Goal: Task Accomplishment & Management: Manage account settings

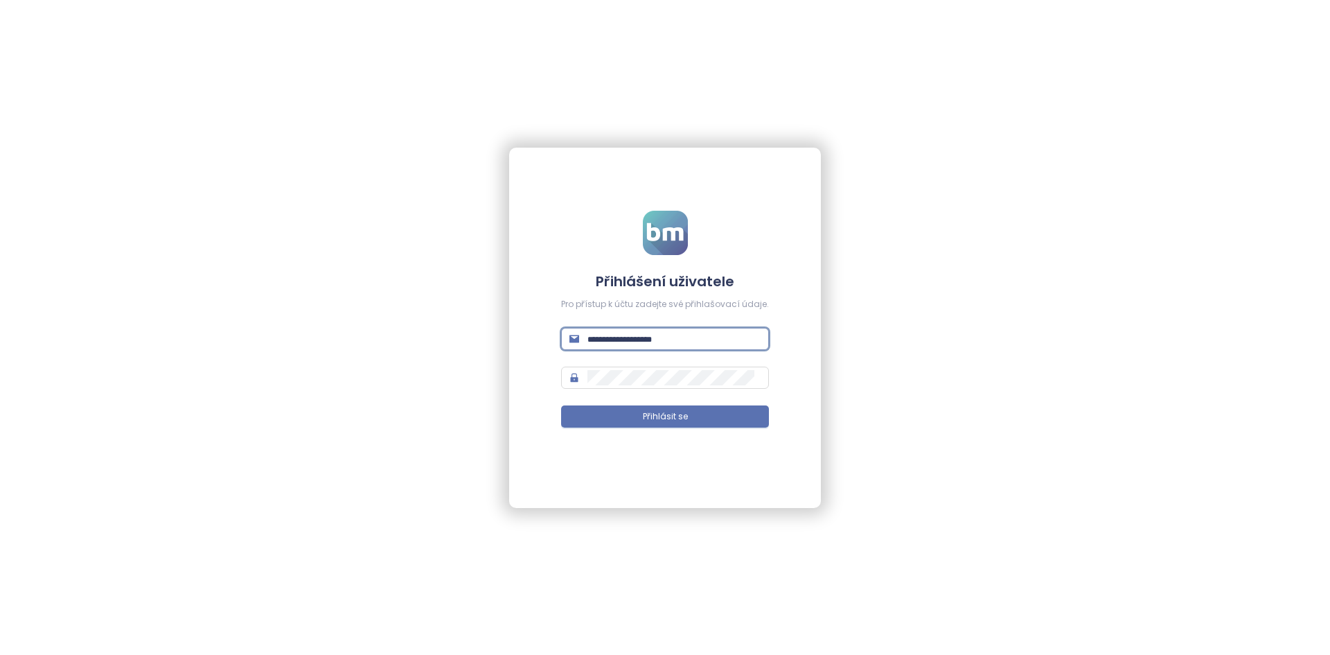
click at [621, 339] on input "text" at bounding box center [673, 338] width 173 height 15
type input "**********"
click at [561, 405] on button "Přihlásit se" at bounding box center [665, 416] width 208 height 22
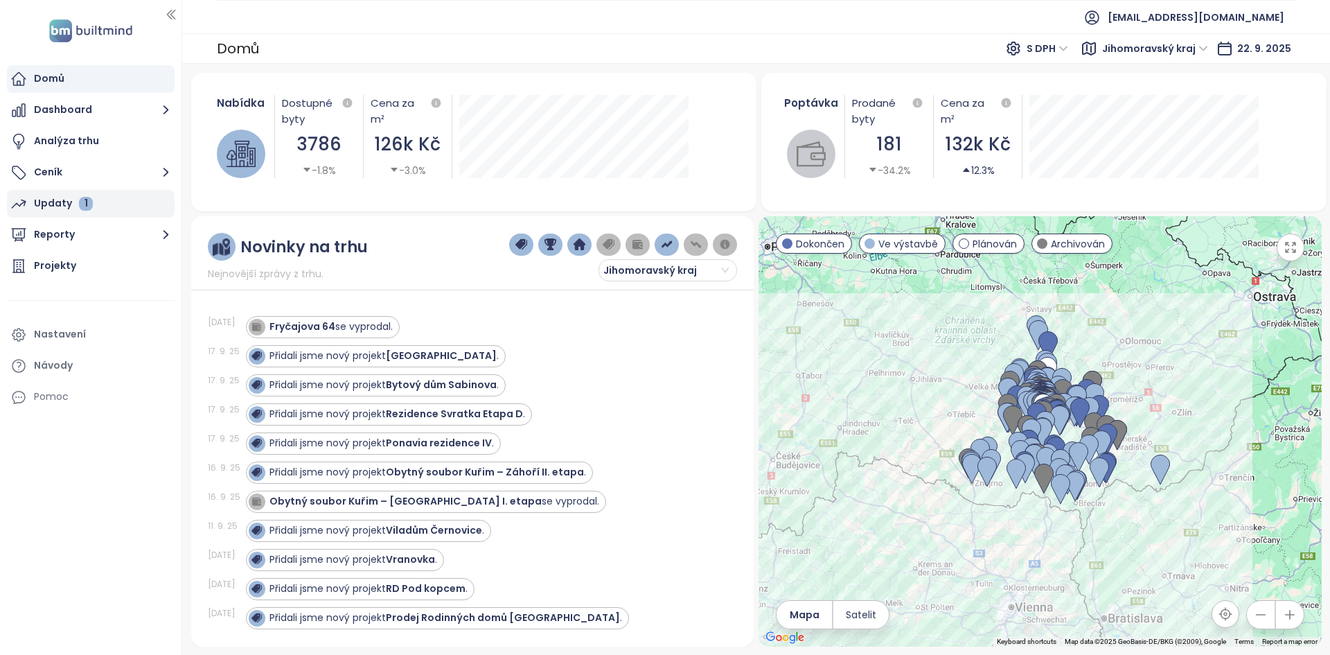
drag, startPoint x: 74, startPoint y: 214, endPoint x: 87, endPoint y: 211, distance: 12.9
click at [74, 214] on div "Updaty 1" at bounding box center [91, 204] width 168 height 28
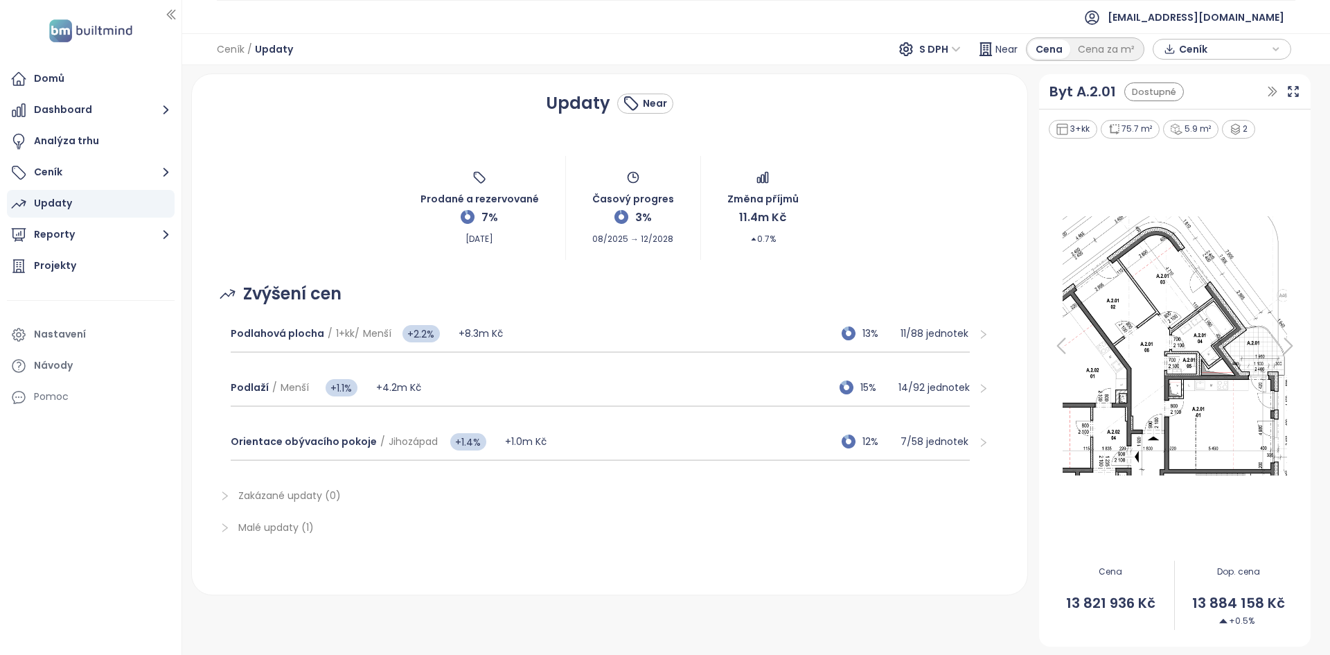
click at [399, 179] on div "Prodané a rezervované 7% Sep 22, 2025 Časový progres 3% 08/2025 → 12/2028 Změna…" at bounding box center [610, 208] width 802 height 104
click at [389, 247] on div "Prodané a rezervované 7% Sep 22, 2025 Časový progres 3% 08/2025 → 12/2028 Změna…" at bounding box center [610, 208] width 802 height 104
click at [397, 231] on div "Prodané a rezervované 7% Sep 22, 2025 Časový progres 3% 08/2025 → 12/2028 Změna…" at bounding box center [610, 208] width 802 height 104
click at [402, 251] on div "Prodané a rezervované 7% Sep 22, 2025 Časový progres 3% 08/2025 → 12/2028 Změna…" at bounding box center [610, 208] width 802 height 104
click at [652, 335] on div "Podlahová plocha / 1+kk / Menší +2.2% +8.3m Kč 13% 11 / 88 jednotek" at bounding box center [600, 333] width 739 height 37
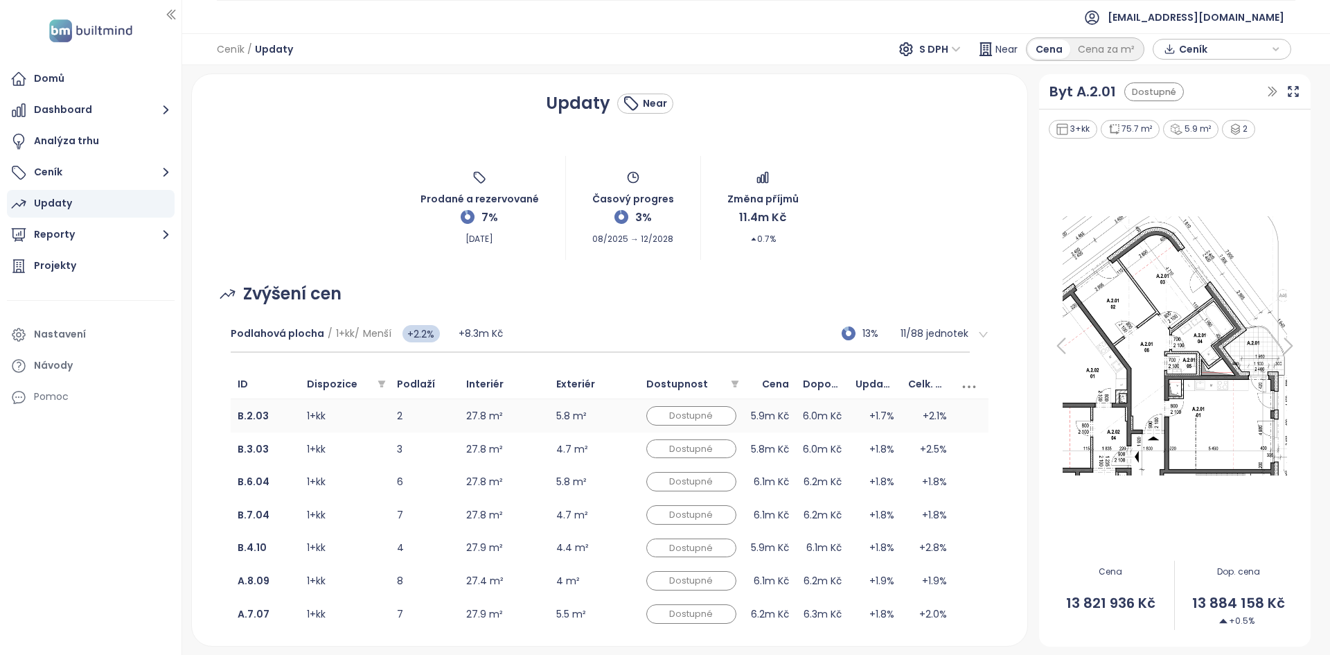
click at [355, 423] on td "1+kk" at bounding box center [345, 415] width 90 height 33
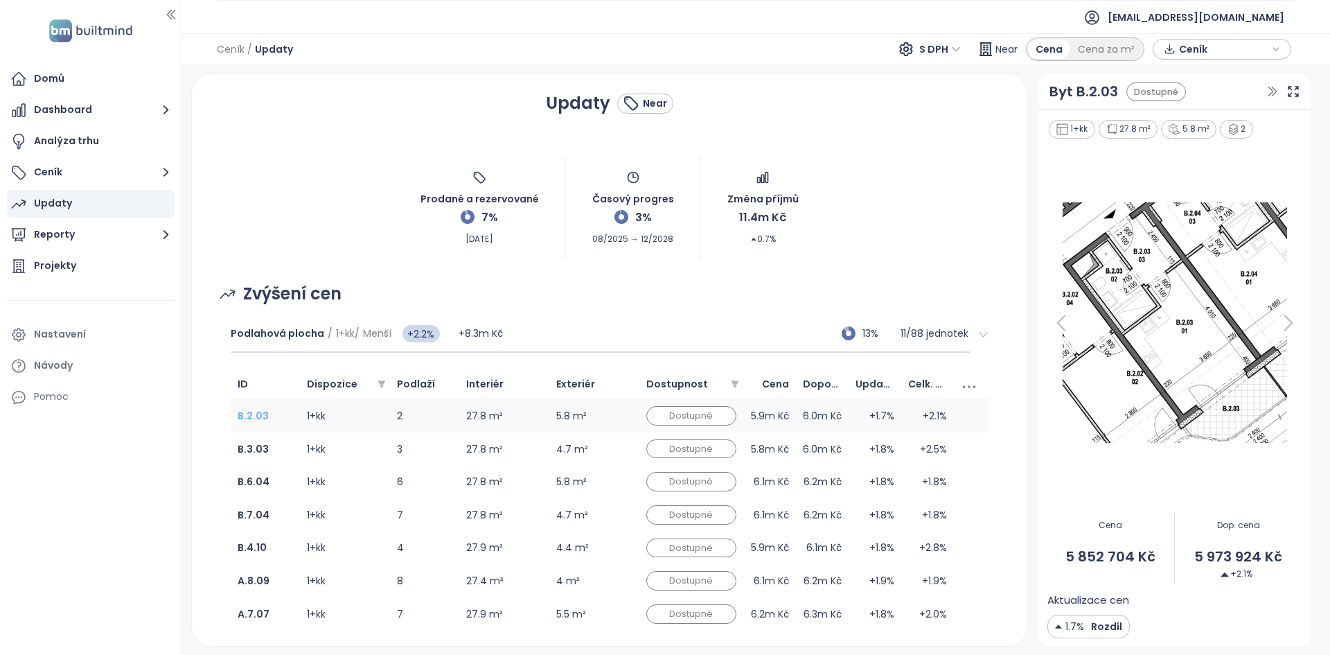
click at [260, 415] on b "B.2.03" at bounding box center [253, 416] width 31 height 14
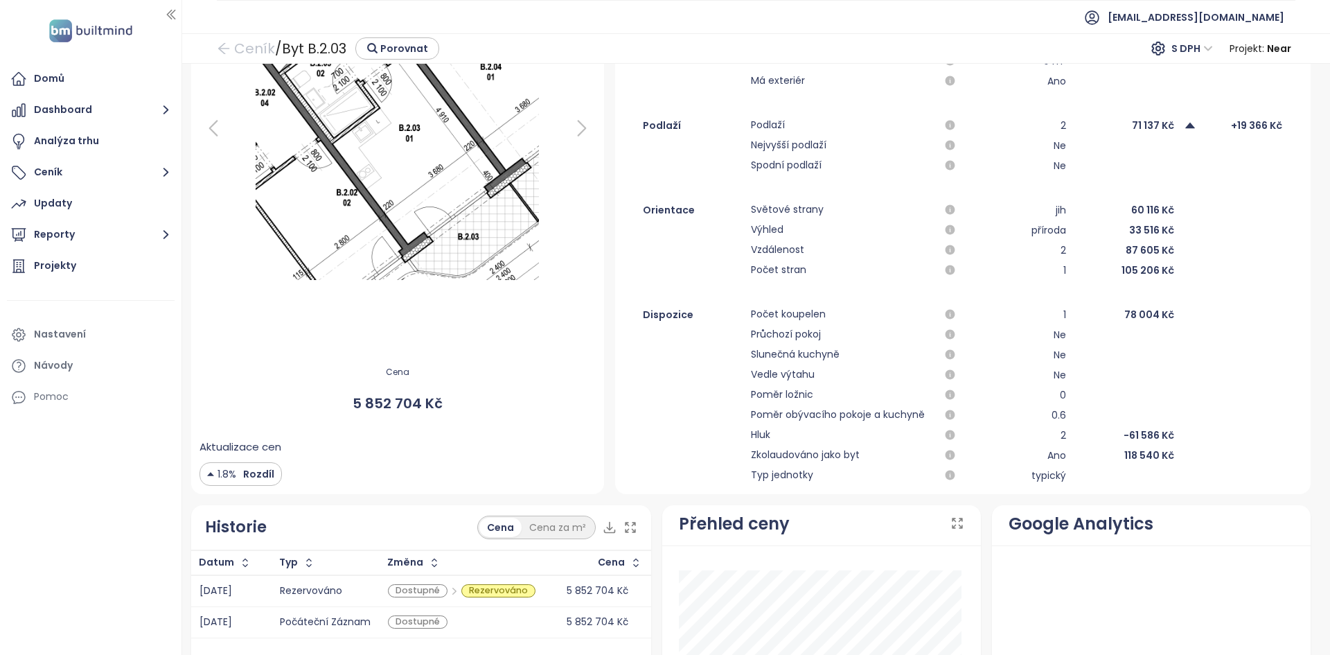
scroll to position [233, 0]
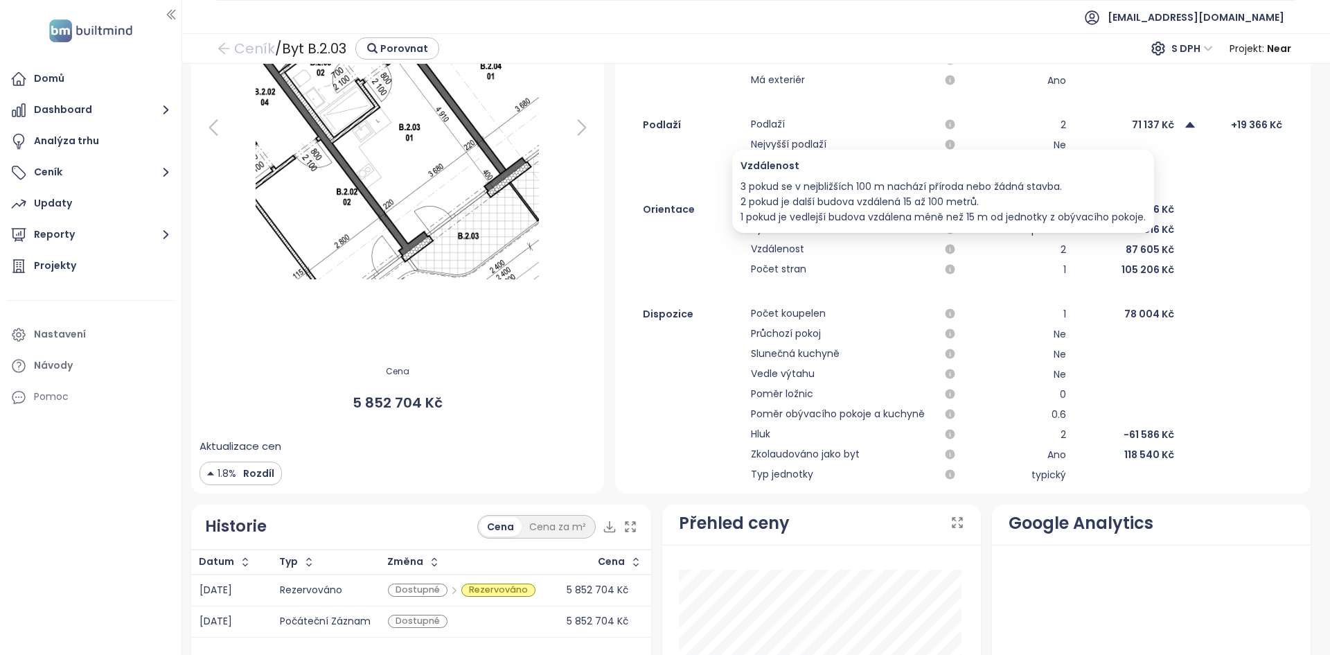
click at [757, 197] on div "3 pokud se v nejbližších 100 m nachází příroda nebo žádná stavba. 2 pokud je da…" at bounding box center [943, 202] width 405 height 46
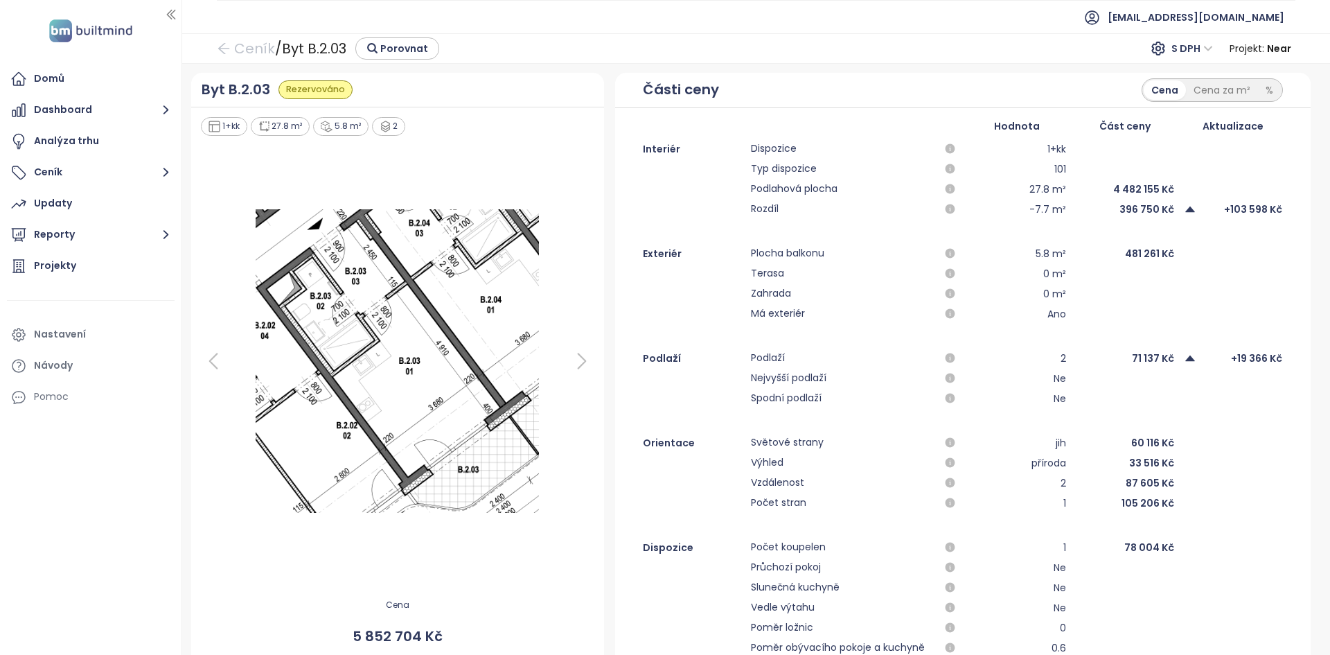
scroll to position [1, 0]
click at [122, 210] on div "Updaty" at bounding box center [91, 204] width 168 height 28
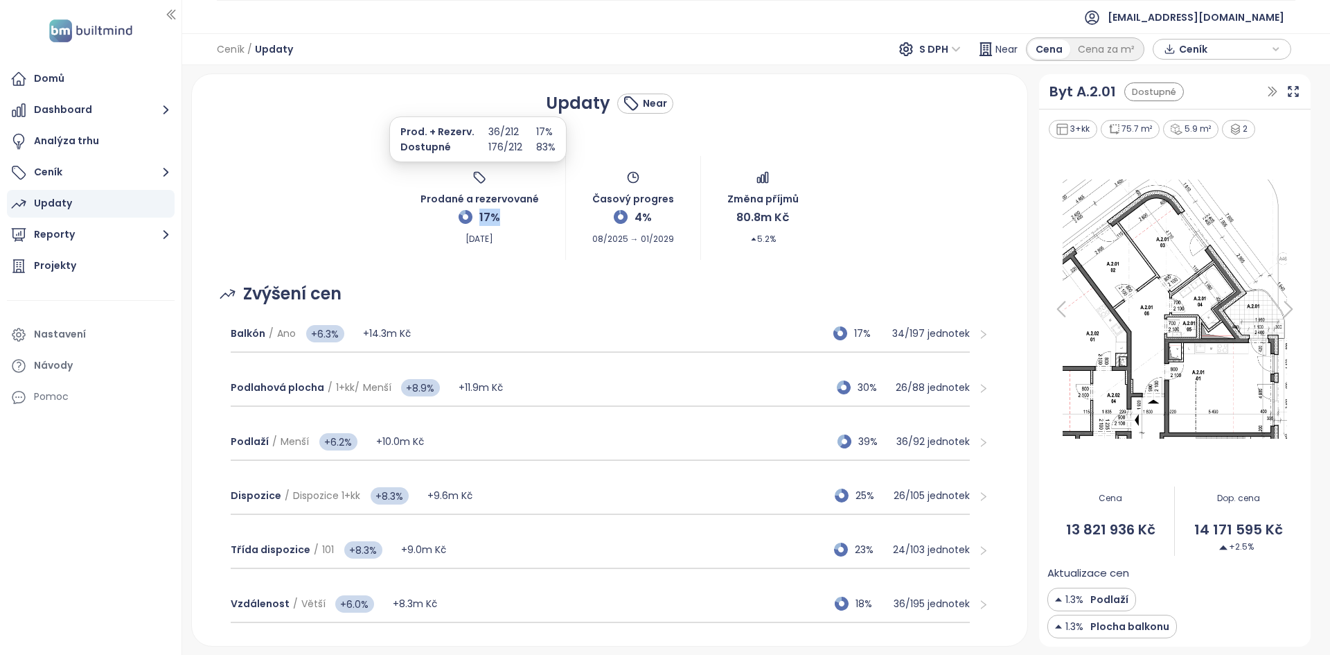
drag, startPoint x: 499, startPoint y: 220, endPoint x: 470, endPoint y: 215, distance: 28.8
click at [470, 215] on div "Prodané a rezervované 17% Sep 22, 2025" at bounding box center [479, 207] width 118 height 75
click at [482, 216] on span "17%" at bounding box center [489, 217] width 21 height 17
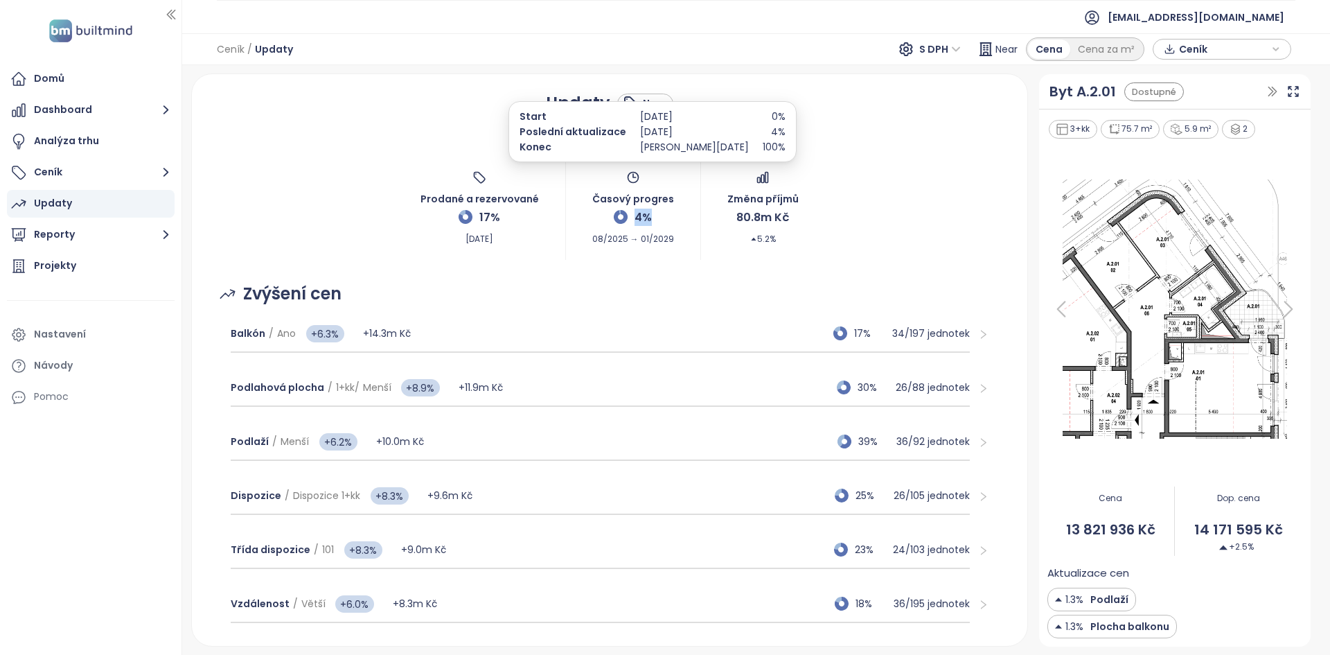
drag, startPoint x: 646, startPoint y: 216, endPoint x: 626, endPoint y: 216, distance: 19.4
click at [626, 216] on div "Časový progres 4% 08/2025 → 01/2029" at bounding box center [633, 207] width 82 height 75
drag, startPoint x: 636, startPoint y: 145, endPoint x: 667, endPoint y: 145, distance: 31.2
click at [667, 145] on p "Jan 31, 2029" at bounding box center [694, 146] width 109 height 15
drag, startPoint x: 644, startPoint y: 217, endPoint x: 629, endPoint y: 218, distance: 14.6
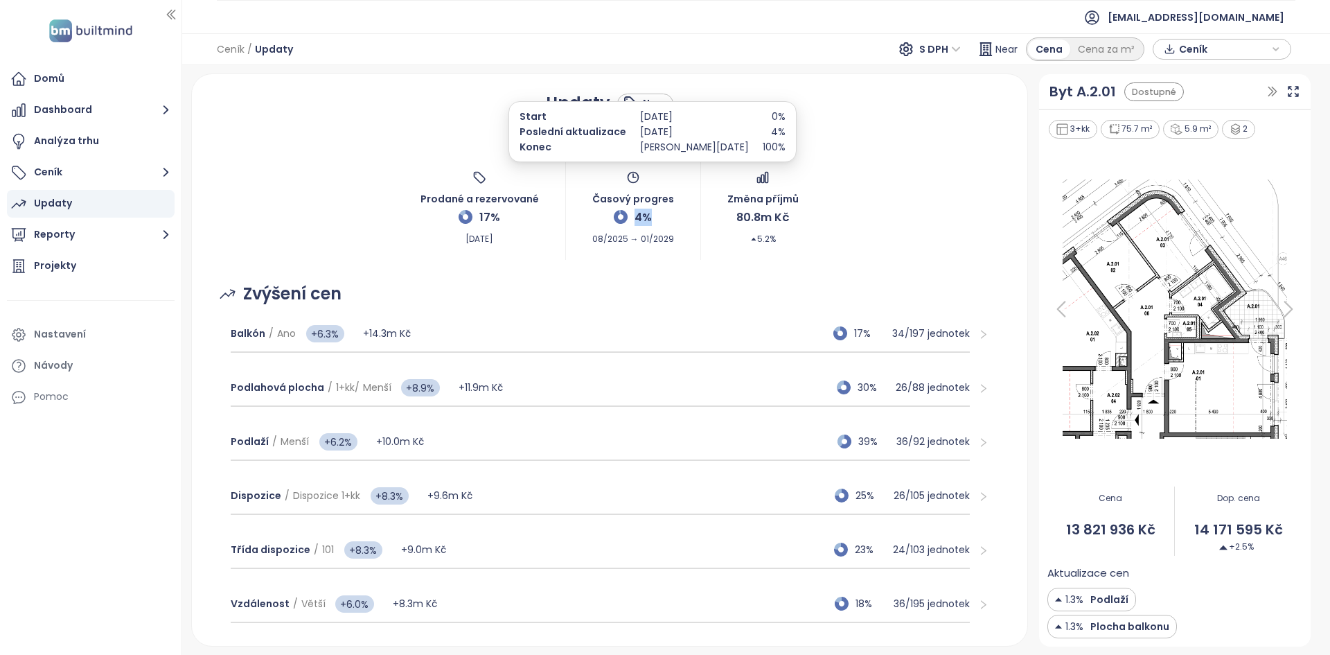
click at [635, 218] on span "4%" at bounding box center [643, 217] width 17 height 17
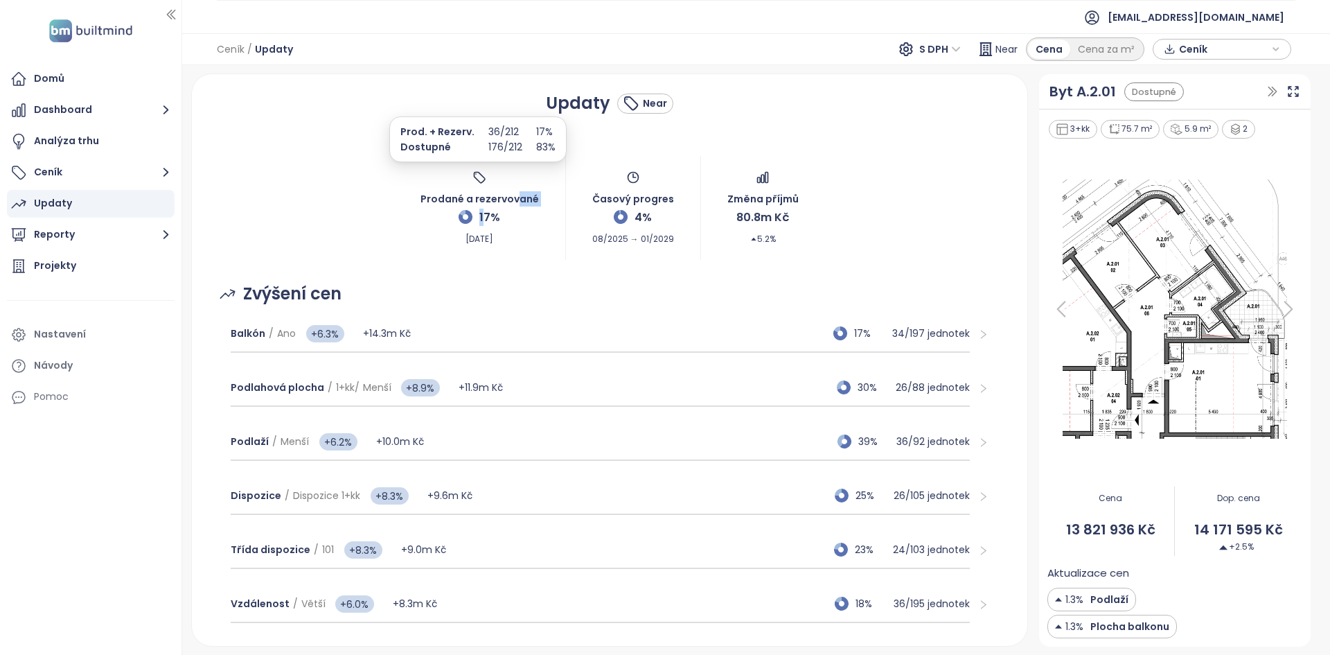
drag, startPoint x: 511, startPoint y: 216, endPoint x: 480, endPoint y: 214, distance: 31.2
click at [480, 214] on div "Prodané a rezervované 17% Sep 22, 2025" at bounding box center [479, 207] width 118 height 75
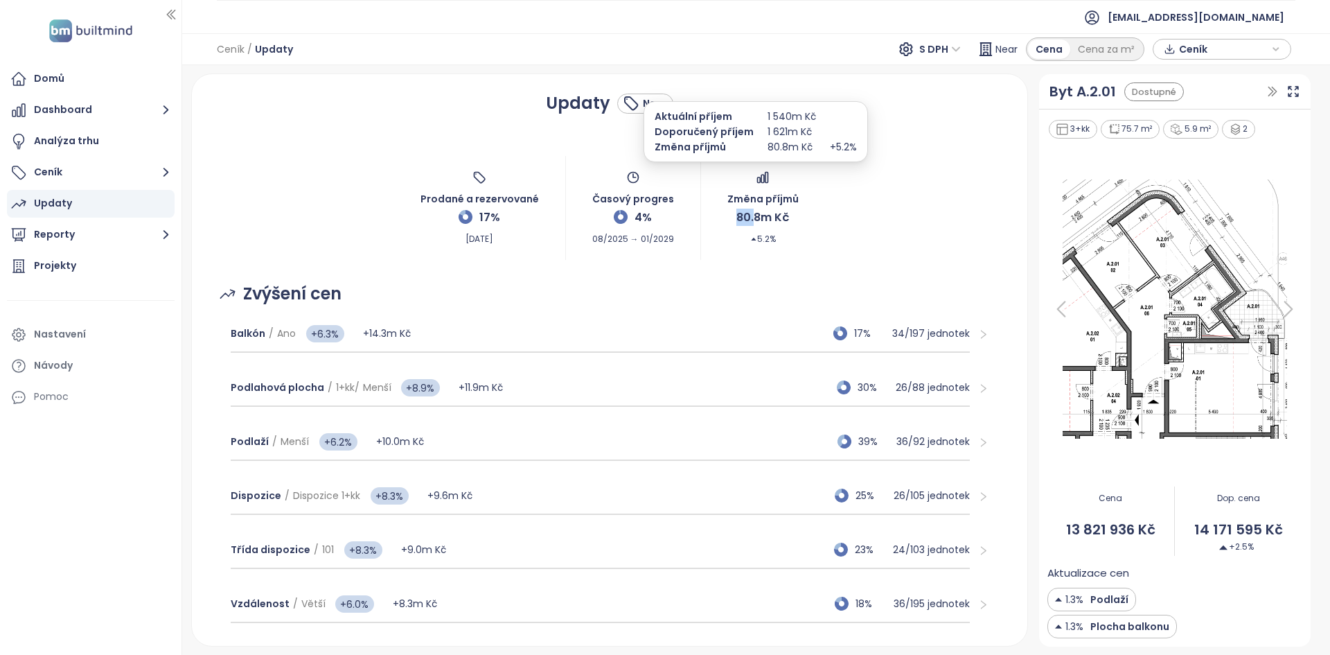
drag, startPoint x: 748, startPoint y: 218, endPoint x: 727, endPoint y: 219, distance: 20.8
click at [736, 219] on span "80.8m Kč" at bounding box center [762, 217] width 53 height 17
drag, startPoint x: 747, startPoint y: 242, endPoint x: 764, endPoint y: 240, distance: 17.4
click at [764, 240] on span "5.2%" at bounding box center [763, 236] width 26 height 20
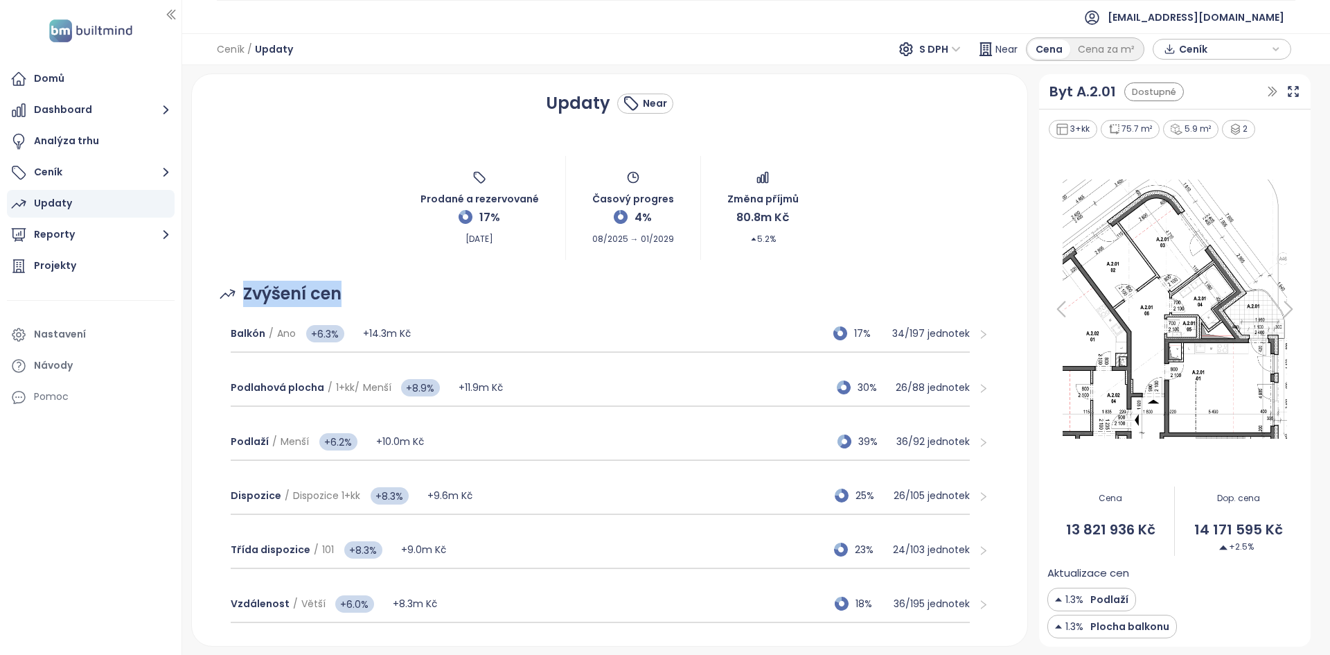
drag, startPoint x: 414, startPoint y: 294, endPoint x: 215, endPoint y: 286, distance: 199.0
click at [215, 286] on div "Zvýšení cen" at bounding box center [610, 294] width 802 height 26
click at [513, 280] on div "Zvýšení cen Balkón / Ano +6.3% +14.3m Kč 17% 34 / 197 jednotek Podlahová plocha…" at bounding box center [610, 662] width 802 height 804
click at [1231, 53] on span "Ceník" at bounding box center [1223, 49] width 89 height 21
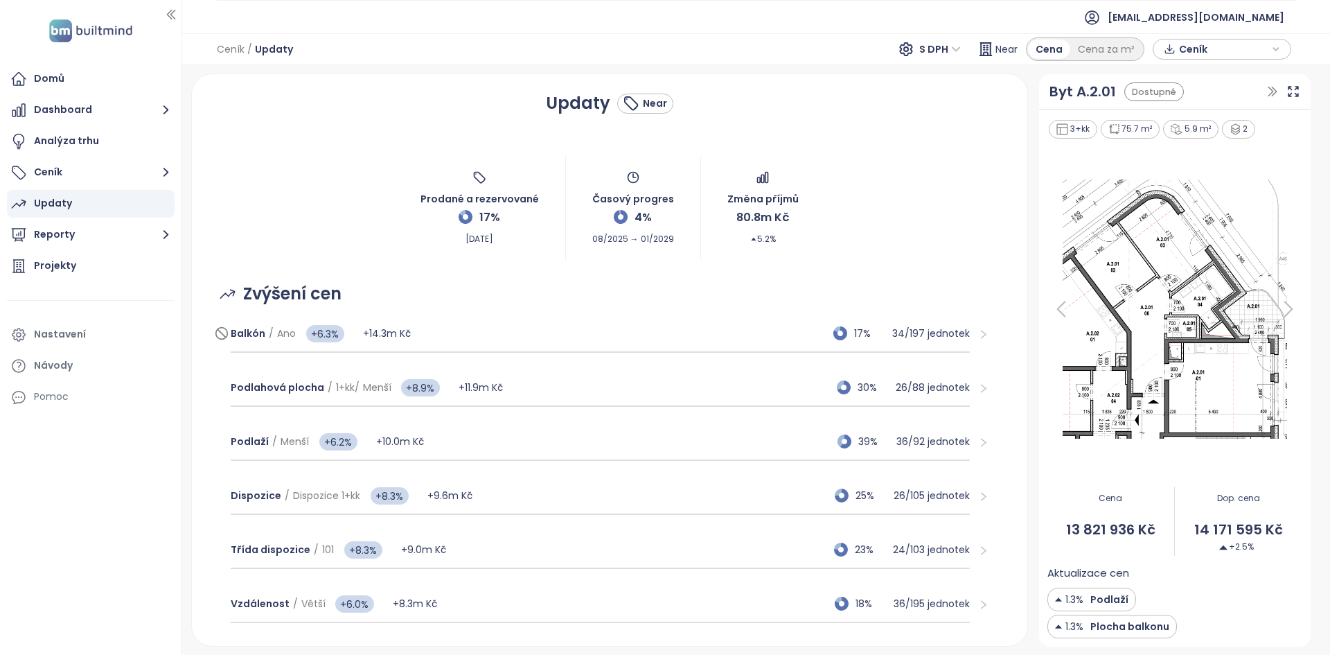
click at [459, 330] on div "Balkón / Ano +6.3% +14.3m Kč 17% 34 / 197 jednotek" at bounding box center [600, 333] width 739 height 37
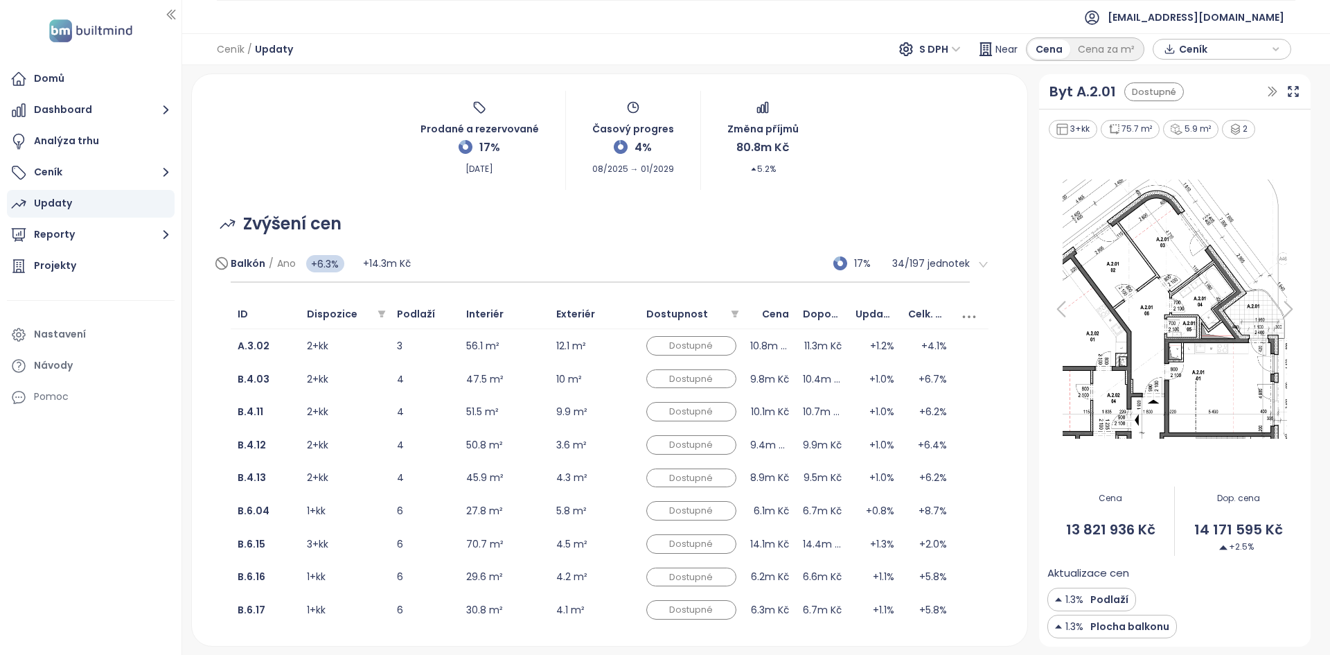
scroll to position [72, 0]
click at [220, 262] on icon at bounding box center [222, 261] width 14 height 17
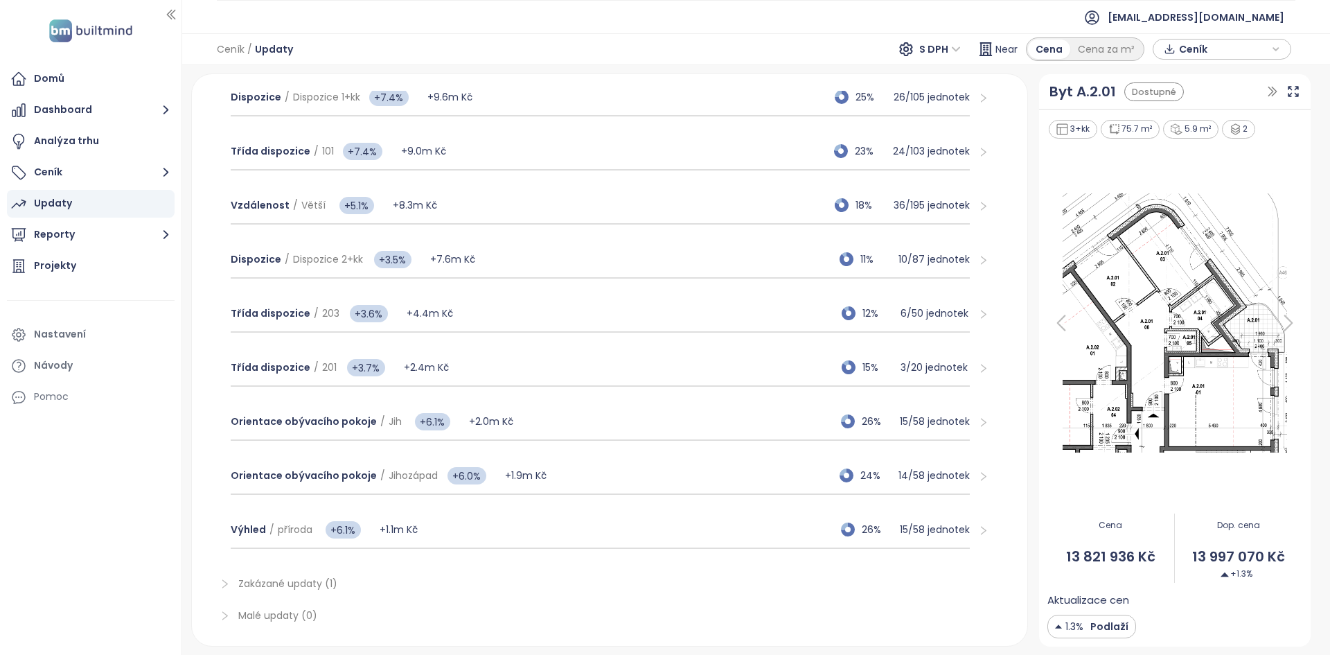
scroll to position [381, 0]
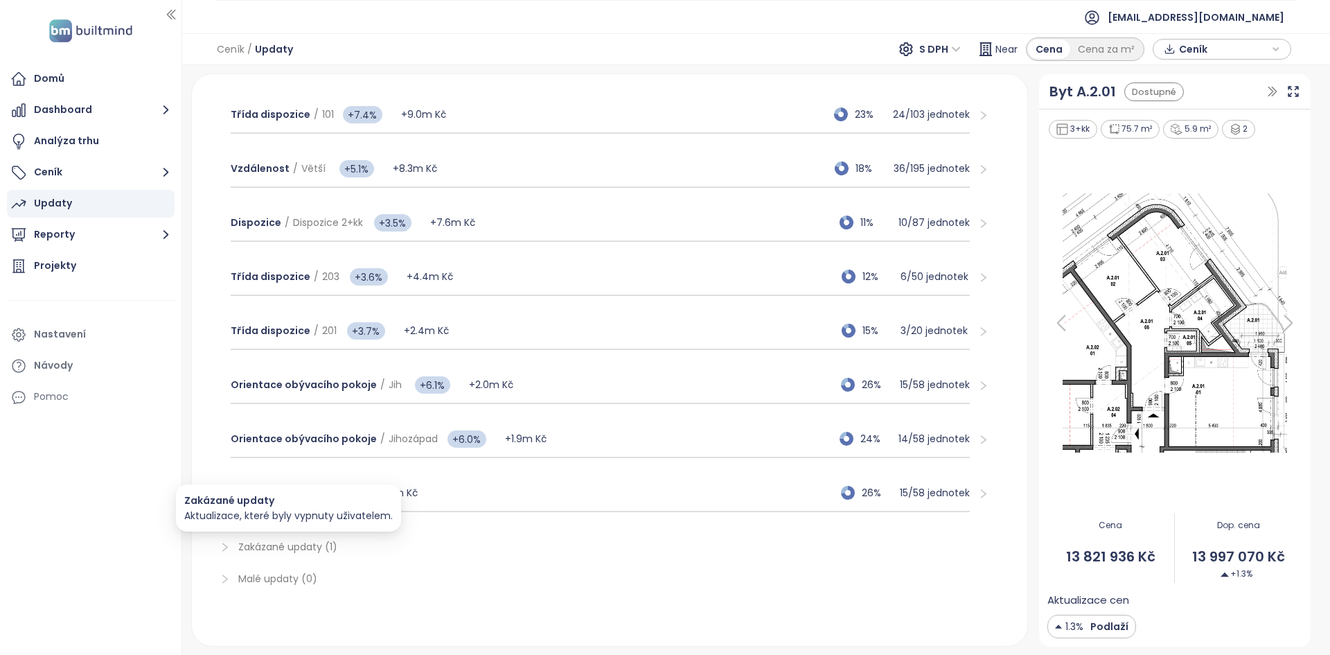
click at [257, 553] on span "Zakázané updaty (1)" at bounding box center [287, 547] width 99 height 14
click at [197, 518] on span "Aktualizace, které byly vypnuty uživatelem." at bounding box center [288, 515] width 209 height 14
click at [255, 547] on span "Zakázané updaty (1)" at bounding box center [287, 547] width 99 height 14
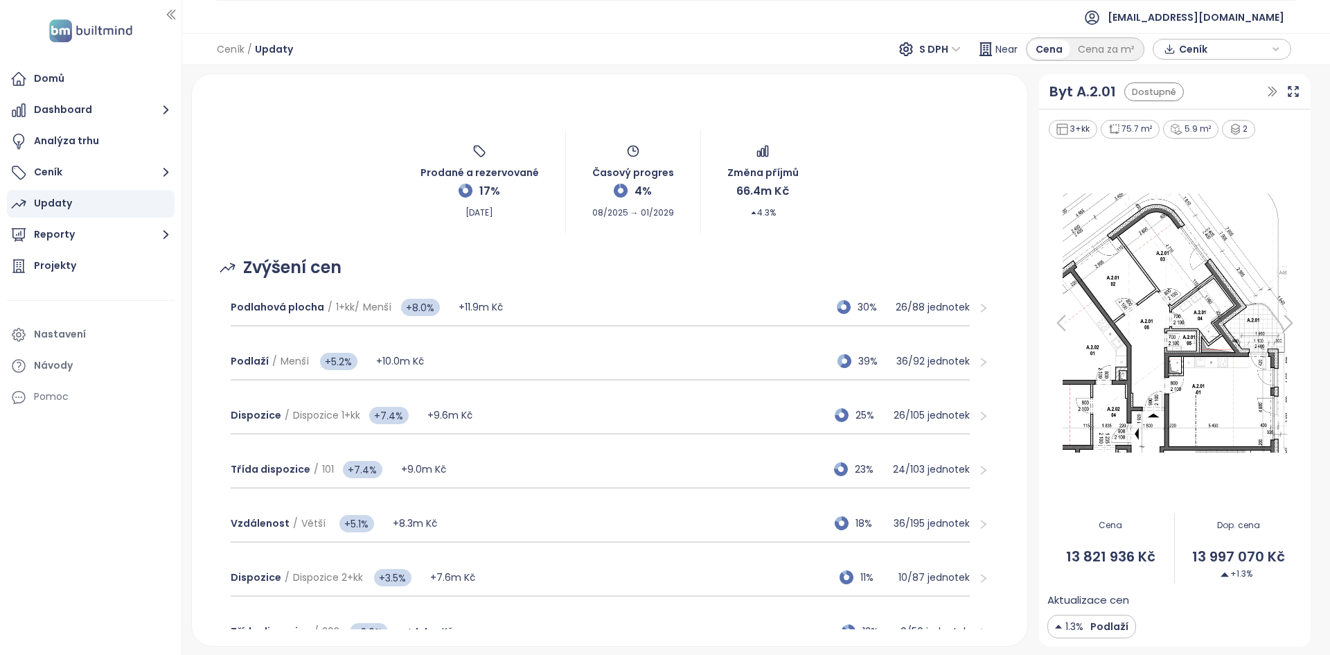
scroll to position [0, 0]
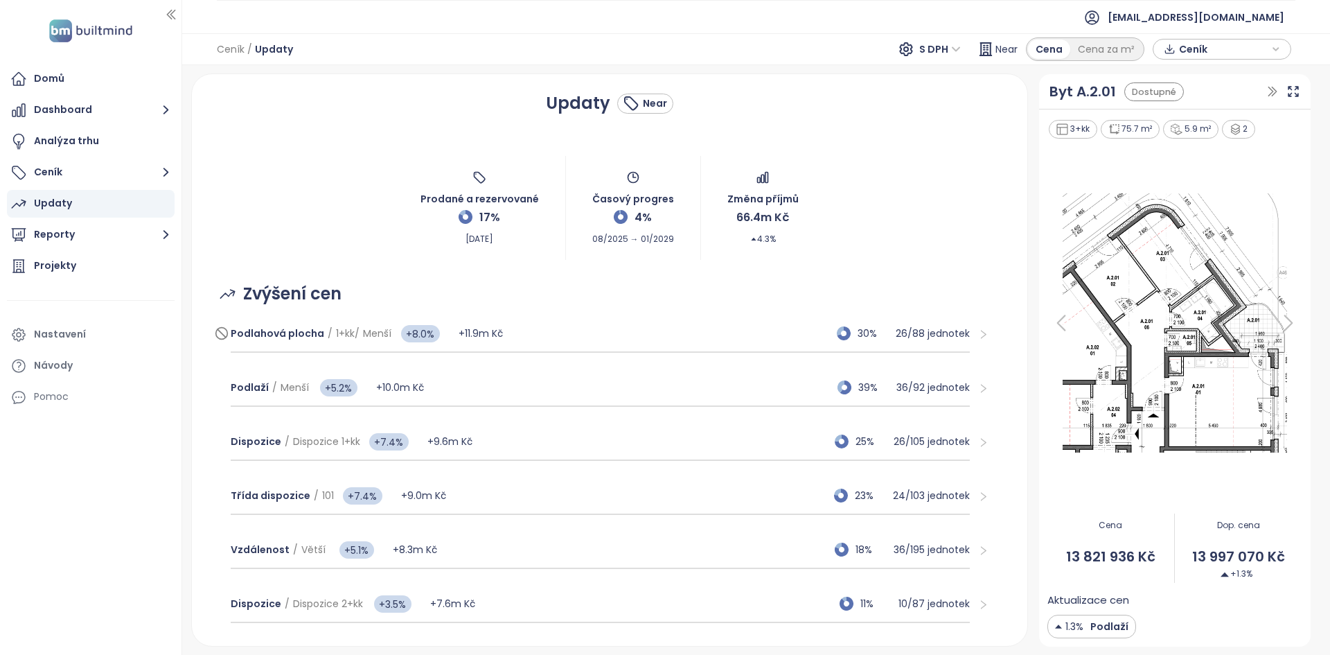
click at [630, 346] on div "Podlahová plocha / 1+kk / Menší +8.0% +11.9m Kč 30% 26 / 88 jednotek" at bounding box center [600, 333] width 739 height 37
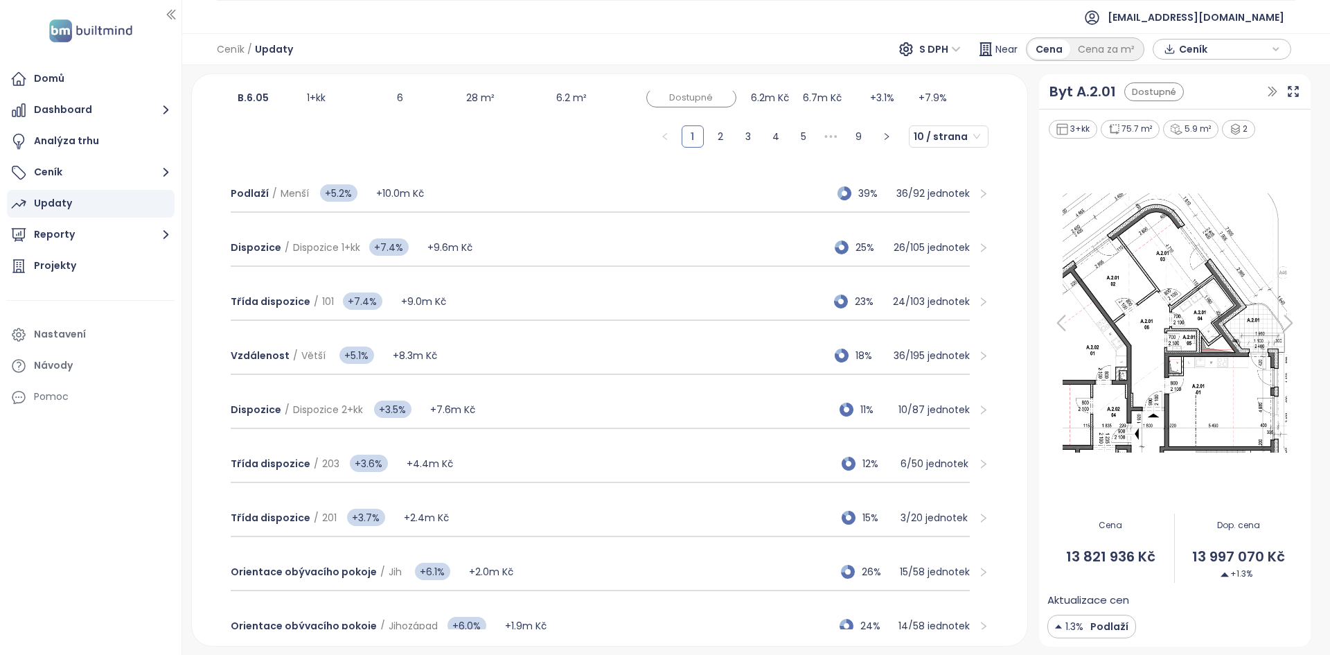
scroll to position [490, 0]
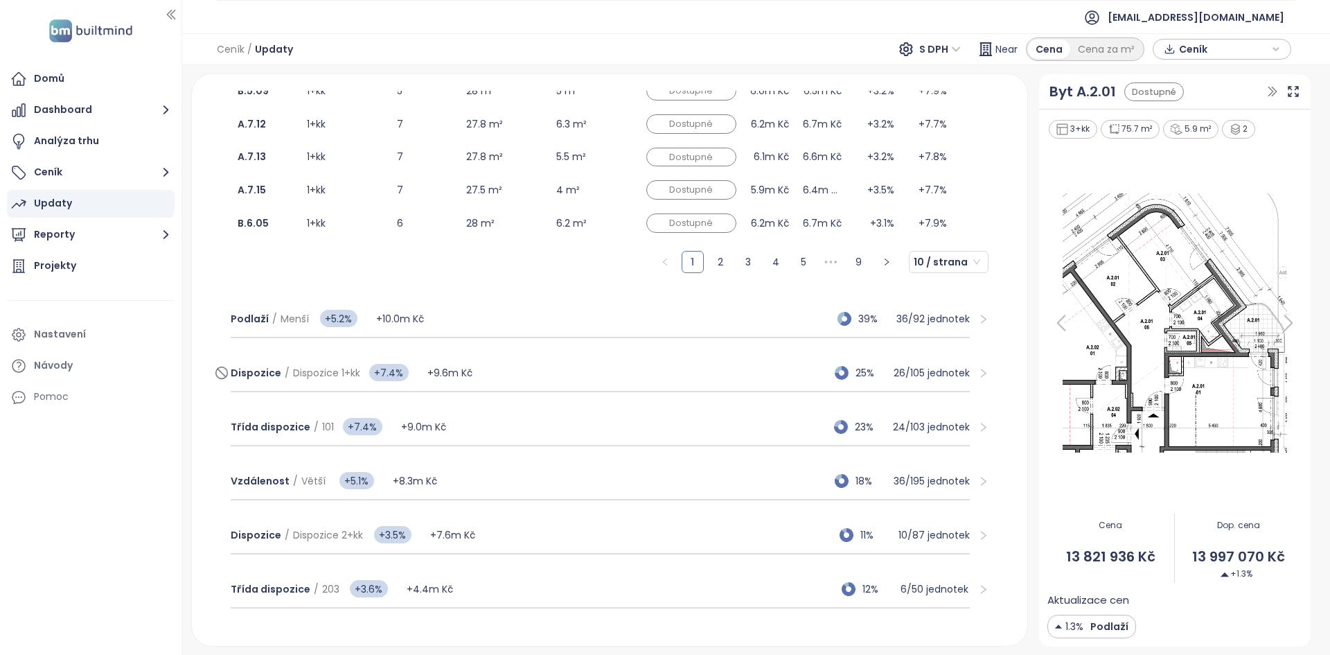
click at [553, 366] on div "Dispozice / Dispozice 1+kk +7.4% +9.6m Kč 25% 26 / 105 jednotek" at bounding box center [600, 373] width 739 height 37
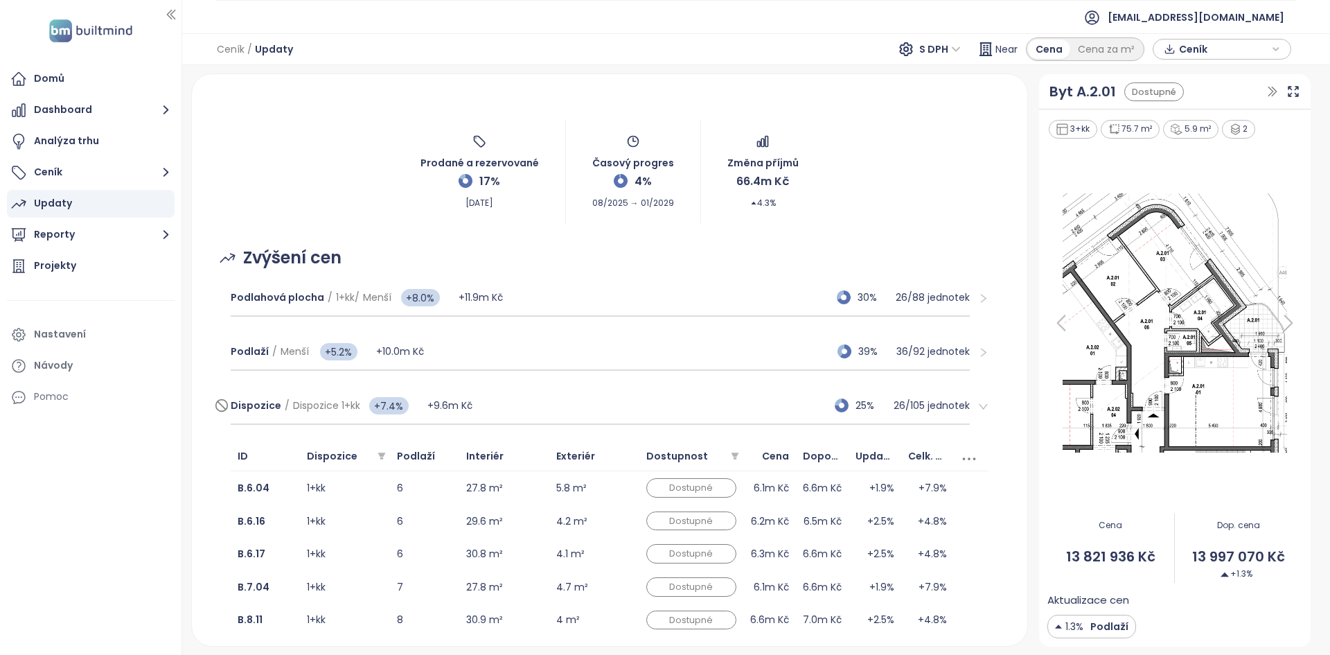
scroll to position [35, 0]
click at [792, 298] on div "Podlahová plocha / 1+kk / Menší +8.0% +11.9m Kč 30% 26 / 88 jednotek" at bounding box center [600, 298] width 739 height 37
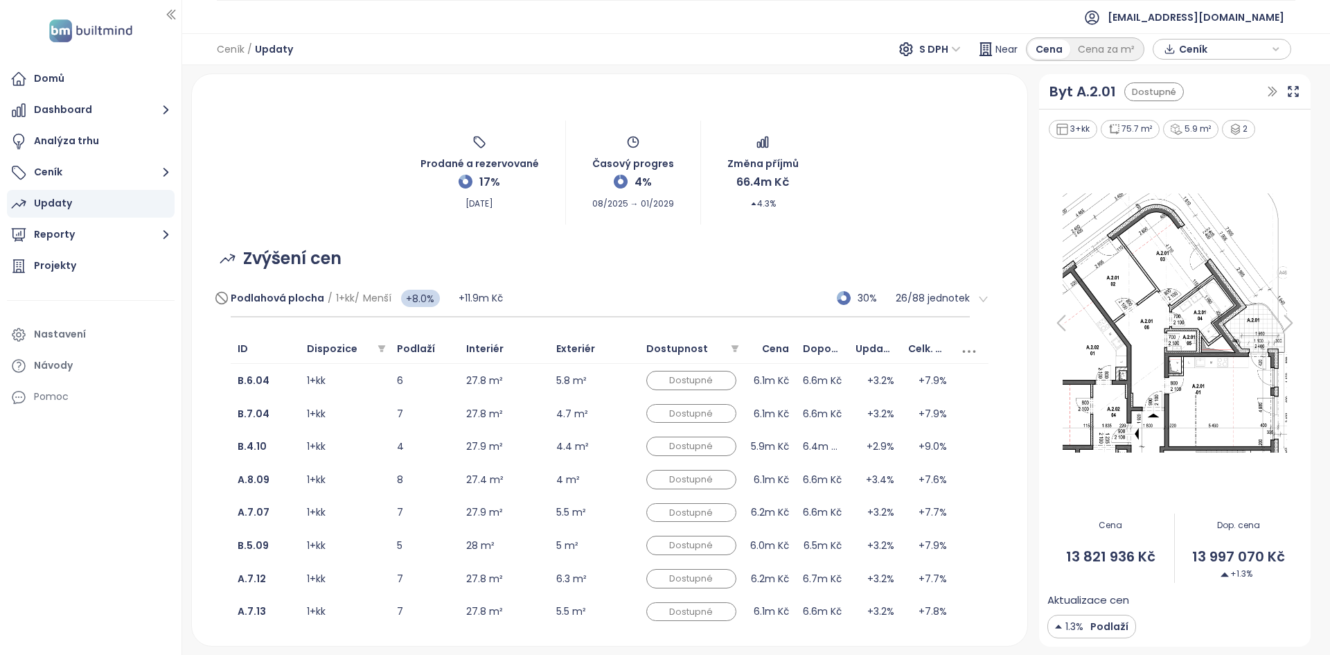
click at [732, 299] on div "Podlahová plocha / 1+kk / Menší +8.0% +11.9m Kč 30% 26 / 88 jednotek" at bounding box center [600, 298] width 739 height 37
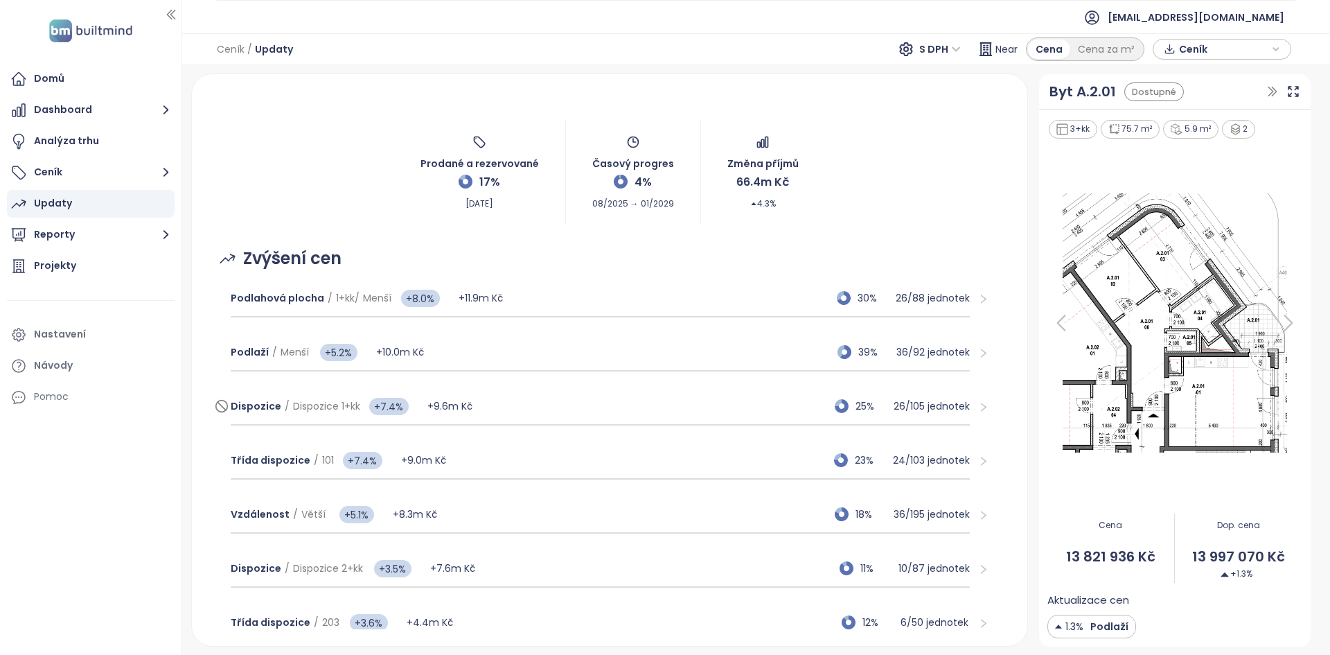
click at [712, 396] on div "Dispozice / Dispozice 1+kk +7.4% +9.6m Kč 25% 26 / 105 jednotek" at bounding box center [600, 406] width 739 height 37
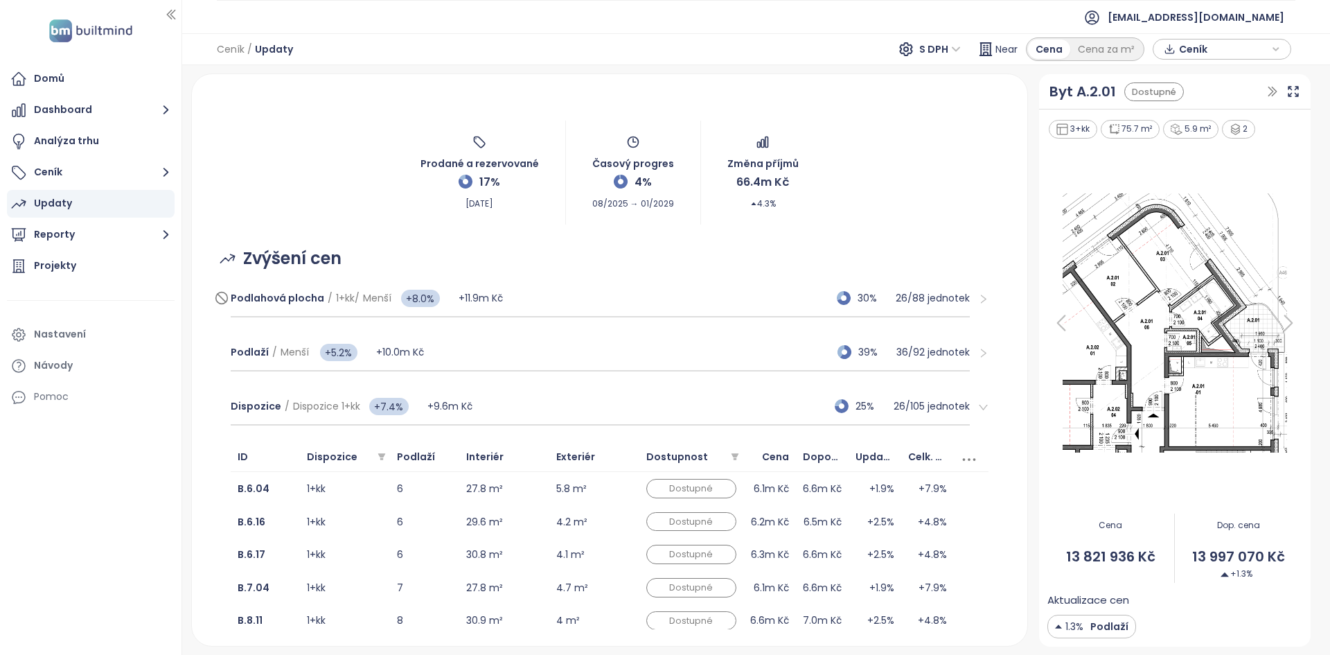
click at [685, 289] on div "Podlahová plocha / 1+kk / Menší +8.0% +11.9m Kč 30% 26 / 88 jednotek" at bounding box center [600, 298] width 739 height 37
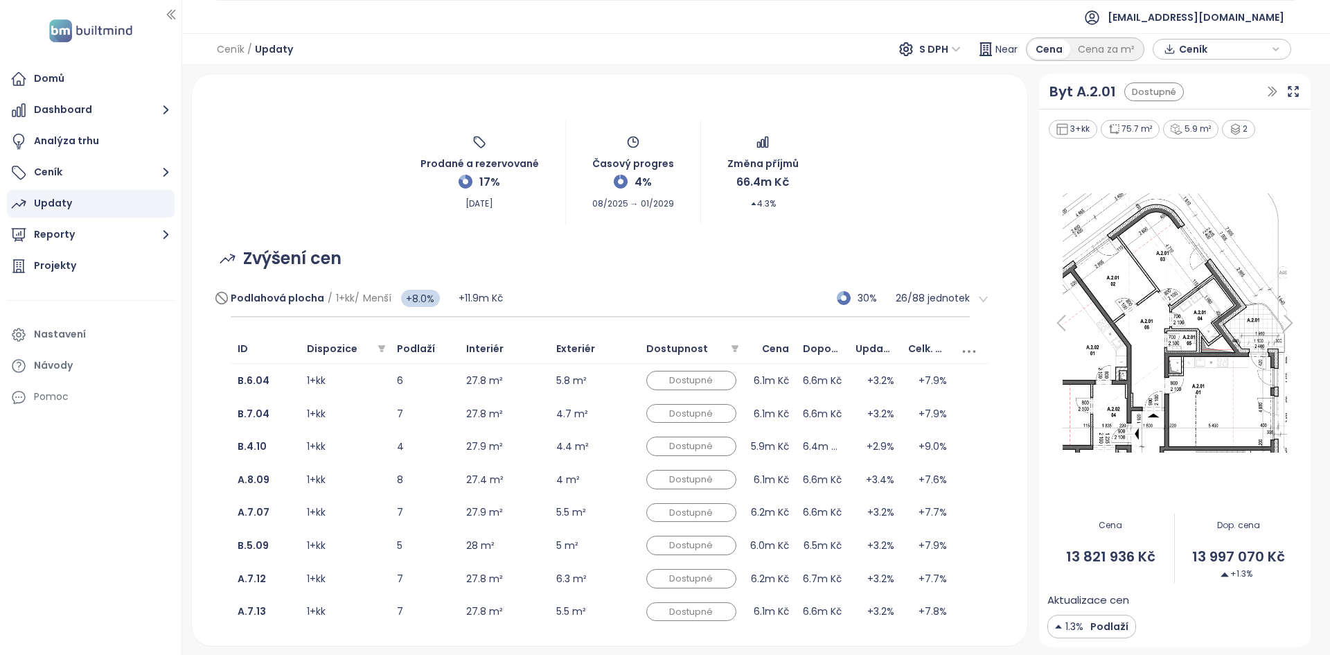
click at [685, 289] on div "Podlahová plocha / 1+kk / Menší +8.0% +11.9m Kč 30% 26 / 88 jednotek" at bounding box center [600, 298] width 739 height 37
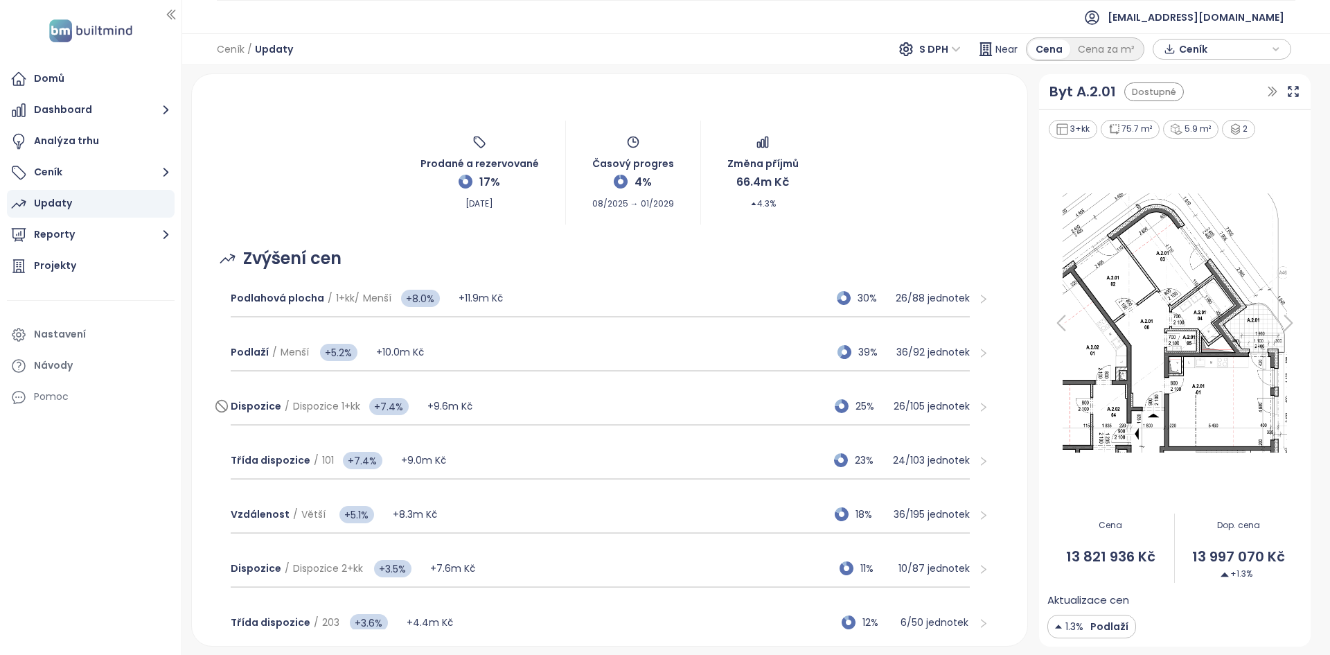
click at [584, 420] on div "Dispozice / Dispozice 1+kk +7.4% +9.6m Kč 25% 26 / 105 jednotek" at bounding box center [600, 406] width 739 height 37
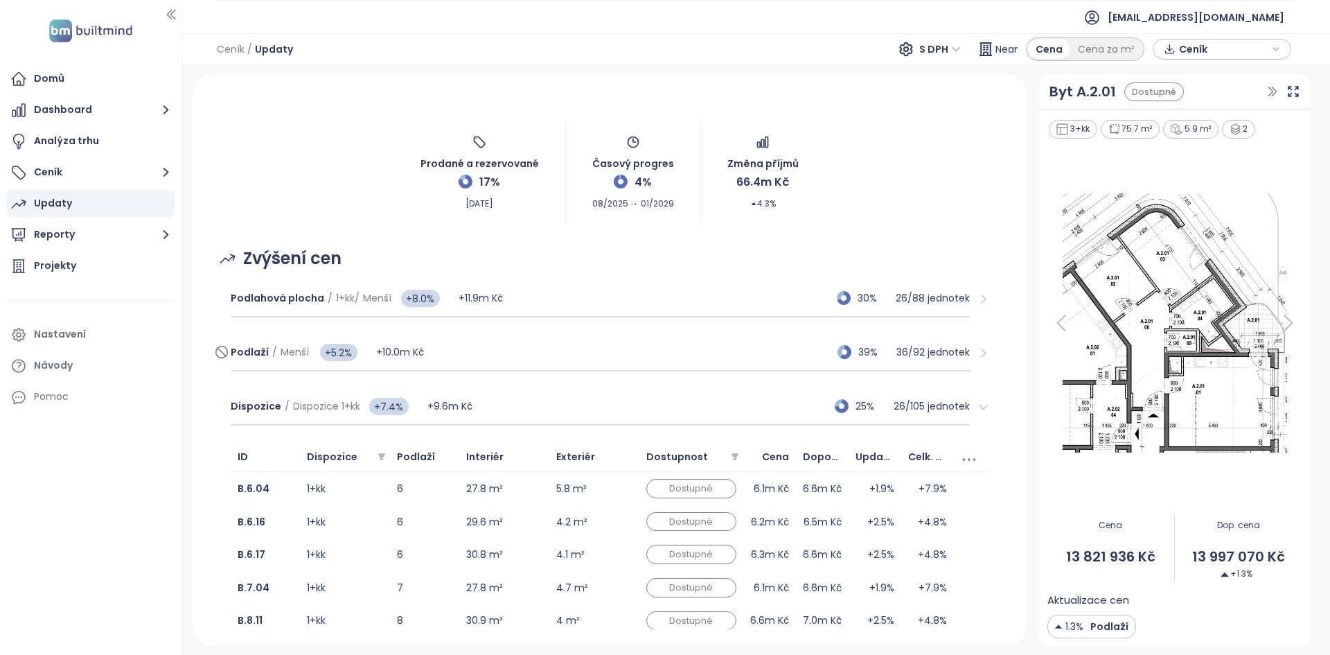
click at [583, 359] on div "Podlaží / Menší +5.2% +10.0m Kč 39% 36 / 92 jednotek" at bounding box center [600, 352] width 739 height 37
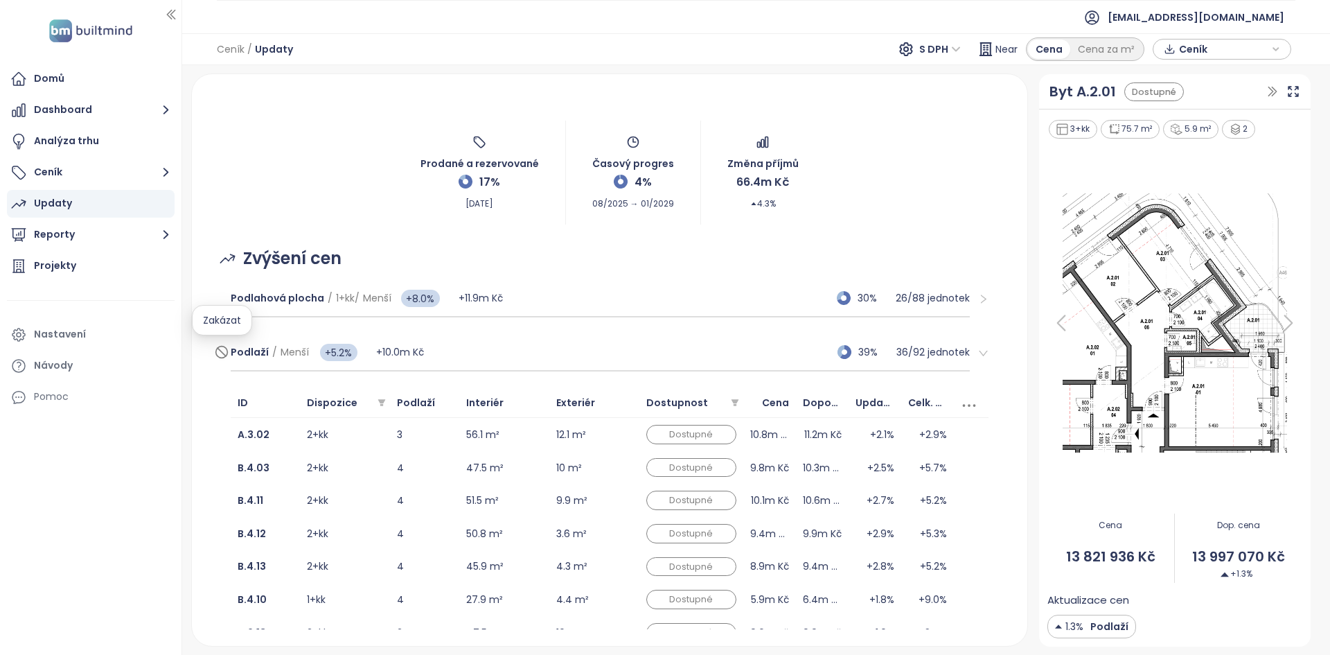
click at [223, 355] on icon at bounding box center [222, 352] width 14 height 17
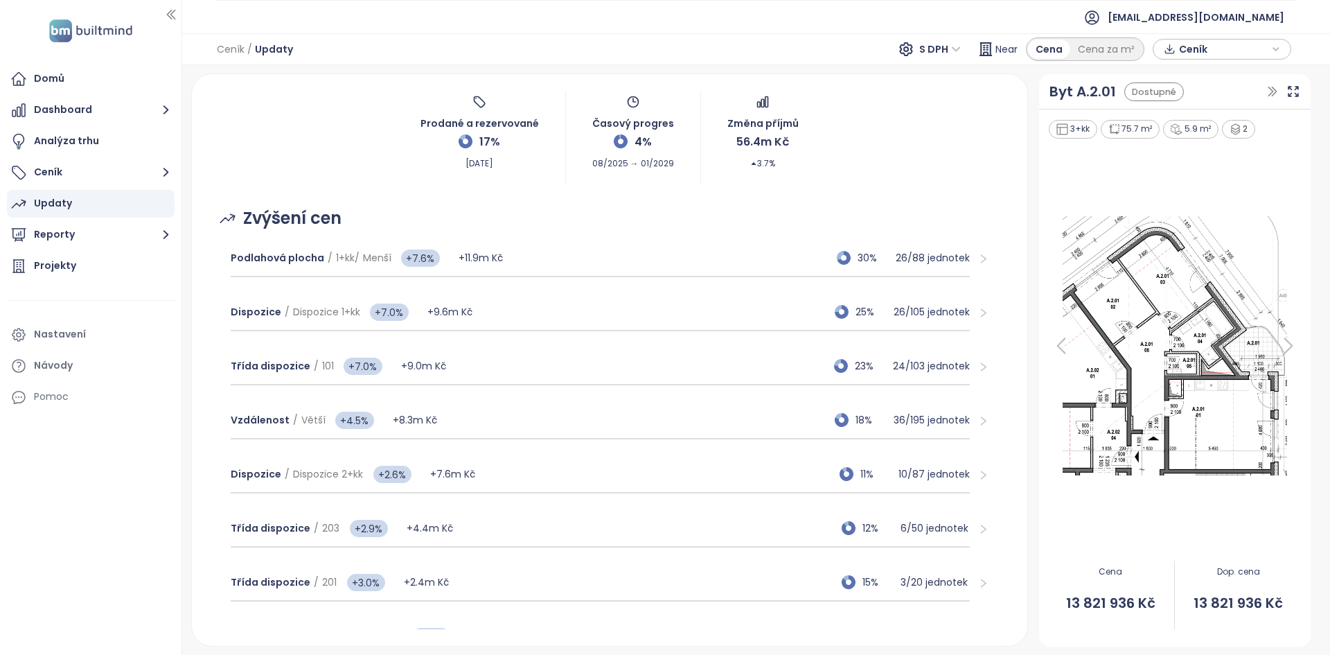
scroll to position [75, 0]
click at [533, 362] on div "Třída dispozice / 101 +7.0% +9.0m Kč 23% 24 / 103 jednotek" at bounding box center [600, 366] width 739 height 37
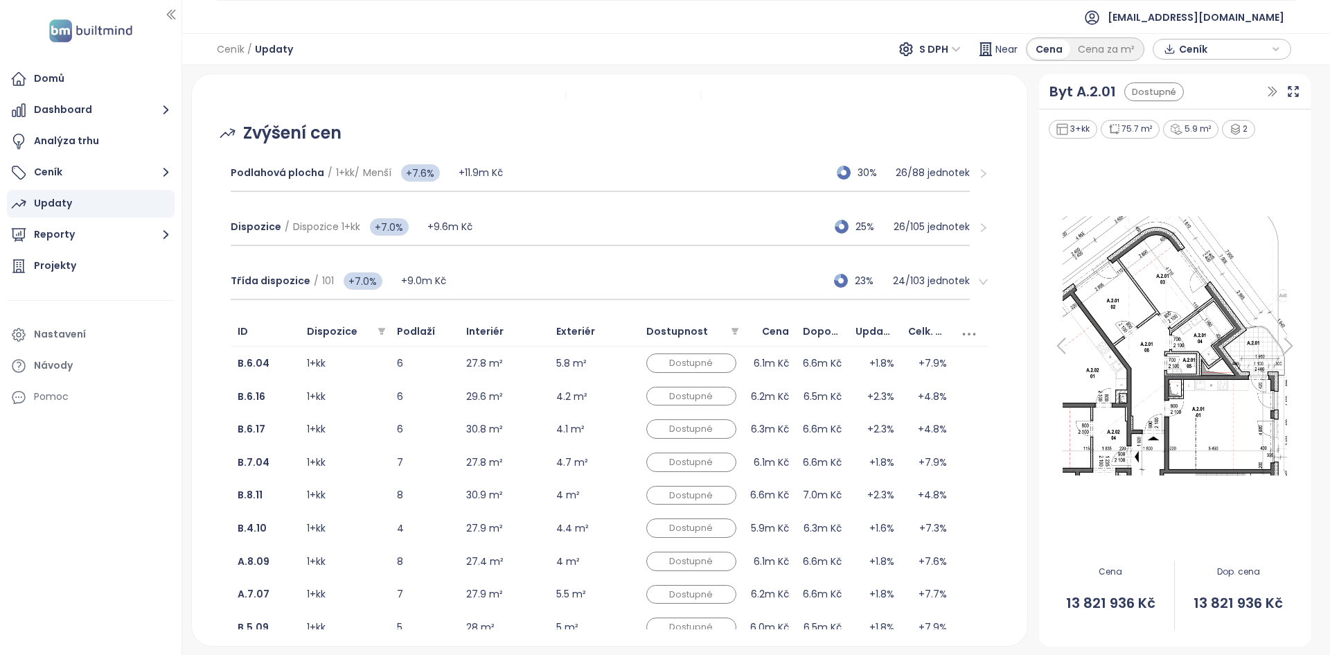
scroll to position [160, 0]
click at [436, 371] on td "6" at bounding box center [424, 363] width 69 height 33
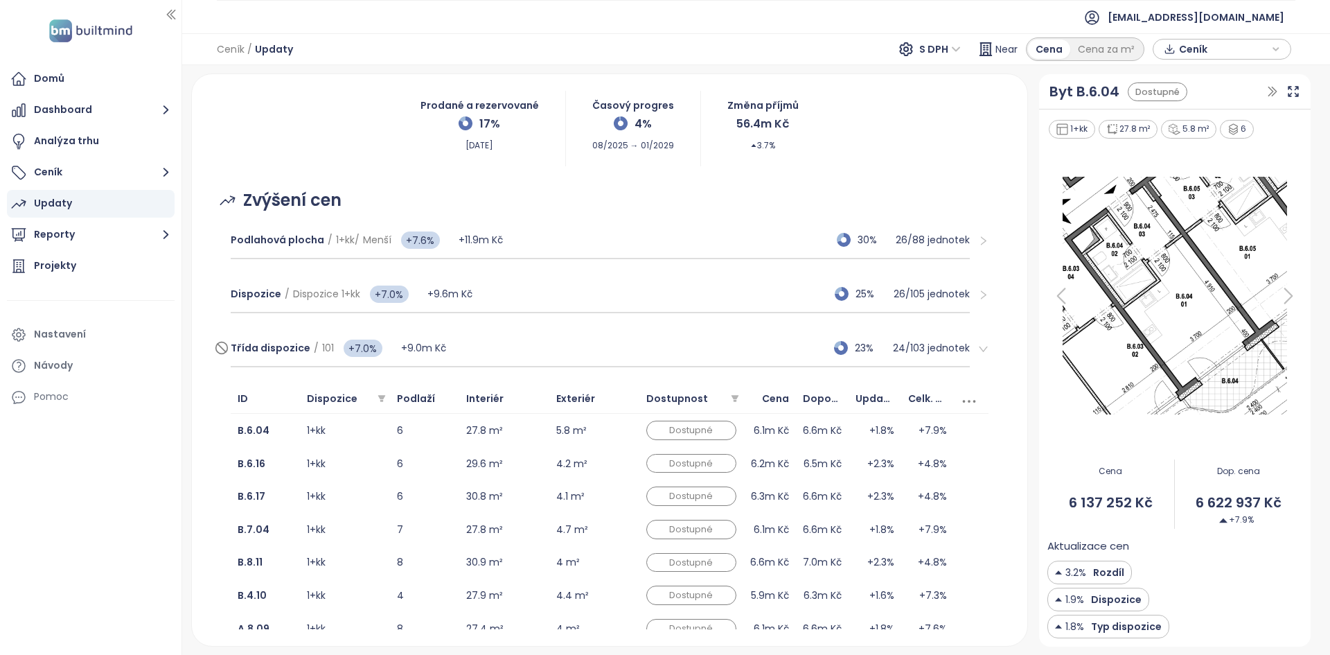
scroll to position [94, 0]
click at [524, 429] on td "27.8 m²" at bounding box center [504, 430] width 90 height 33
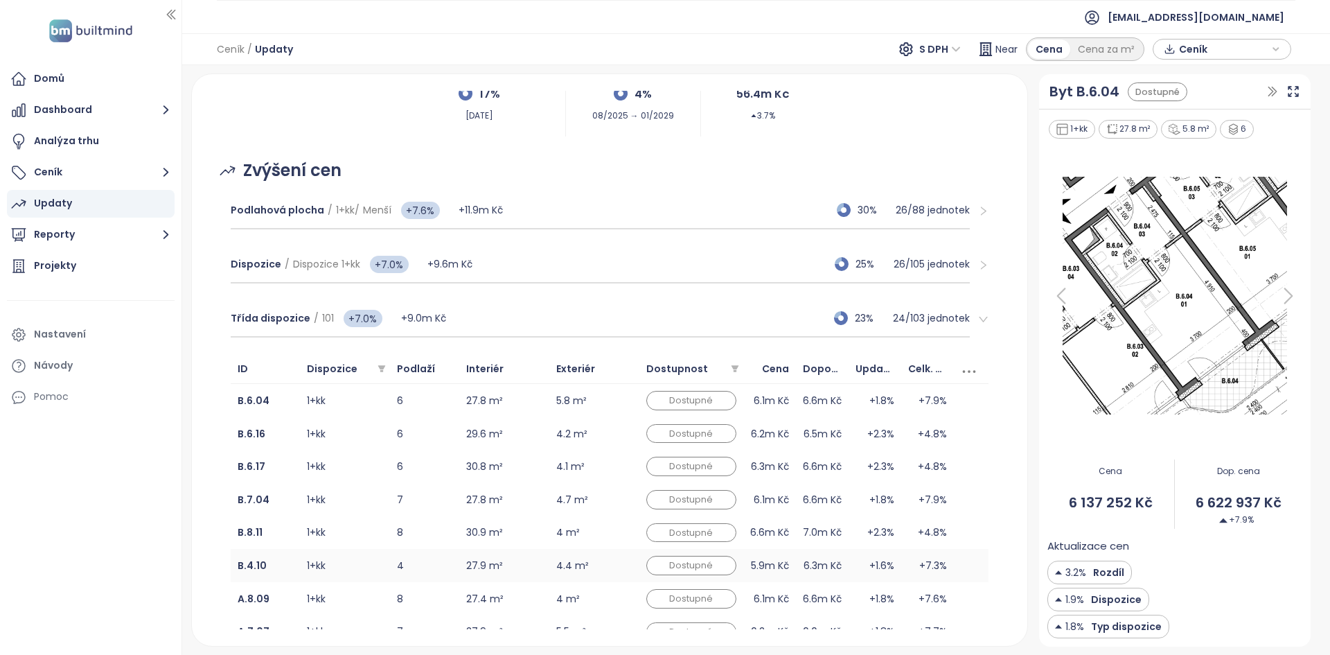
scroll to position [118, 0]
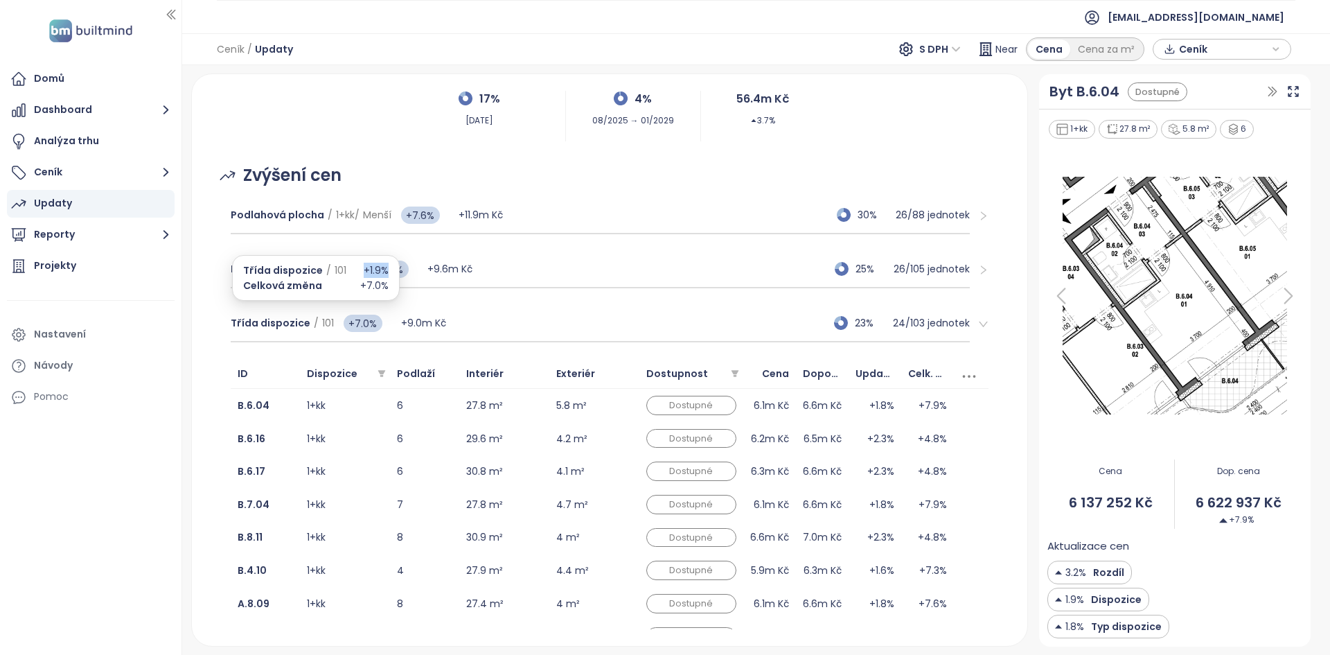
drag, startPoint x: 359, startPoint y: 261, endPoint x: 383, endPoint y: 273, distance: 27.0
click at [383, 273] on div "Třída dispozice / 101 +1.9% Celková změna +7.0%" at bounding box center [316, 278] width 168 height 46
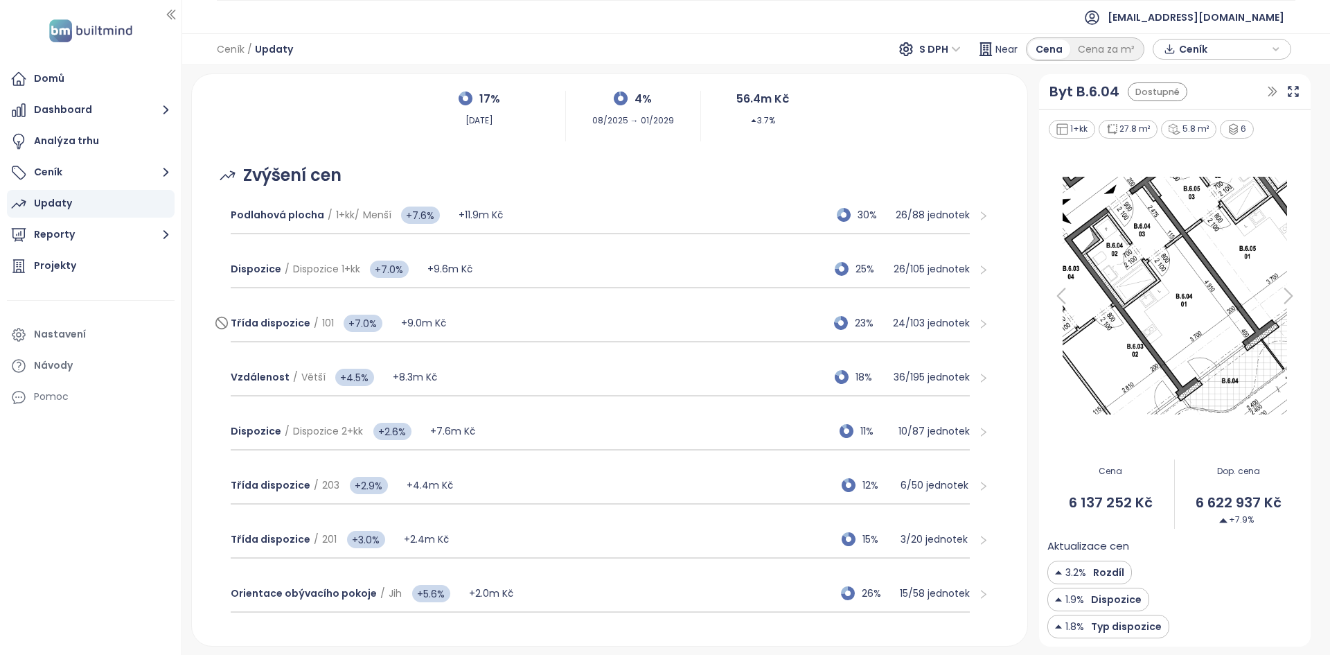
click at [509, 319] on div "Třída dispozice / 101 +7.0% +9.0m Kč 23% 24 / 103 jednotek" at bounding box center [600, 323] width 739 height 37
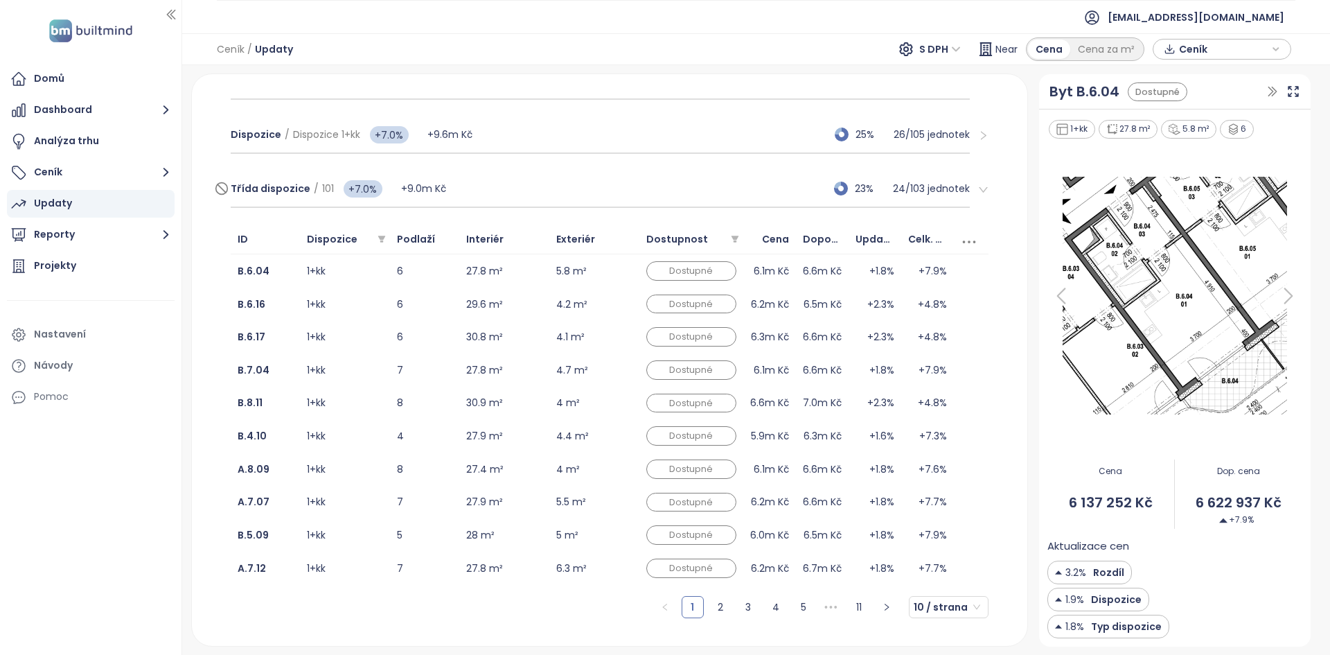
scroll to position [252, 0]
drag, startPoint x: 245, startPoint y: 134, endPoint x: 387, endPoint y: 136, distance: 142.0
click at [387, 136] on div "Třída dispozice / 101 +1.9% Celková změna +7.0%" at bounding box center [316, 144] width 168 height 46
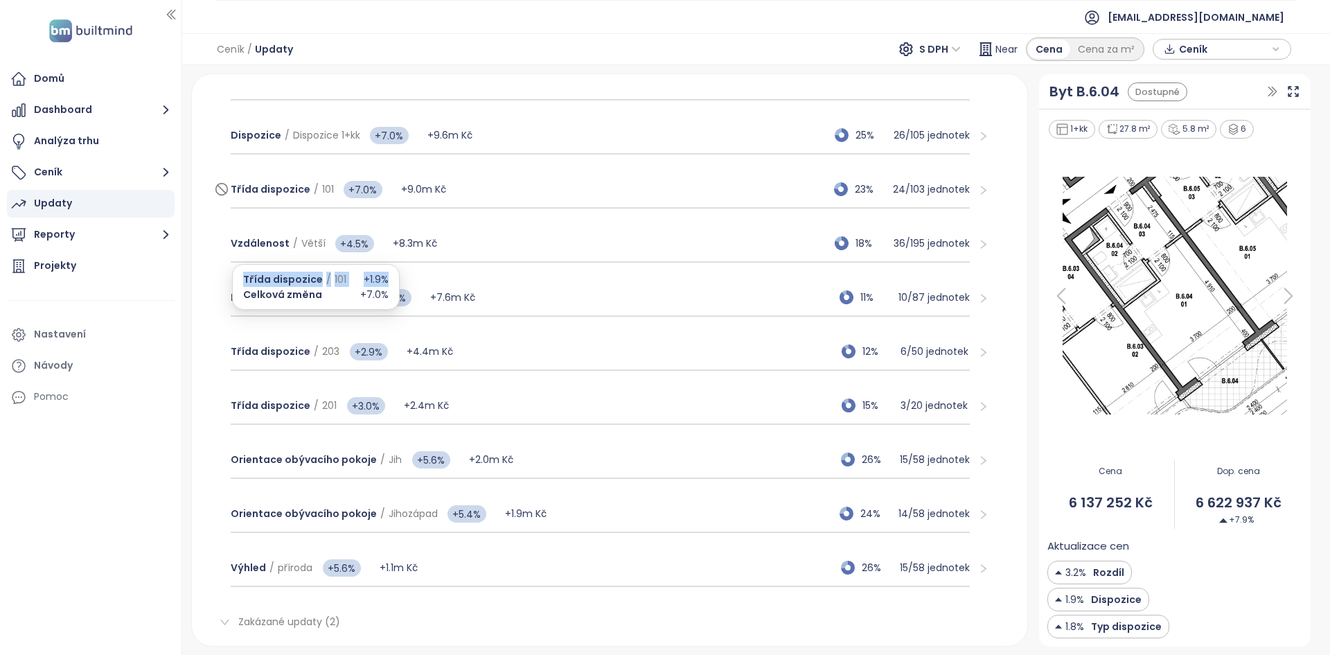
scroll to position [46, 0]
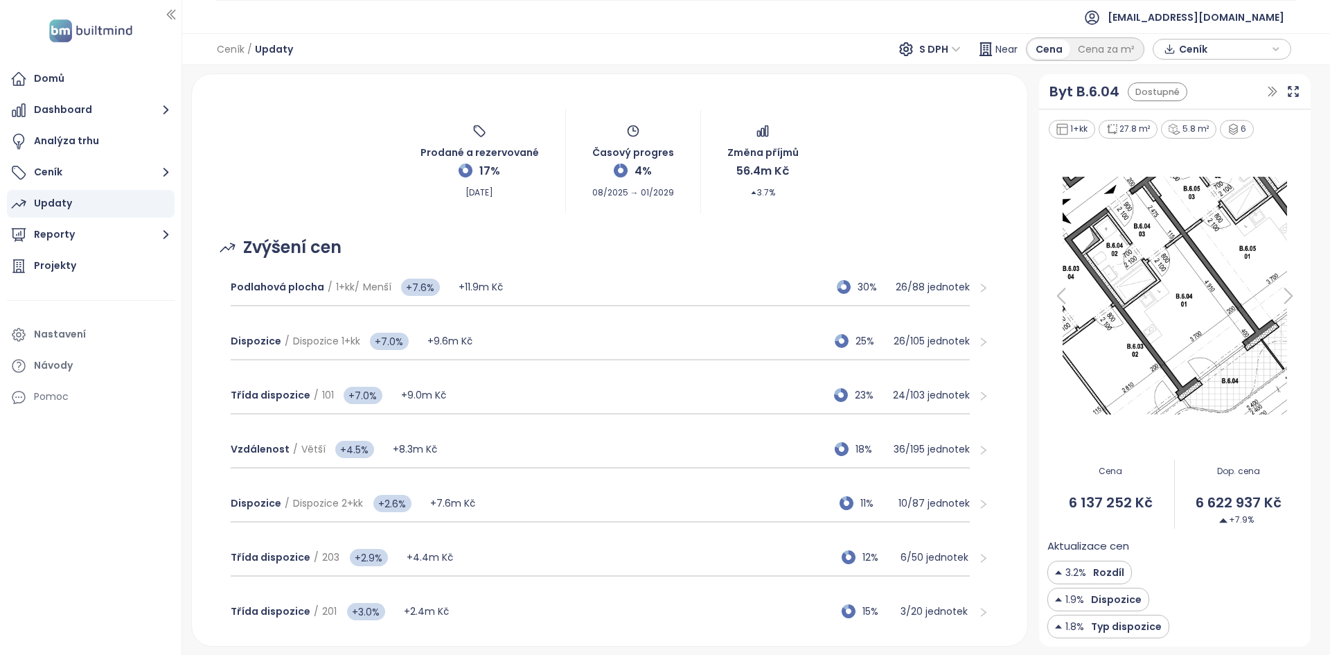
click at [206, 361] on div "Updaty Near Prodané a rezervované 17% Sep 22, 2025 Časový progres 4% 08/2025 → …" at bounding box center [609, 359] width 835 height 571
drag, startPoint x: 240, startPoint y: 341, endPoint x: 384, endPoint y: 344, distance: 143.4
click at [384, 344] on div "Třída dispozice / 101 +1.9% Celková změna +7.0%" at bounding box center [316, 350] width 168 height 46
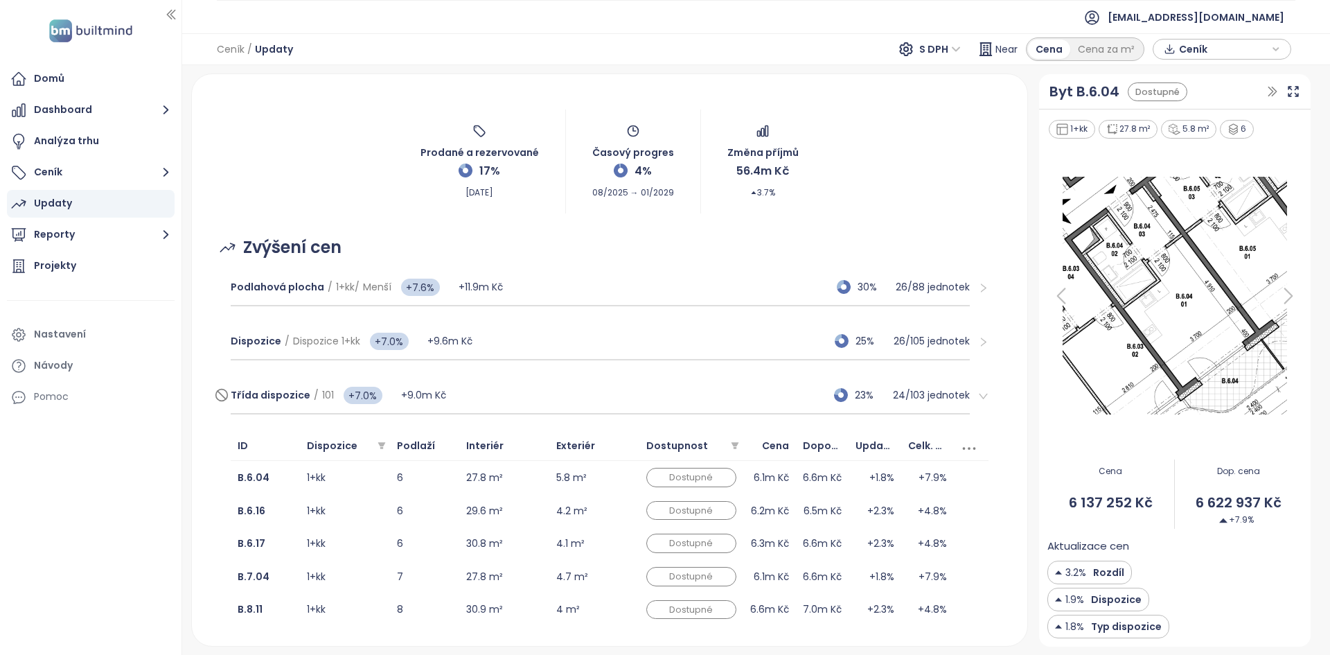
click at [507, 398] on div "Třída dispozice / 101 +7.0% +9.0m Kč 23% 24 / 103 jednotek" at bounding box center [600, 395] width 739 height 37
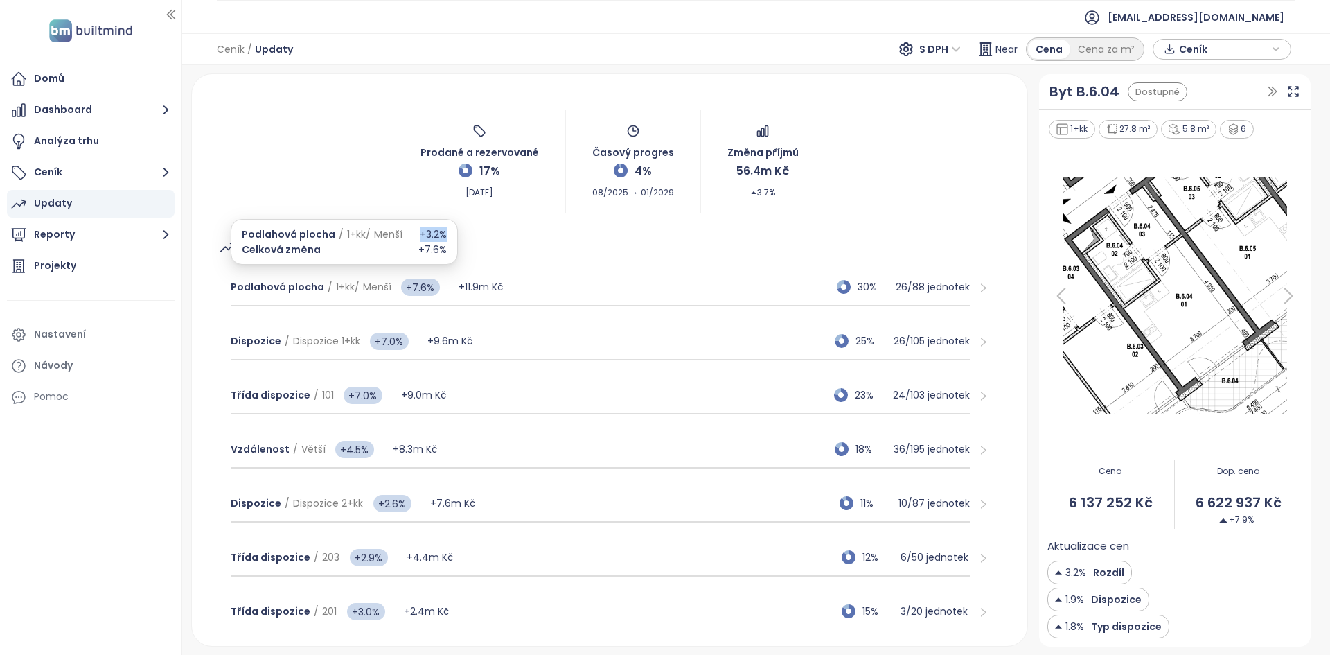
drag, startPoint x: 418, startPoint y: 235, endPoint x: 447, endPoint y: 233, distance: 29.9
click at [447, 233] on div "Podlahová plocha / 1+kk / Menší +3.2% Celková změna +7.6%" at bounding box center [344, 242] width 227 height 46
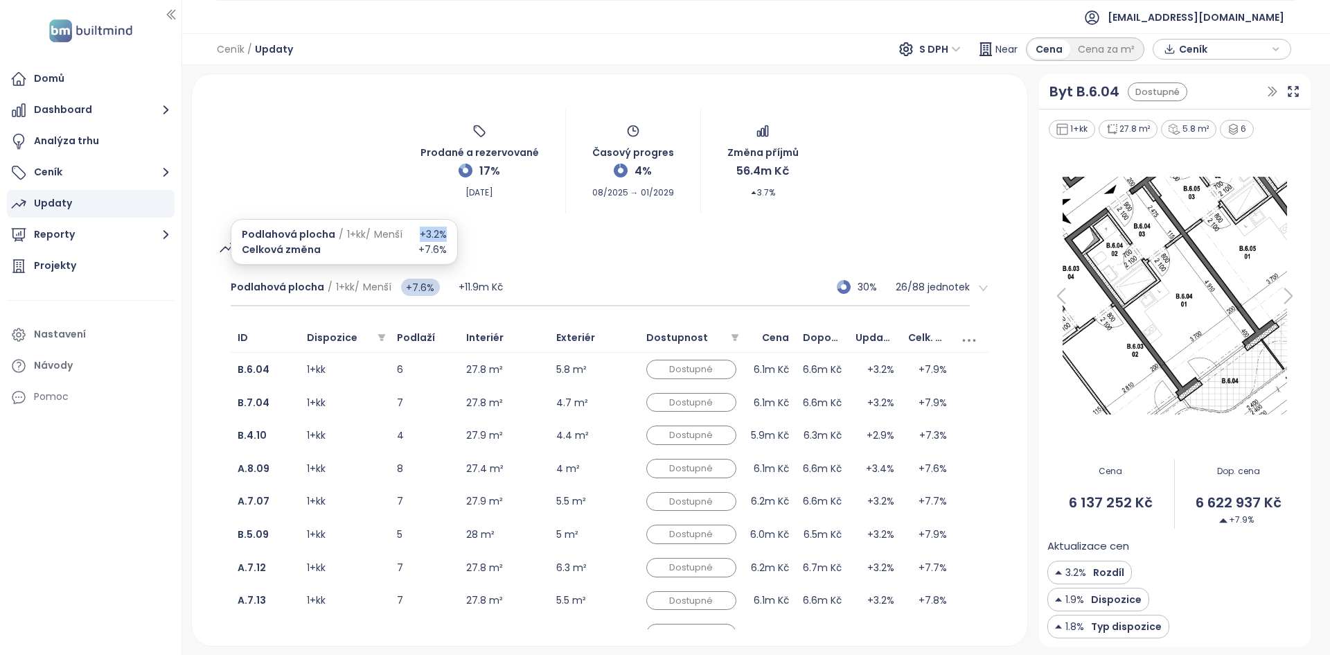
click at [447, 233] on div "Podlahová plocha / 1+kk / Menší +3.2% Celková změna +7.6%" at bounding box center [344, 242] width 227 height 46
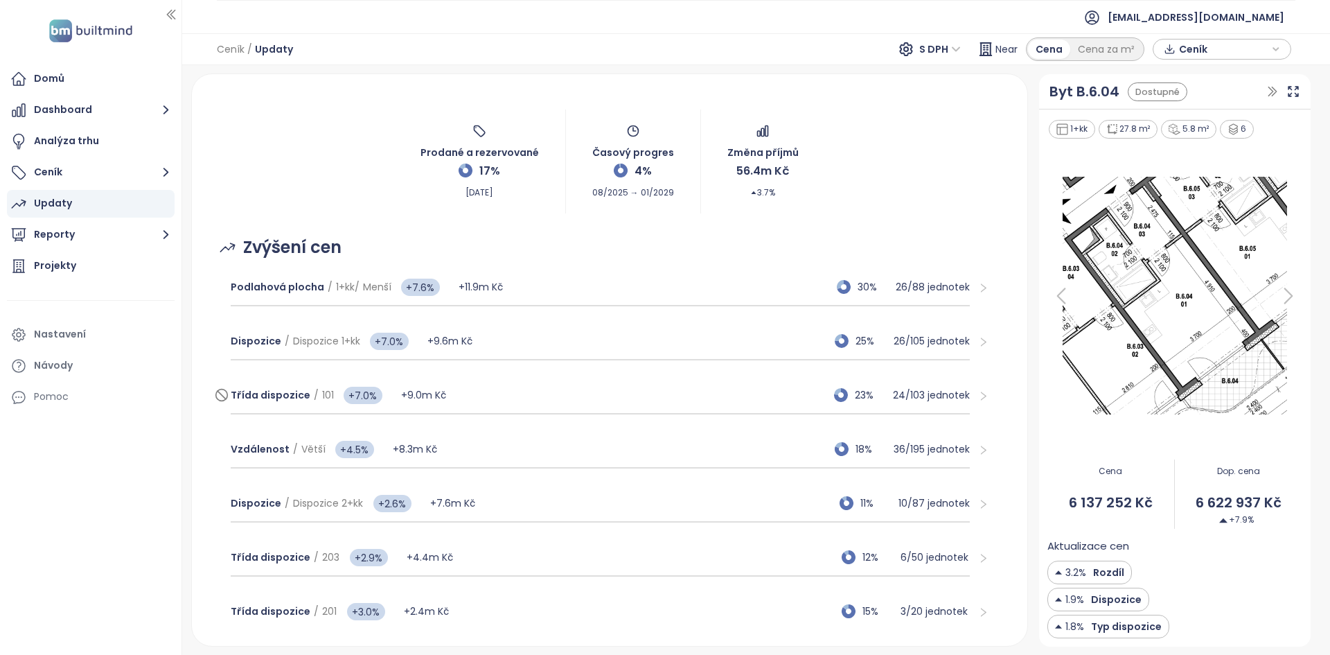
click at [591, 400] on div "Třída dispozice / 101 +7.0% +9.0m Kč 23% 24 / 103 jednotek" at bounding box center [600, 395] width 739 height 37
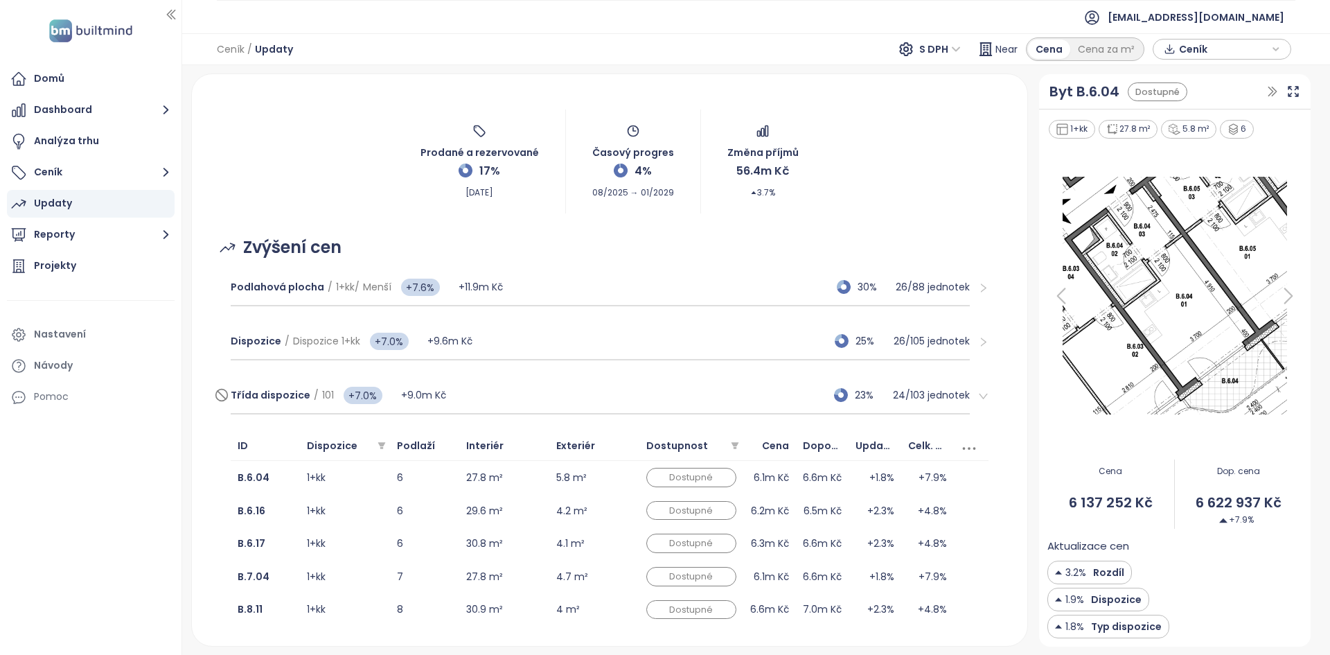
click at [591, 400] on div "Třída dispozice / 101 +7.0% +9.0m Kč 23% 24 / 103 jednotek" at bounding box center [600, 395] width 739 height 37
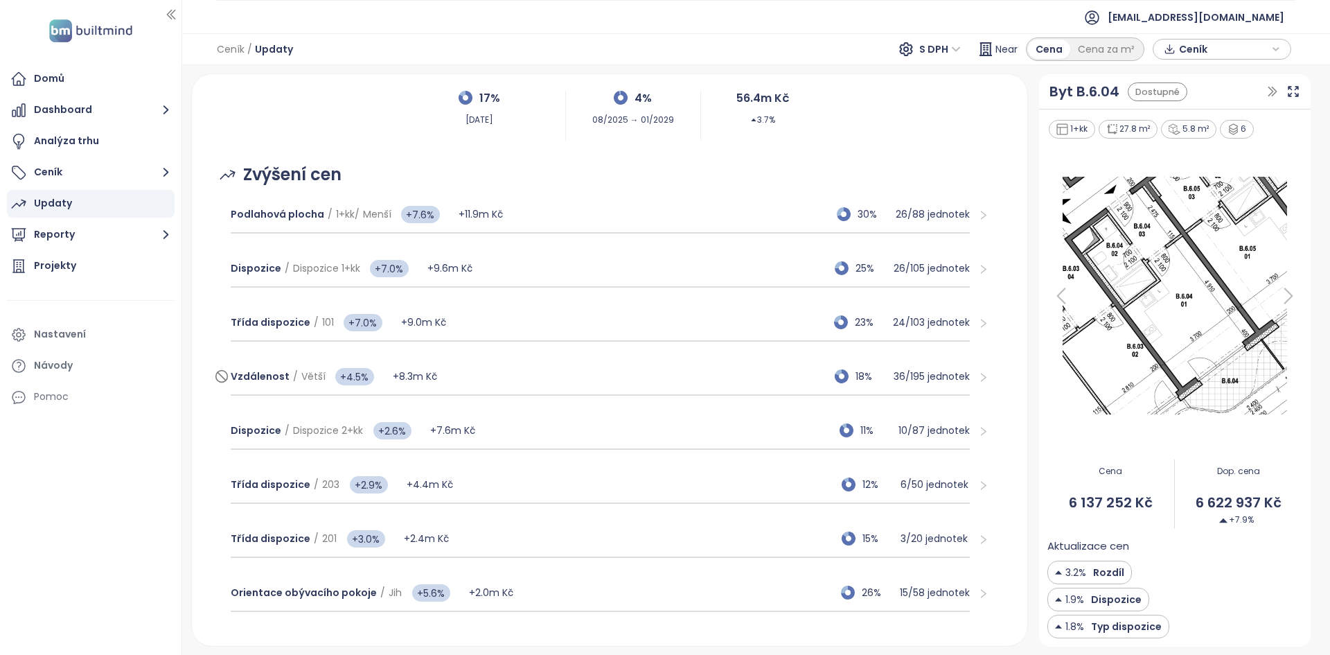
scroll to position [117, 0]
click at [497, 320] on div "Třída dispozice / 101 +7.0% +9.0m Kč 23% 24 / 103 jednotek" at bounding box center [600, 324] width 739 height 37
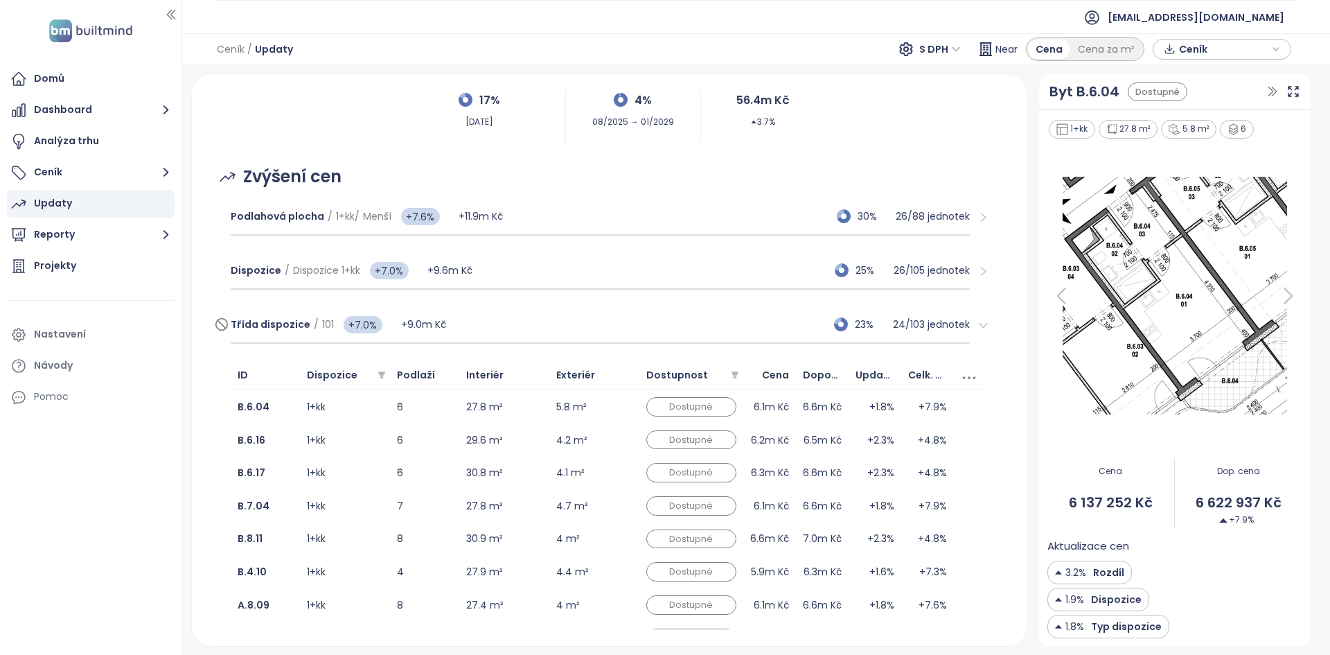
click at [463, 330] on div "Třída dispozice / 101 +7.0% +9.0m Kč 23% 24 / 103 jednotek" at bounding box center [600, 324] width 739 height 37
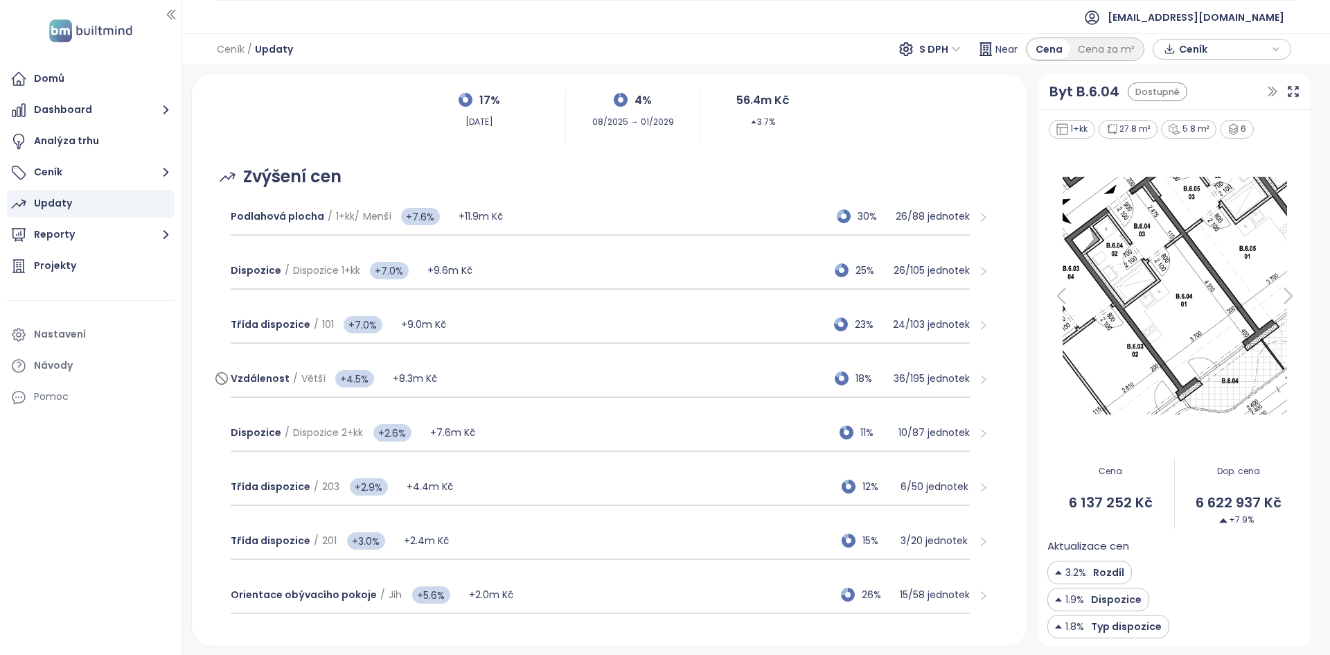
click at [479, 373] on div "Vzdálenost / Větší +4.5% +8.3m Kč 18% 36 / 195 jednotek" at bounding box center [600, 378] width 739 height 37
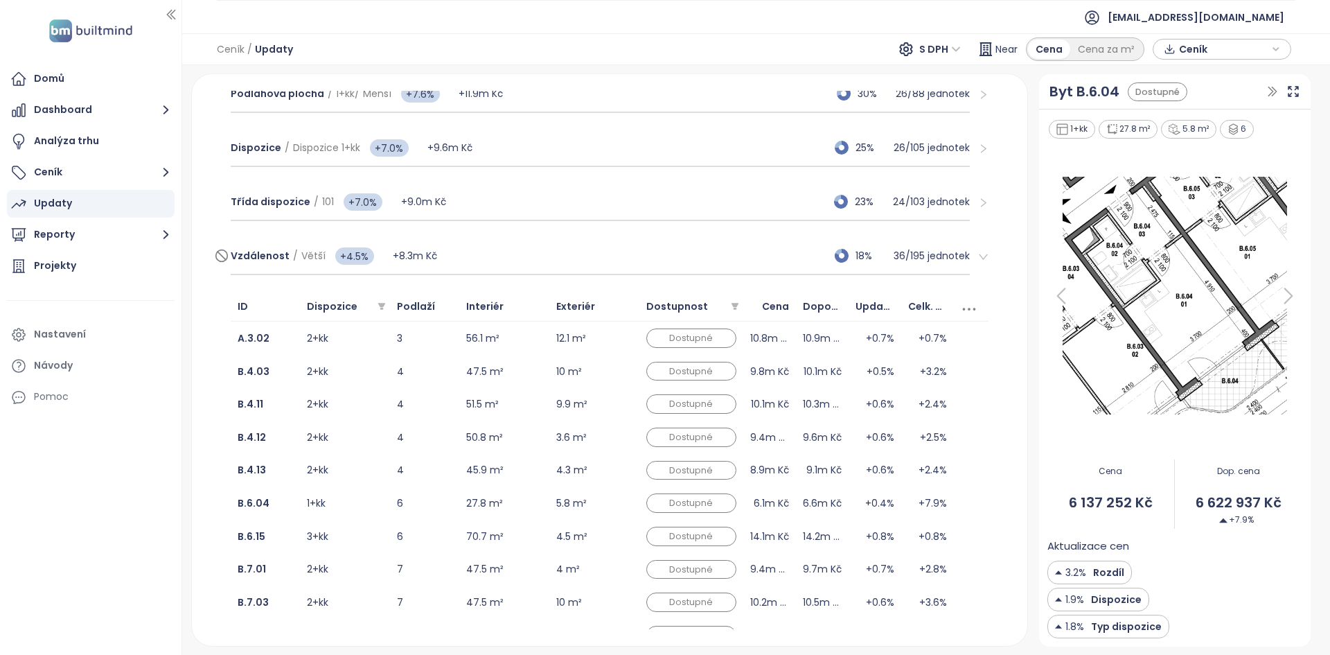
scroll to position [239, 0]
click at [281, 343] on td "A.3.02" at bounding box center [265, 338] width 69 height 33
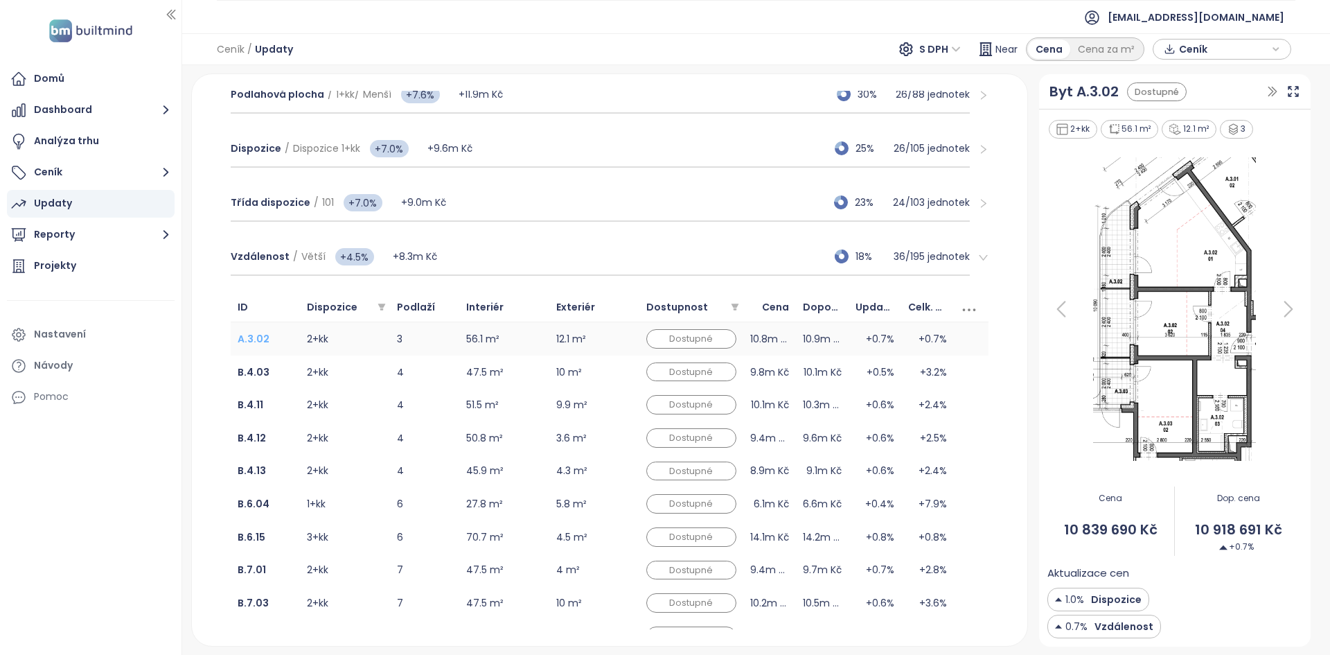
click at [255, 337] on b "A.3.02" at bounding box center [254, 339] width 32 height 14
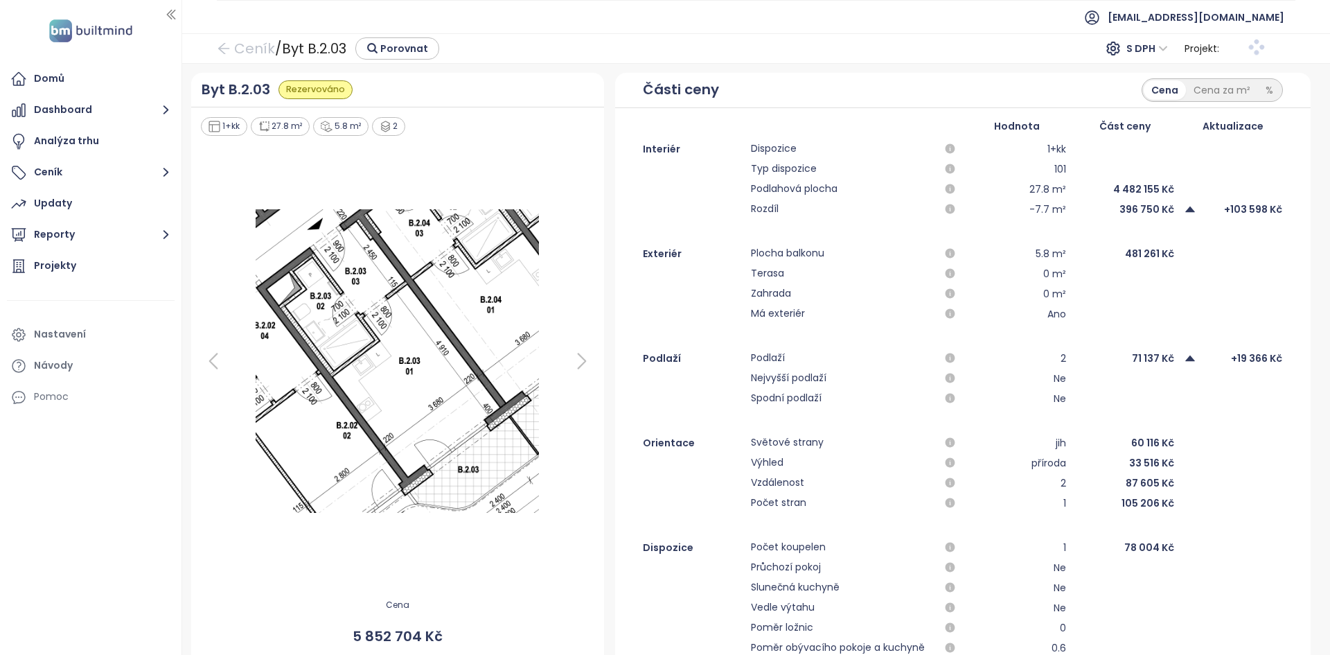
click at [754, 114] on div "Hodnota Část ceny Aktualizace Interiér Dispozice 1+kk Typ dispozice 101 Podlaho…" at bounding box center [962, 417] width 695 height 619
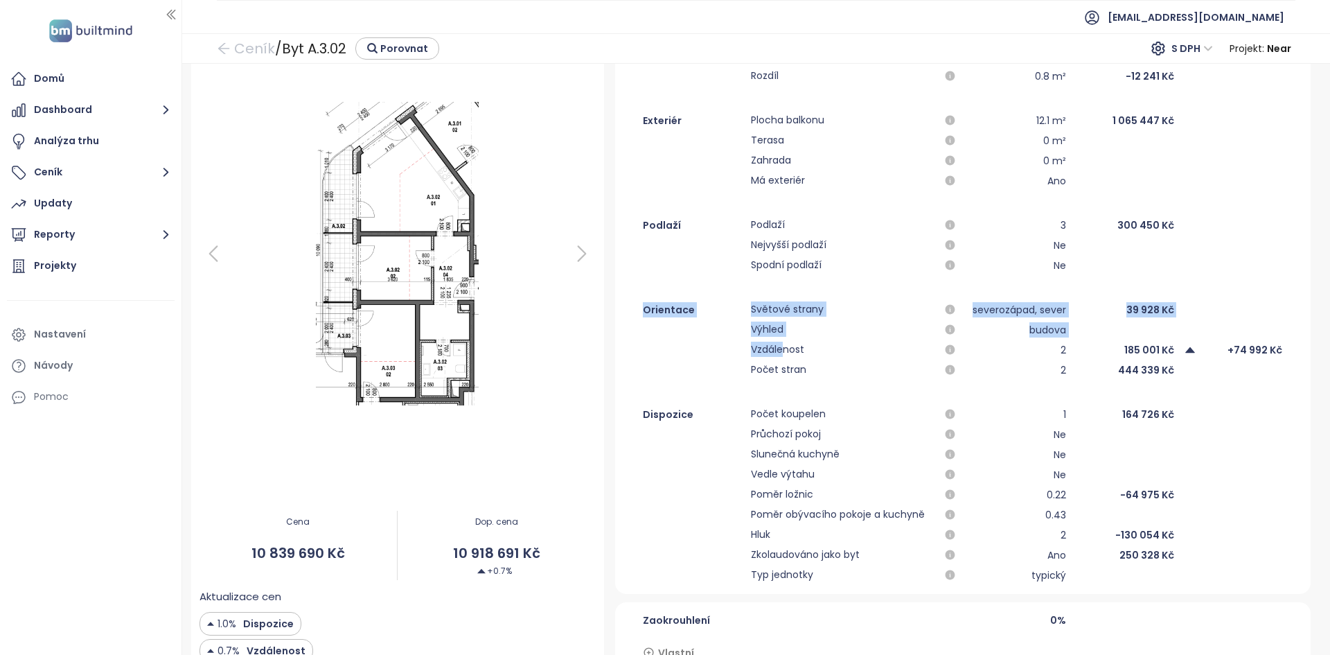
scroll to position [159, 0]
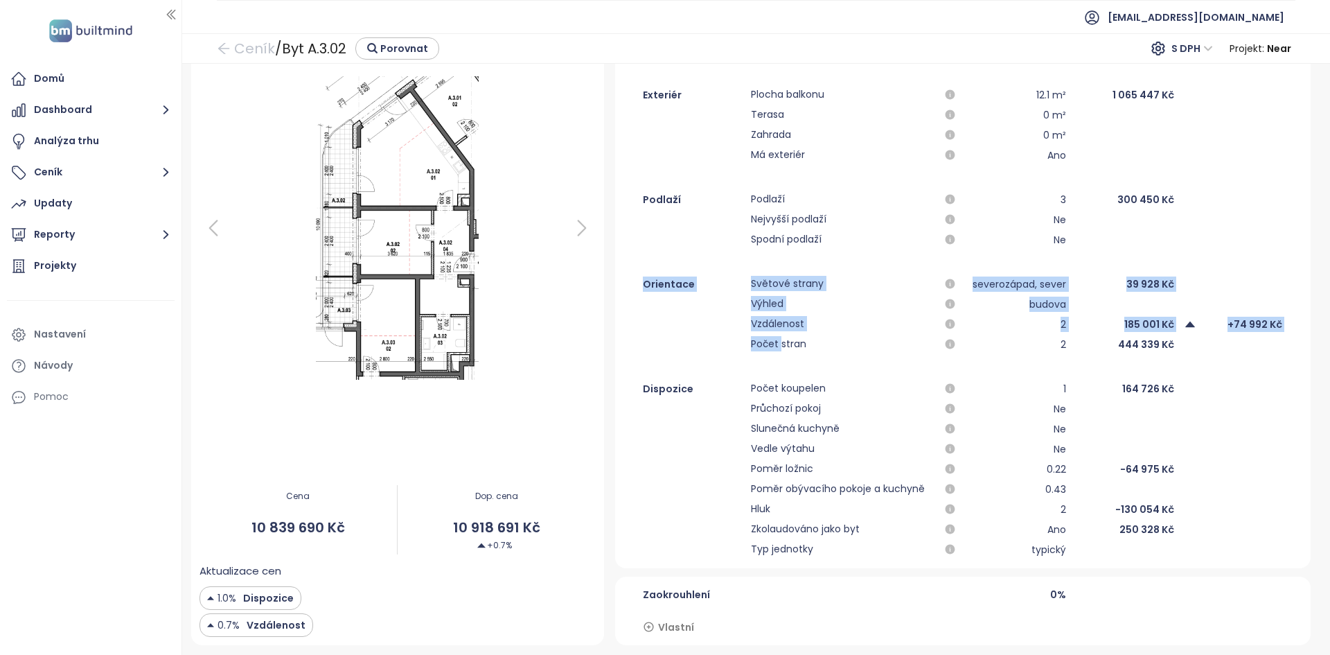
drag, startPoint x: 634, startPoint y: 305, endPoint x: 777, endPoint y: 351, distance: 150.3
click at [777, 351] on div "Orientace Světové strany severozápad, sever 39 928 Kč Výhled budova Vzdálenost …" at bounding box center [962, 314] width 695 height 77
click at [706, 342] on div at bounding box center [693, 344] width 100 height 17
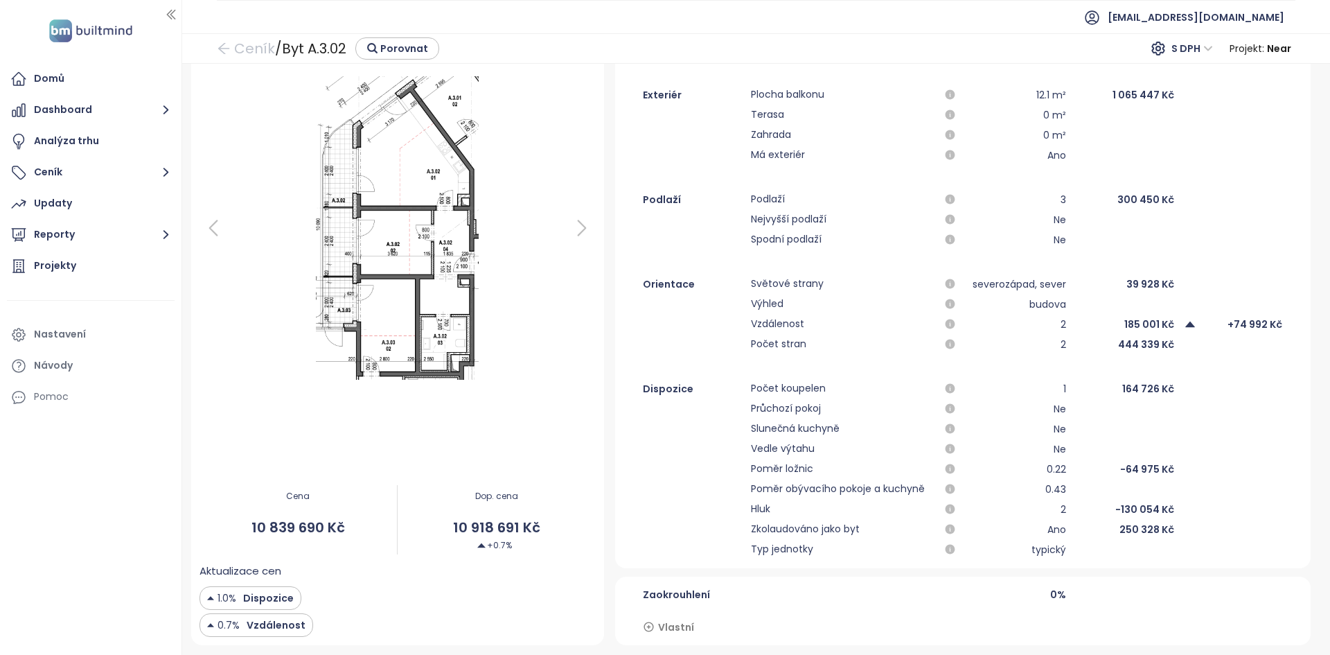
click at [576, 242] on div at bounding box center [398, 227] width 396 height 497
click at [577, 229] on icon at bounding box center [582, 228] width 28 height 28
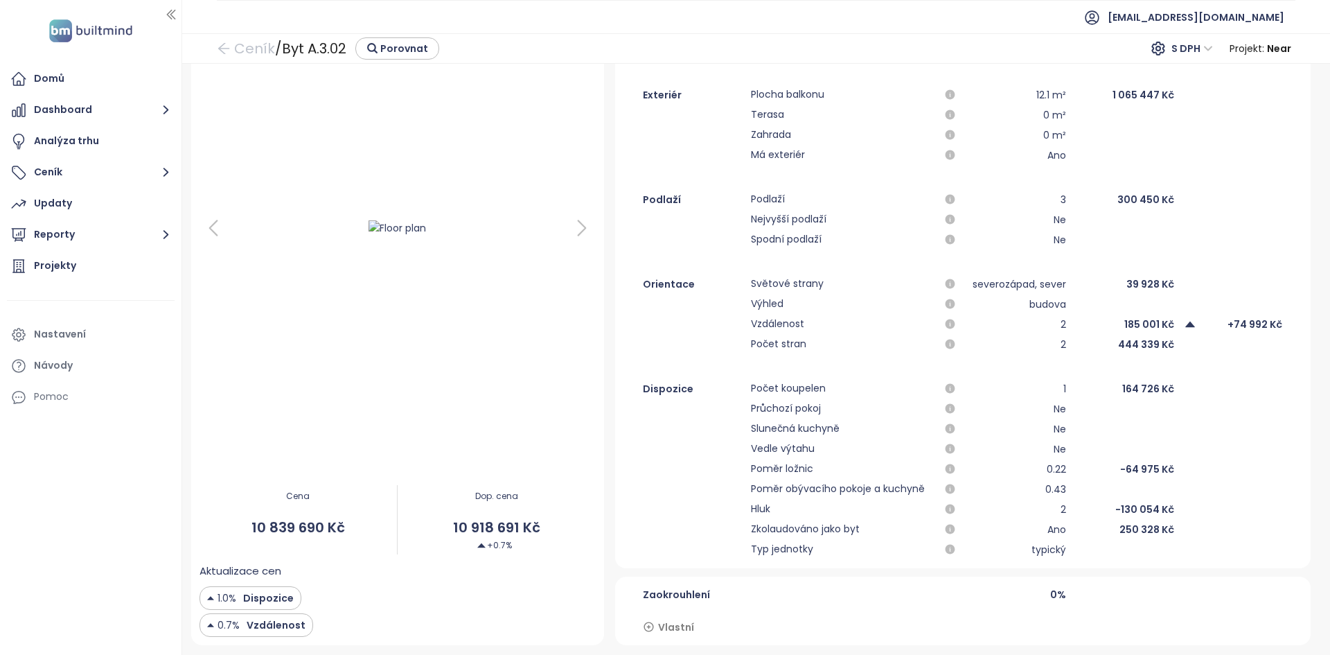
click at [577, 229] on icon at bounding box center [582, 228] width 28 height 28
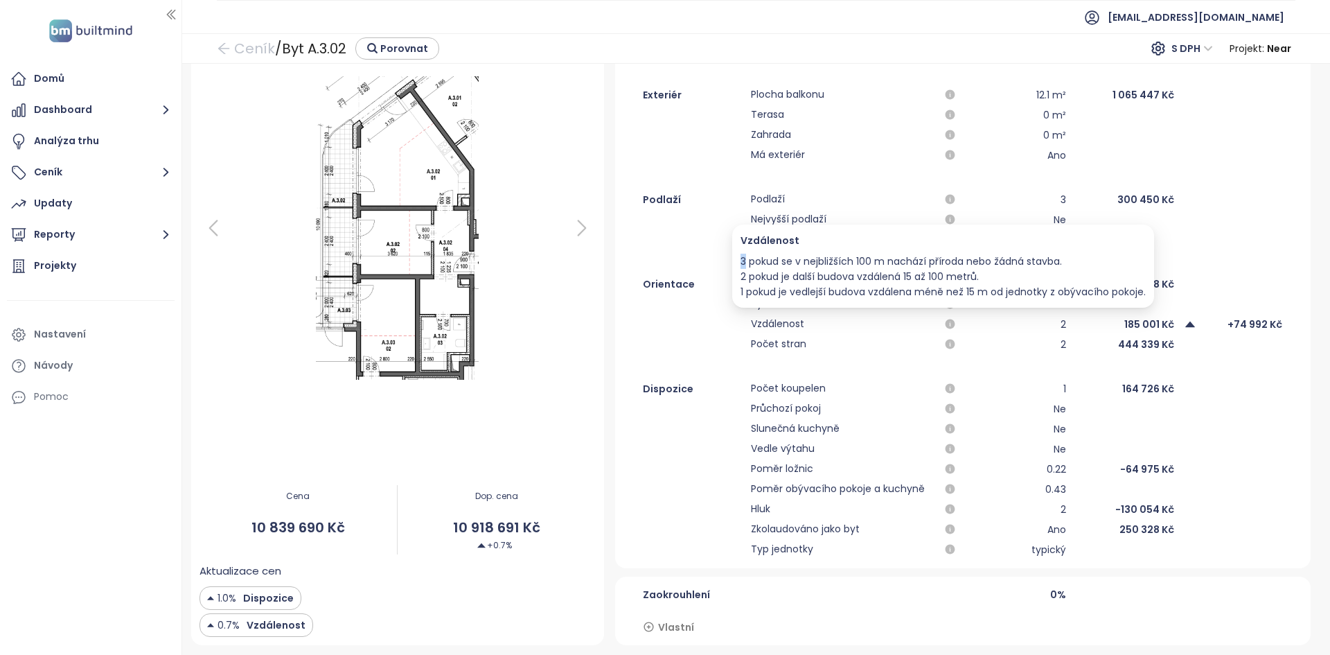
click at [744, 260] on div "3 pokud se v nejbližších 100 m nachází příroda nebo žádná stavba. 2 pokud je da…" at bounding box center [943, 277] width 405 height 46
click at [743, 278] on div "3 pokud se v nejbližších 100 m nachází příroda nebo žádná stavba. 2 pokud je da…" at bounding box center [943, 277] width 405 height 46
click at [741, 298] on div "3 pokud se v nejbližších 100 m nachází příroda nebo žádná stavba. 2 pokud je da…" at bounding box center [943, 277] width 405 height 46
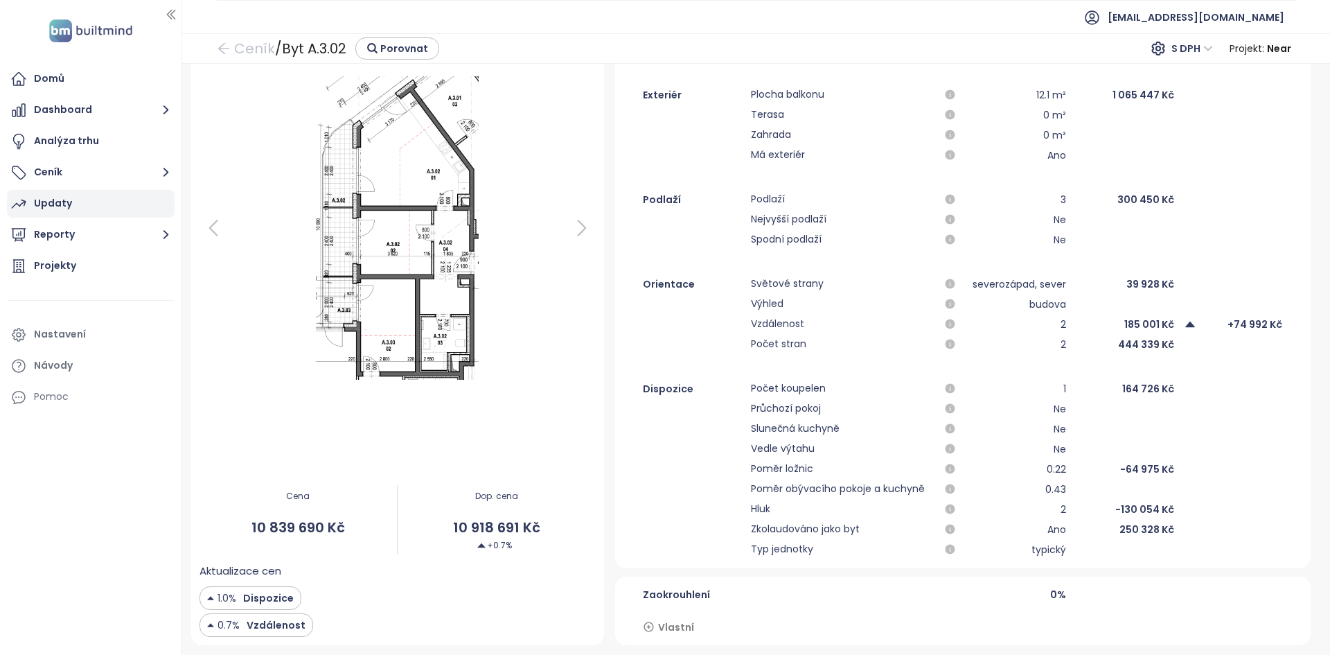
click at [98, 208] on div "Updaty" at bounding box center [91, 204] width 168 height 28
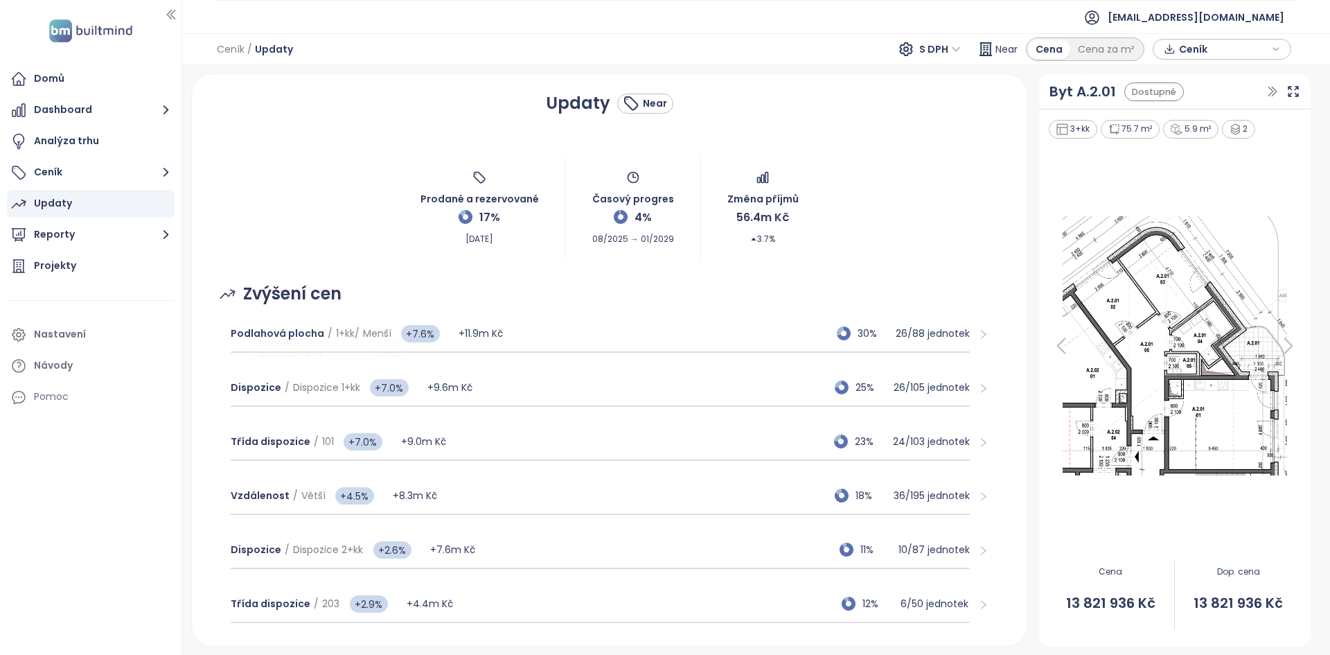
click at [287, 182] on div "Prodané a rezervované 17% Sep 22, 2025 Časový progres 4% 08/2025 → 01/2029 Změn…" at bounding box center [610, 208] width 802 height 104
drag, startPoint x: 348, startPoint y: 443, endPoint x: 374, endPoint y: 443, distance: 26.3
click at [374, 443] on div "Vzdálenost / Větší +0.6%" at bounding box center [311, 442] width 141 height 15
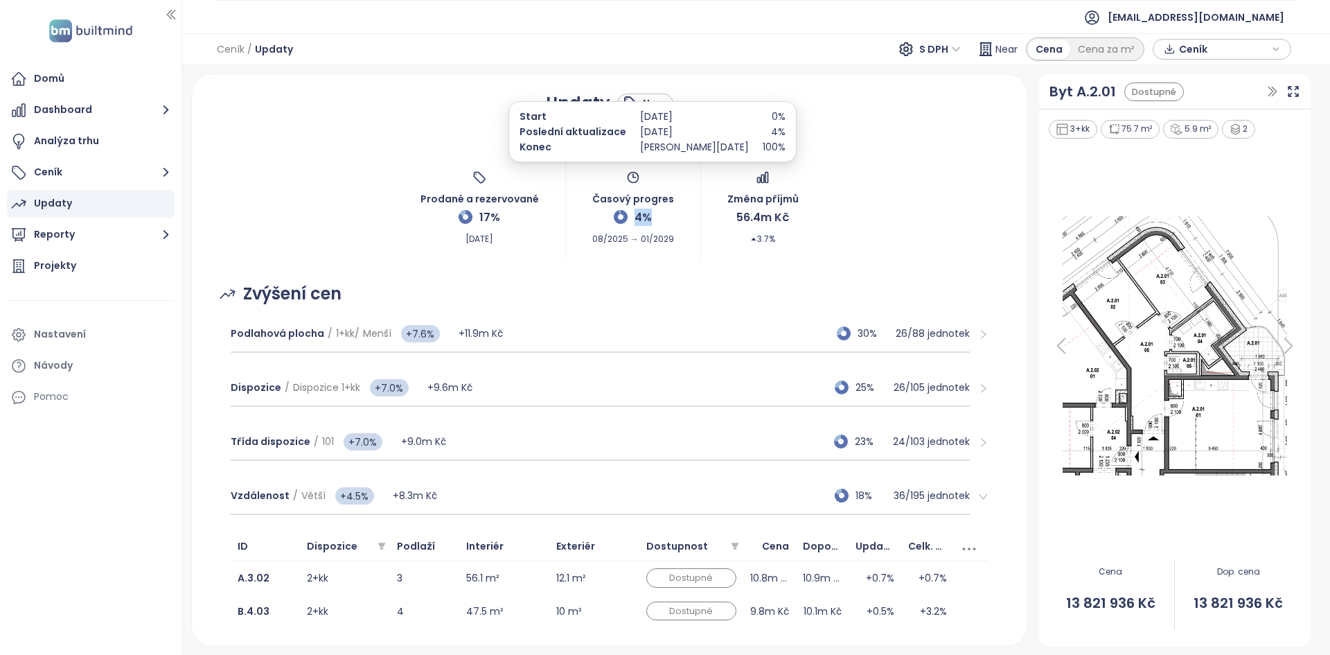
drag, startPoint x: 647, startPoint y: 220, endPoint x: 620, endPoint y: 215, distance: 27.6
click at [620, 215] on div "Časový progres 4% 08/2025 → 01/2029" at bounding box center [633, 207] width 82 height 75
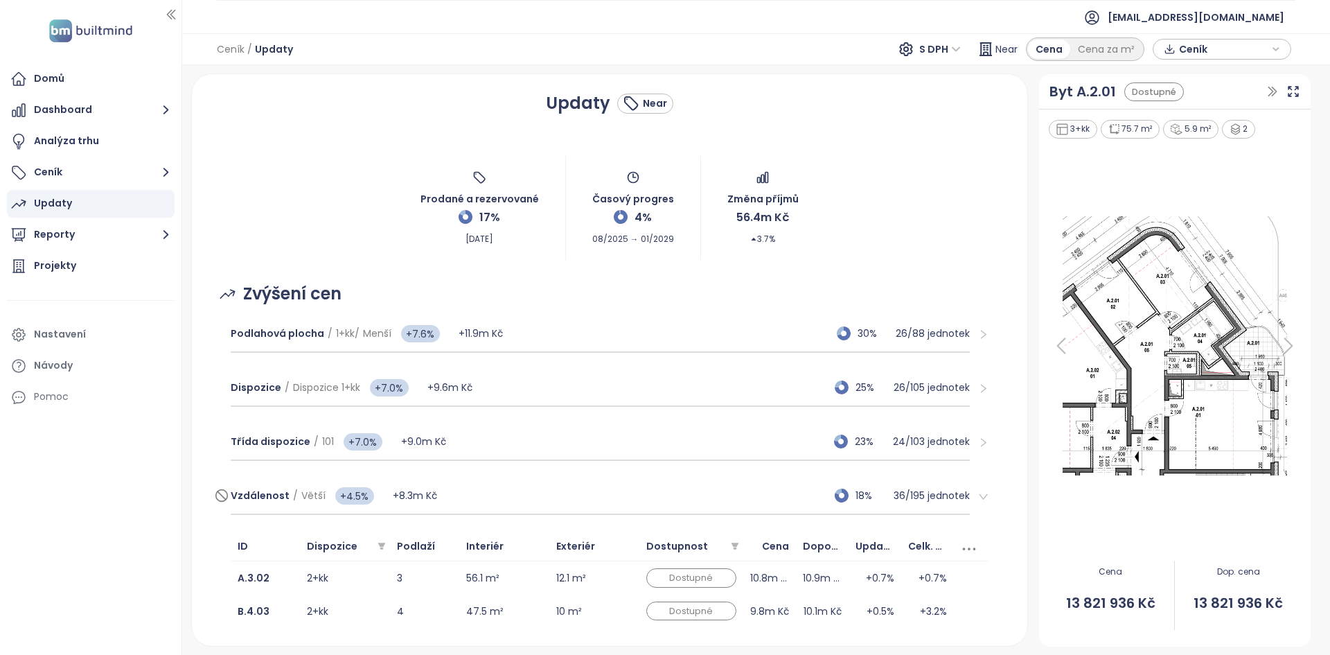
click at [623, 491] on div "Vzdálenost / Větší +4.5% +8.3m Kč 18% 36 / 195 jednotek" at bounding box center [600, 495] width 739 height 37
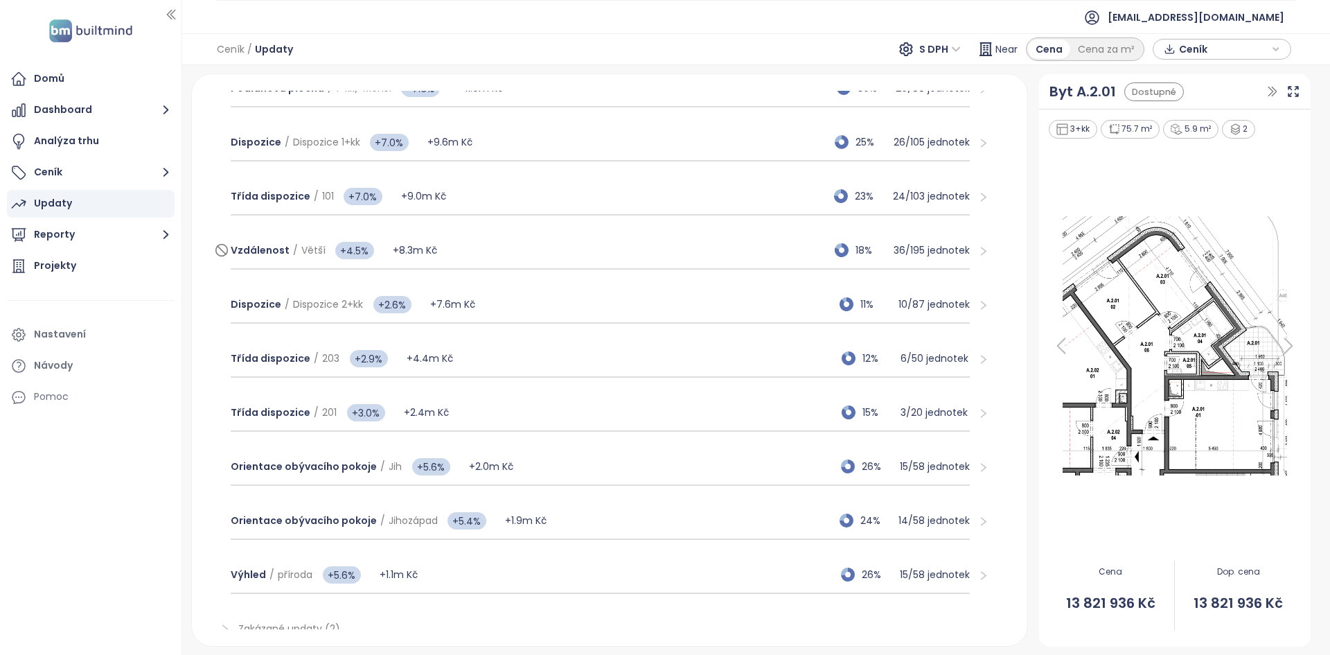
scroll to position [246, 0]
click at [583, 308] on div "Dispozice / Dispozice 2+kk +2.6% +7.6m Kč 11% 10 / 87 jednotek" at bounding box center [600, 303] width 739 height 37
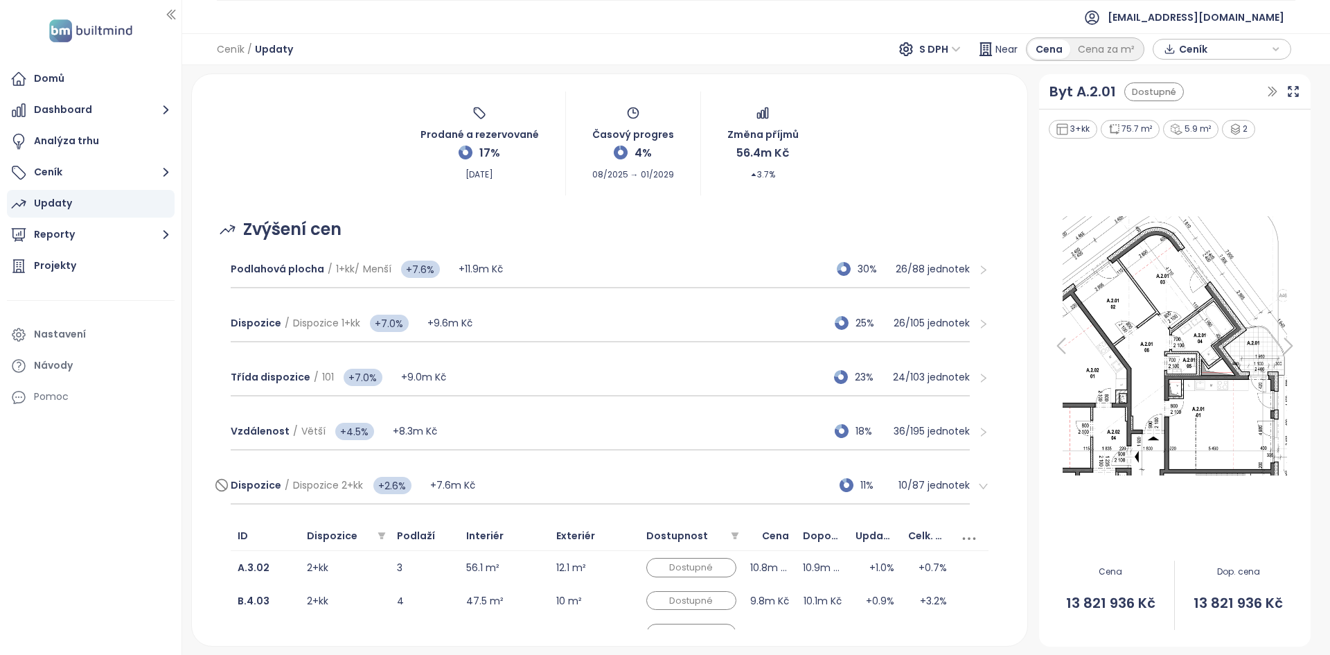
scroll to position [64, 0]
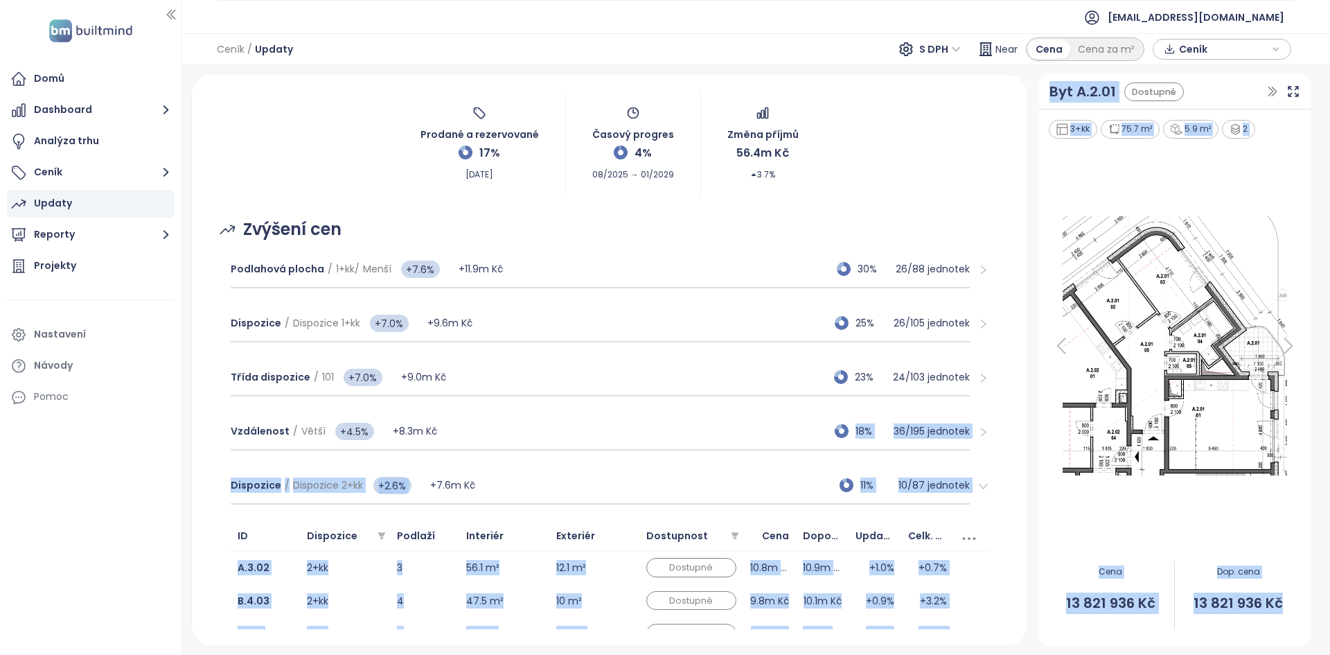
drag, startPoint x: 386, startPoint y: 448, endPoint x: 404, endPoint y: 451, distance: 18.2
click at [403, 451] on body "Domů Dashboard Analýza trhu Ceník Updaty Reporty Projekty Nastavení Návody Pomo…" at bounding box center [665, 327] width 1330 height 655
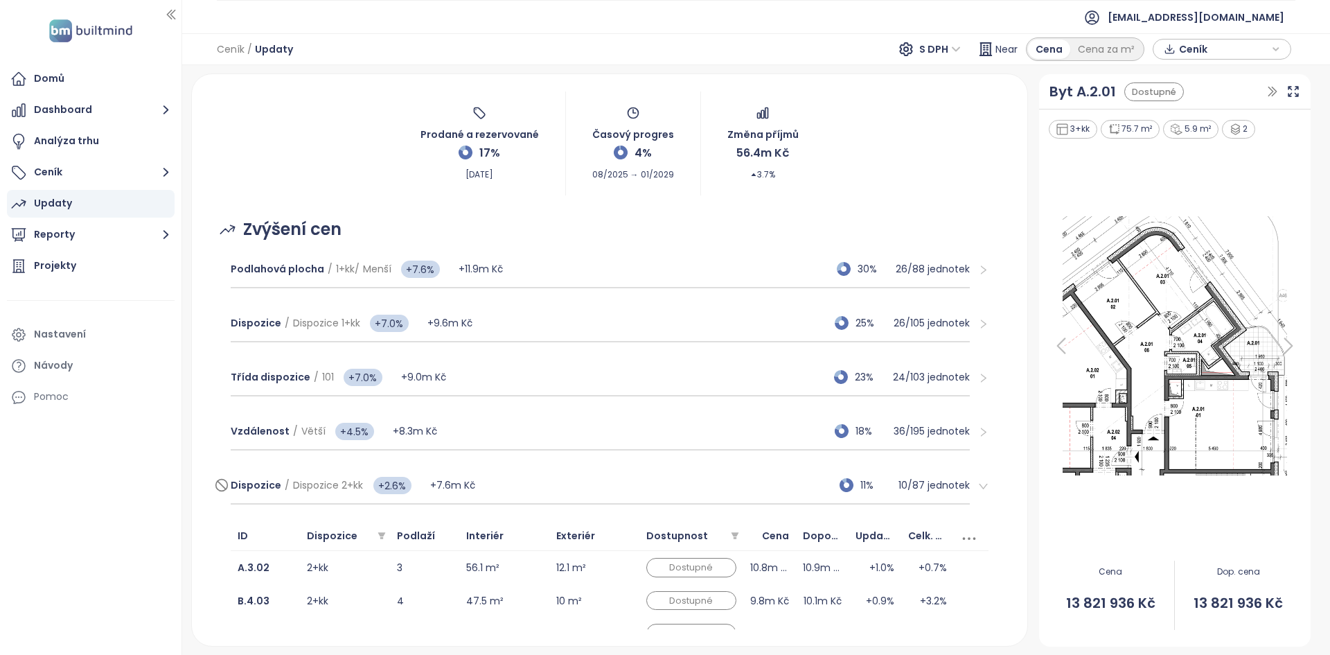
click at [623, 473] on div "Dispozice / Dispozice 2+kk +2.6% +7.6m Kč 11% 10 / 87 jednotek" at bounding box center [600, 485] width 739 height 37
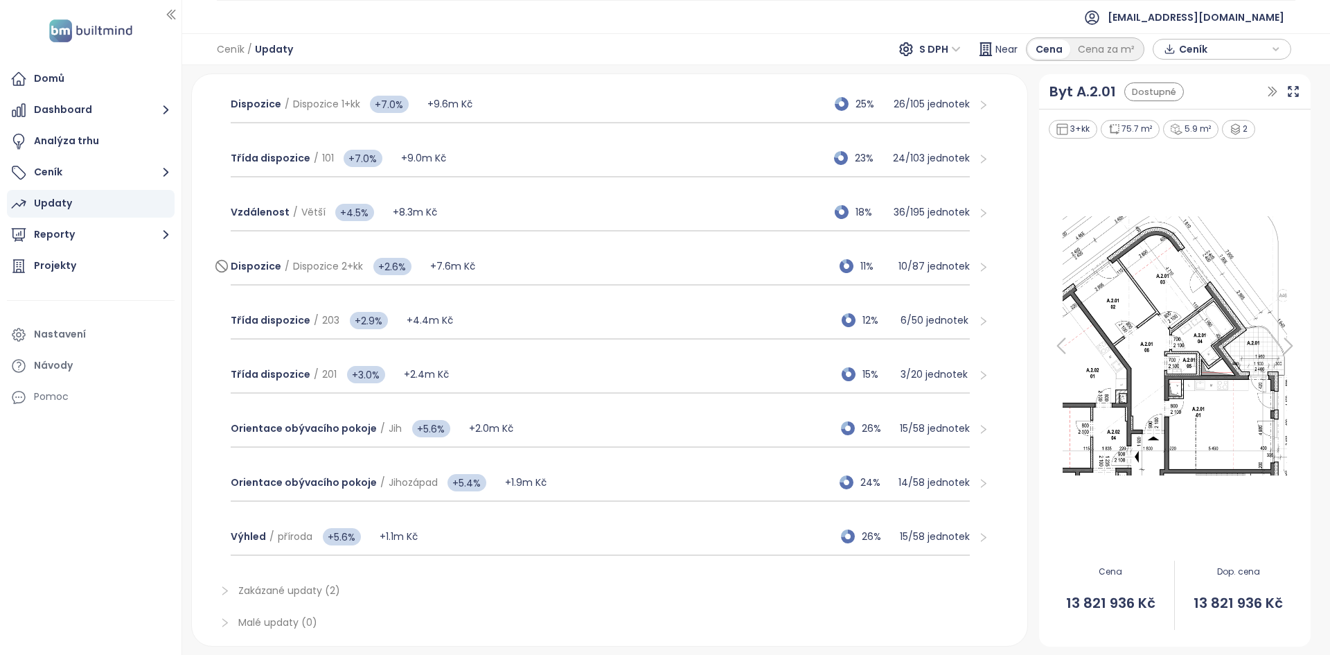
scroll to position [285, 0]
click at [533, 310] on div "Třída dispozice / 203 +2.9% +4.4m Kč 12% 6 / 50 jednotek" at bounding box center [600, 319] width 739 height 37
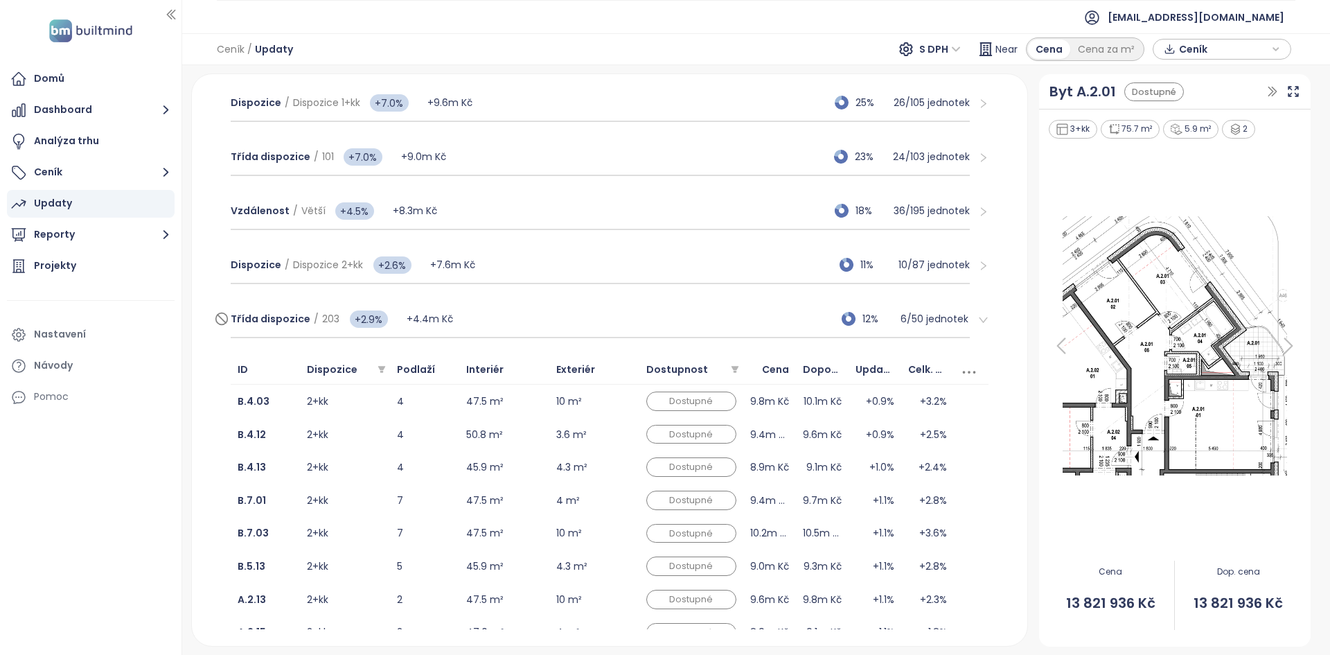
click at [533, 310] on div "Třída dispozice / 203 +2.9% +4.4m Kč 12% 6 / 50 jednotek" at bounding box center [600, 319] width 739 height 37
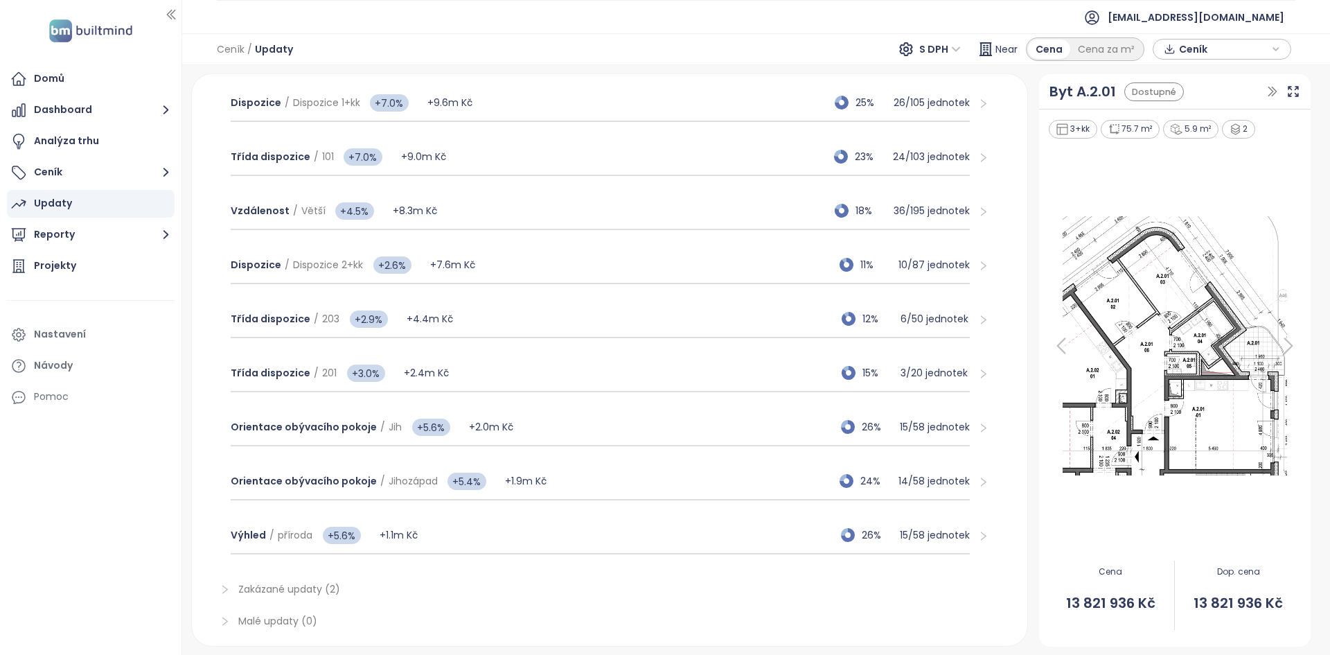
click at [531, 287] on div "Dispozice / Dispozice 2+kk +2.6% +7.6m Kč 11% 10 / 87 jednotek" at bounding box center [610, 265] width 780 height 54
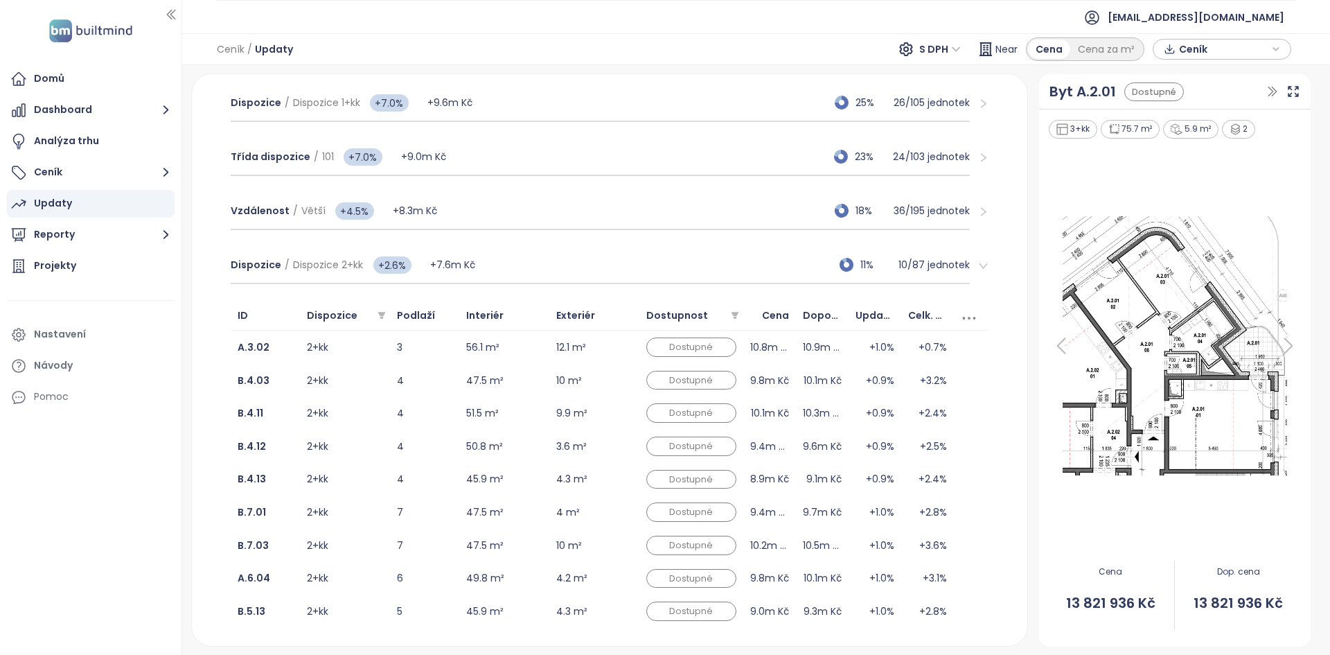
click at [531, 285] on div "Dispozice / Dispozice 2+kk +2.6% +7.6m Kč 11% 10 / 87 jednotek" at bounding box center [610, 265] width 780 height 54
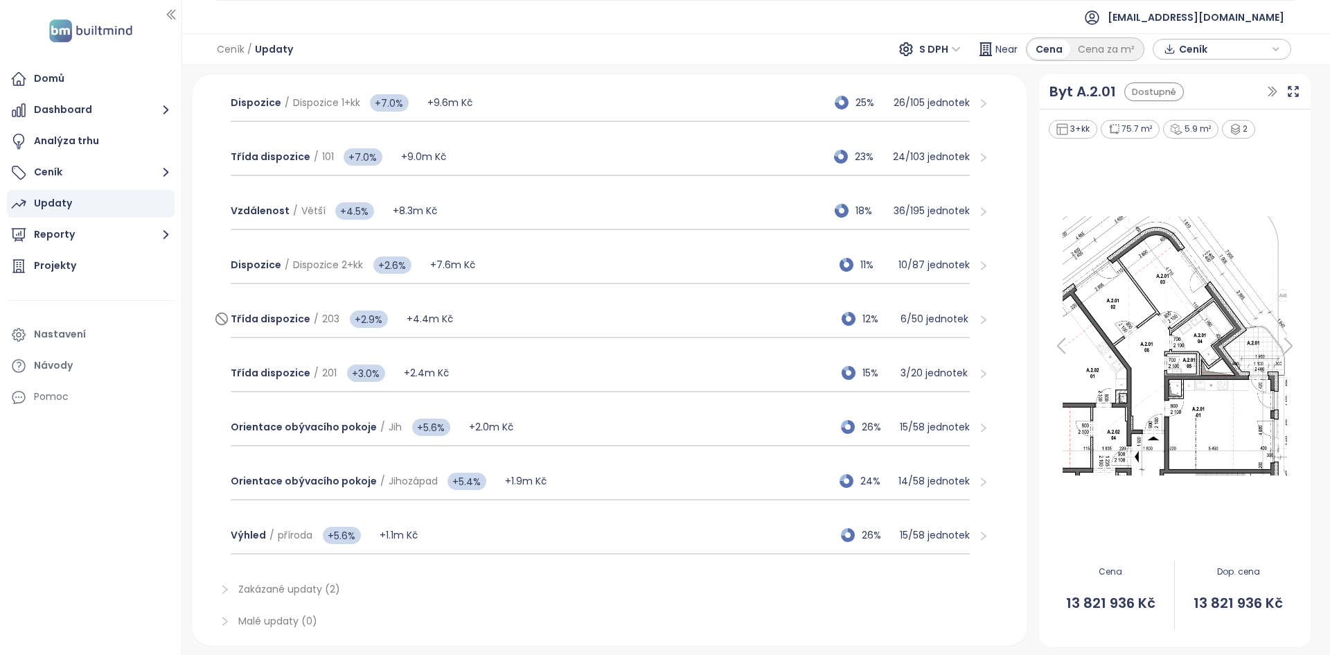
click at [503, 318] on div "Třída dispozice / 203 +2.9% +4.4m Kč 12% 6 / 50 jednotek" at bounding box center [600, 319] width 739 height 37
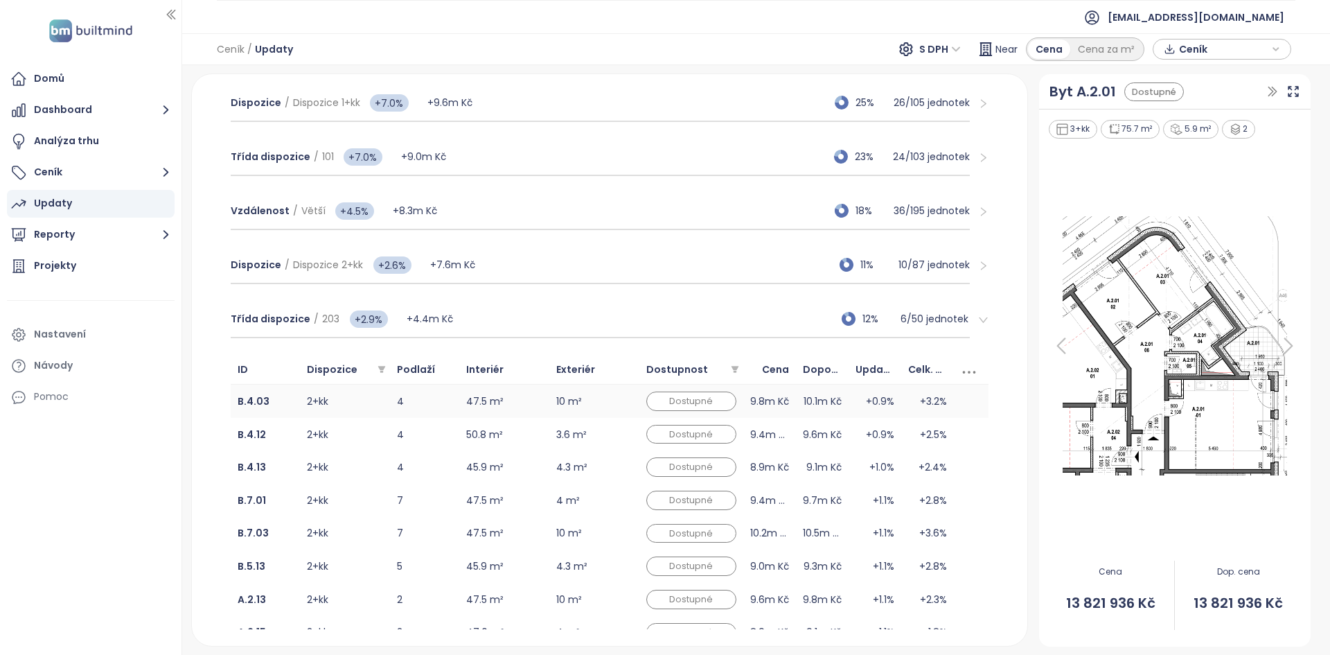
click at [444, 407] on td "4" at bounding box center [424, 400] width 69 height 33
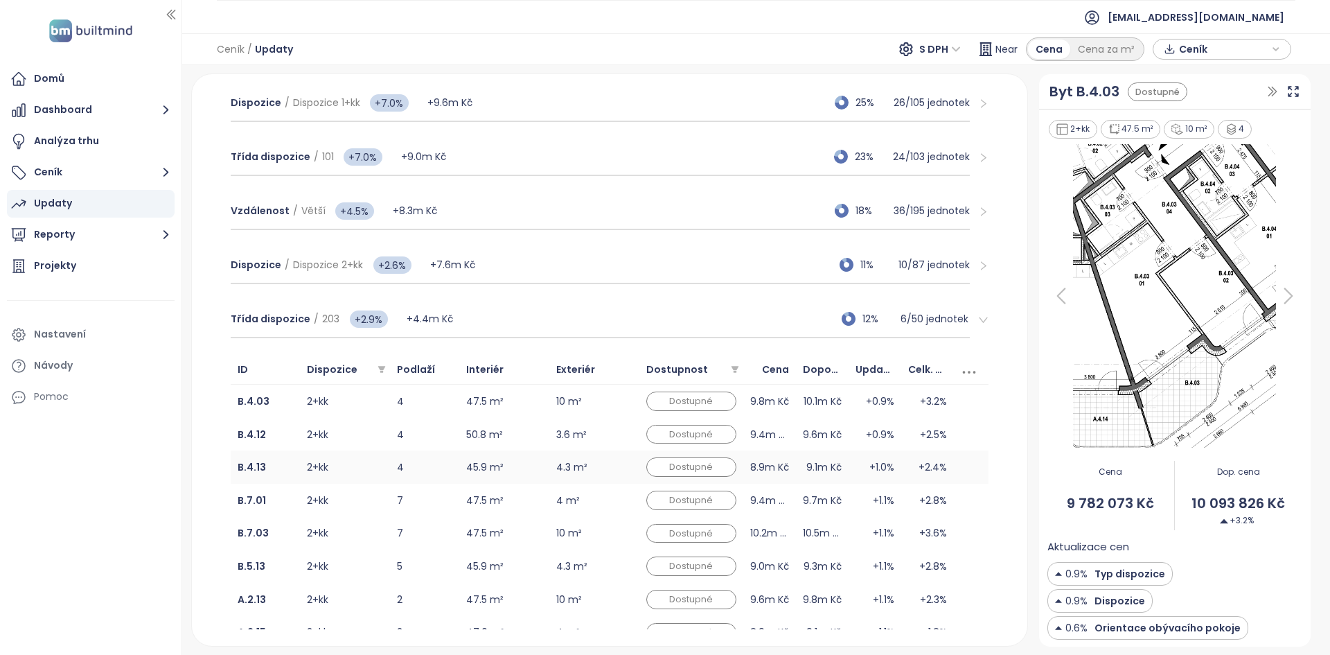
click at [441, 473] on td "4" at bounding box center [424, 466] width 69 height 33
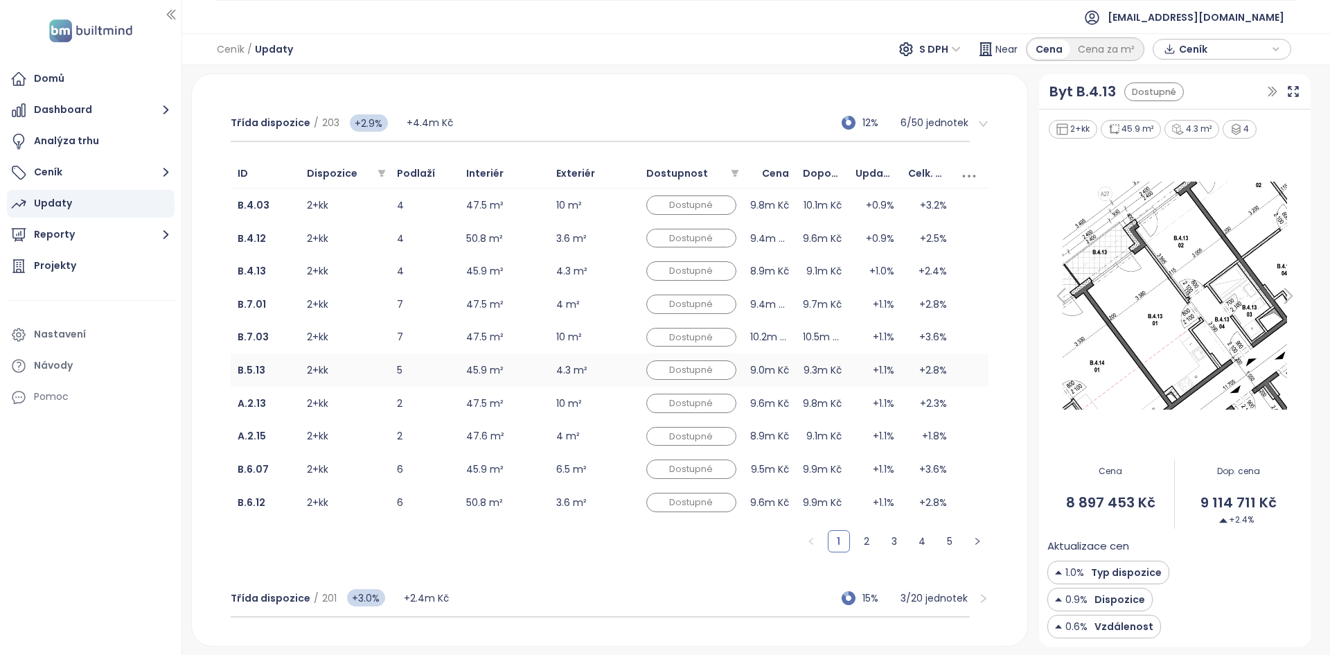
scroll to position [481, 0]
click at [491, 587] on div "Třída dispozice / 201 +3.0% +2.4m Kč 15% 3 / 20 jednotek" at bounding box center [600, 597] width 739 height 37
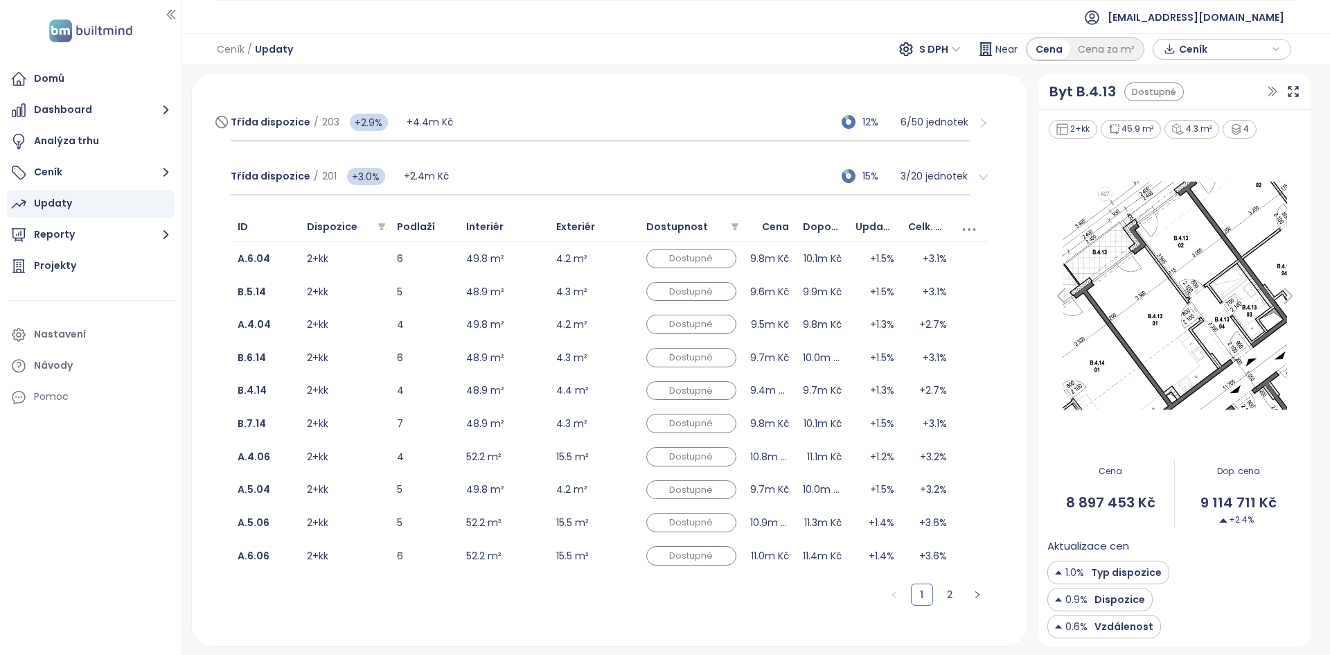
click at [493, 123] on div "Třída dispozice / 203 +2.9% +4.4m Kč 12% 6 / 50 jednotek" at bounding box center [600, 122] width 739 height 37
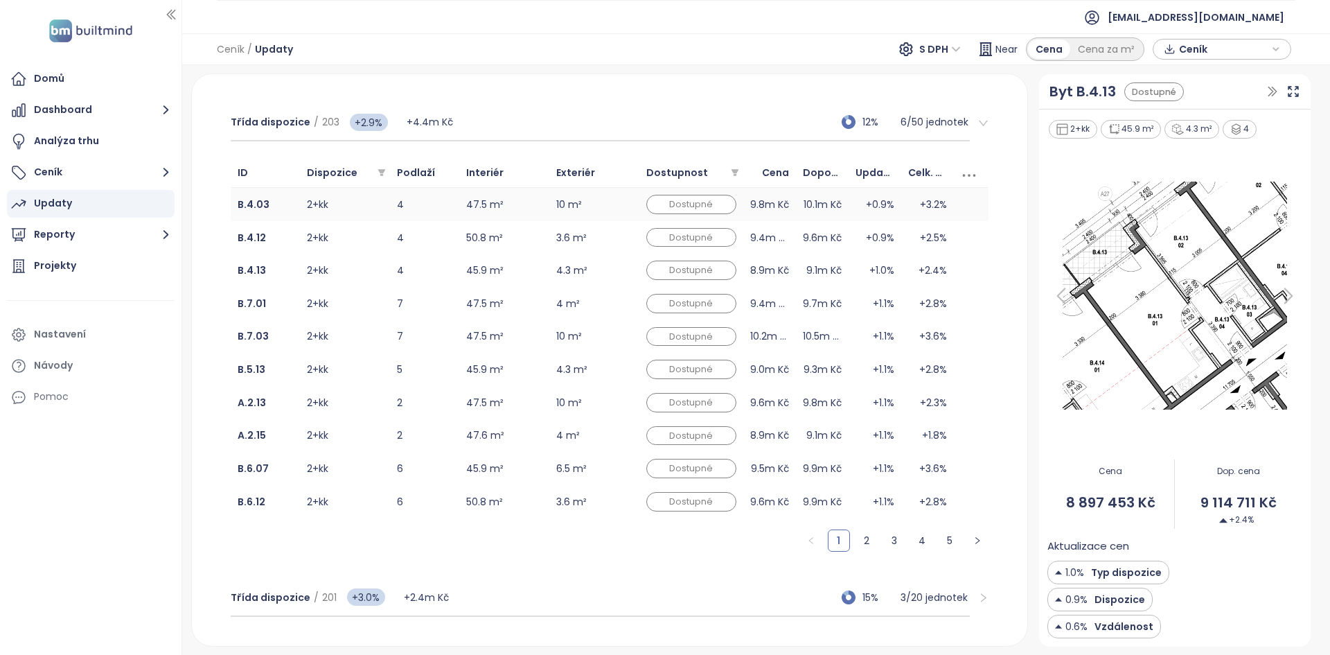
click at [429, 215] on td "4" at bounding box center [424, 204] width 69 height 33
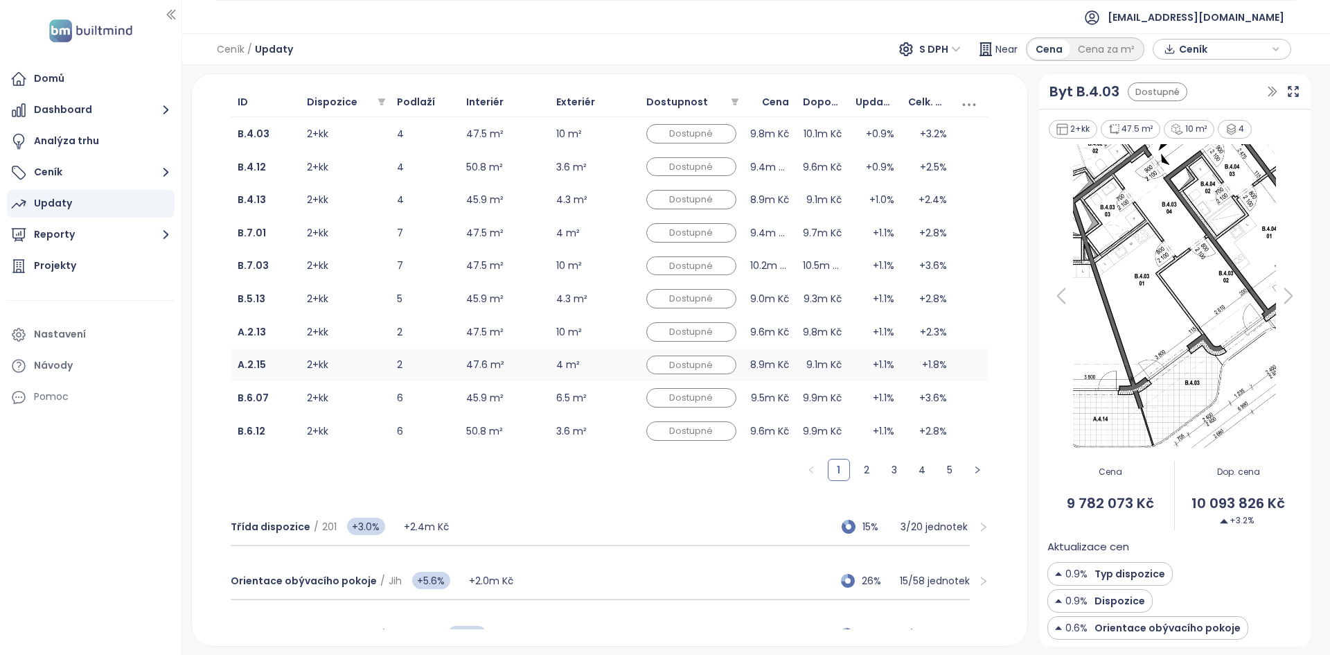
scroll to position [680, 0]
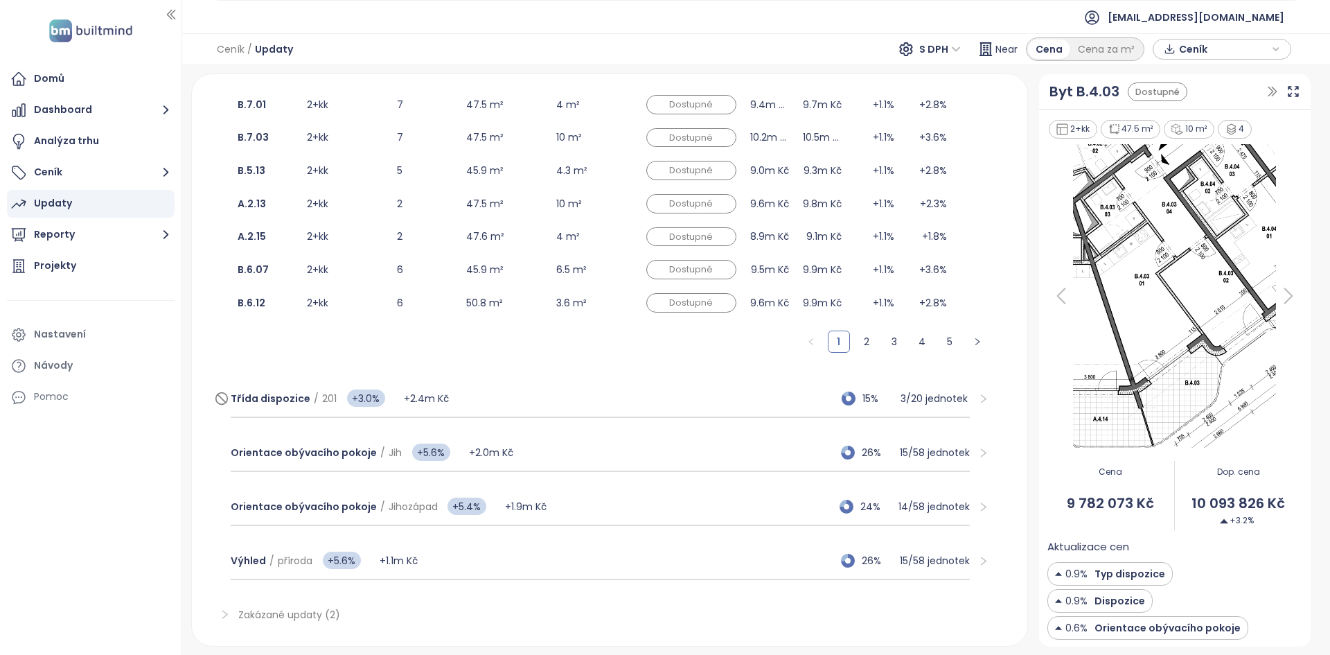
click at [522, 392] on div "Třída dispozice / 201 +3.0% +2.4m Kč 15% 3 / 20 jednotek" at bounding box center [600, 398] width 739 height 37
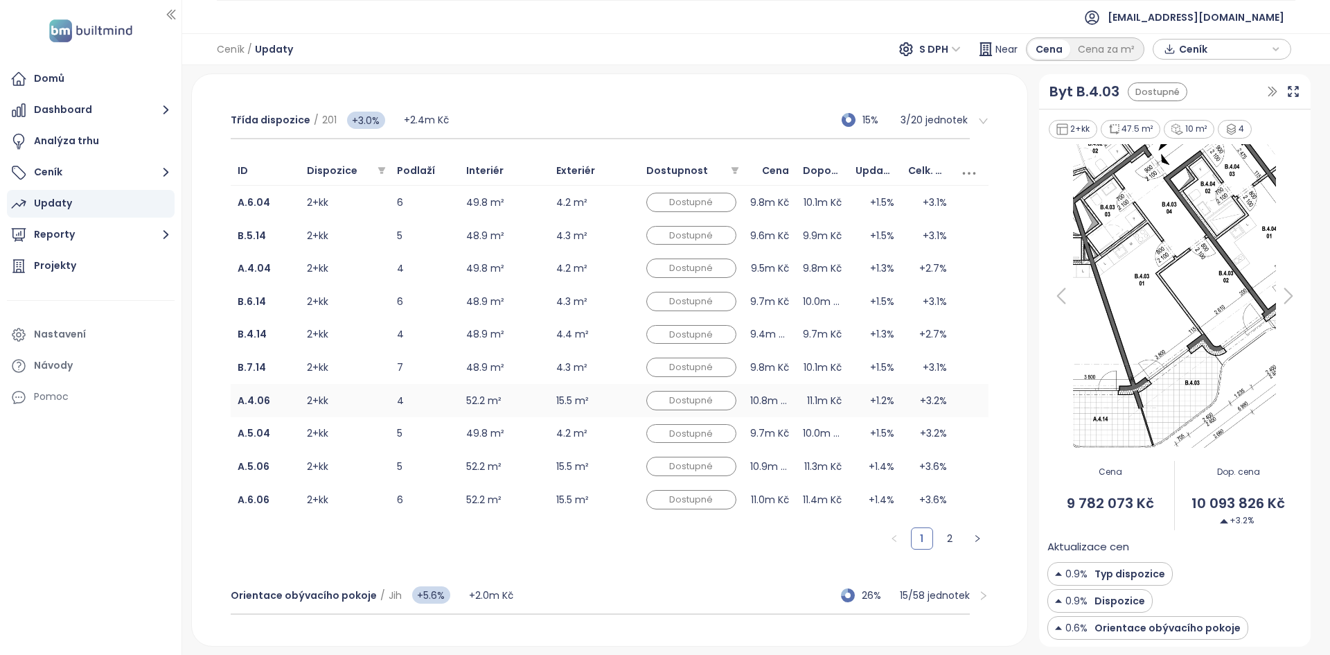
scroll to position [537, 0]
click at [388, 204] on td "2+kk" at bounding box center [345, 202] width 90 height 33
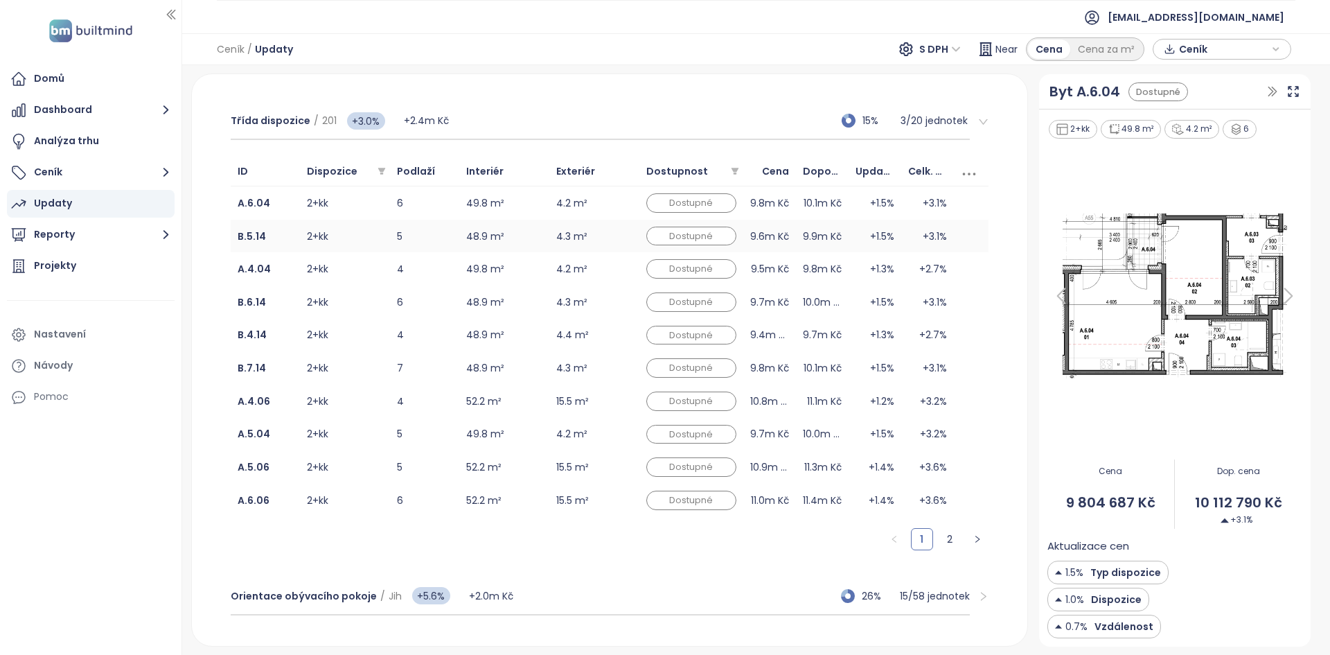
click at [283, 240] on td "B.5.14" at bounding box center [265, 236] width 69 height 33
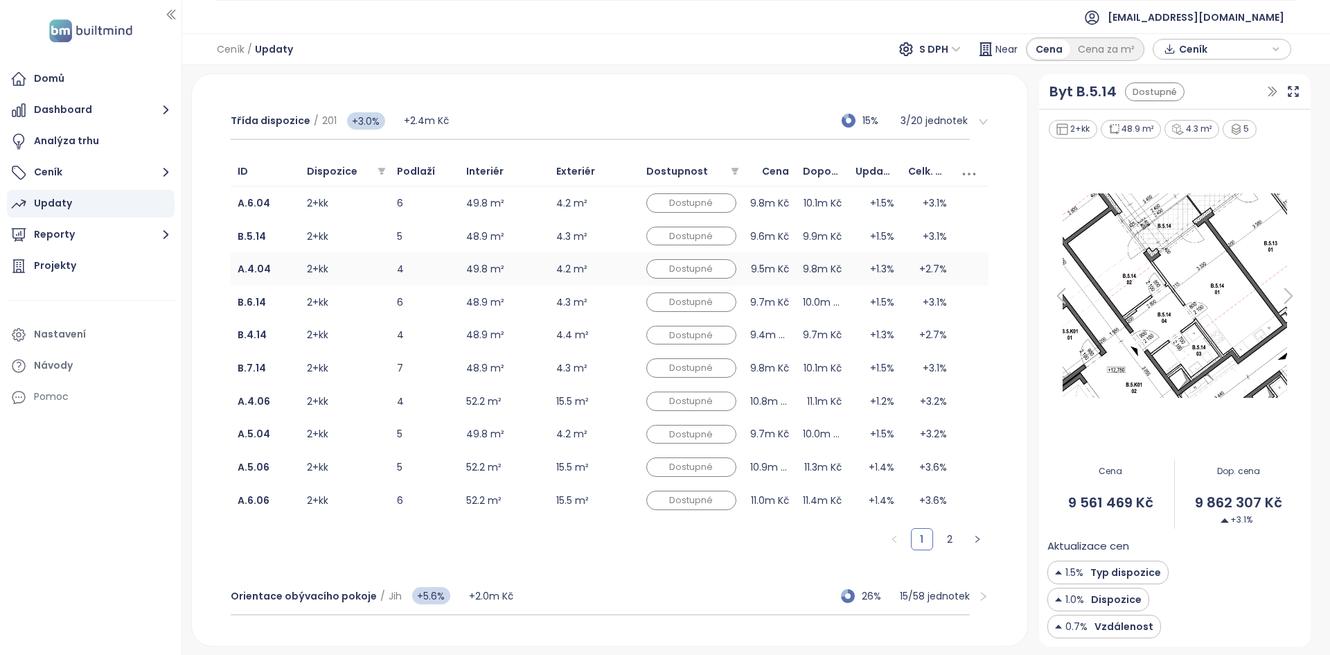
drag, startPoint x: 281, startPoint y: 270, endPoint x: 290, endPoint y: 281, distance: 14.7
click at [281, 270] on td "A.4.04" at bounding box center [265, 268] width 69 height 33
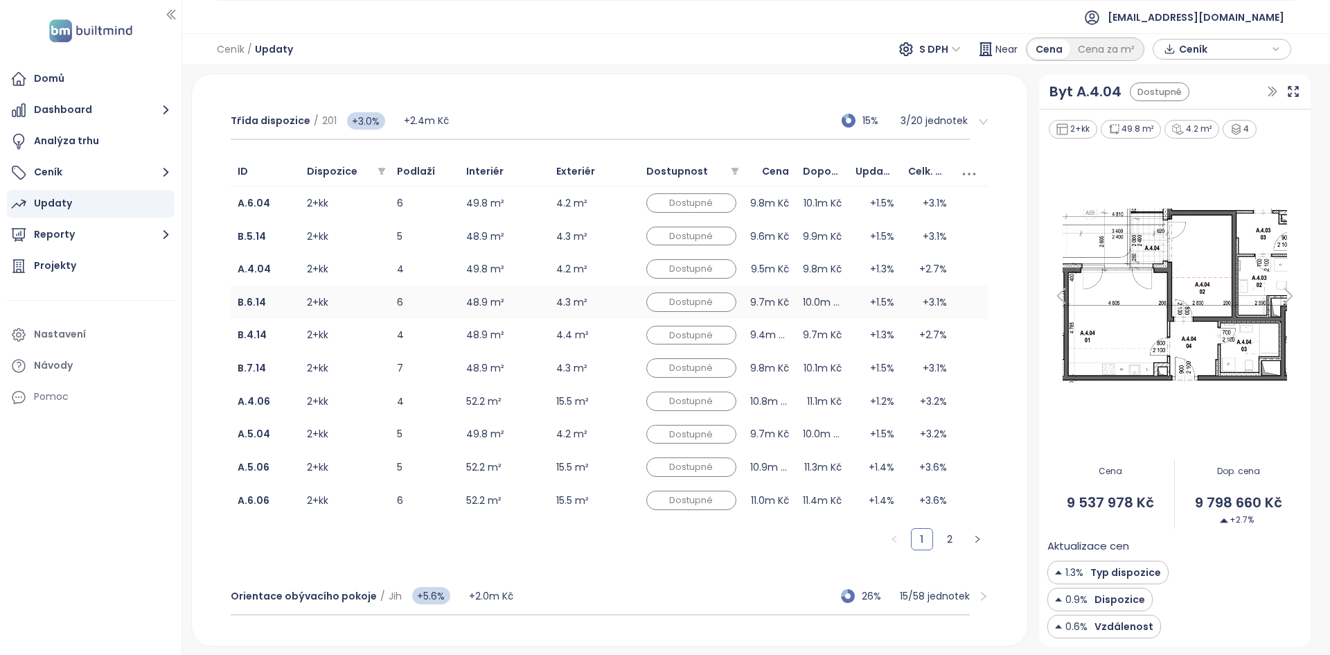
click at [287, 310] on td "B.6.14" at bounding box center [265, 301] width 69 height 33
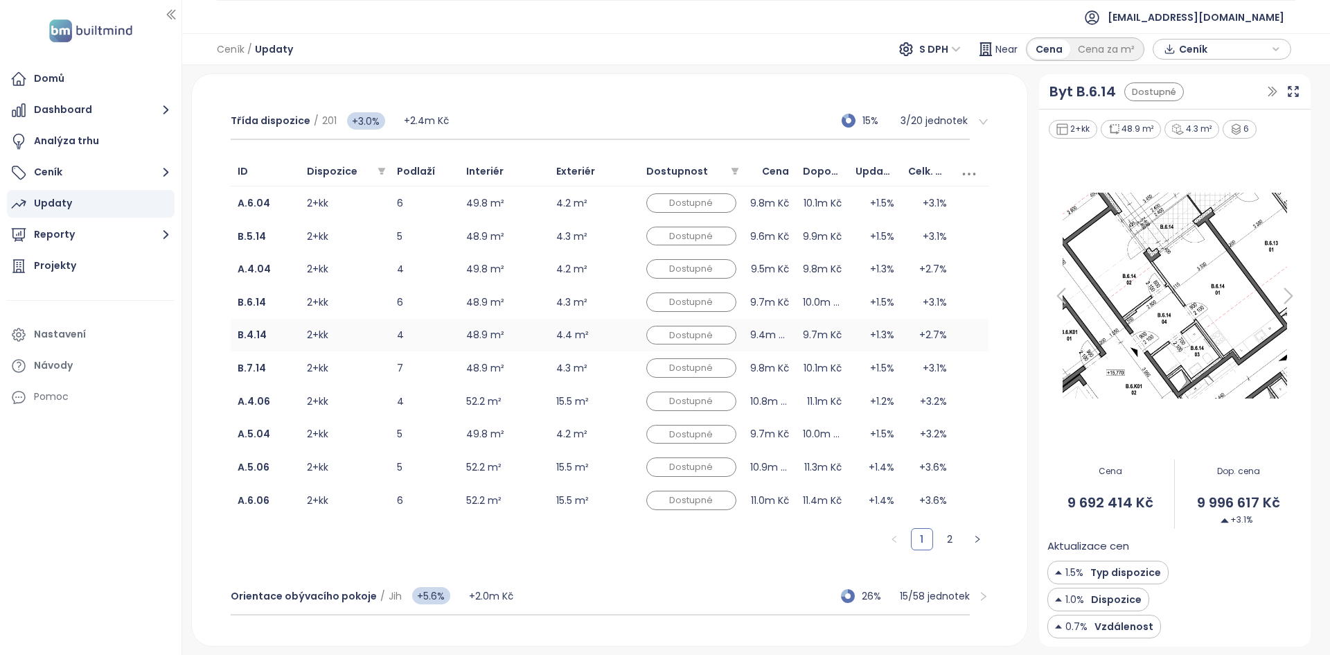
click at [287, 347] on td "B.4.14" at bounding box center [265, 335] width 69 height 33
click at [290, 374] on td "B.7.14" at bounding box center [265, 367] width 69 height 33
drag, startPoint x: 292, startPoint y: 399, endPoint x: 285, endPoint y: 267, distance: 131.8
click at [292, 399] on td "A.4.06" at bounding box center [265, 400] width 69 height 33
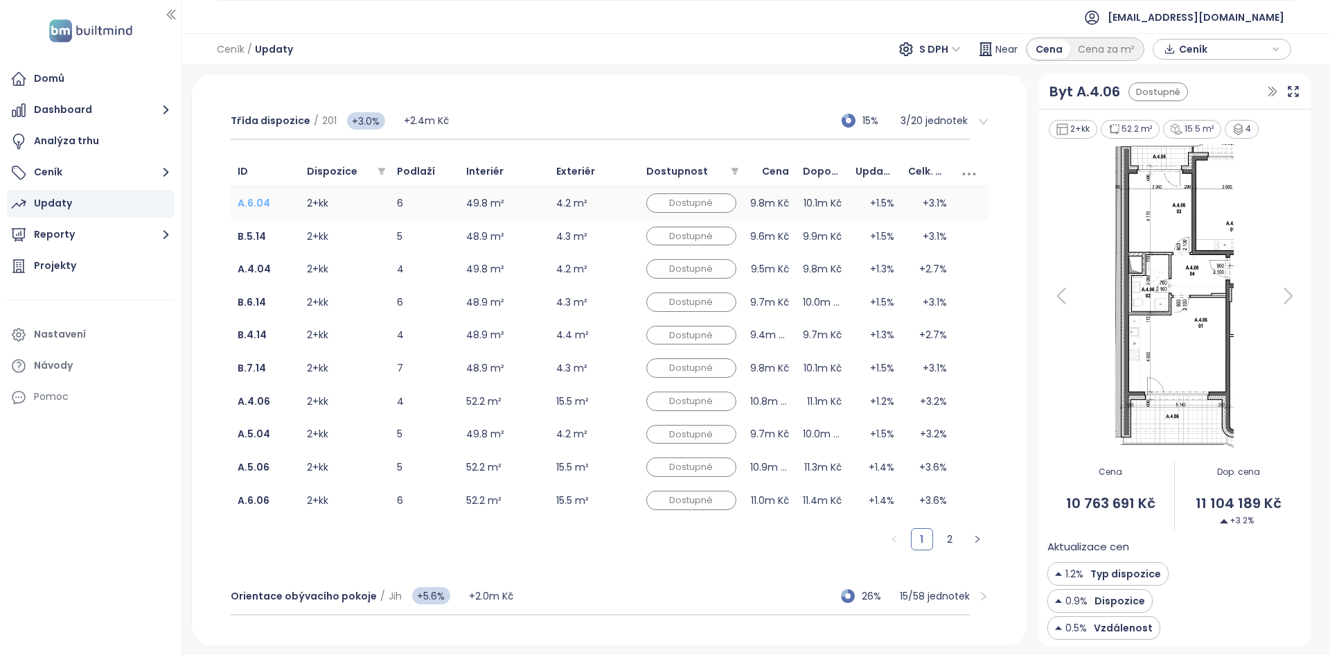
click at [261, 205] on b "A.6.04" at bounding box center [254, 203] width 33 height 14
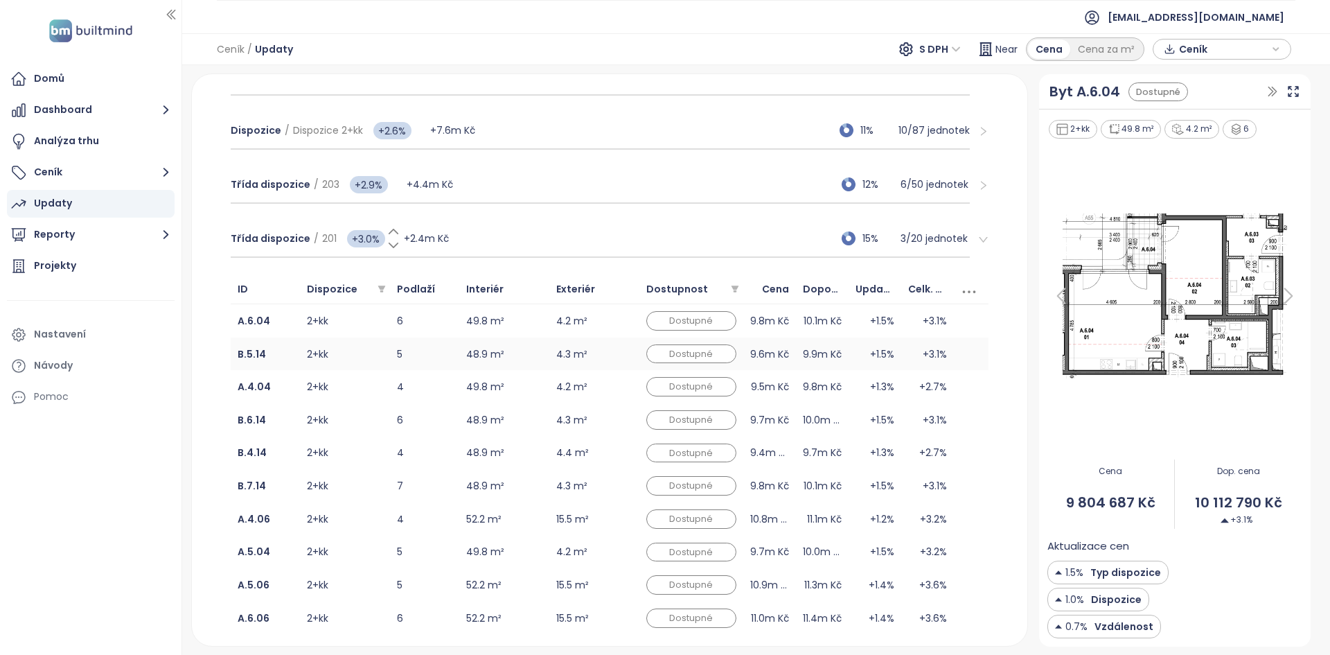
scroll to position [419, 0]
click at [255, 318] on b "A.6.04" at bounding box center [254, 321] width 33 height 14
click at [254, 360] on b "B.5.14" at bounding box center [252, 354] width 28 height 14
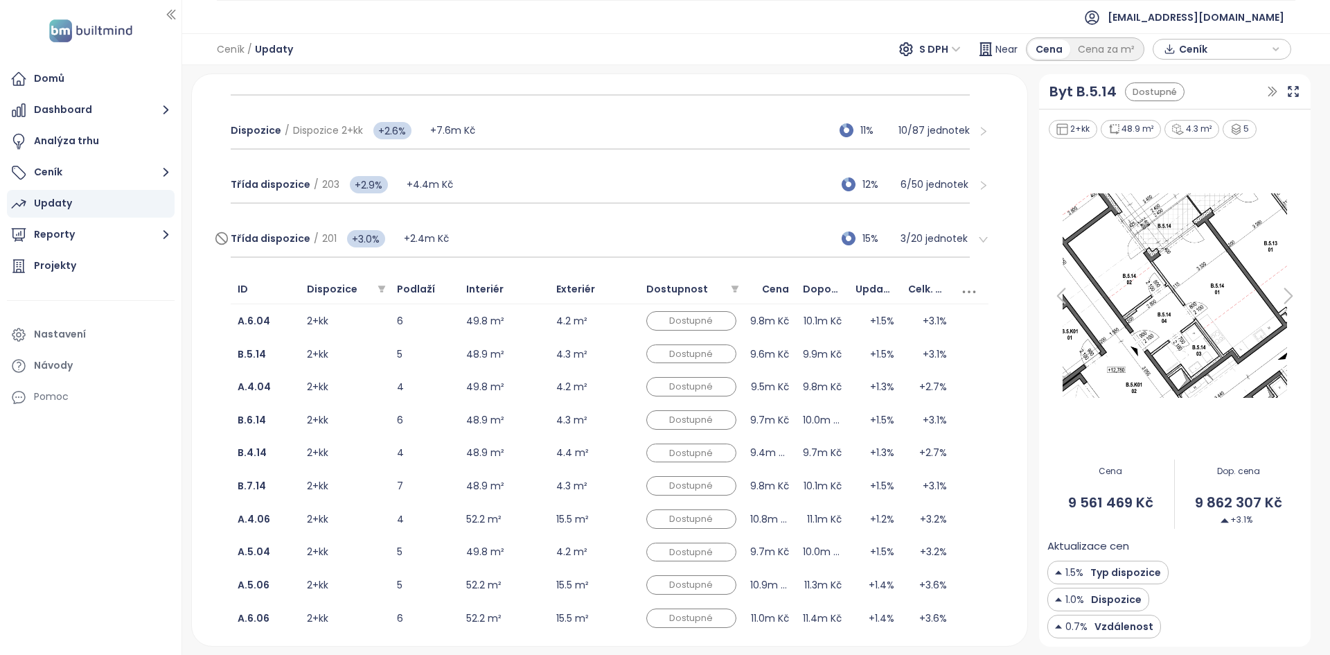
click at [547, 233] on div "Třída dispozice / 201 +3.0% +2.4m Kč 15% 3 / 20 jednotek" at bounding box center [600, 238] width 739 height 37
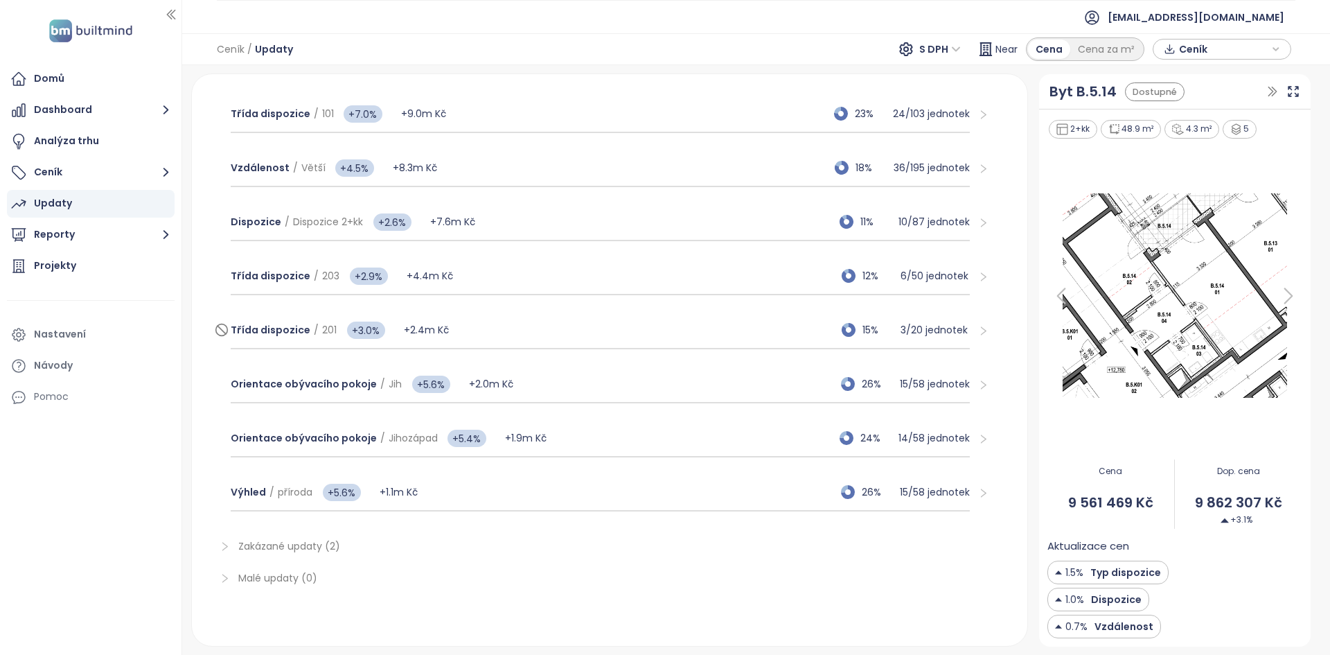
scroll to position [328, 0]
click at [502, 288] on div "Třída dispozice / 203 +2.9% +4.4m Kč 12% 6 / 50 jednotek" at bounding box center [600, 276] width 739 height 37
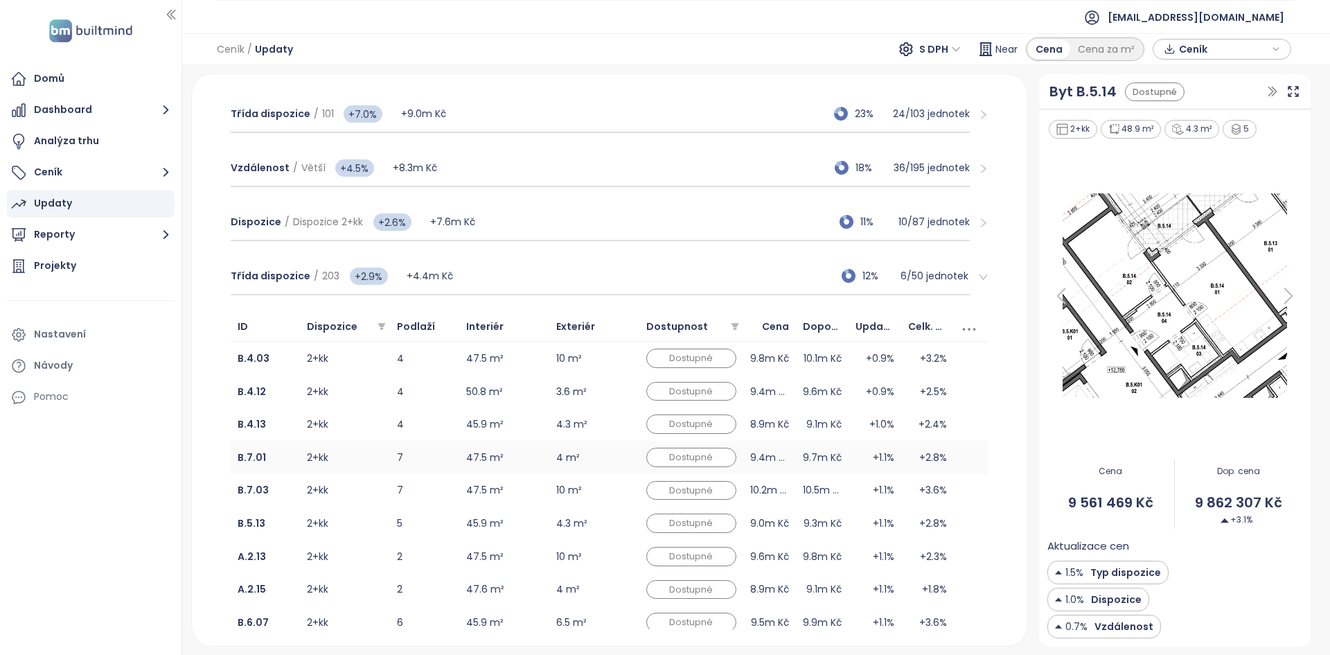
click at [359, 450] on td "2+kk" at bounding box center [345, 457] width 90 height 33
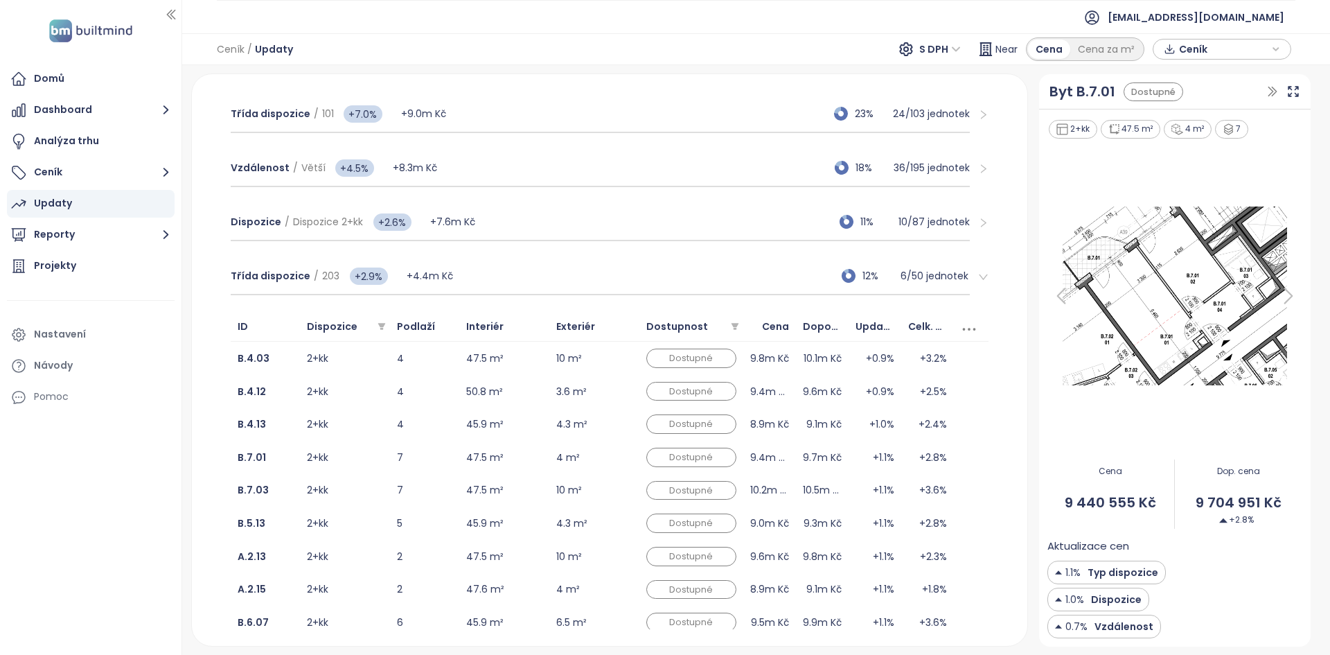
click at [1131, 292] on img at bounding box center [1174, 295] width 255 height 187
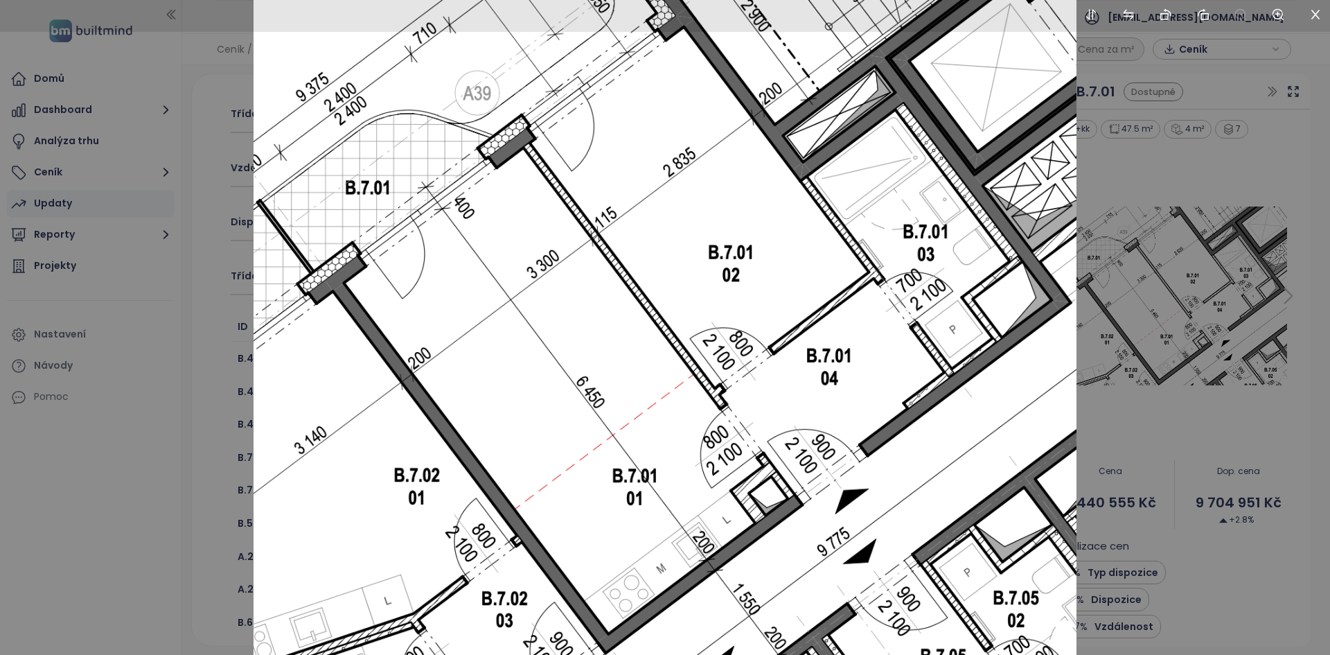
click at [203, 291] on div at bounding box center [665, 327] width 1330 height 655
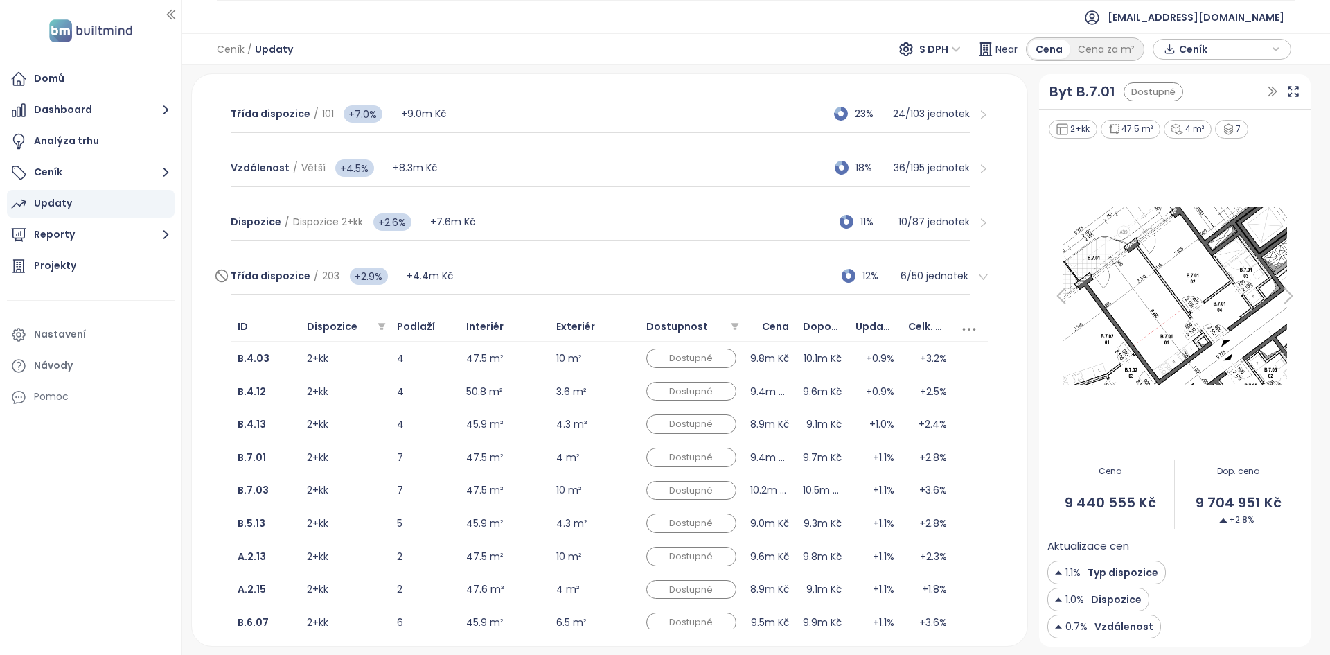
click at [506, 269] on div "Třída dispozice / 203 +2.9% +4.4m Kč 12% 6 / 50 jednotek" at bounding box center [600, 276] width 739 height 37
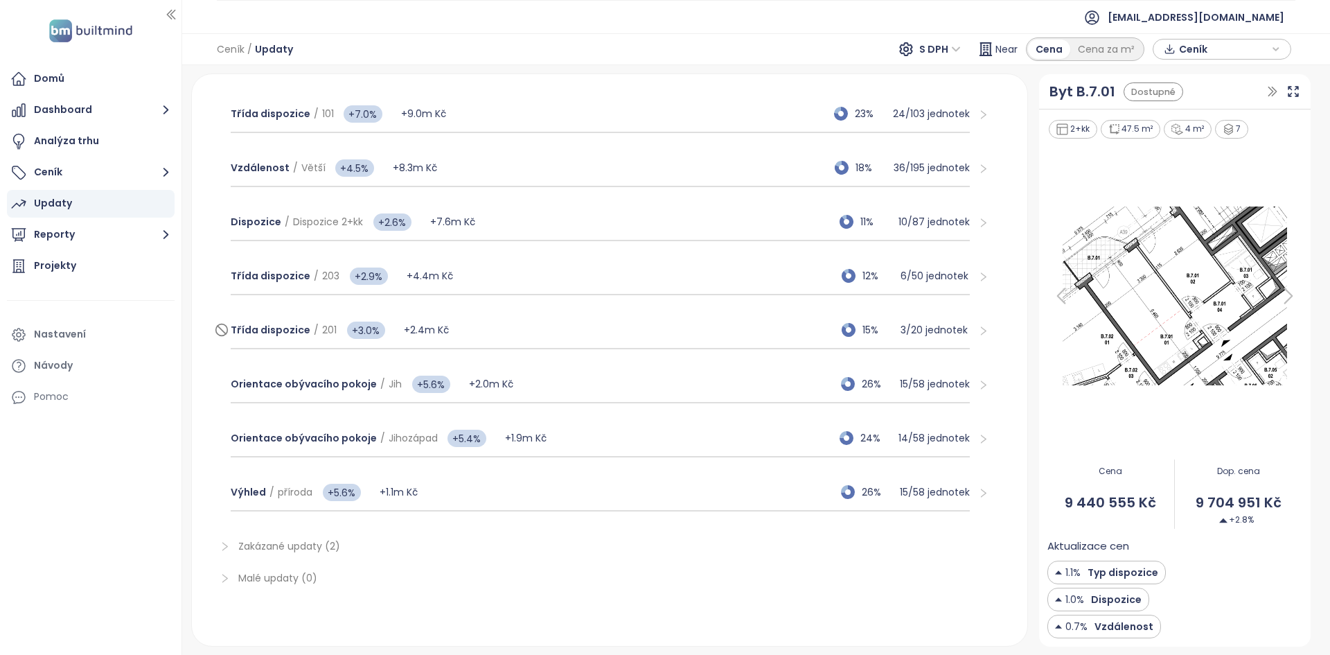
click at [496, 327] on div "Třída dispozice / 201 +3.0% +2.4m Kč 15% 3 / 20 jednotek" at bounding box center [600, 330] width 739 height 37
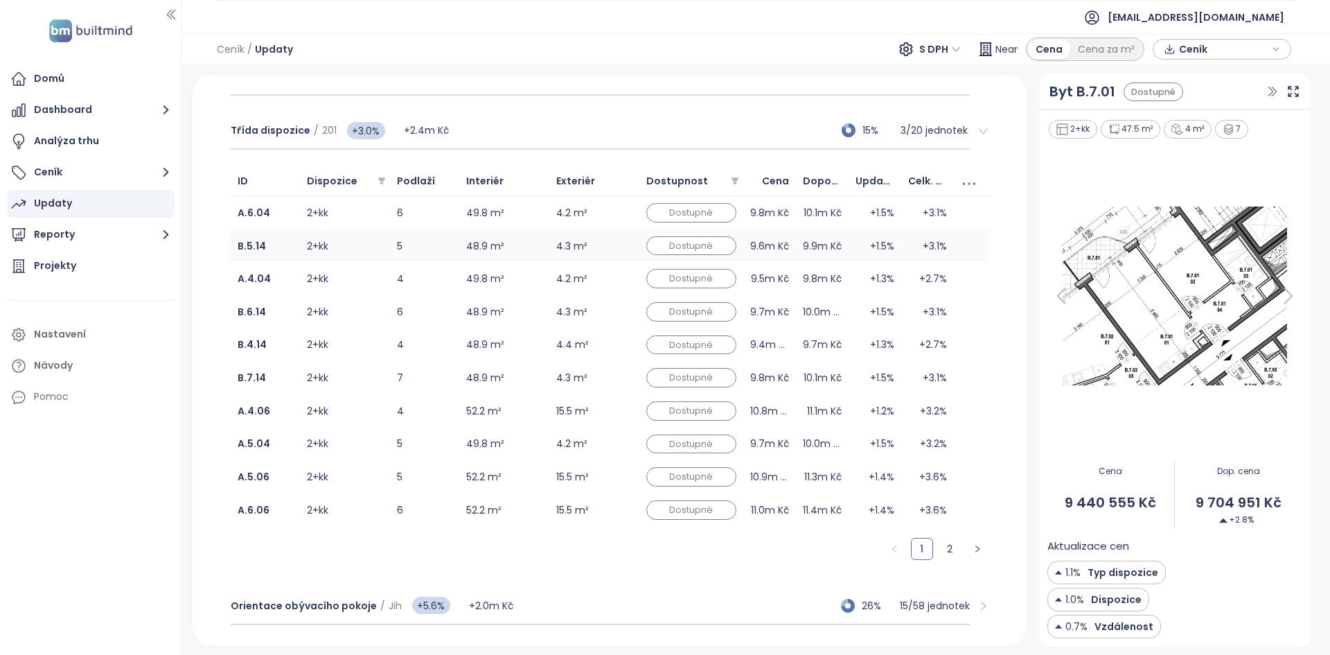
scroll to position [528, 0]
click at [443, 450] on td "5" at bounding box center [424, 443] width 69 height 33
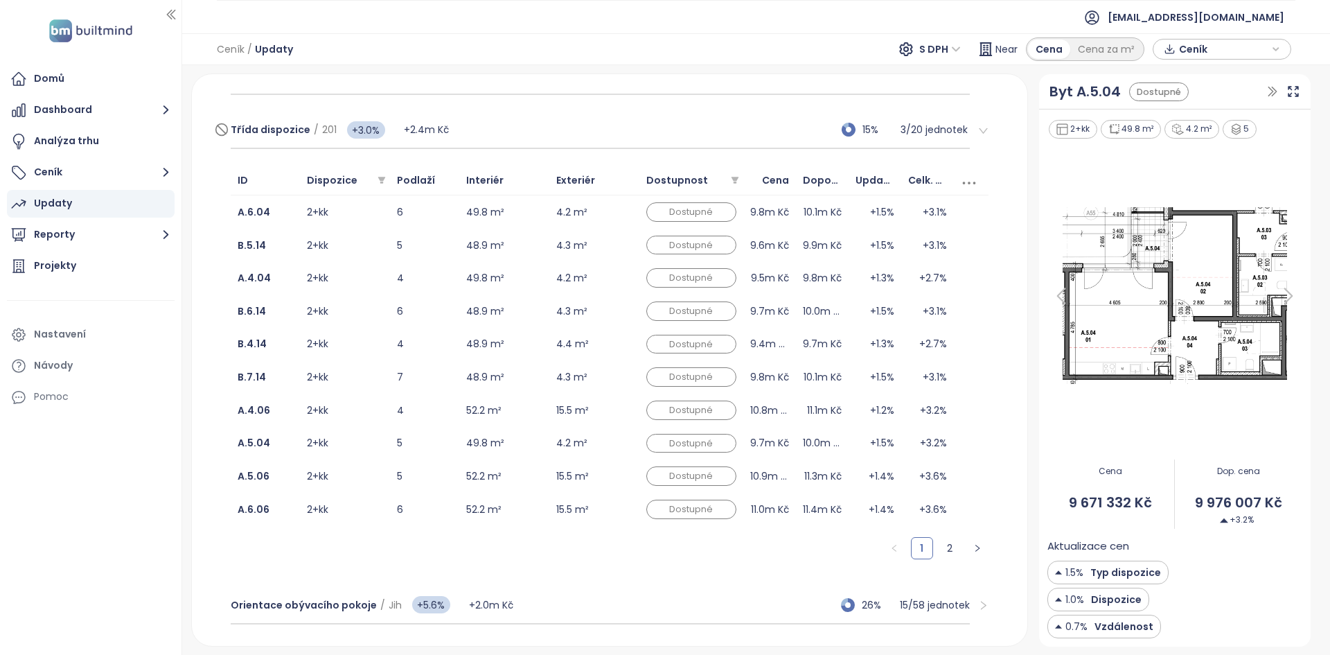
click at [610, 123] on div "Třída dispozice / 201 +3.0% +2.4m Kč 15% 3 / 20 jednotek" at bounding box center [600, 130] width 739 height 37
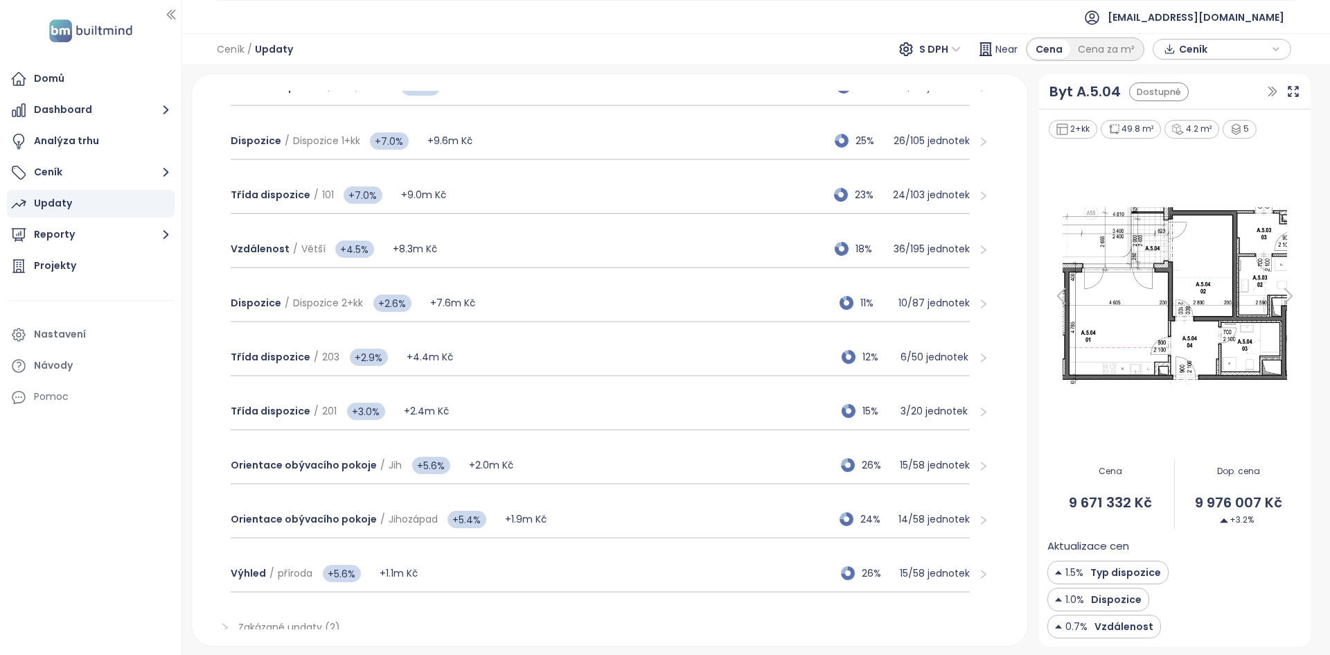
scroll to position [240, 0]
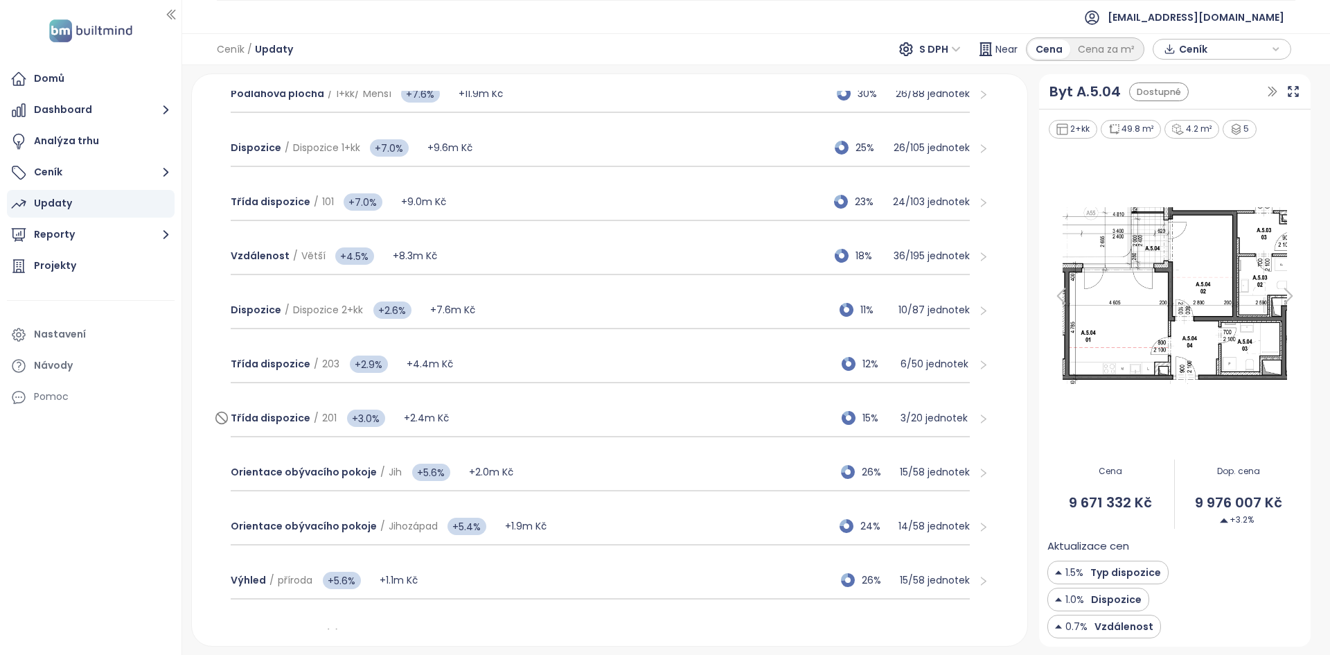
click at [504, 411] on div "Třída dispozice / 201 +3.0% +2.4m Kč 15% 3 / 20 jednotek" at bounding box center [600, 418] width 739 height 37
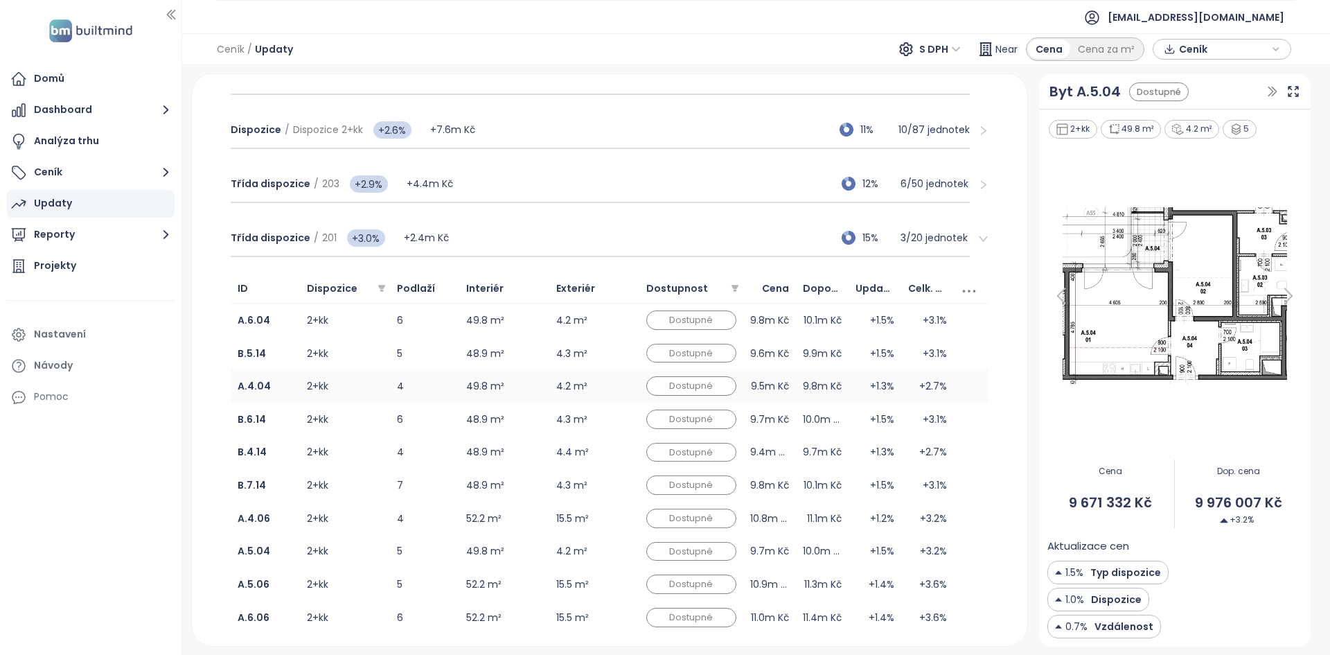
scroll to position [418, 0]
drag, startPoint x: 477, startPoint y: 244, endPoint x: 222, endPoint y: 287, distance: 258.5
click at [222, 287] on div "ID Dispozice Podlaží Interiér Exteriér Dostupnost Cena Doporučená cena Update v…" at bounding box center [610, 477] width 780 height 420
click at [489, 236] on div "Třída dispozice / 201 +3.0% +2.4m Kč 15% 3 / 20 jednotek" at bounding box center [600, 240] width 739 height 37
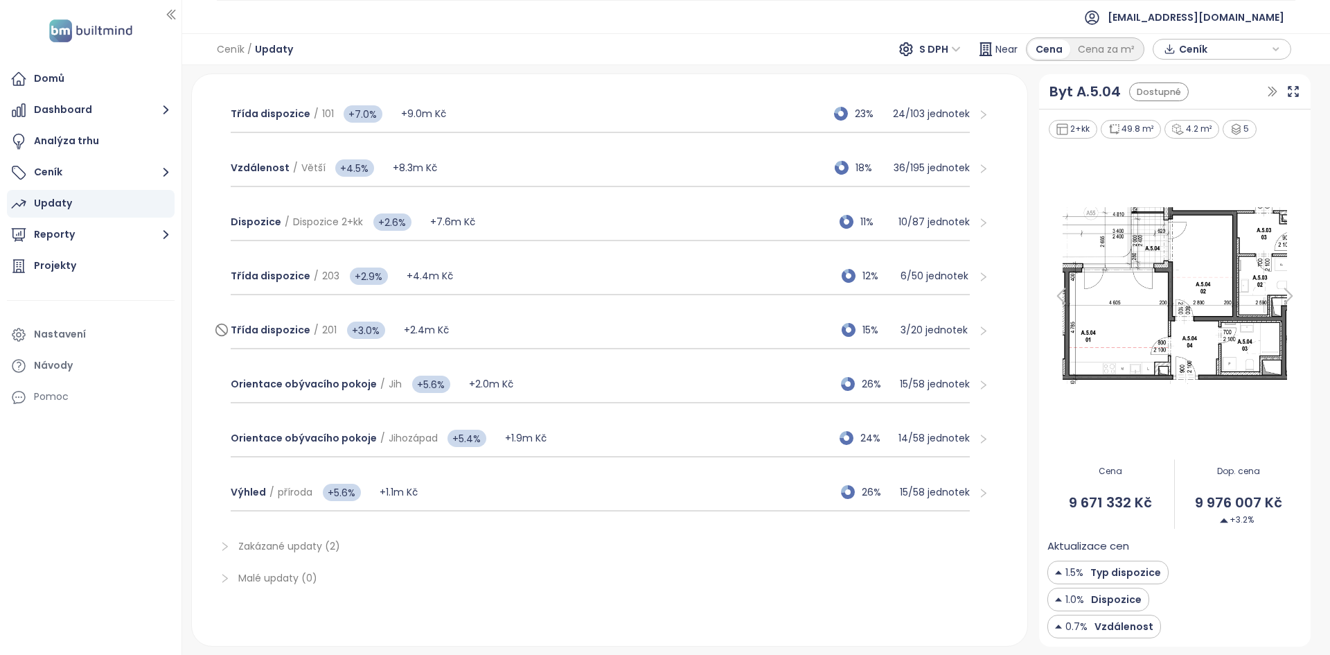
scroll to position [328, 0]
click at [202, 357] on div "Updaty Near Prodané a rezervované 17% Sep 22, 2025 Časový progres 4% 08/2025 → …" at bounding box center [609, 359] width 835 height 571
click at [653, 386] on div "Orientace obývacího pokoje / Jih +5.6% +2.0m Kč 26% 15 / 58 jednotek" at bounding box center [600, 386] width 739 height 37
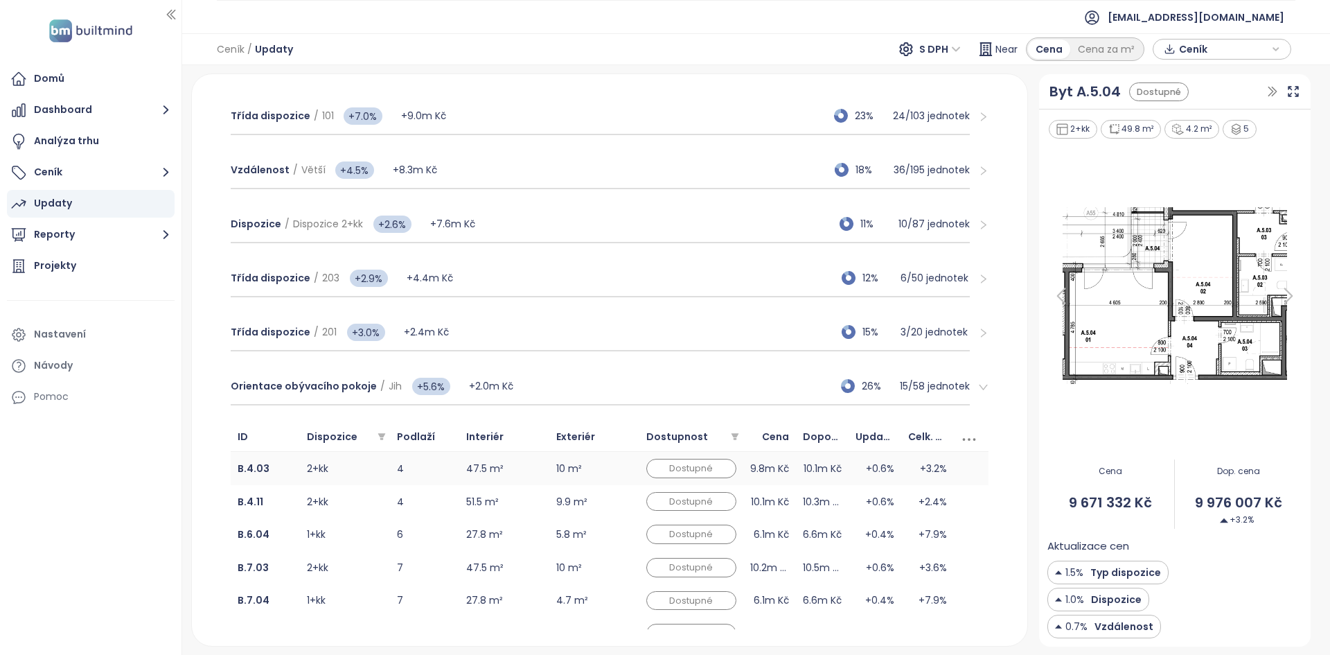
click at [360, 475] on td "2+kk" at bounding box center [345, 468] width 90 height 33
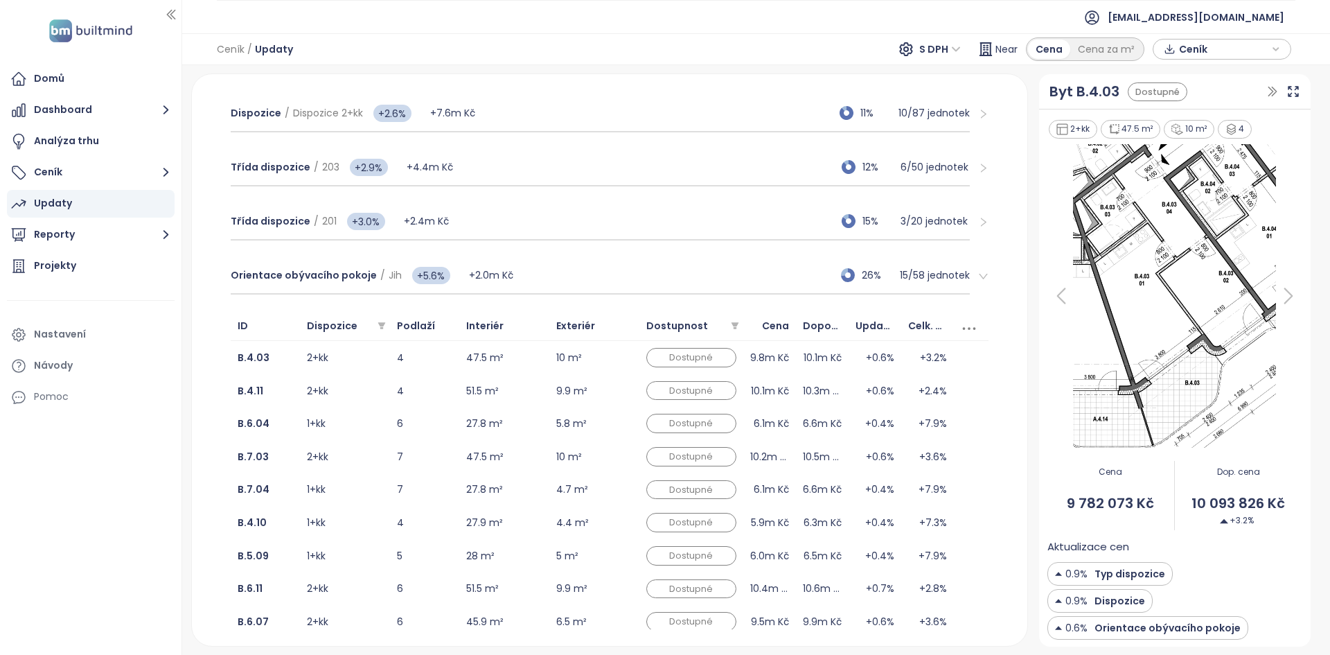
scroll to position [437, 0]
click at [610, 276] on div "Orientace obývacího pokoje / Jih +5.6% +2.0m Kč 26% 15 / 58 jednotek" at bounding box center [600, 274] width 739 height 37
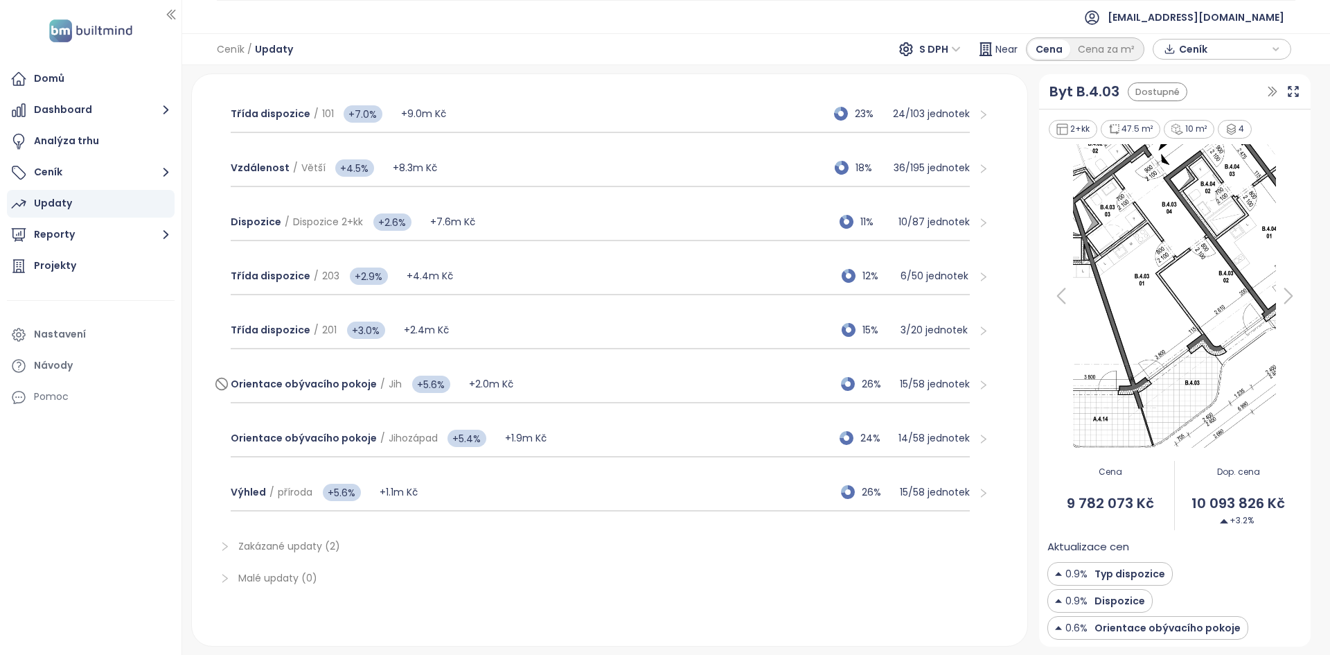
scroll to position [328, 0]
click at [608, 436] on div "Orientace obývacího pokoje / Jihozápad +5.4% +1.9m Kč 24% 14 / 58 jednotek" at bounding box center [600, 438] width 739 height 37
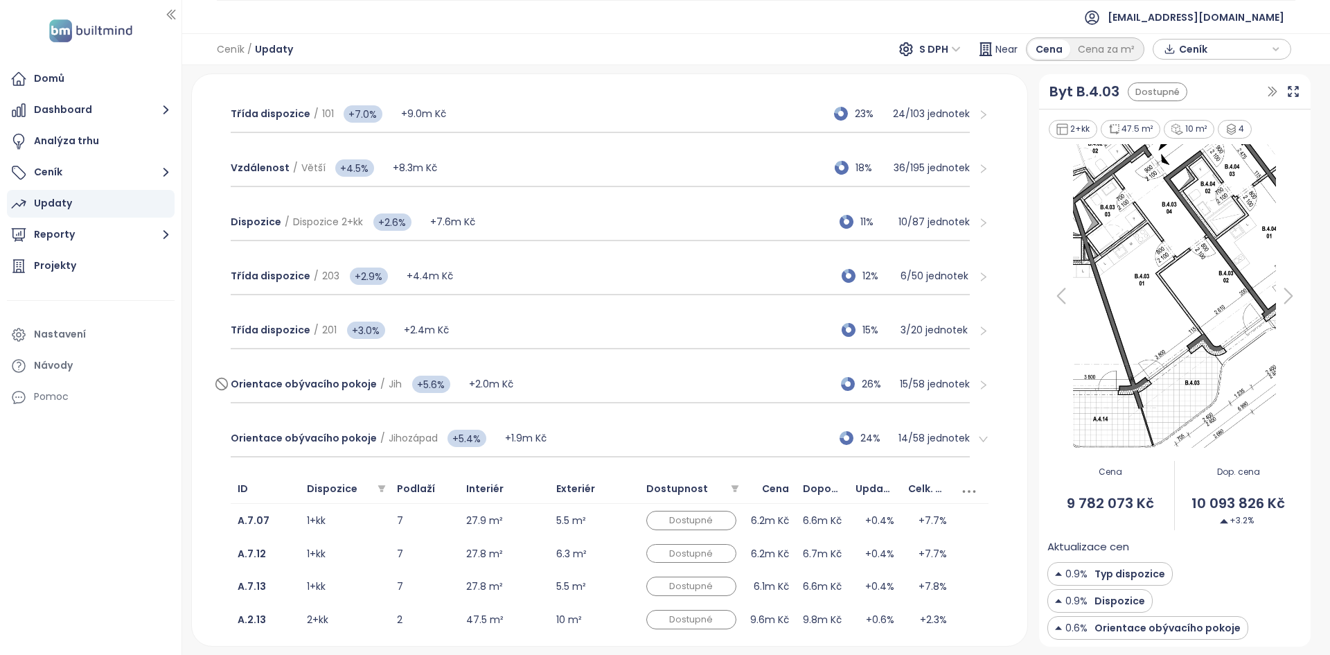
click at [579, 375] on div "Orientace obývacího pokoje / Jih +5.6% +2.0m Kč 26% 15 / 58 jednotek" at bounding box center [600, 384] width 739 height 37
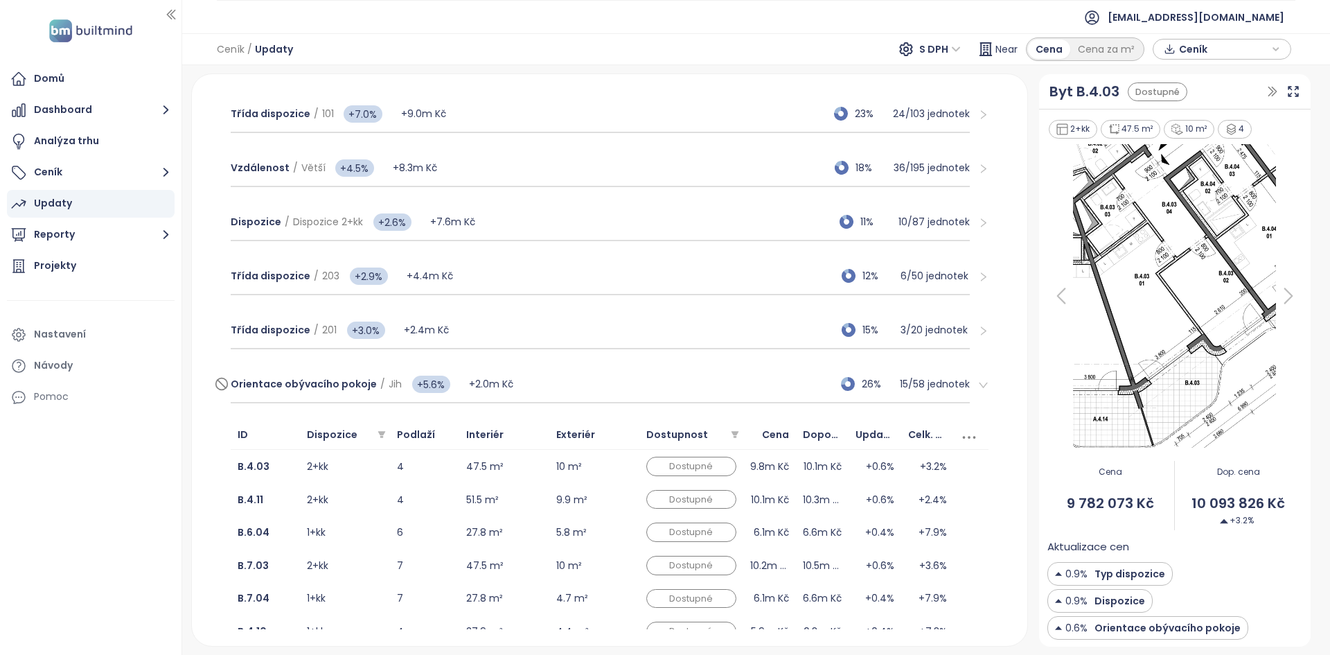
scroll to position [427, 0]
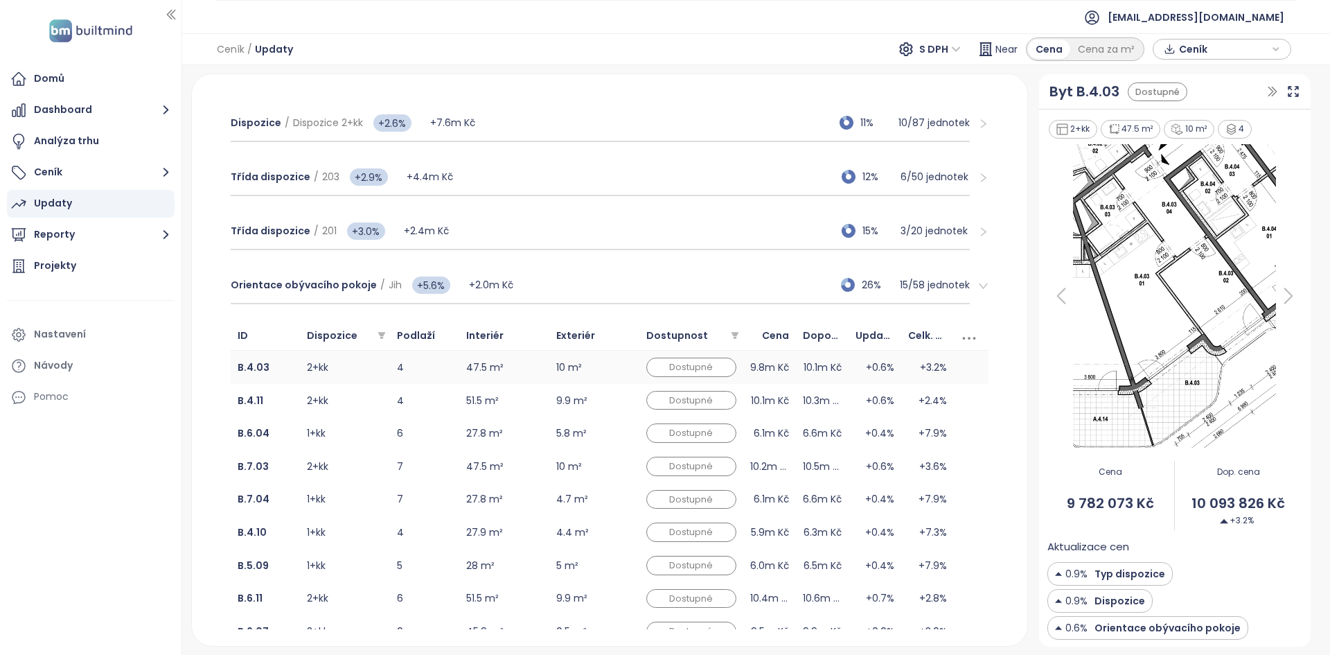
click at [440, 369] on td "4" at bounding box center [424, 367] width 69 height 33
click at [429, 398] on td "4" at bounding box center [424, 400] width 69 height 33
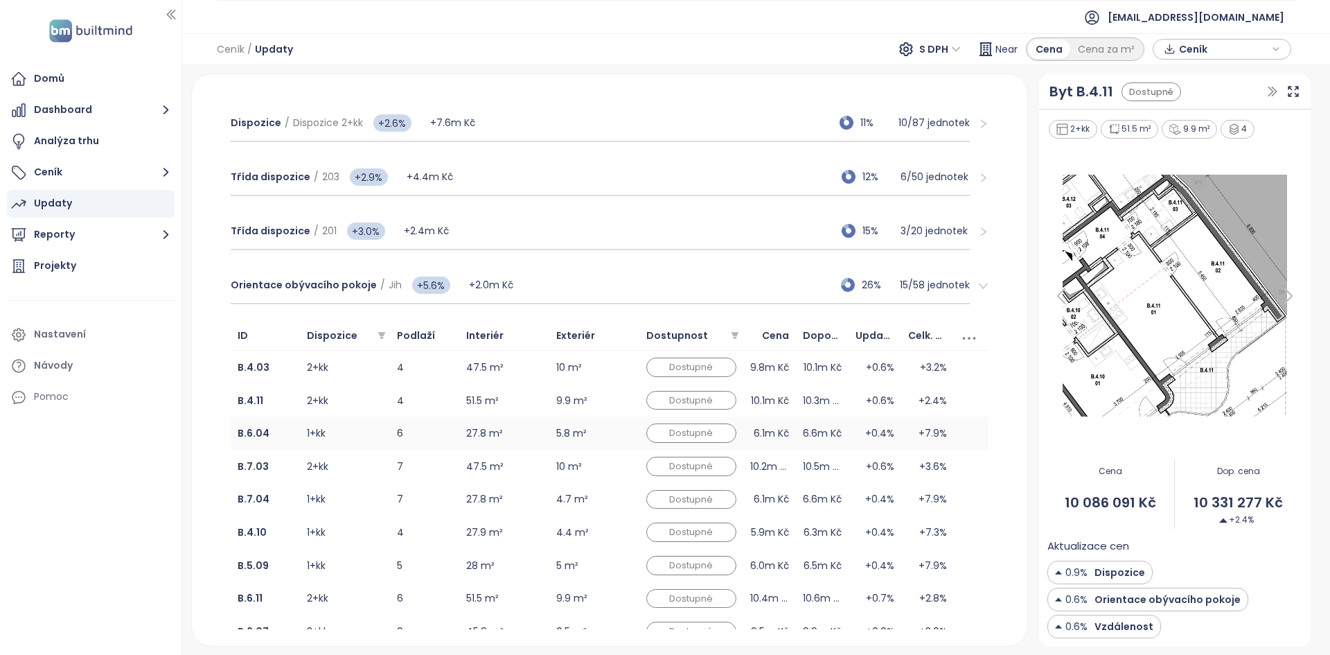
click at [428, 430] on td "6" at bounding box center [424, 432] width 69 height 33
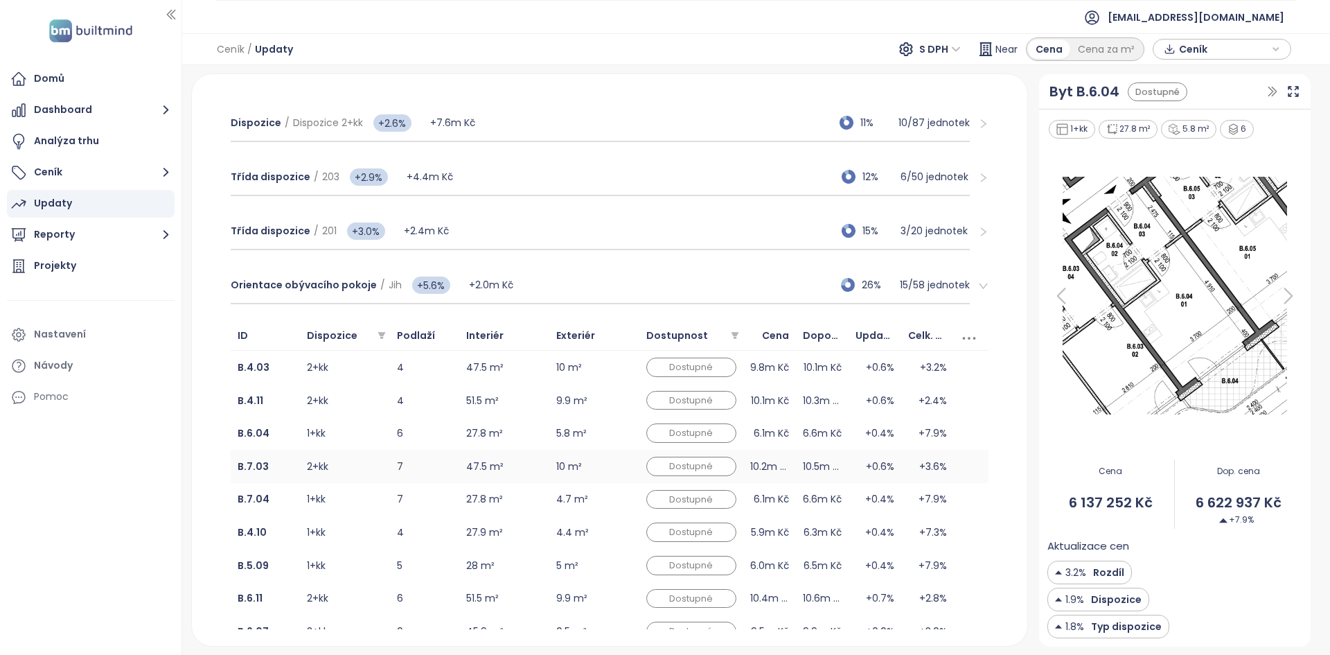
click at [426, 465] on td "7" at bounding box center [424, 466] width 69 height 33
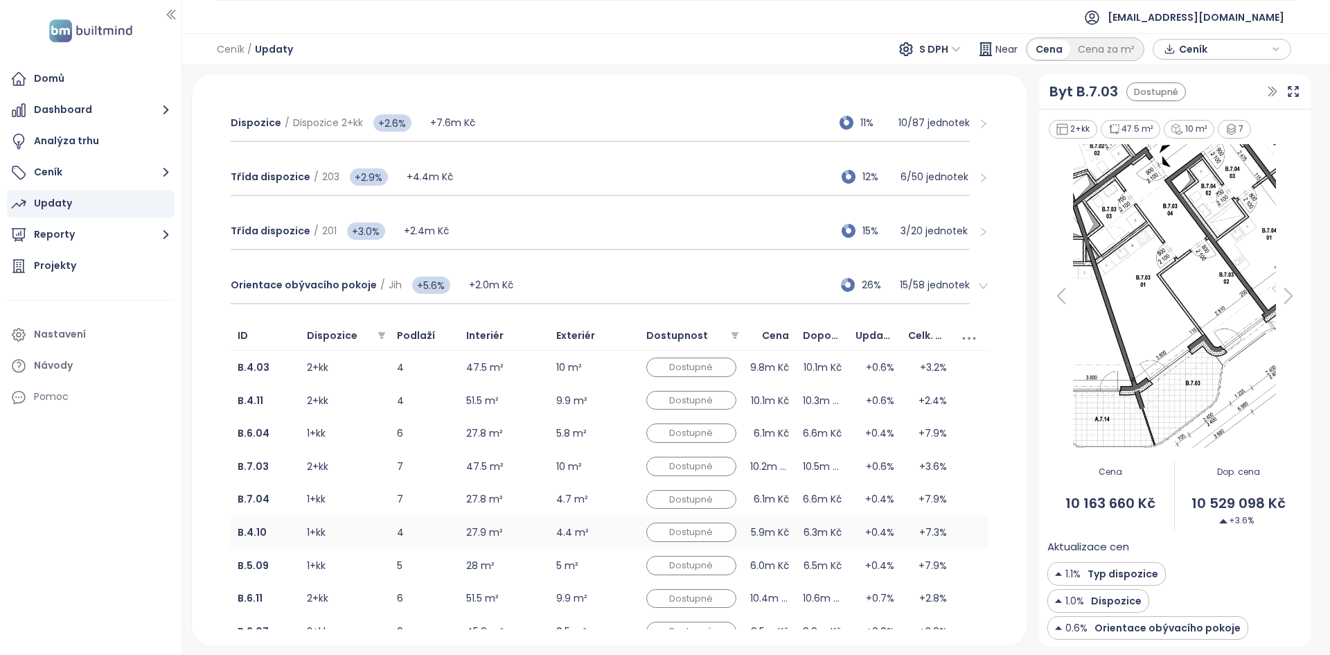
click at [418, 528] on td "4" at bounding box center [424, 531] width 69 height 33
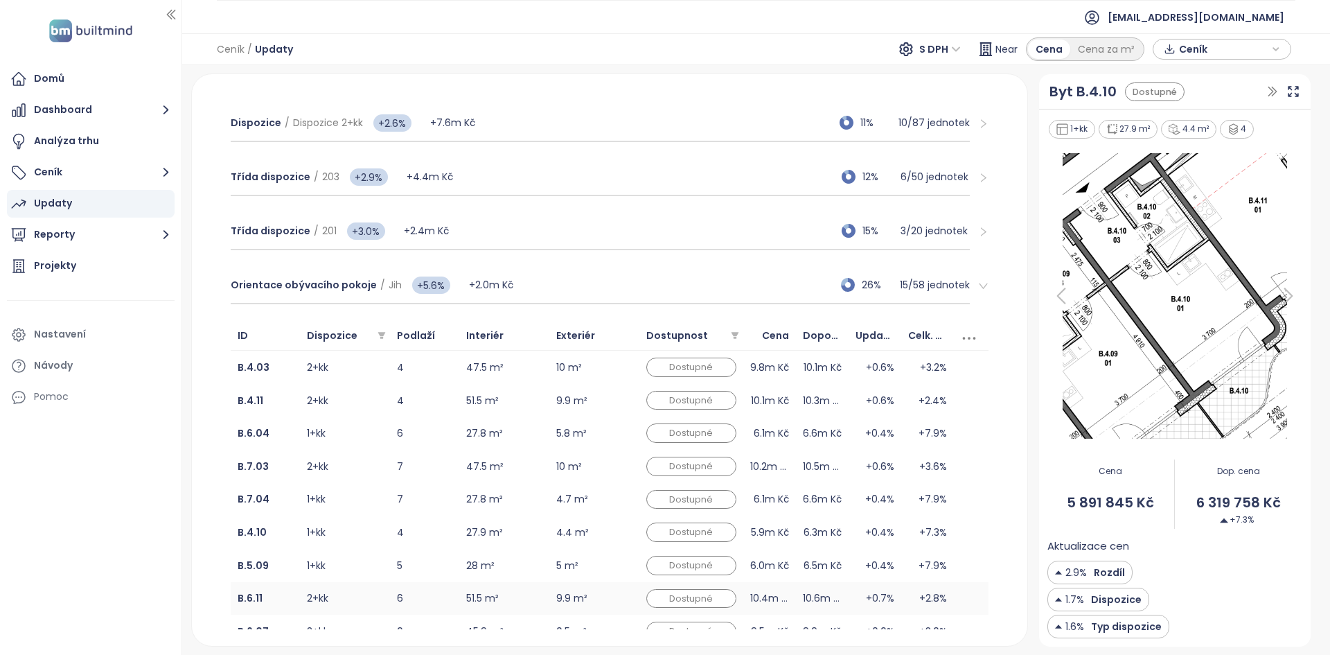
click at [429, 583] on td "6" at bounding box center [424, 598] width 69 height 33
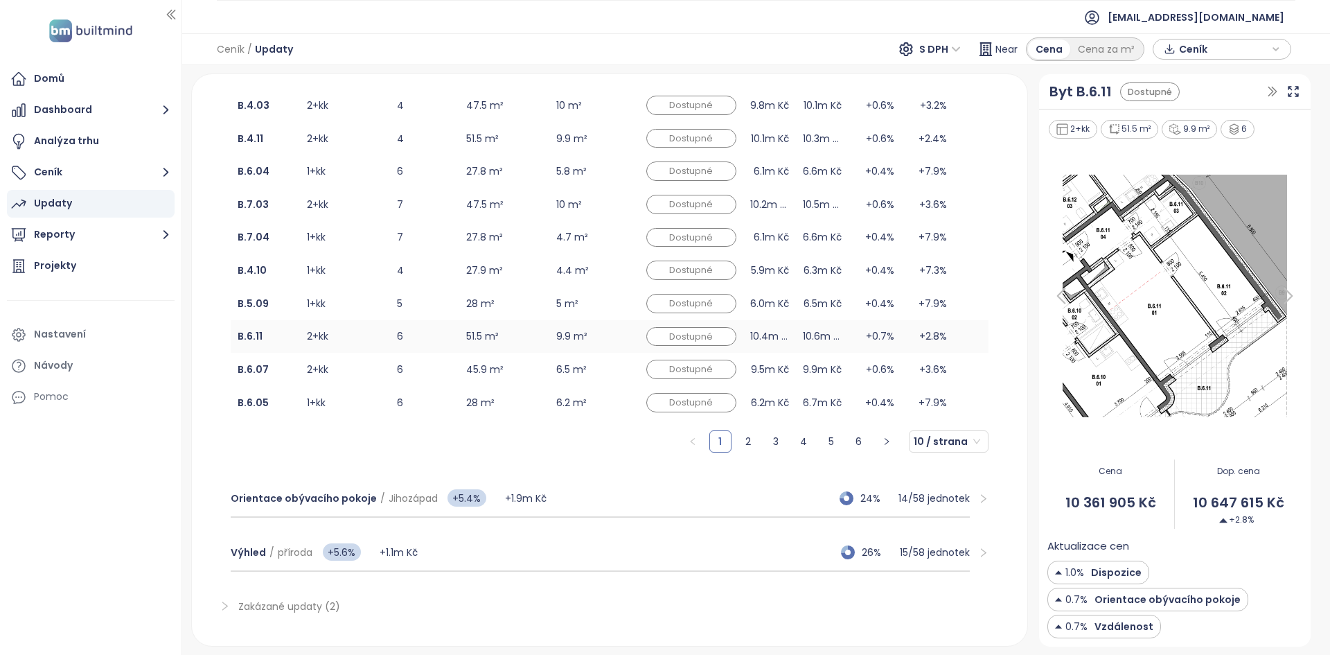
scroll to position [709, 0]
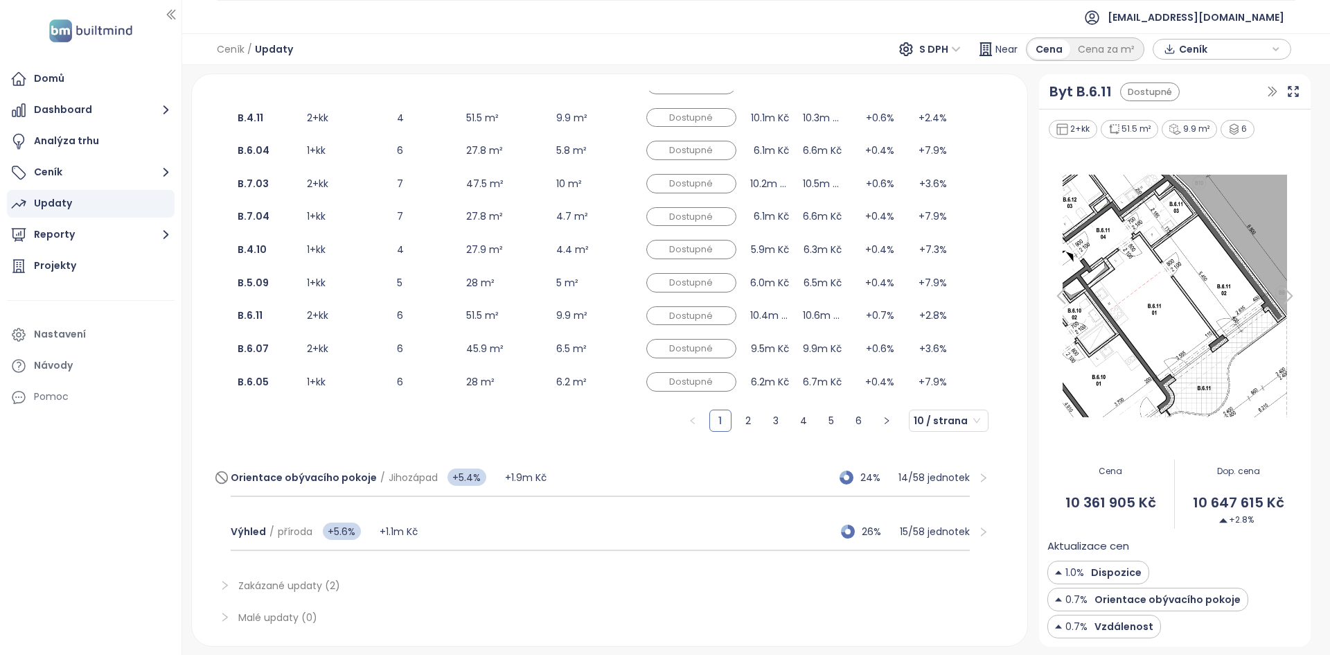
click at [598, 459] on div "Orientace obývacího pokoje / Jihozápad +5.4% +1.9m Kč 24% 14 / 58 jednotek" at bounding box center [600, 477] width 739 height 37
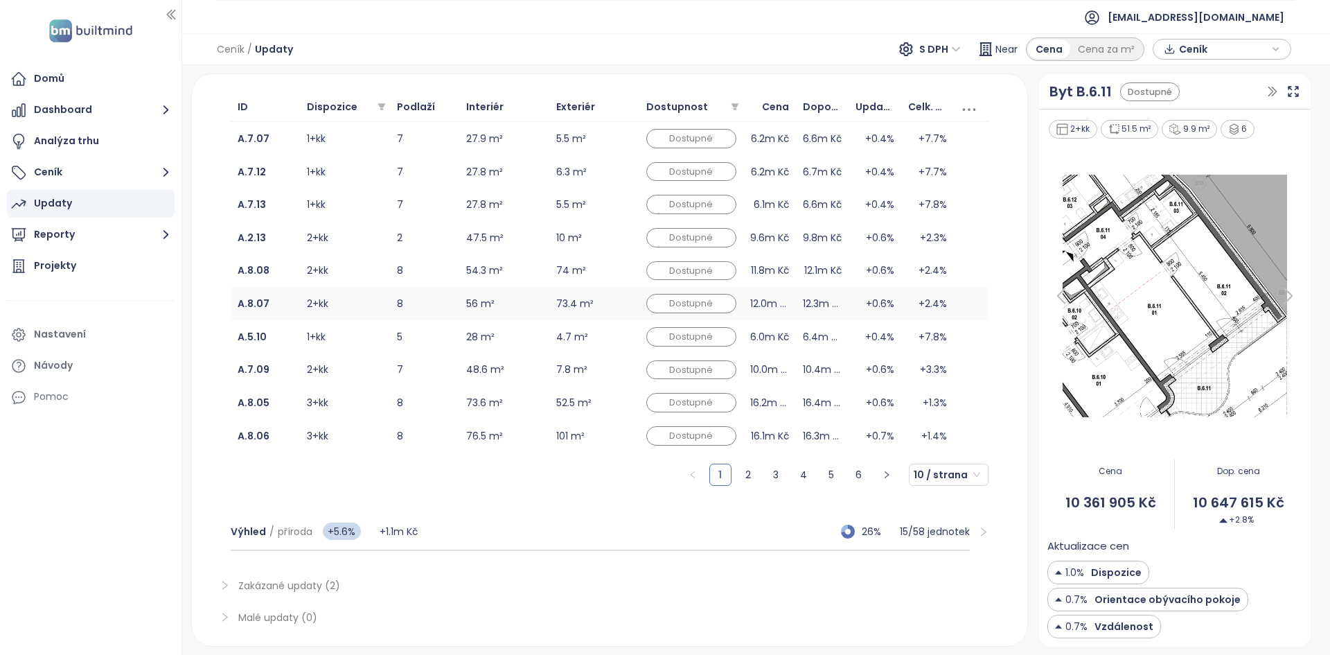
click at [422, 316] on td "8" at bounding box center [424, 303] width 69 height 33
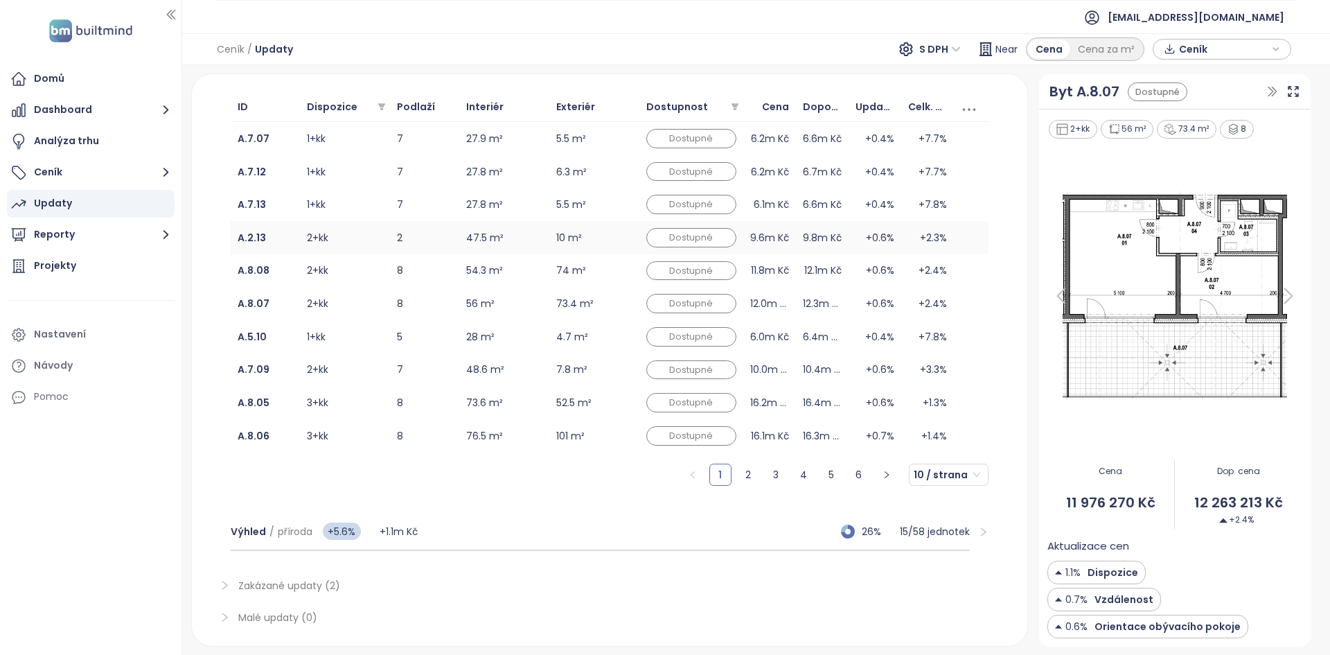
drag, startPoint x: 436, startPoint y: 278, endPoint x: 426, endPoint y: 253, distance: 27.7
click at [436, 278] on td "8" at bounding box center [424, 270] width 69 height 33
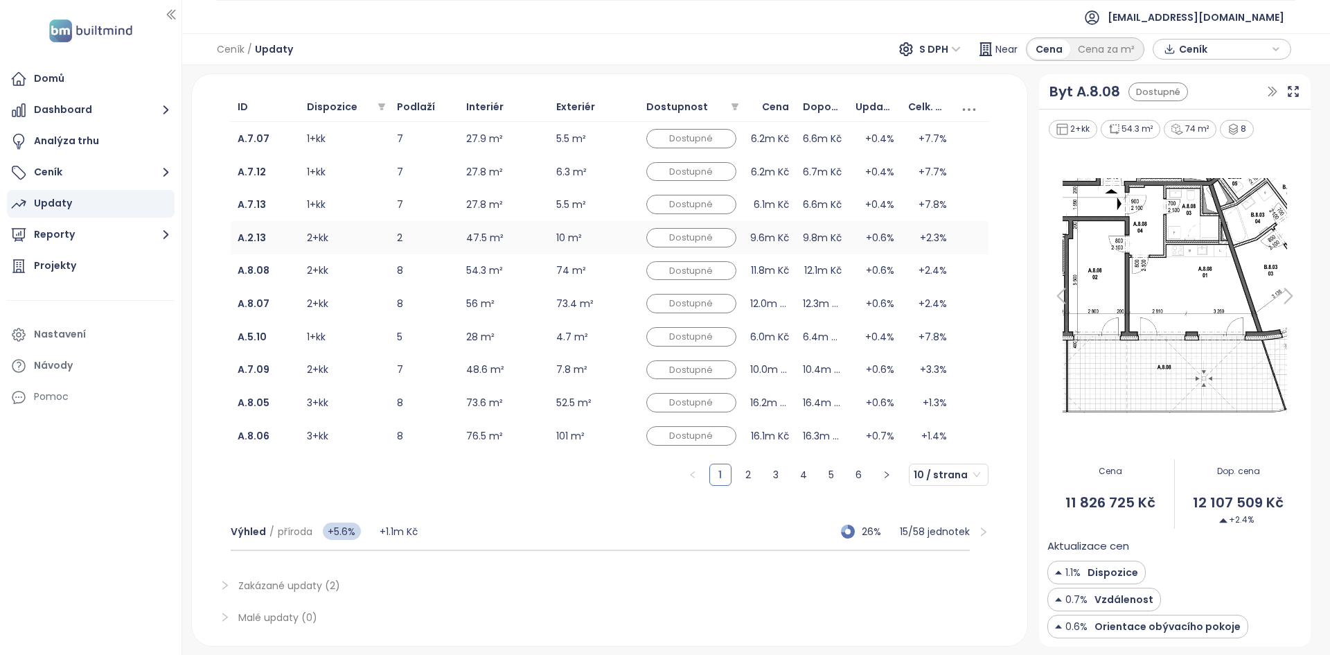
click at [423, 238] on td "2" at bounding box center [424, 237] width 69 height 33
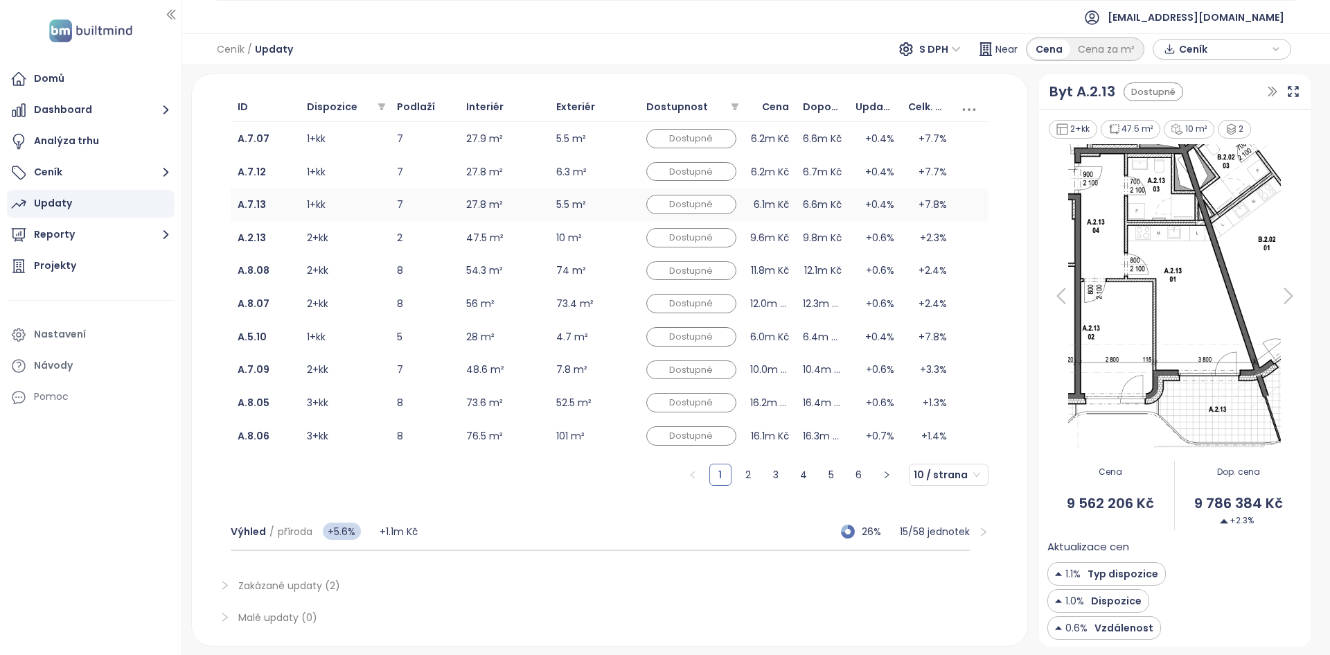
click at [423, 206] on td "7" at bounding box center [424, 204] width 69 height 33
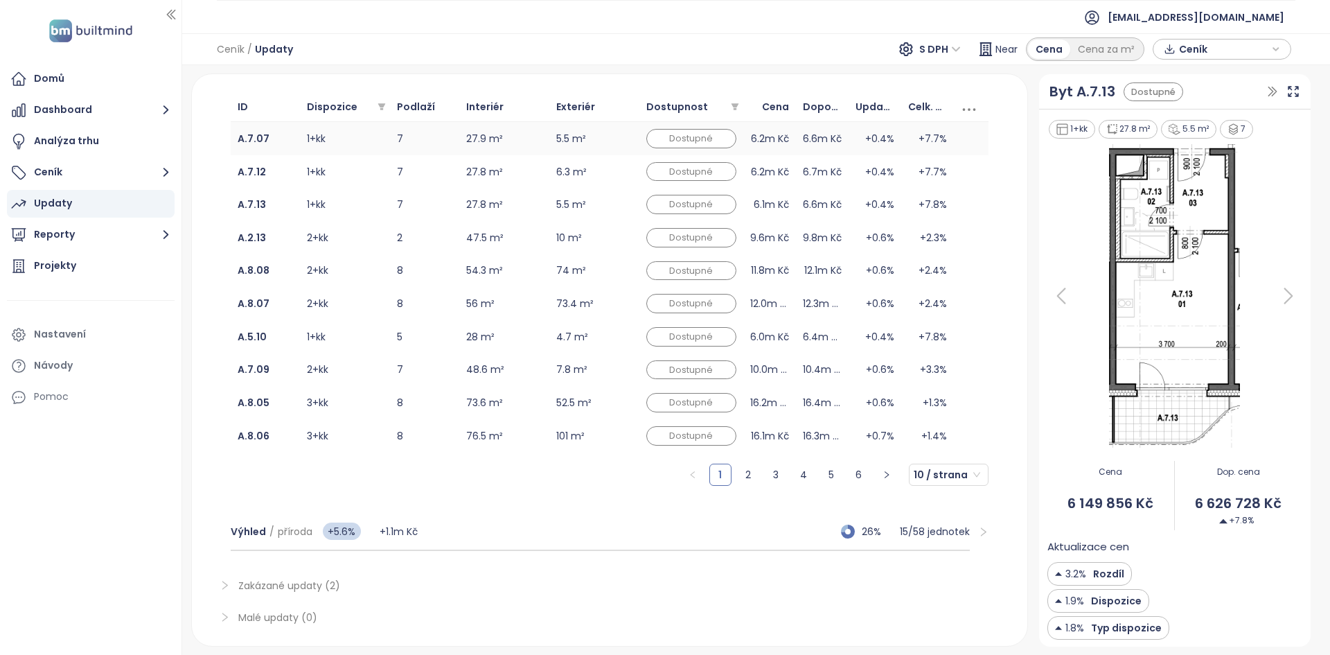
drag, startPoint x: 429, startPoint y: 183, endPoint x: 428, endPoint y: 142, distance: 40.9
click at [429, 183] on td "7" at bounding box center [424, 171] width 69 height 33
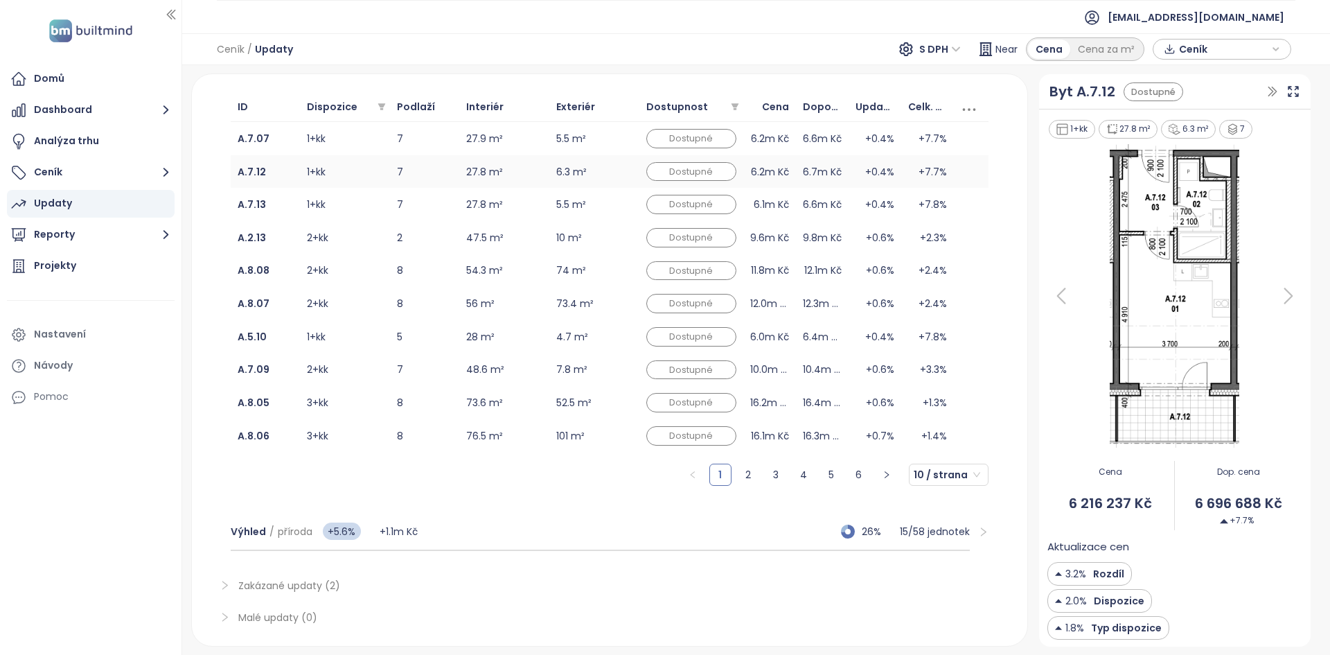
click at [429, 157] on td "7" at bounding box center [424, 171] width 69 height 33
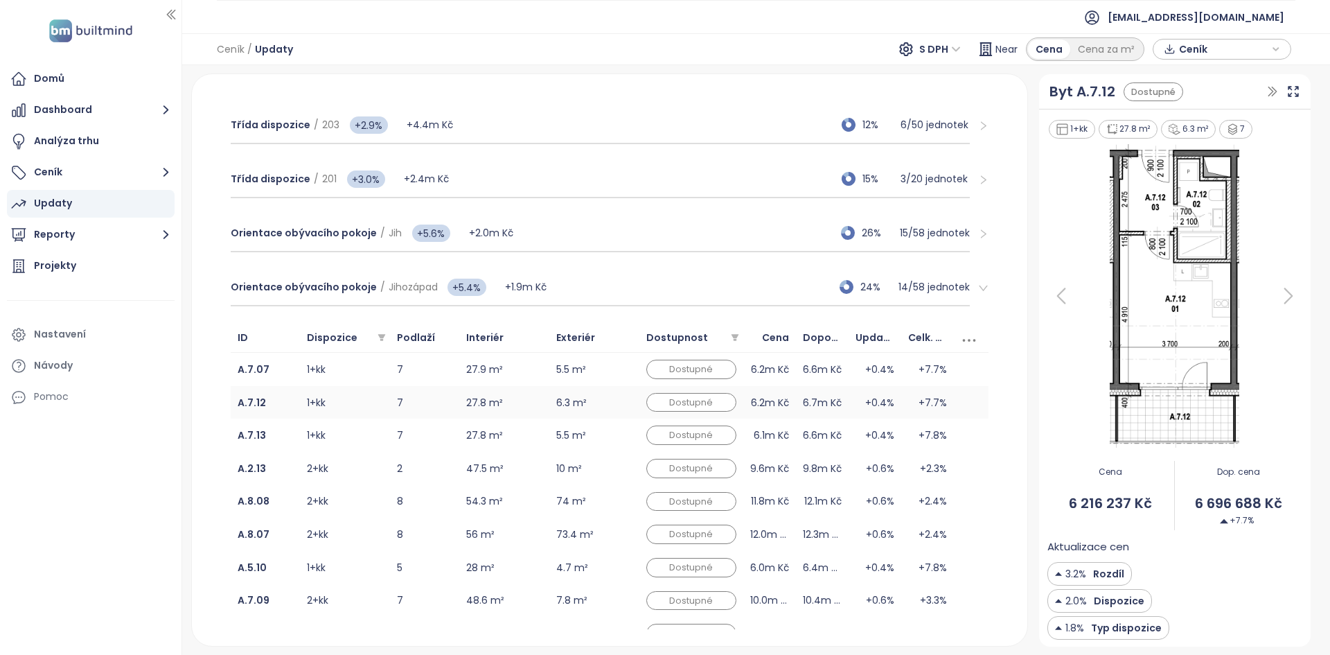
scroll to position [477, 0]
click at [454, 224] on icon at bounding box center [459, 227] width 14 height 14
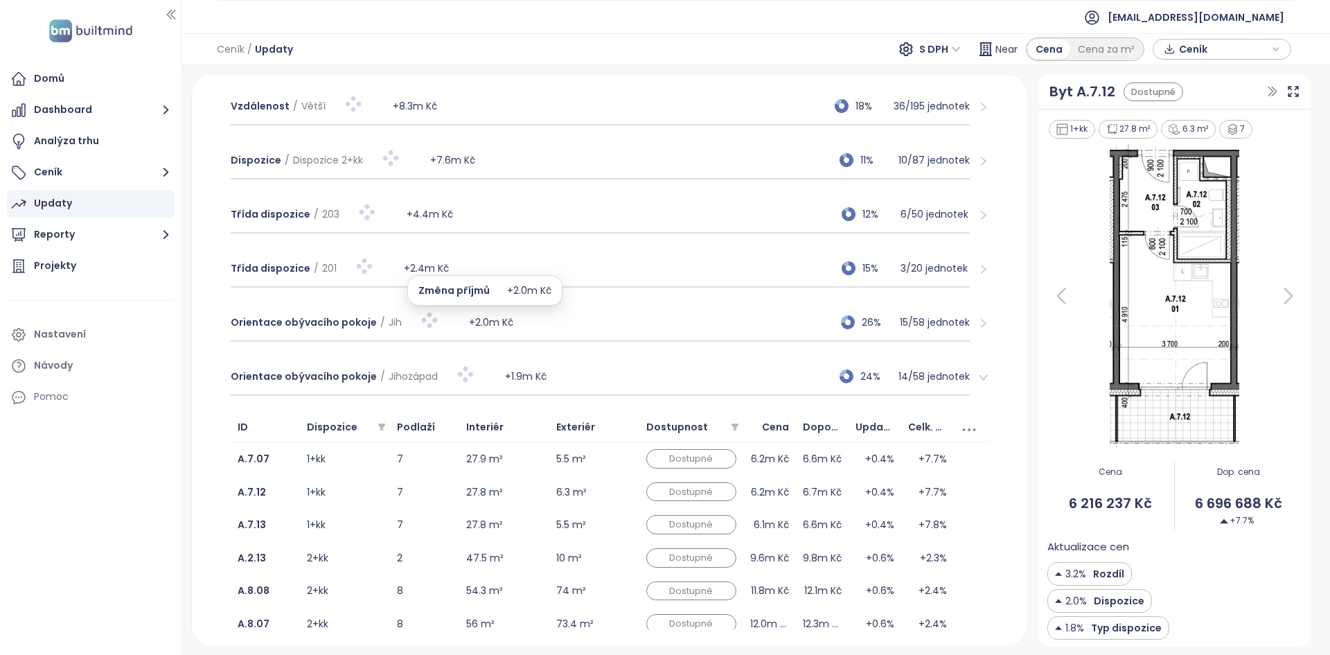
scroll to position [388, 0]
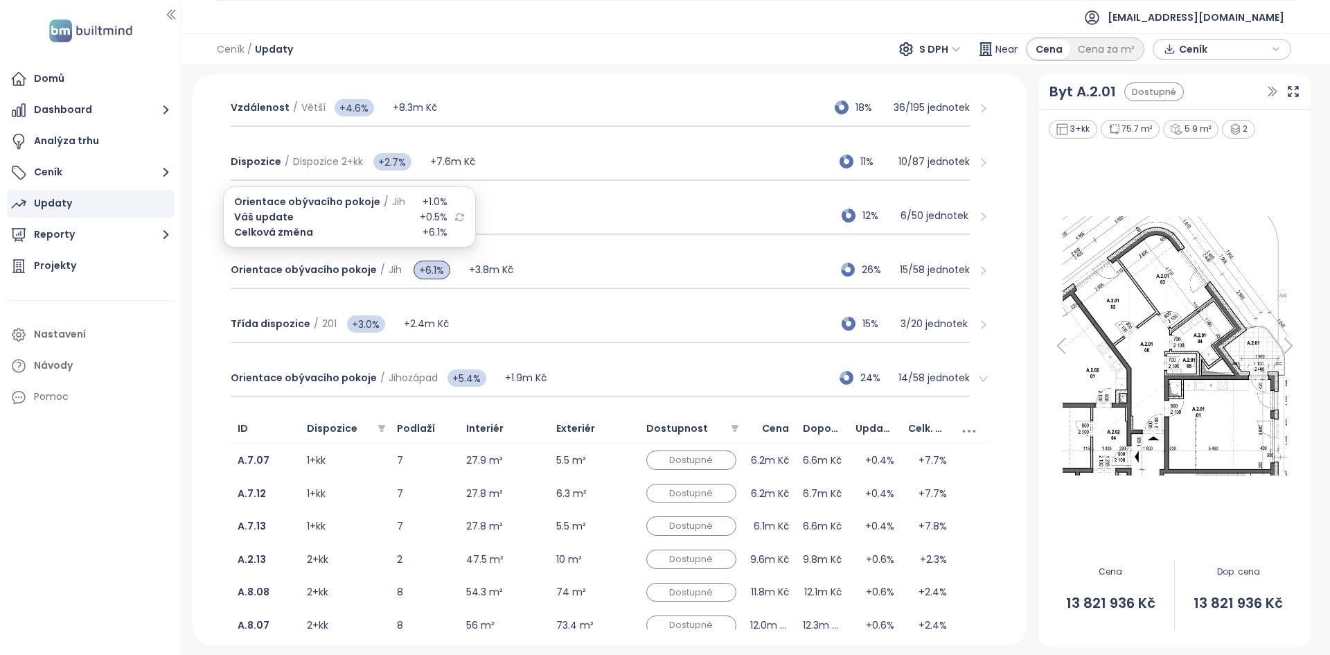
click at [454, 215] on icon at bounding box center [459, 217] width 10 height 10
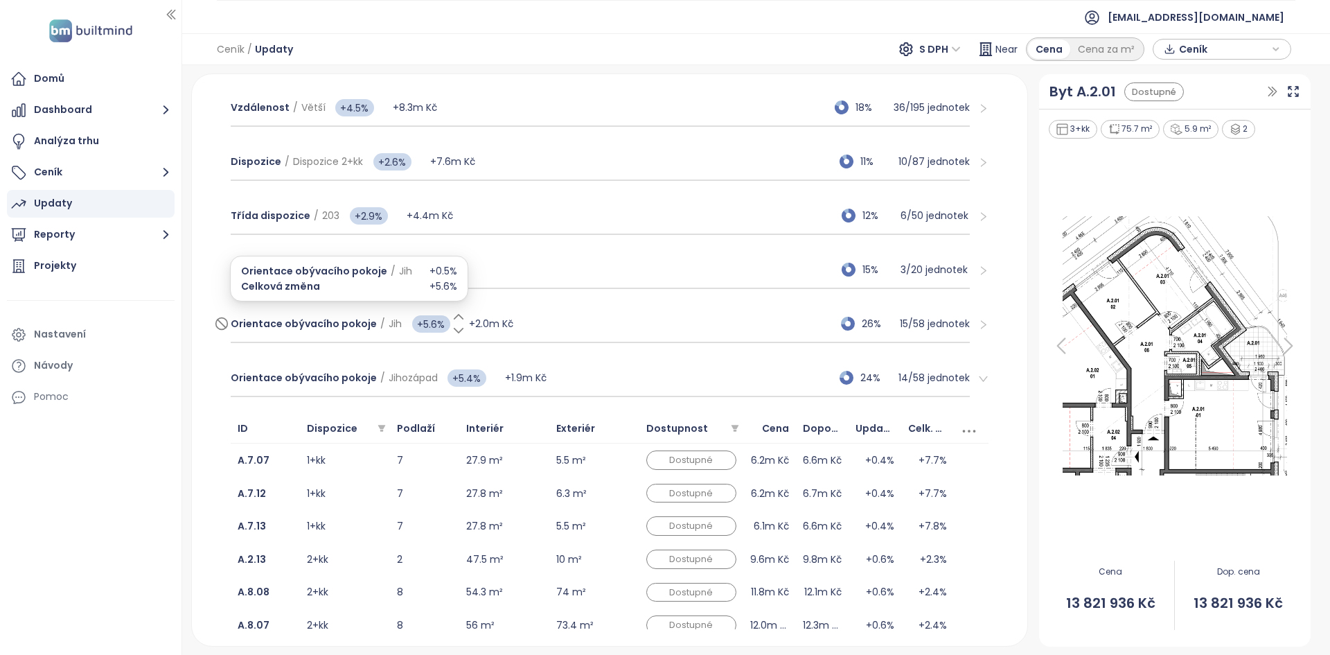
click at [434, 322] on span "+5.6%" at bounding box center [431, 323] width 38 height 17
click at [434, 322] on input "***" at bounding box center [430, 323] width 42 height 19
type input "*"
click at [197, 299] on div "Updaty Near Prodané a rezervované 17% Sep 22, 2025 Časový progres 4% 08/2025 → …" at bounding box center [609, 359] width 835 height 571
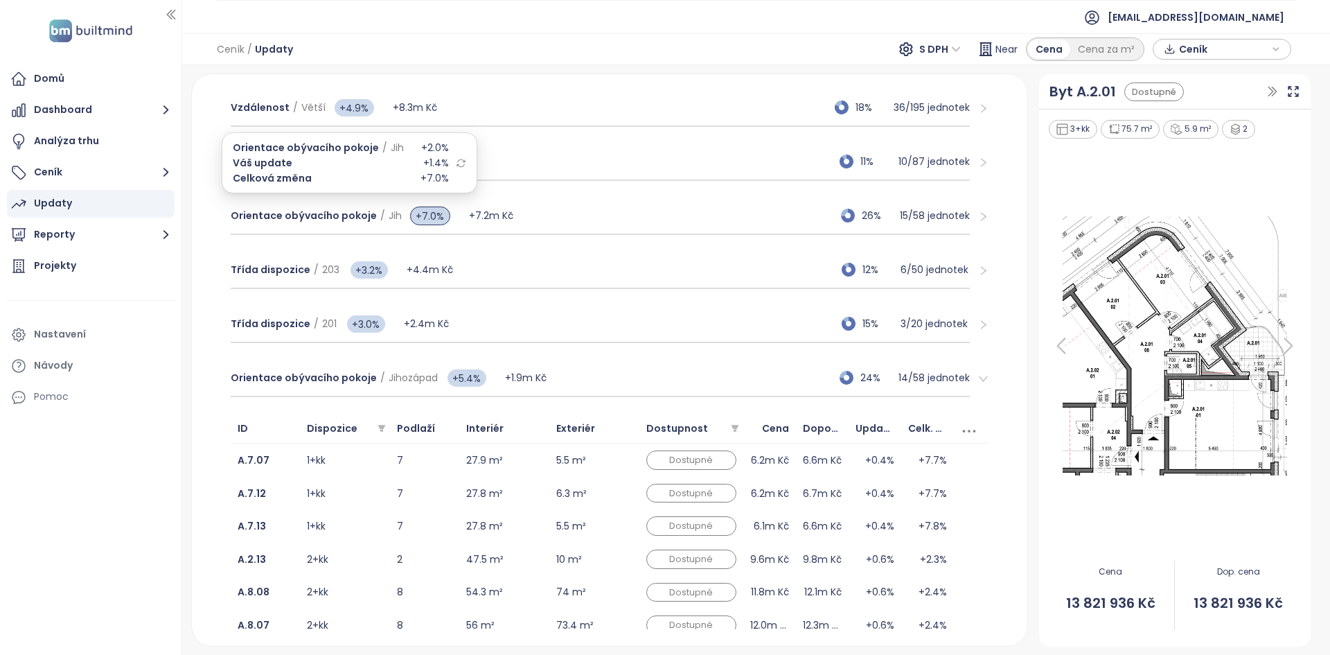
click at [456, 162] on icon at bounding box center [461, 163] width 10 height 10
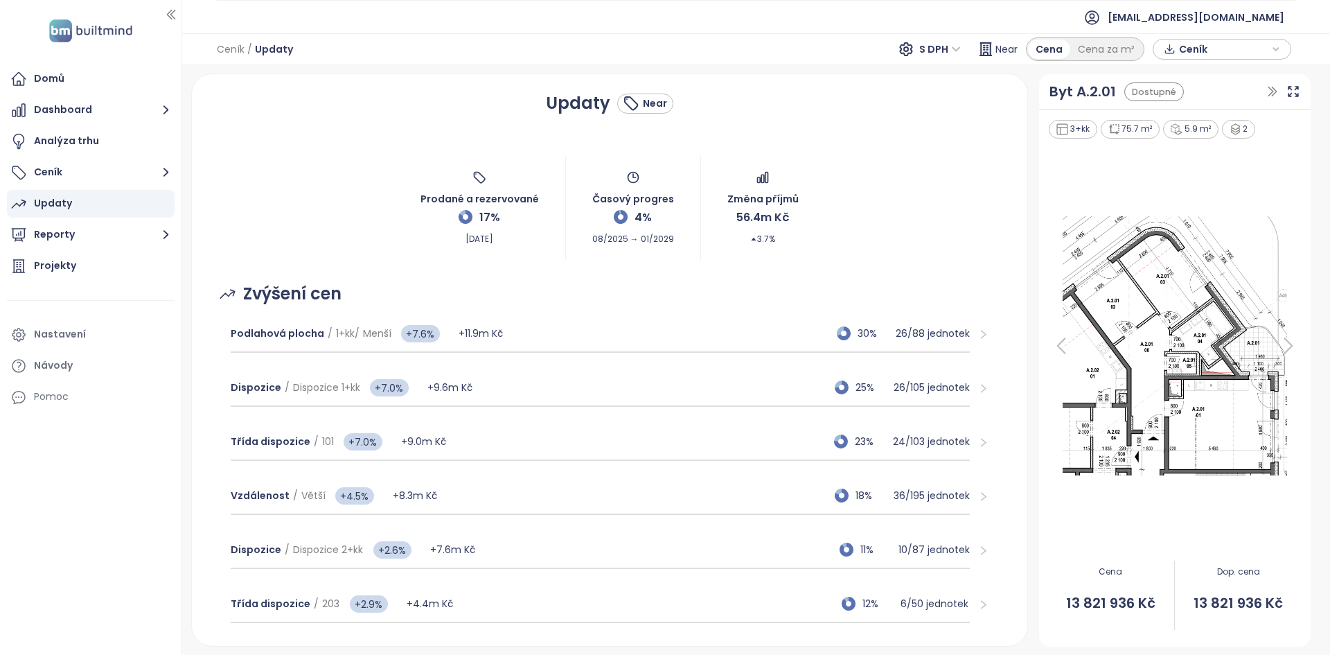
scroll to position [0, 0]
click at [559, 342] on div "Podlahová plocha / 1+kk / Menší +7.6% +11.9m Kč 30% 26 / 88 jednotek" at bounding box center [600, 333] width 739 height 37
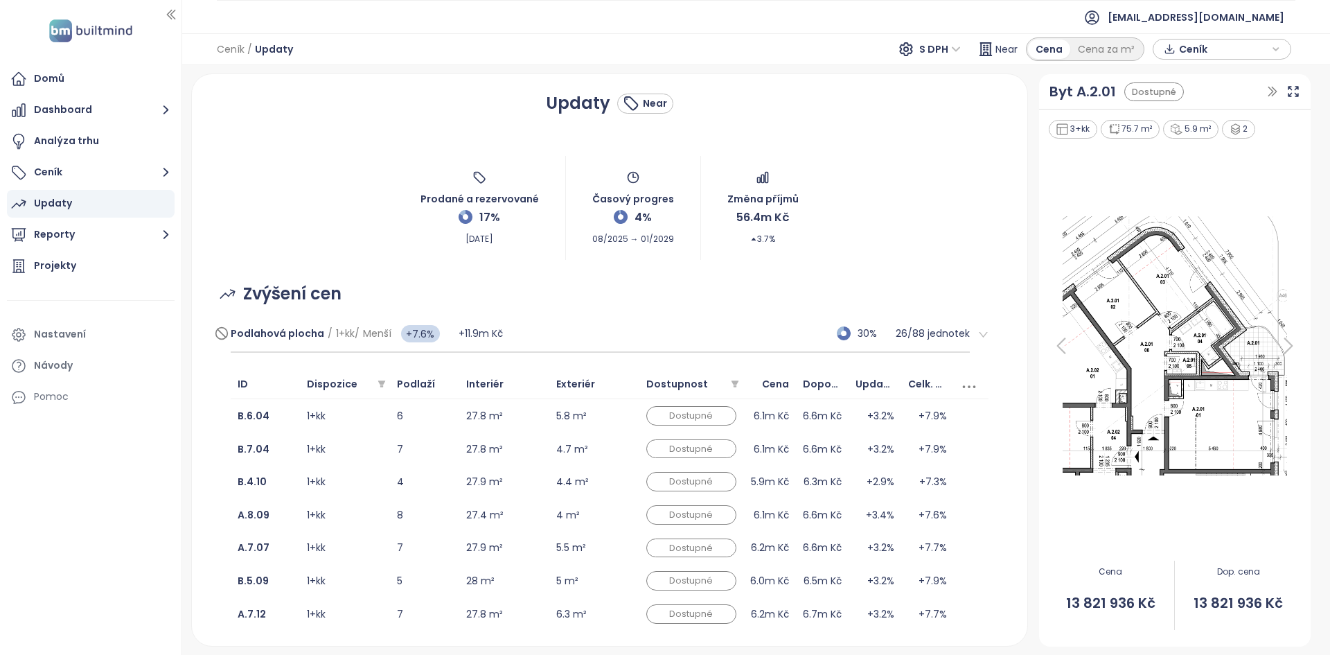
click at [559, 342] on div "Podlahová plocha / 1+kk / Menší +7.6% +11.9m Kč 30% 26 / 88 jednotek" at bounding box center [600, 333] width 739 height 37
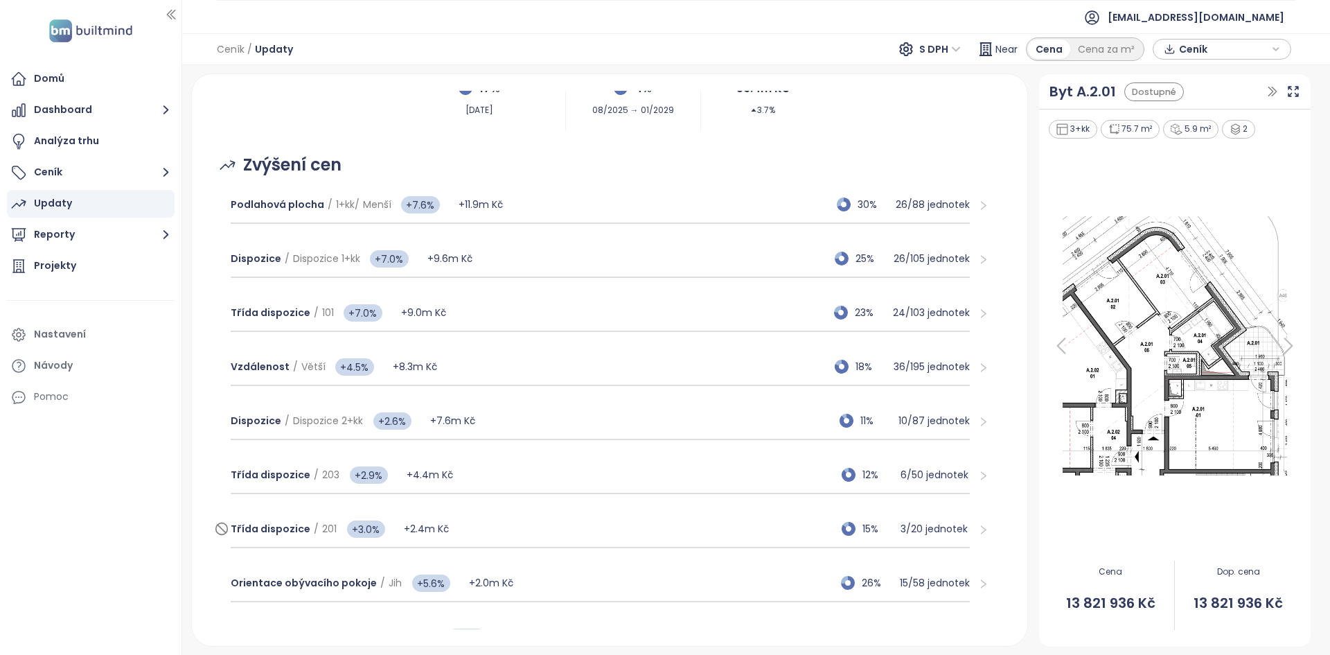
scroll to position [128, 0]
click at [596, 196] on div "Podlahová plocha / 1+kk / Menší +7.6% +11.9m Kč 30% 26 / 88 jednotek" at bounding box center [600, 205] width 739 height 37
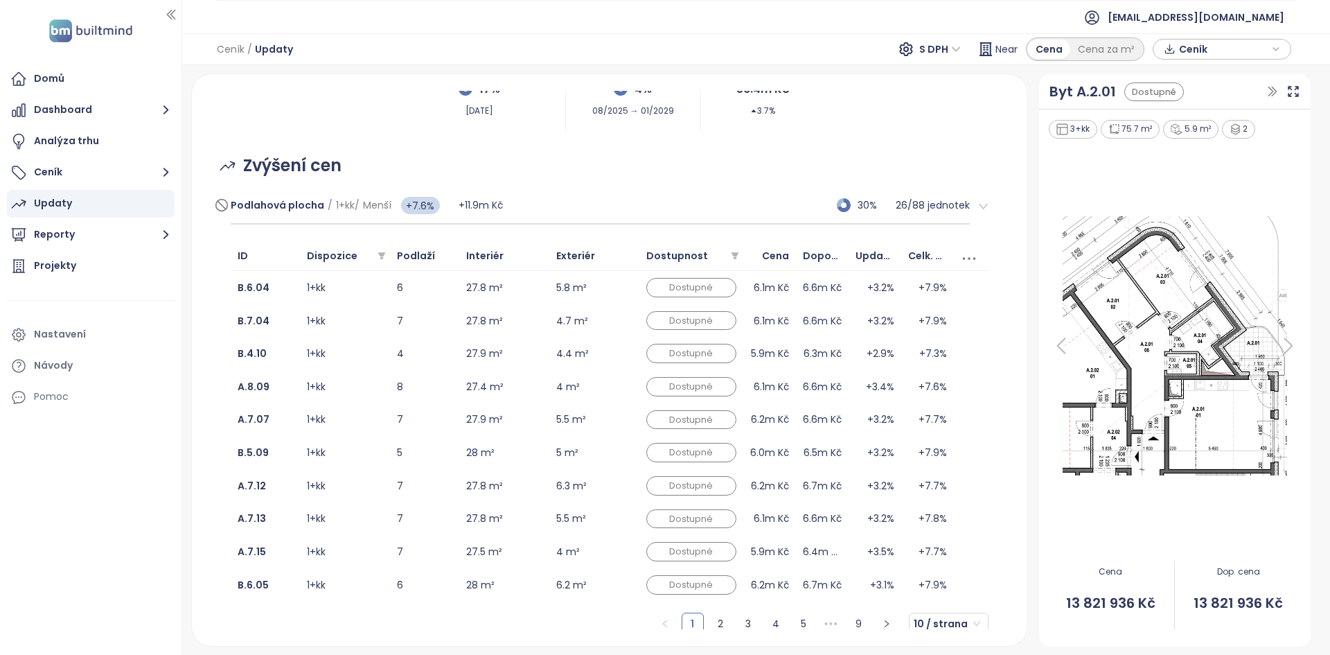
click at [743, 193] on div "Podlahová plocha / 1+kk / Menší +7.6% +11.9m Kč 30% 26 / 88 jednotek" at bounding box center [600, 205] width 739 height 37
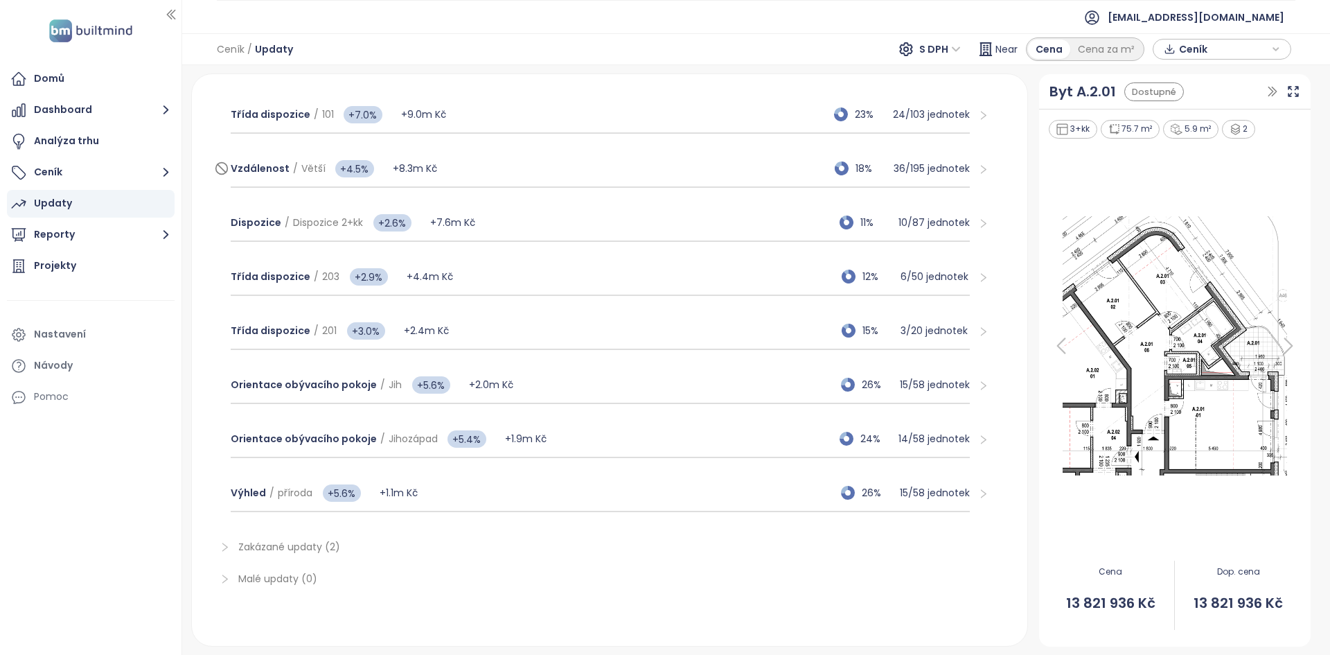
scroll to position [326, 0]
click at [611, 432] on div "Orientace obývacího pokoje / Jihozápad +5.4% +1.9m Kč 24% 14 / 58 jednotek" at bounding box center [600, 440] width 739 height 37
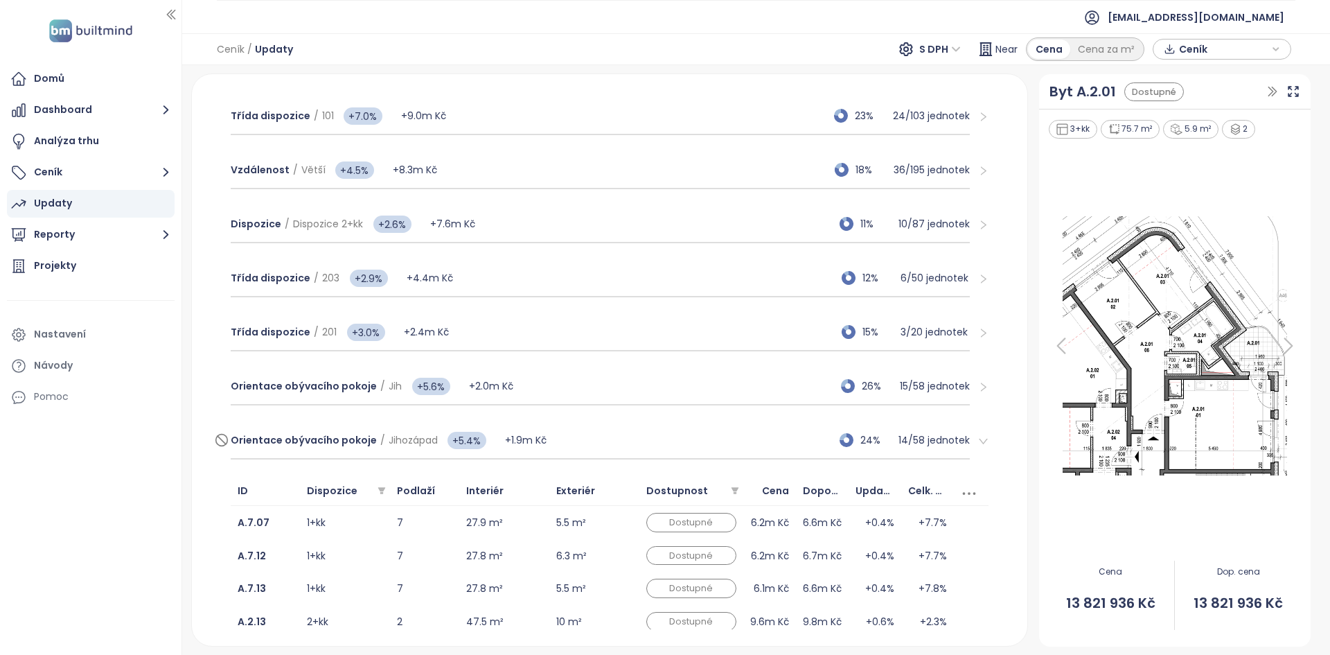
scroll to position [536, 0]
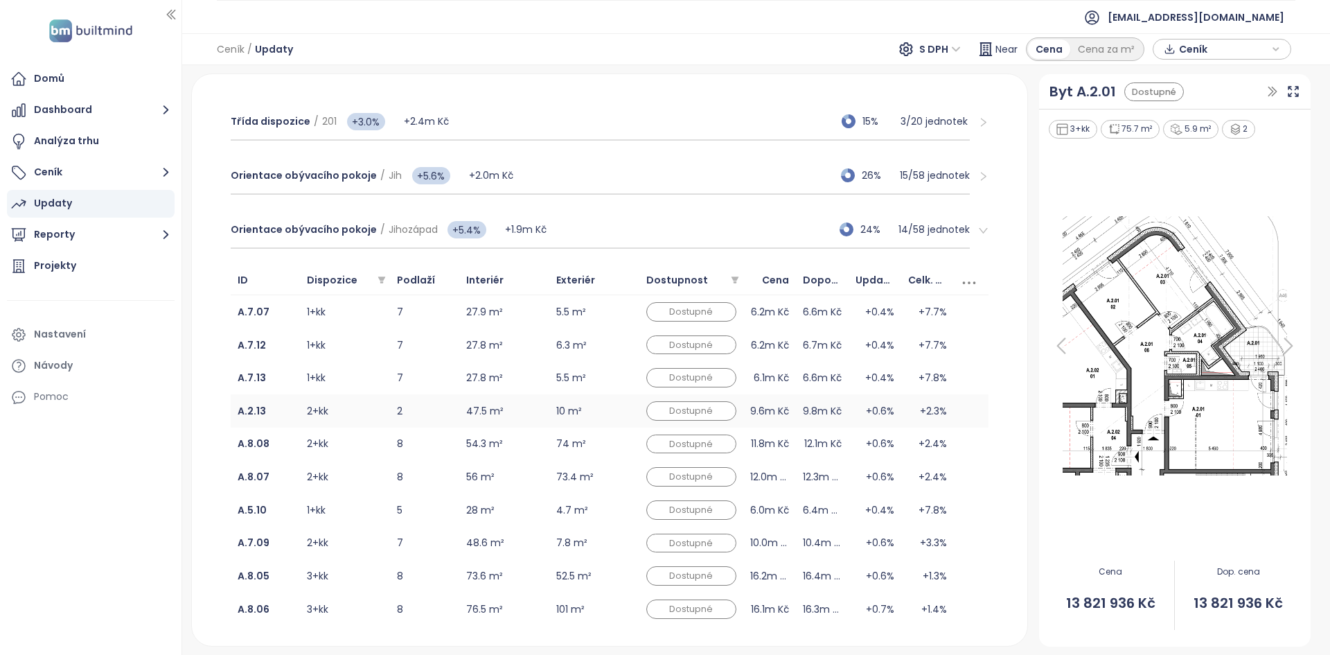
click at [366, 420] on td "2+kk" at bounding box center [345, 410] width 90 height 33
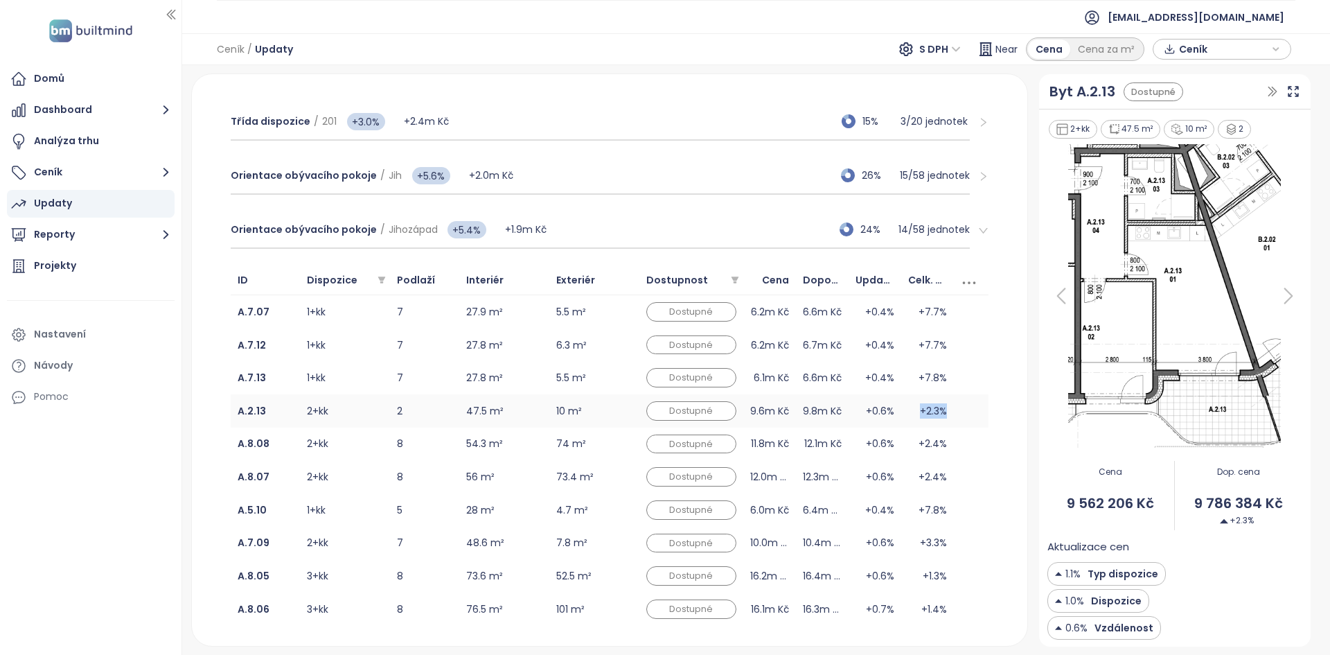
drag, startPoint x: 936, startPoint y: 409, endPoint x: 905, endPoint y: 404, distance: 31.7
click at [908, 404] on div "+2.3%" at bounding box center [927, 410] width 39 height 15
click at [614, 232] on div "Orientace obývacího pokoje / Jihozápad +5.4% +1.9m Kč 24% 14 / 58 jednotek" at bounding box center [600, 229] width 739 height 37
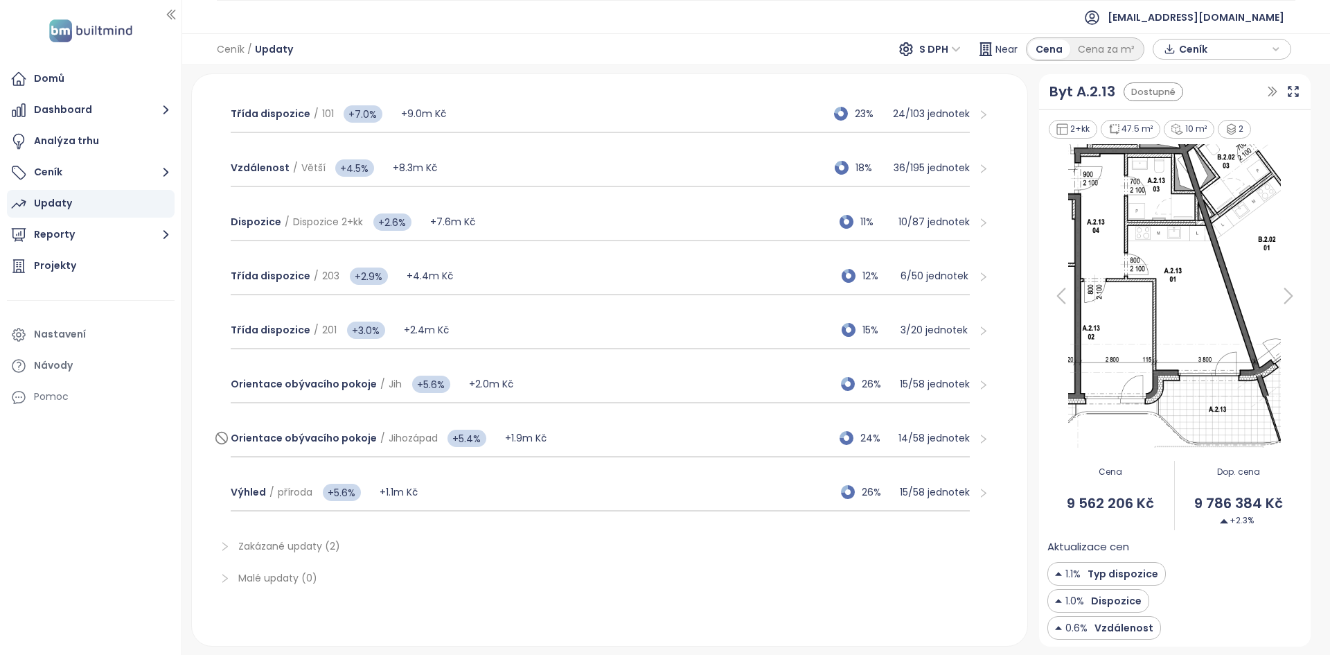
scroll to position [328, 0]
click at [585, 433] on div "Orientace obývacího pokoje / Jihozápad +5.4% +1.9m Kč 24% 14 / 58 jednotek" at bounding box center [600, 438] width 739 height 37
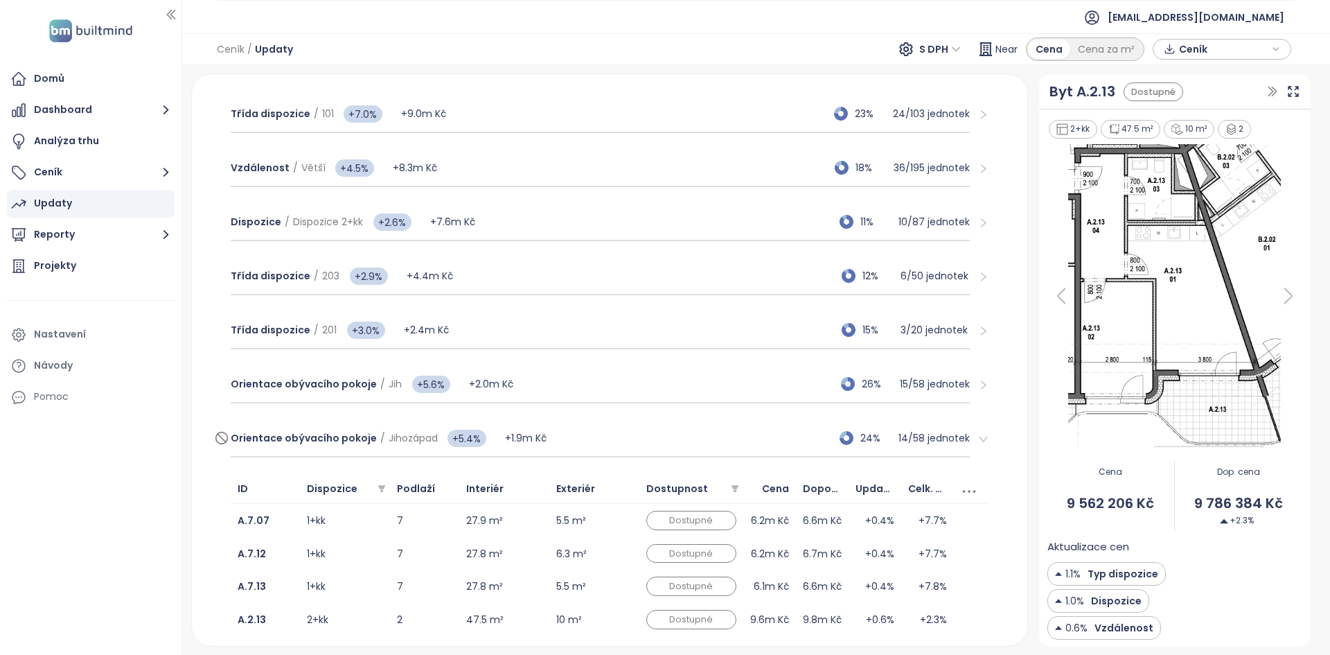
scroll to position [536, 0]
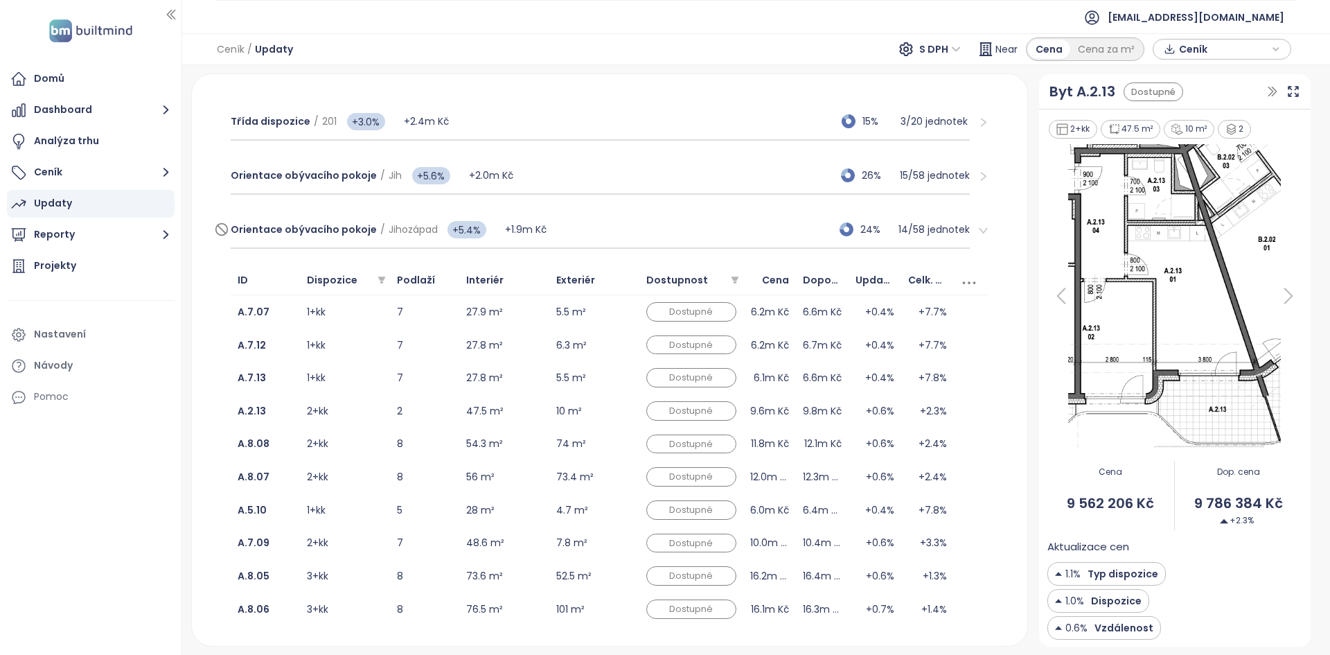
click at [608, 231] on div "Orientace obývacího pokoje / Jihozápad +5.4% +1.9m Kč 24% 14 / 58 jednotek" at bounding box center [600, 229] width 739 height 37
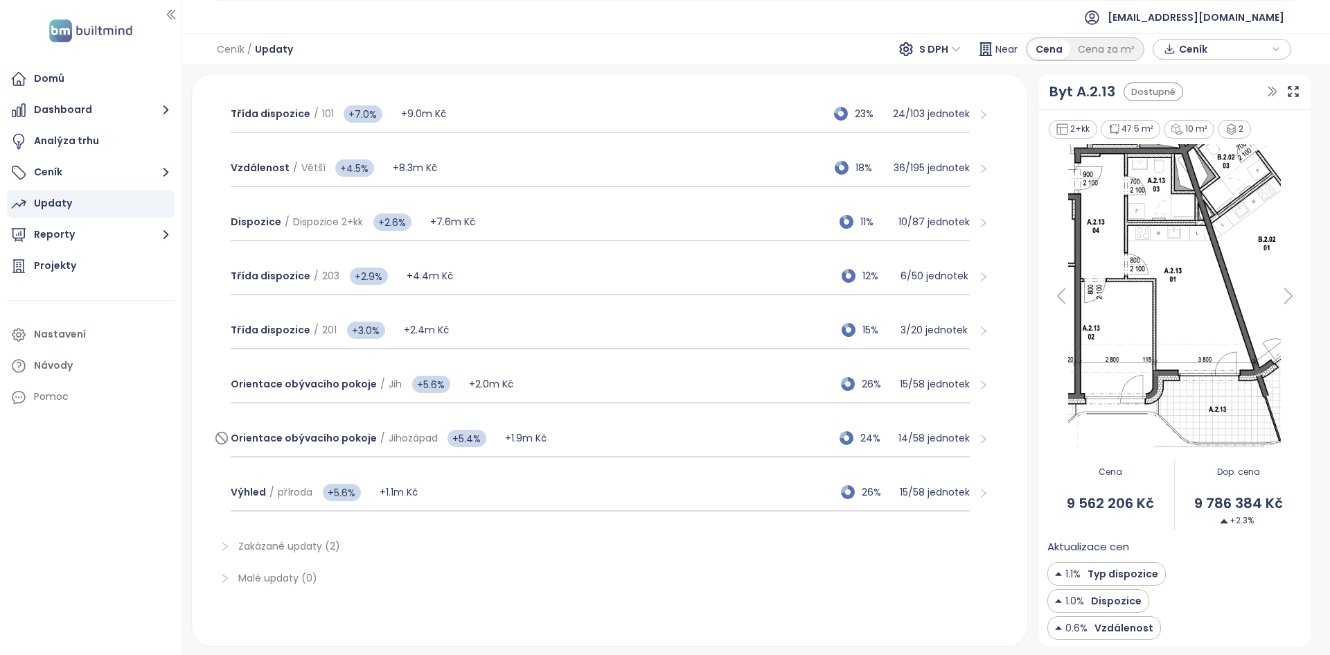
scroll to position [328, 0]
click at [486, 482] on div "Výhled / příroda +5.6% +1.1m Kč 26% 15 / 58 jednotek" at bounding box center [600, 492] width 739 height 37
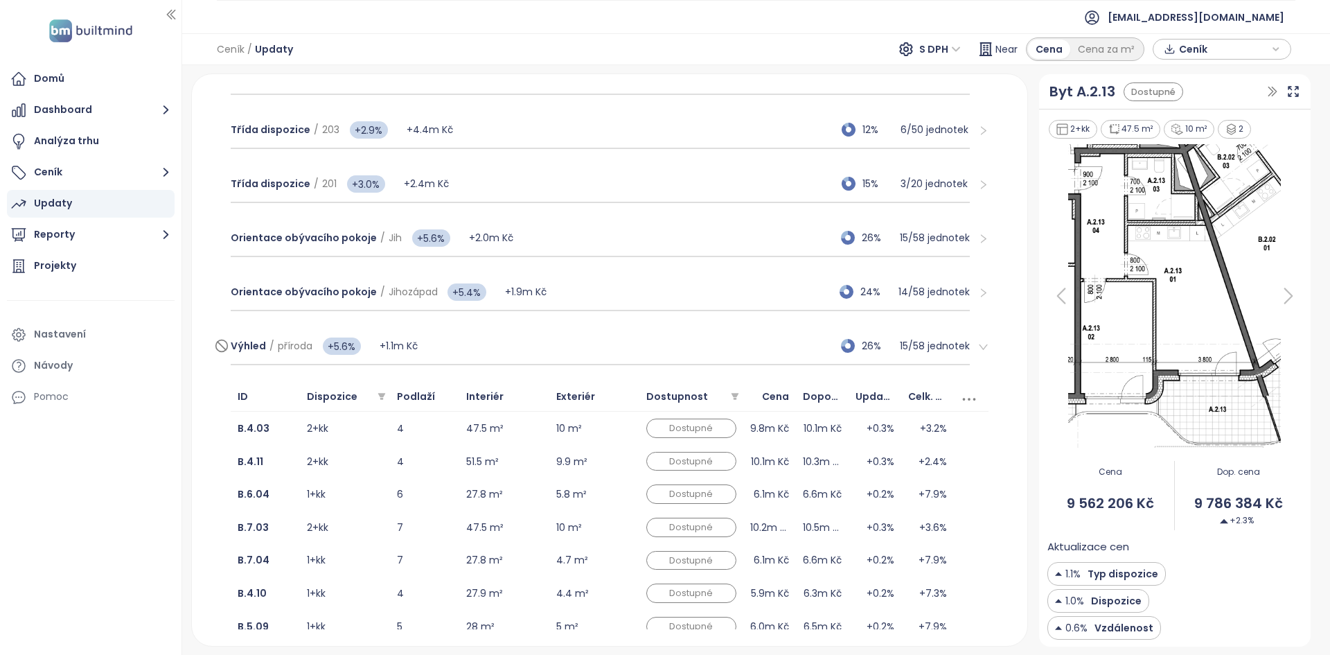
scroll to position [474, 0]
click at [215, 354] on div "Podlahová plocha / 1+kk / Menší +7.6% +11.9m Kč 30% 26 / 88 jednotek ID Dispozi…" at bounding box center [610, 313] width 802 height 961
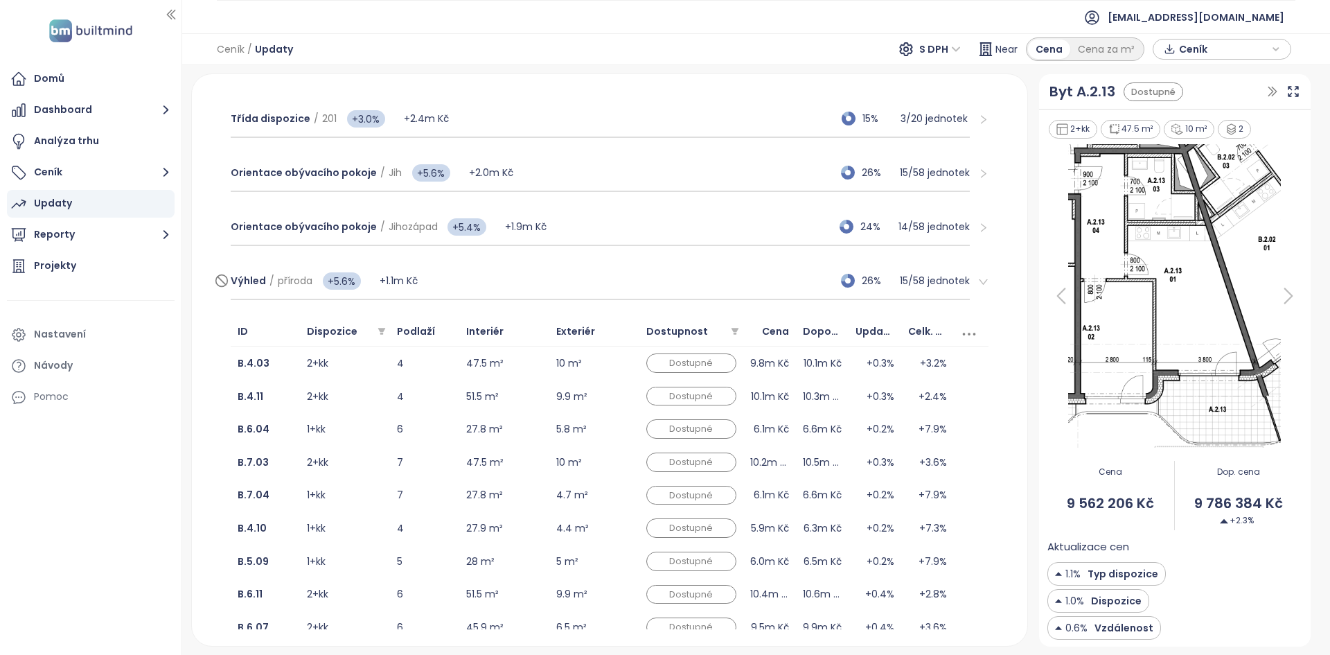
scroll to position [540, 0]
click at [574, 291] on div "Výhled / příroda +5.6% +1.1m Kč 26% 15 / 58 jednotek" at bounding box center [600, 280] width 739 height 37
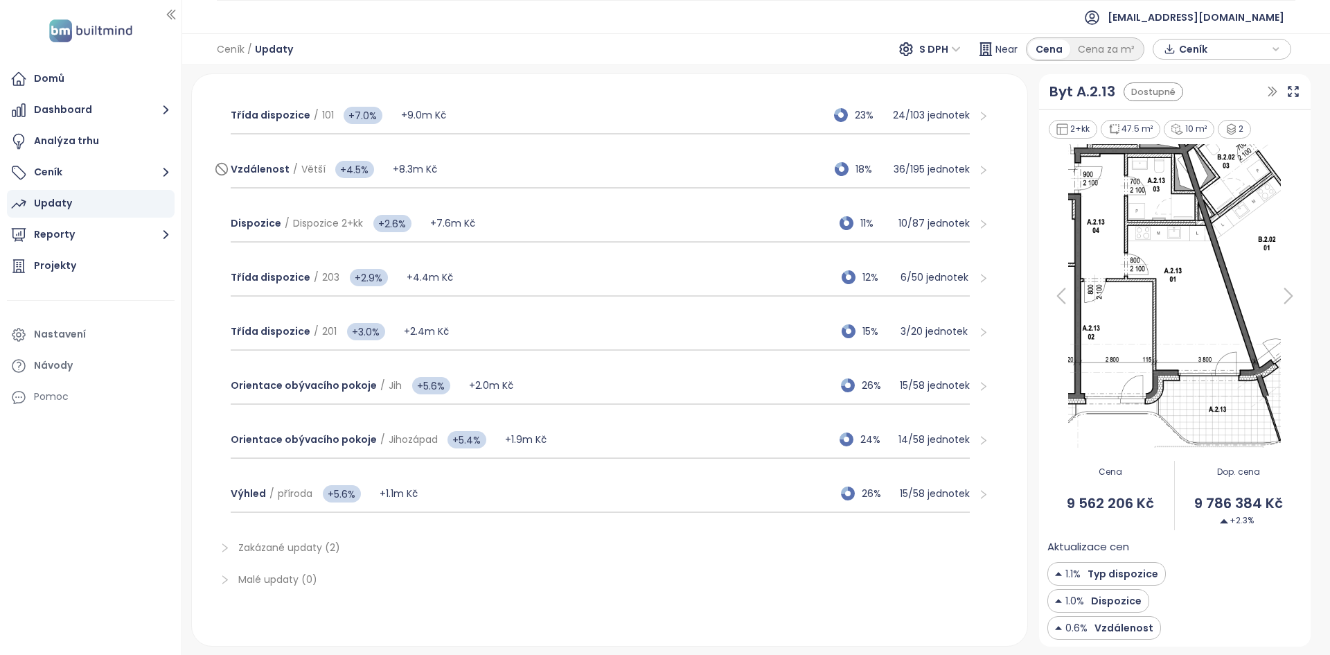
scroll to position [0, 0]
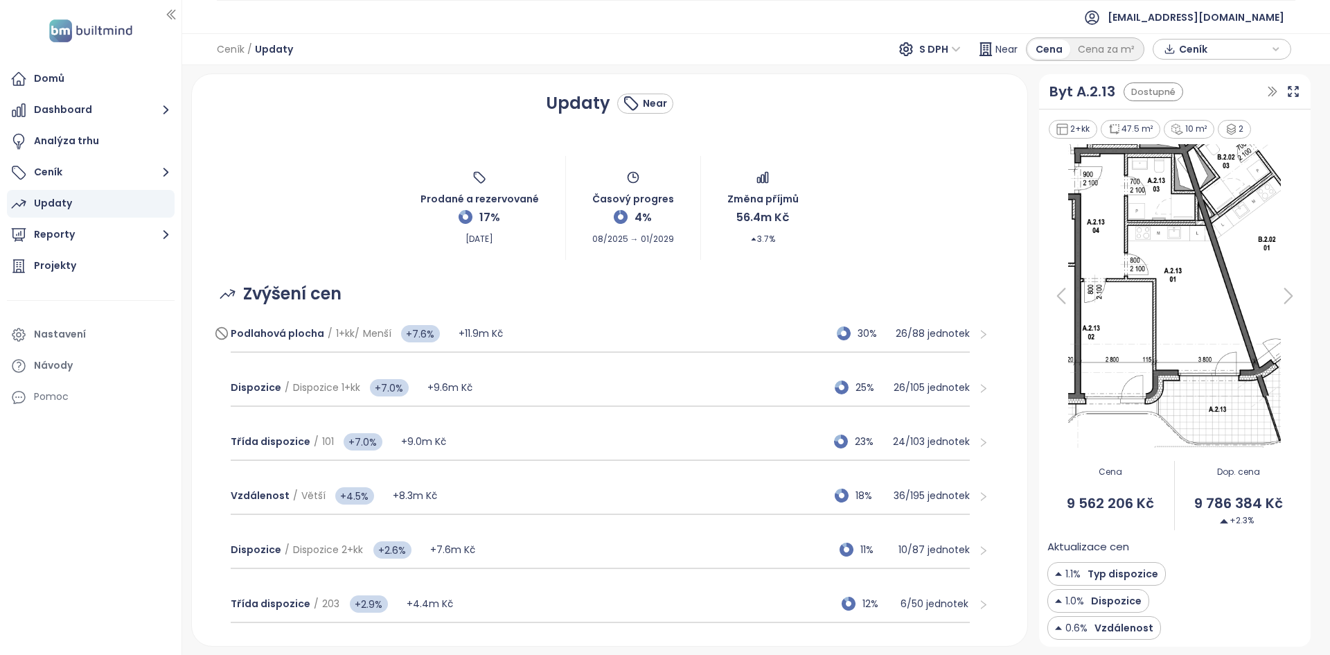
click at [634, 324] on div "Podlahová plocha / 1+kk / Menší +7.6% +11.9m Kč 30% 26 / 88 jednotek" at bounding box center [600, 333] width 739 height 37
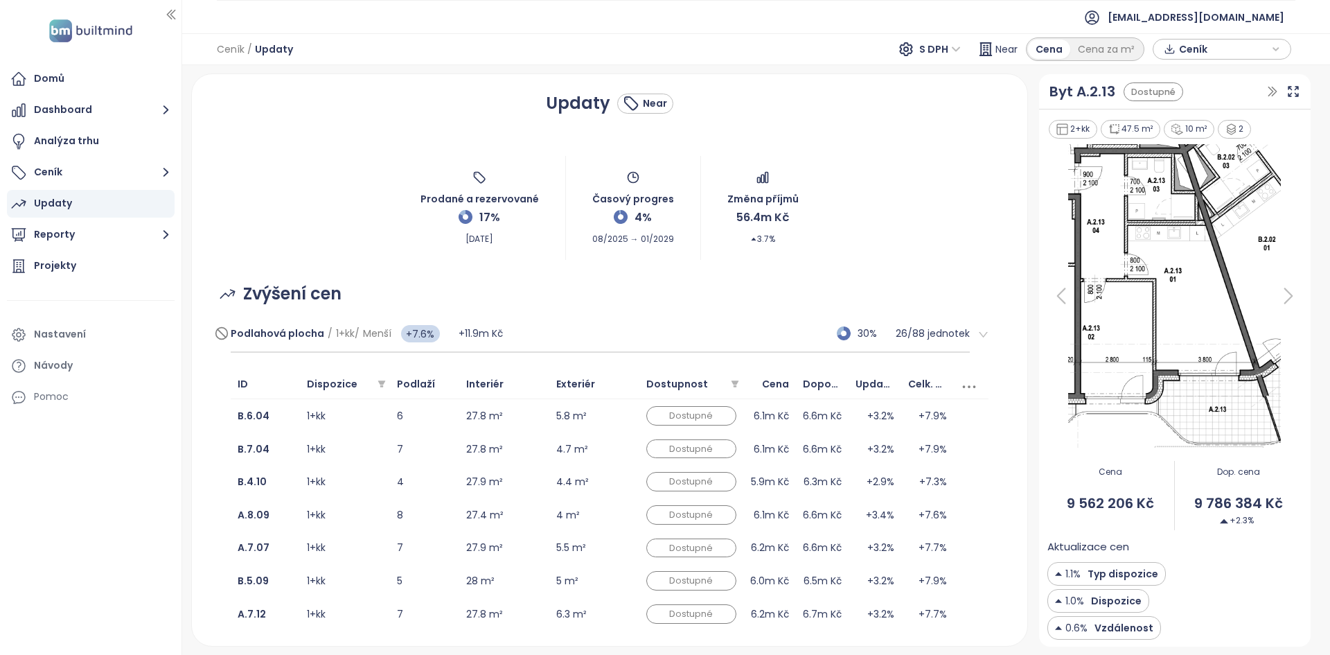
click at [735, 324] on div "Podlahová plocha / 1+kk / Menší +7.6% +11.9m Kč 30% 26 / 88 jednotek" at bounding box center [600, 333] width 739 height 37
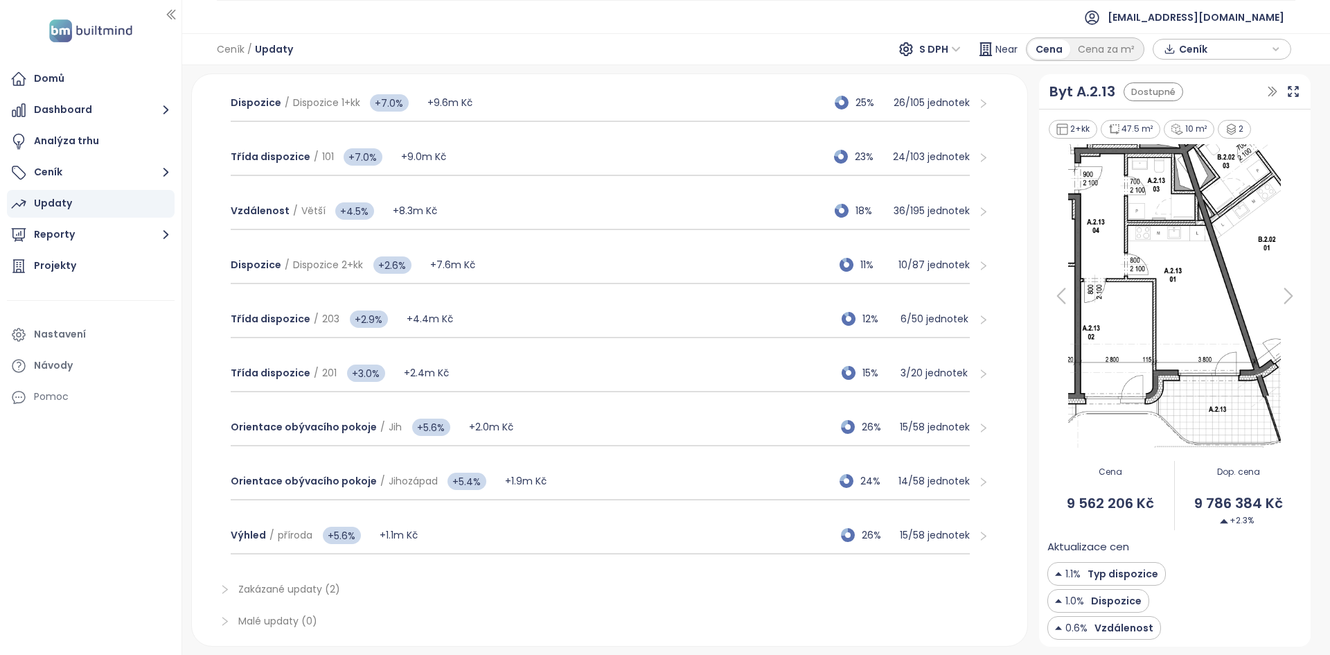
scroll to position [285, 0]
click at [590, 544] on div "Výhled / příroda +5.6% +1.1m Kč 26% 15 / 58 jednotek" at bounding box center [600, 534] width 739 height 37
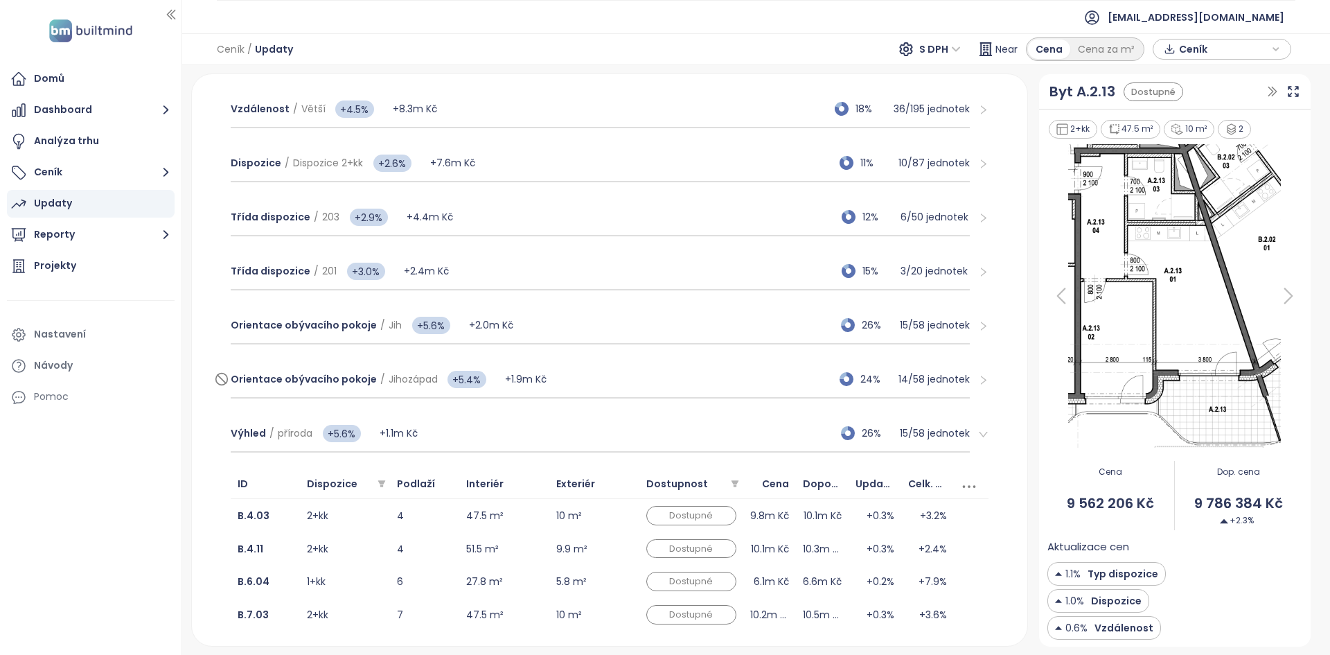
scroll to position [387, 0]
click at [574, 264] on div "Třída dispozice / 201 +3.0% +2.4m Kč 15% 3 / 20 jednotek" at bounding box center [600, 271] width 739 height 37
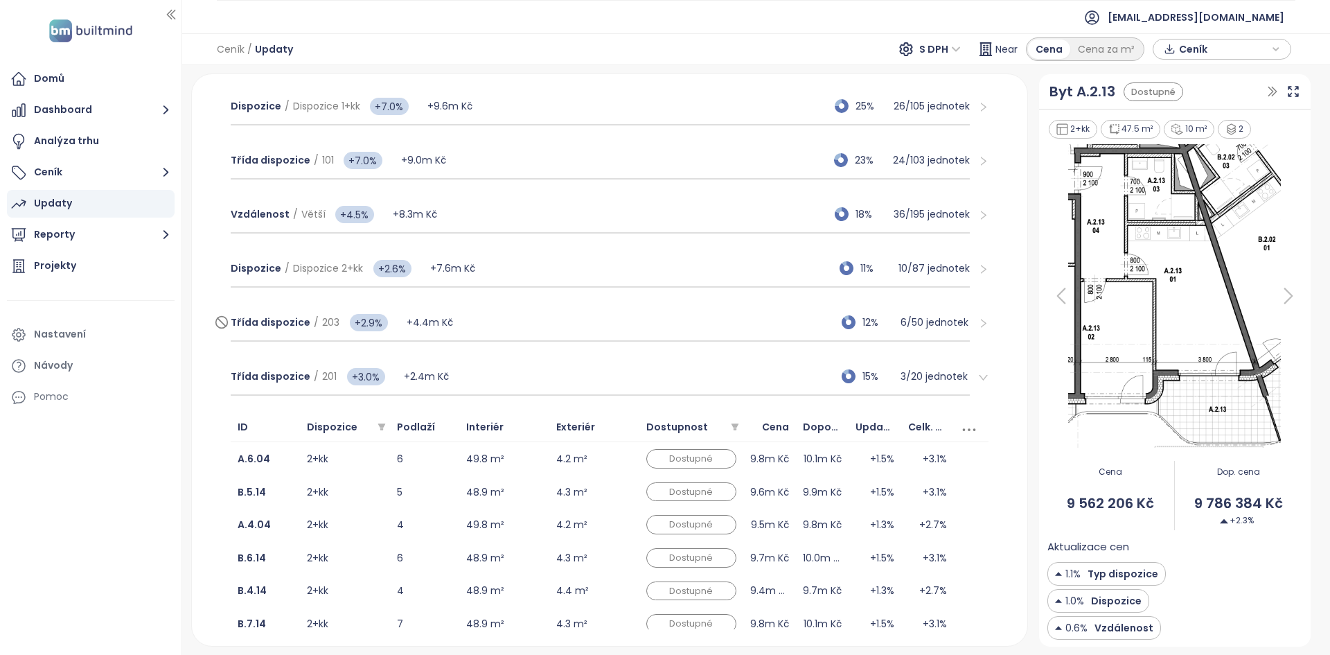
scroll to position [283, 0]
click at [948, 41] on span "S DPH" at bounding box center [940, 49] width 42 height 21
click at [858, 44] on div "Ceník / Updaty S DPH Near Cena Cena za m² Ceník" at bounding box center [756, 49] width 1148 height 32
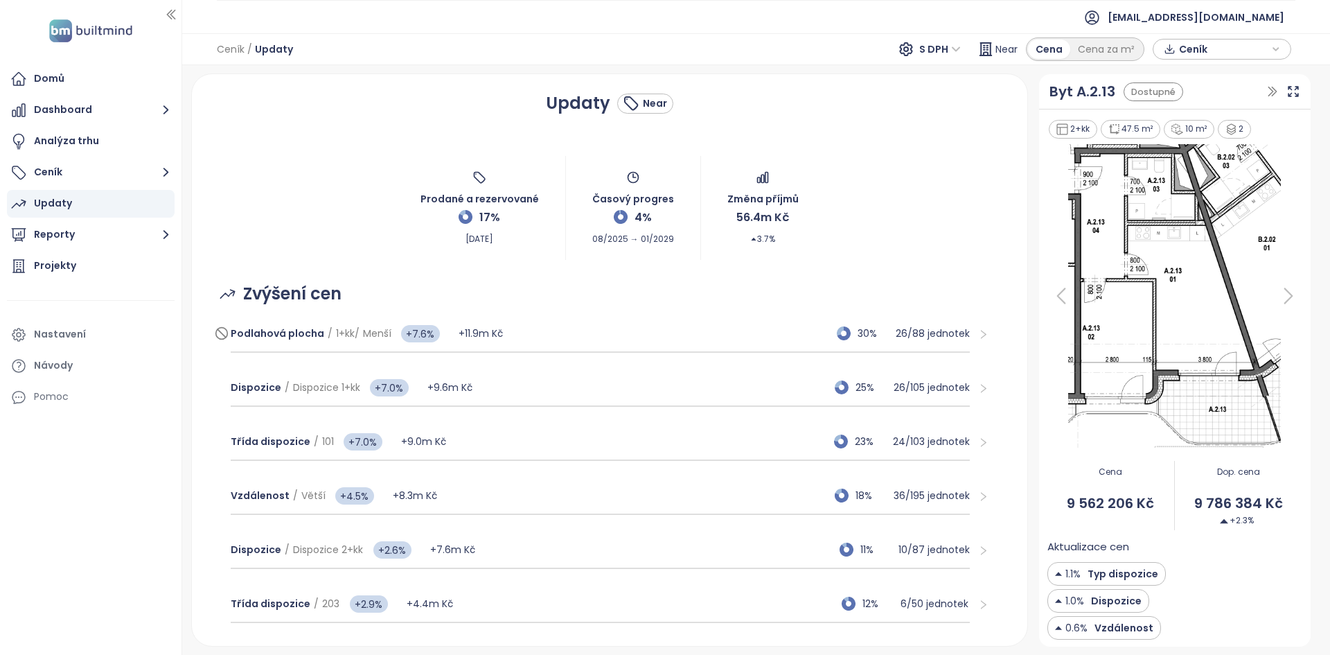
click at [637, 326] on div "Podlahová plocha / 1+kk / Menší +7.6% +11.9m Kč 30% 26 / 88 jednotek" at bounding box center [600, 333] width 739 height 37
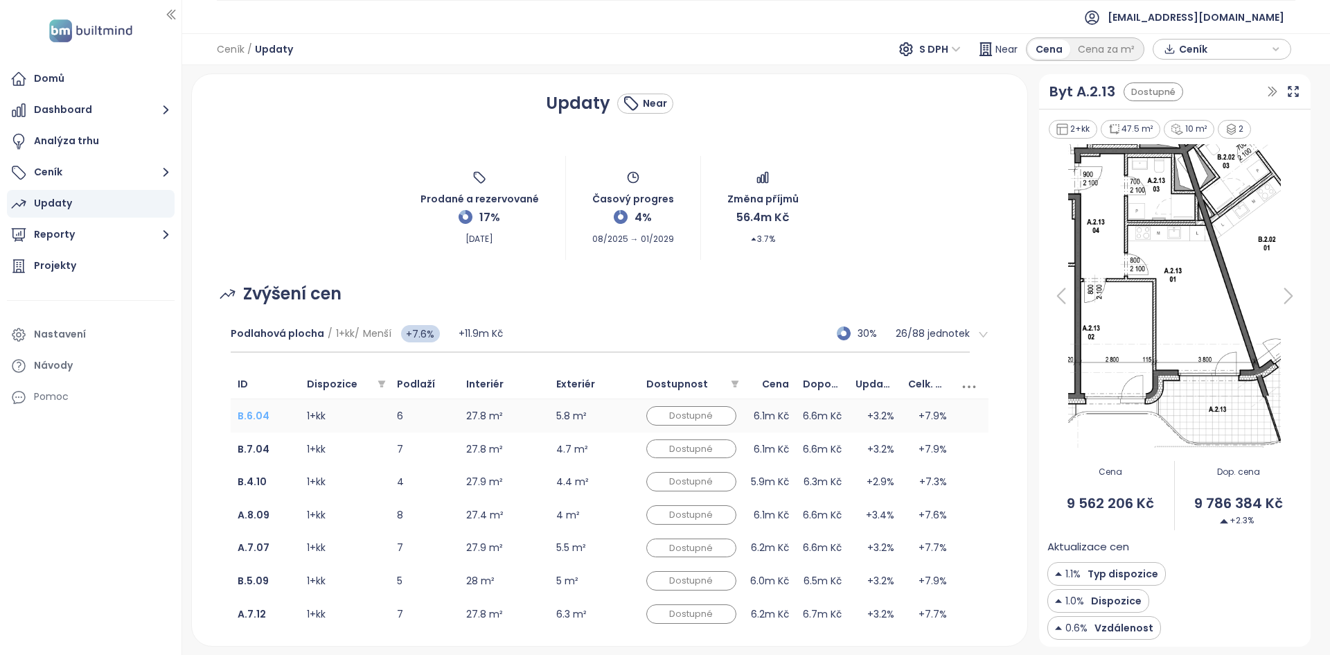
click at [251, 416] on b "B.6.04" at bounding box center [254, 416] width 32 height 14
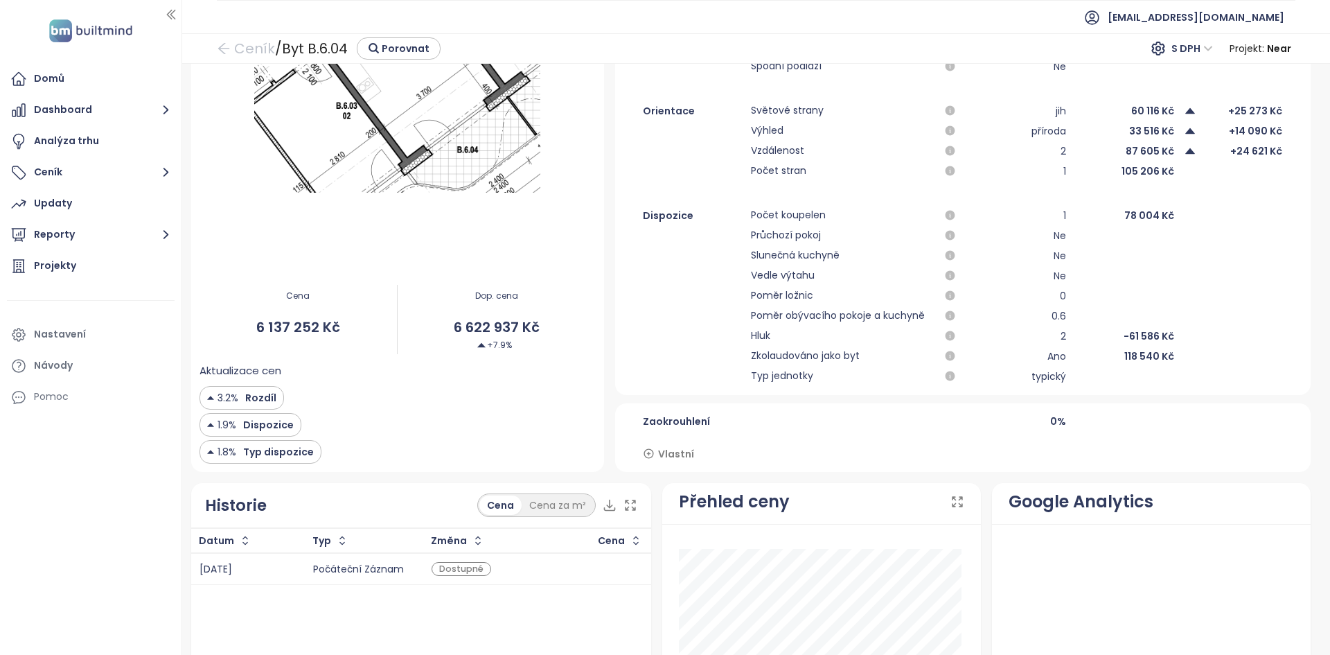
scroll to position [333, 0]
click at [673, 455] on span "Vlastní" at bounding box center [676, 452] width 36 height 15
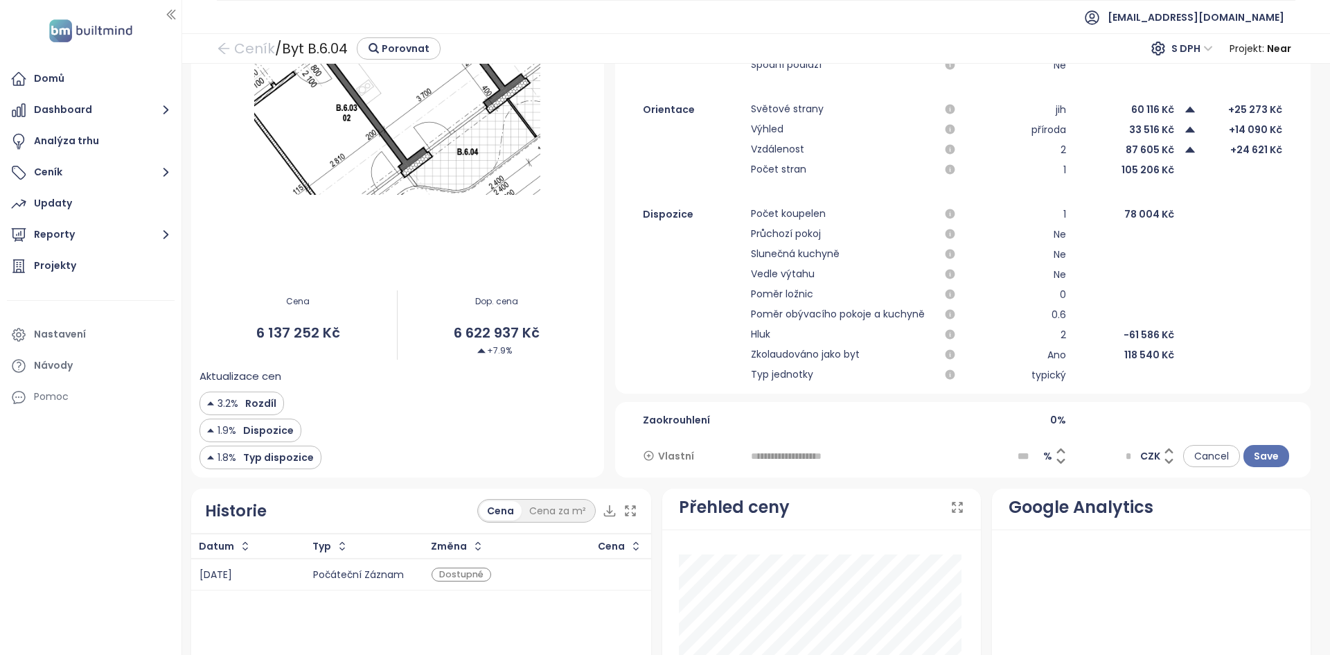
scroll to position [337, 0]
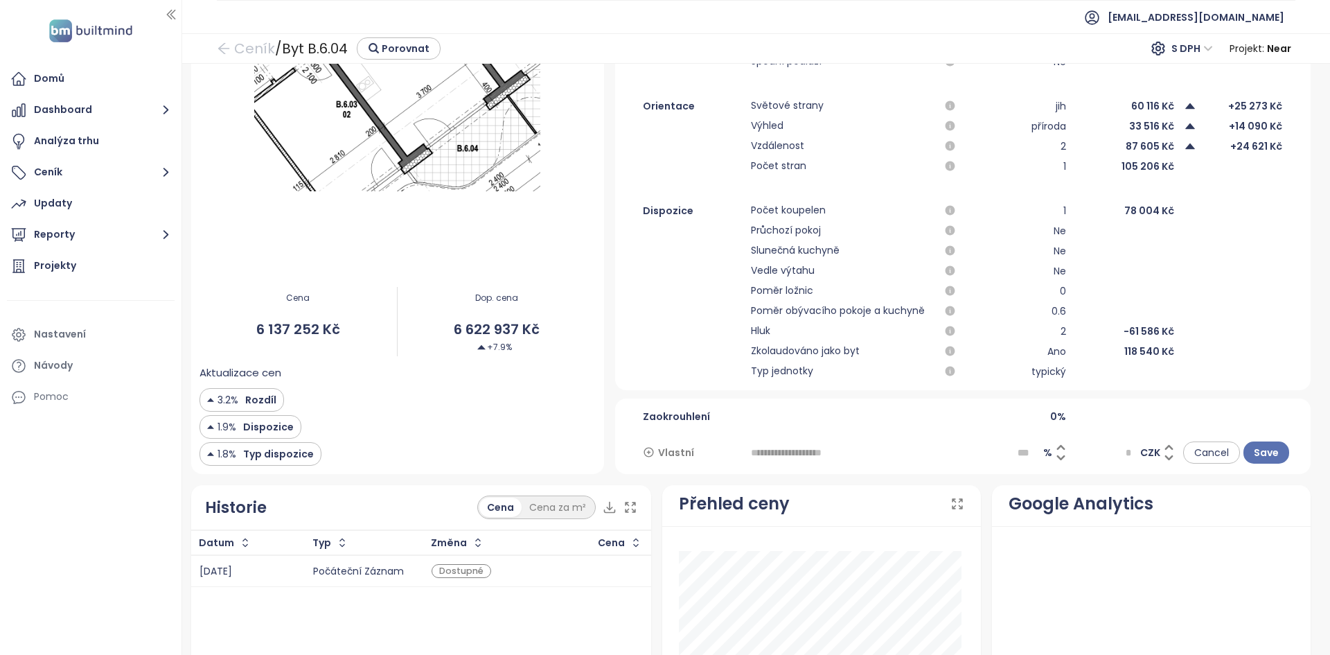
click at [808, 454] on input "text" at bounding box center [855, 452] width 208 height 22
type input "**********"
type input "**"
type input "*******"
type input "****"
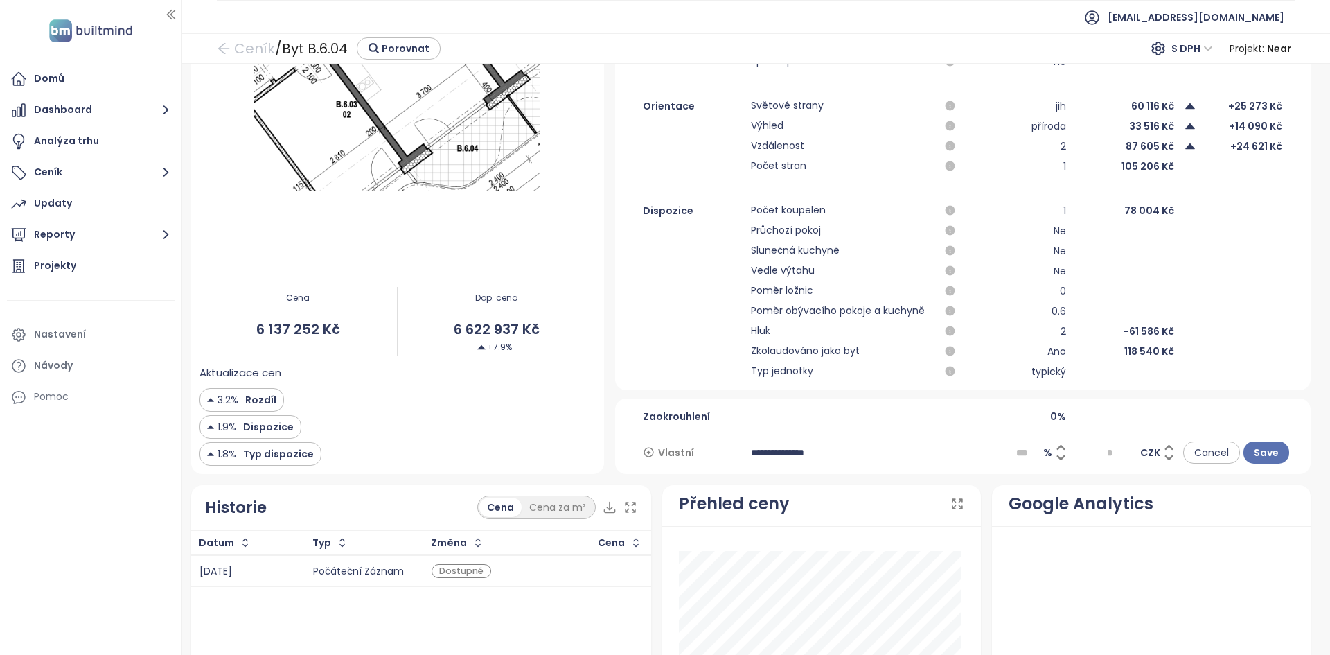
click at [1093, 414] on div at bounding box center [1125, 416] width 100 height 15
click at [1243, 450] on button "Save" at bounding box center [1266, 452] width 46 height 22
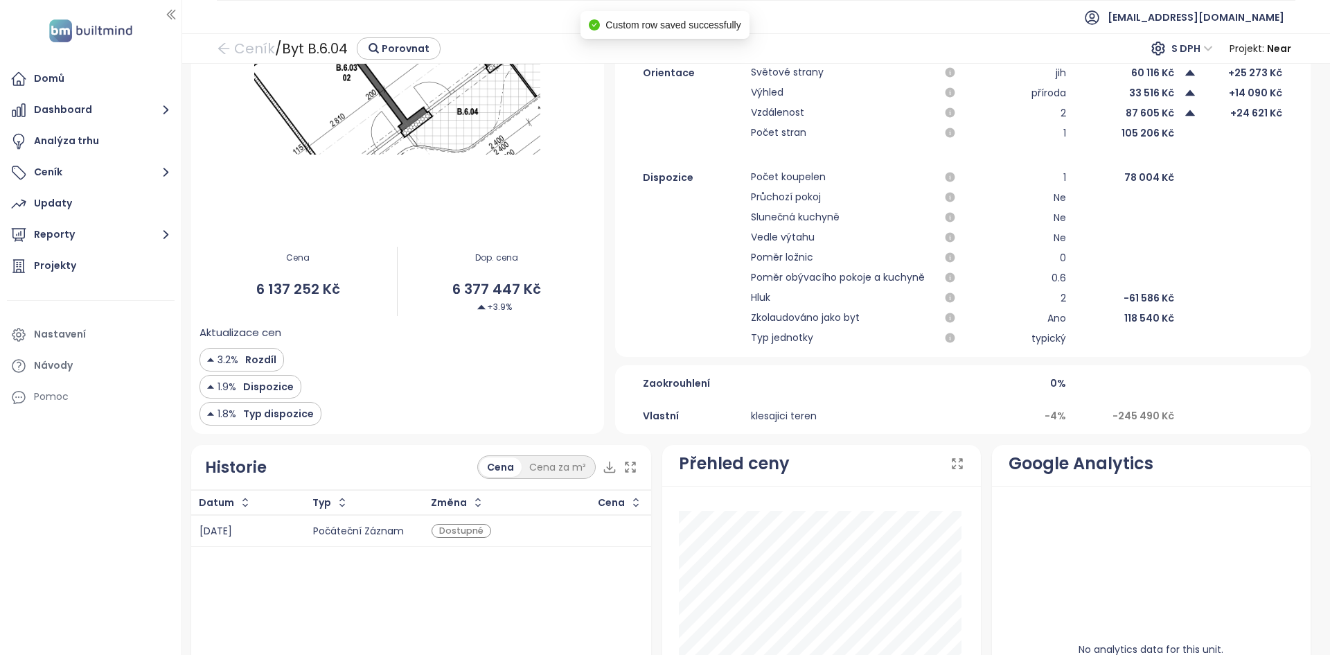
scroll to position [372, 0]
click at [686, 416] on icon at bounding box center [692, 413] width 12 height 12
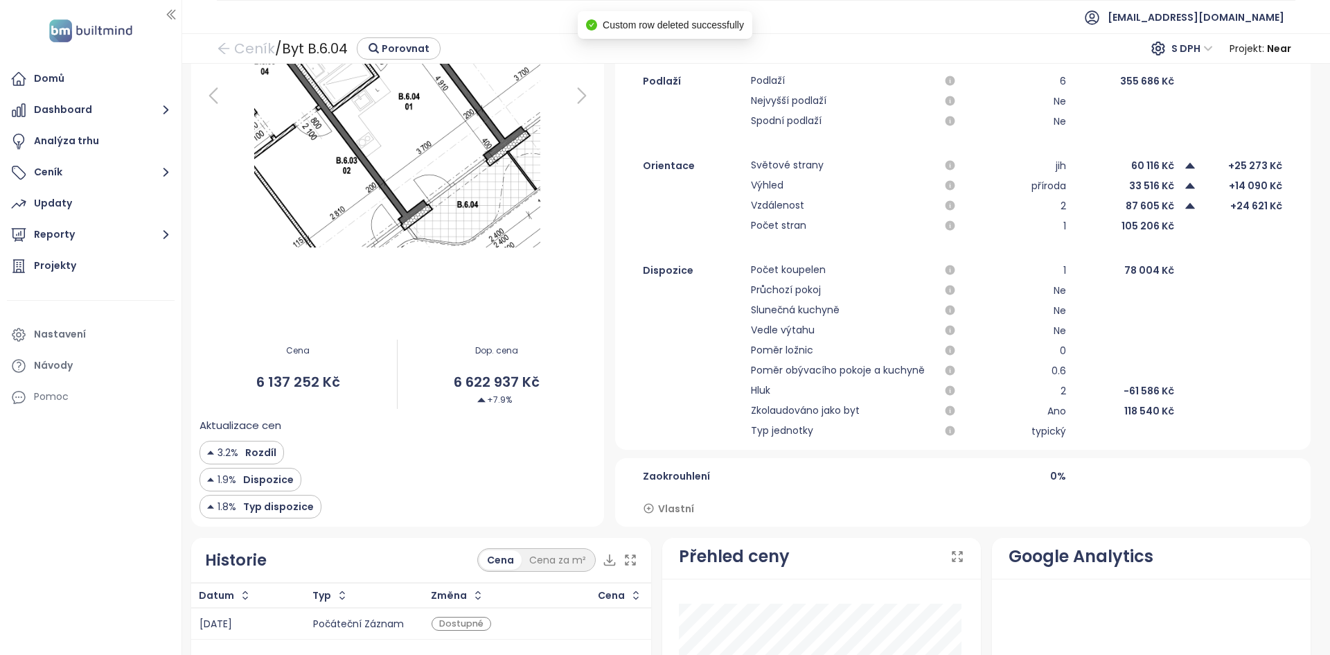
scroll to position [285, 0]
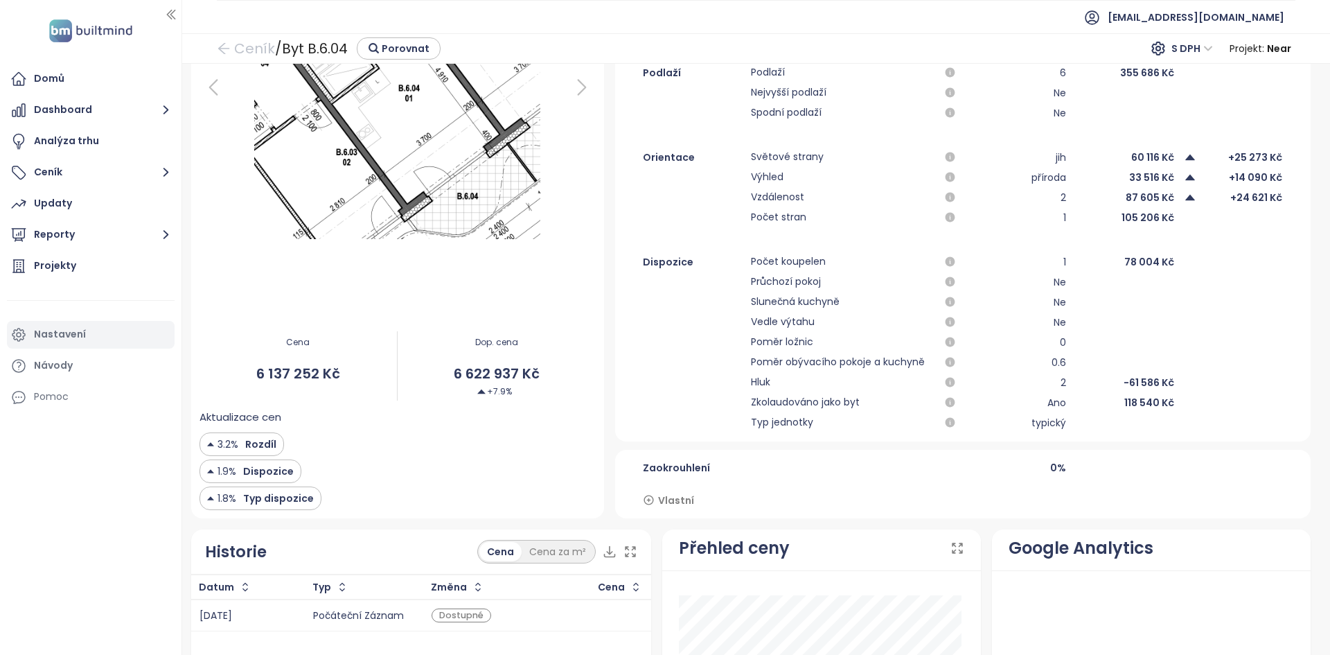
click at [76, 332] on div "Nastavení" at bounding box center [60, 334] width 52 height 17
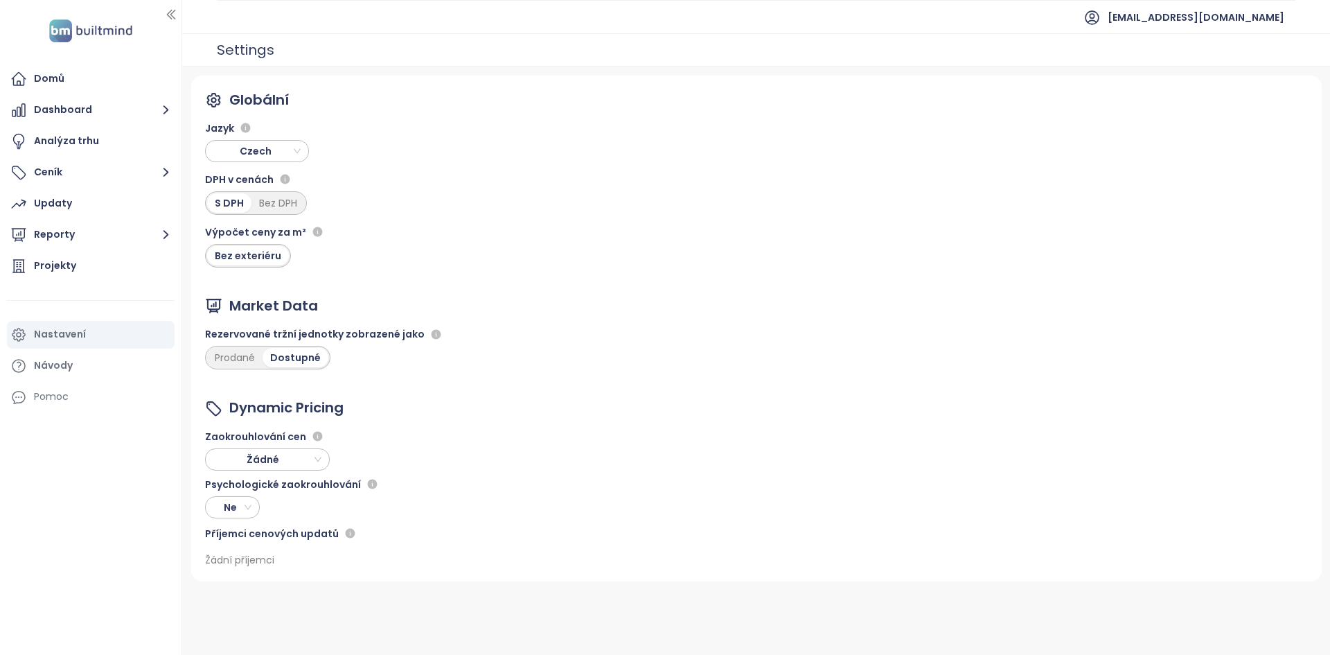
click at [277, 453] on span "Žádné" at bounding box center [266, 459] width 112 height 21
click at [275, 531] on div "Tisíce" at bounding box center [267, 531] width 103 height 15
click at [65, 173] on button "Ceník" at bounding box center [91, 173] width 168 height 28
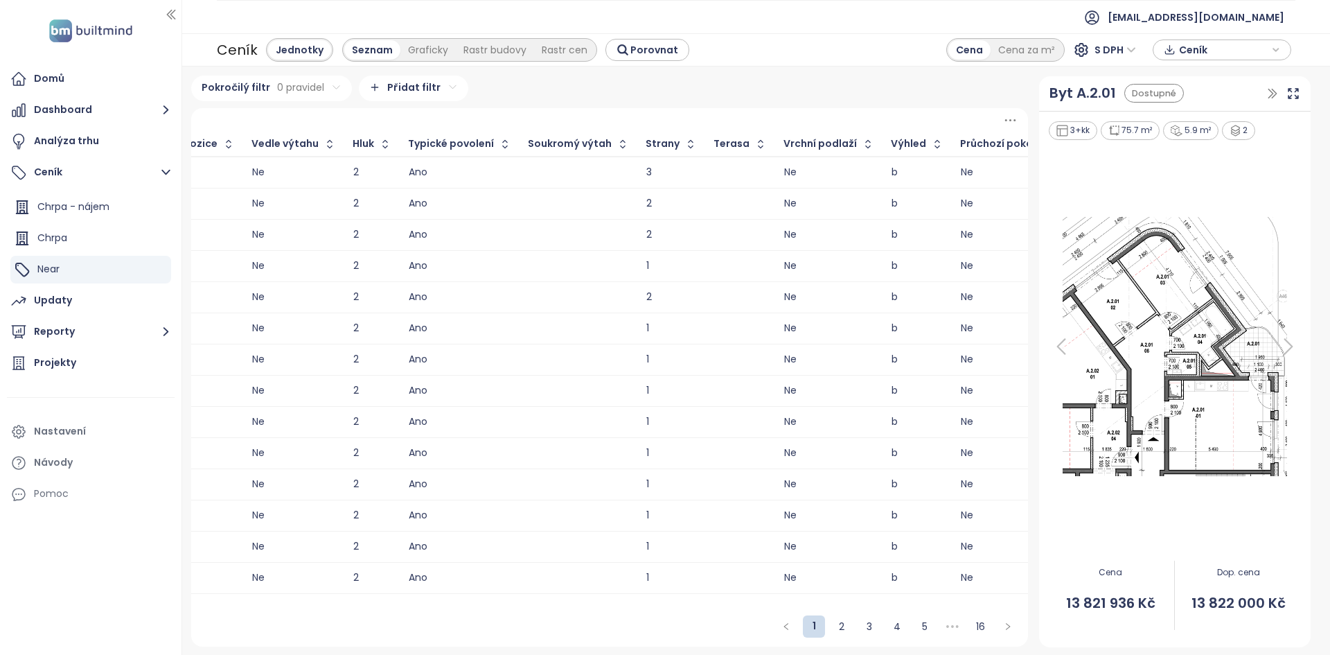
scroll to position [0, 2095]
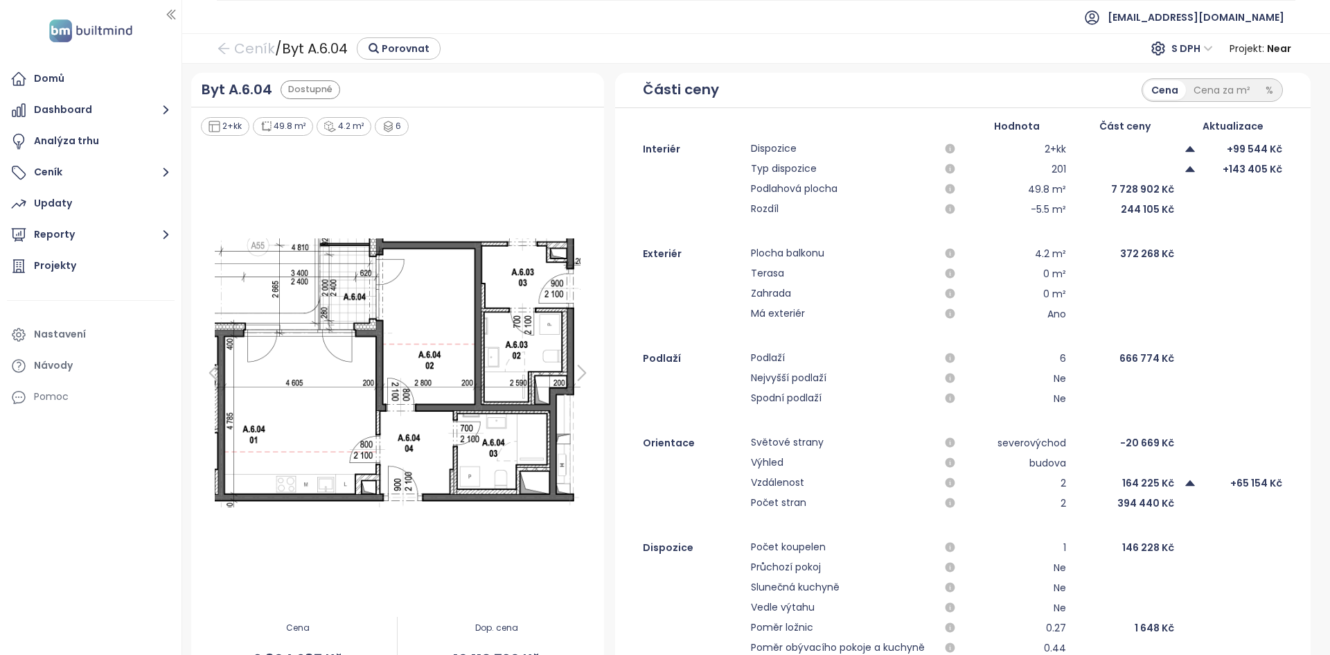
drag, startPoint x: 1055, startPoint y: 482, endPoint x: 1046, endPoint y: 484, distance: 9.2
click at [1046, 484] on div "2" at bounding box center [1017, 483] width 100 height 17
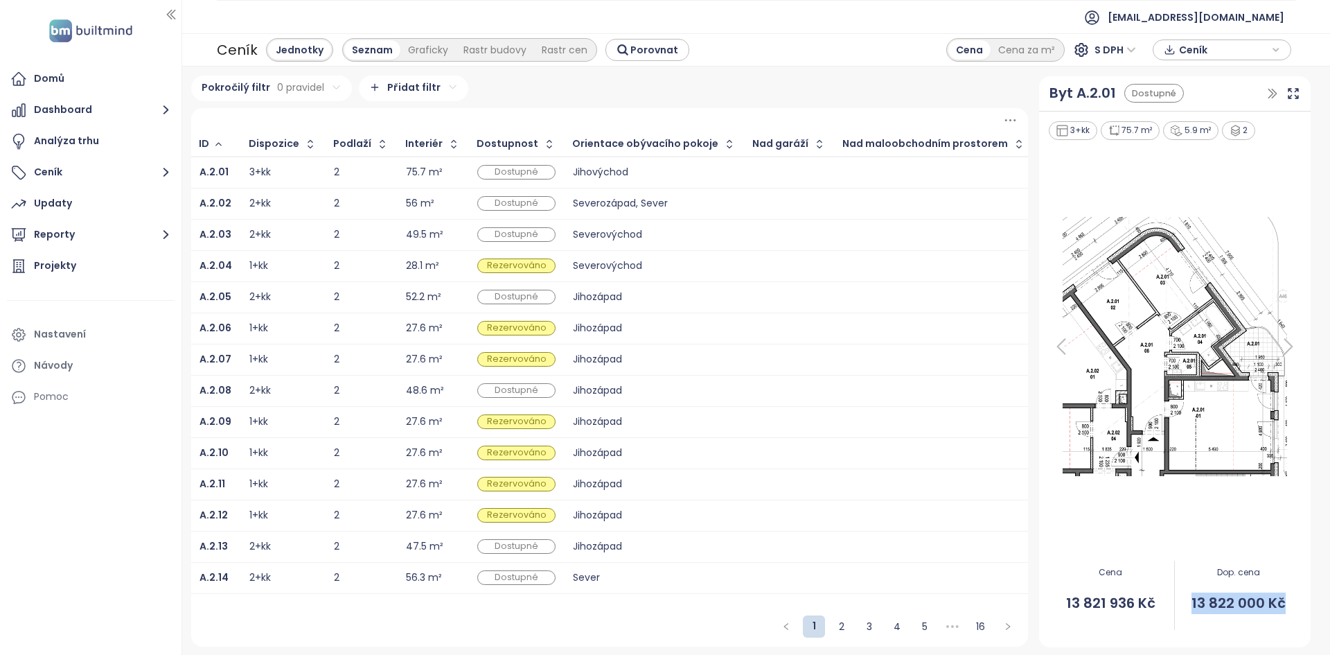
drag, startPoint x: 1188, startPoint y: 603, endPoint x: 1283, endPoint y: 605, distance: 94.9
click at [1283, 605] on span "13 822 000 Kč" at bounding box center [1238, 602] width 127 height 21
click at [79, 333] on div "Nastavení" at bounding box center [60, 334] width 52 height 17
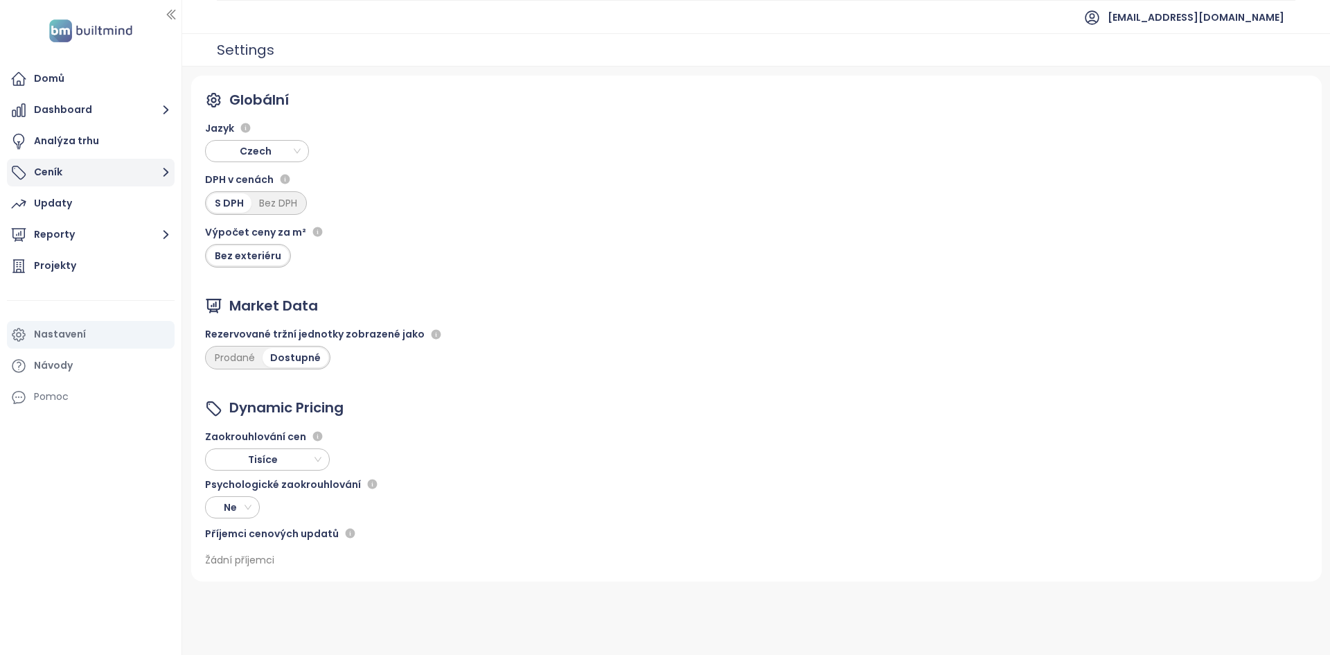
click at [104, 165] on button "Ceník" at bounding box center [91, 173] width 168 height 28
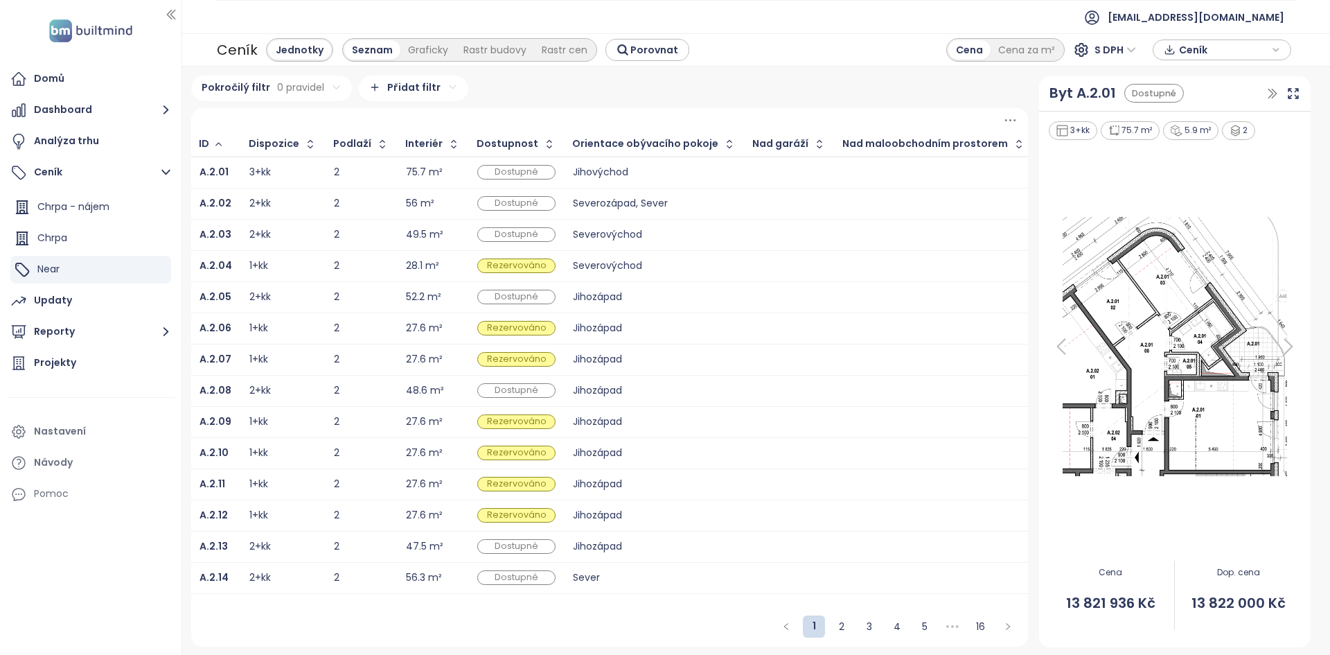
click at [1222, 48] on span "Ceník" at bounding box center [1223, 49] width 89 height 21
click at [1199, 74] on span "XLSX" at bounding box center [1199, 76] width 37 height 21
click at [1198, 54] on span "Ceník" at bounding box center [1223, 49] width 89 height 21
click at [1194, 80] on span "XLSX" at bounding box center [1199, 76] width 37 height 21
click at [1196, 146] on div "Realpad CSV" at bounding box center [1228, 148] width 82 height 15
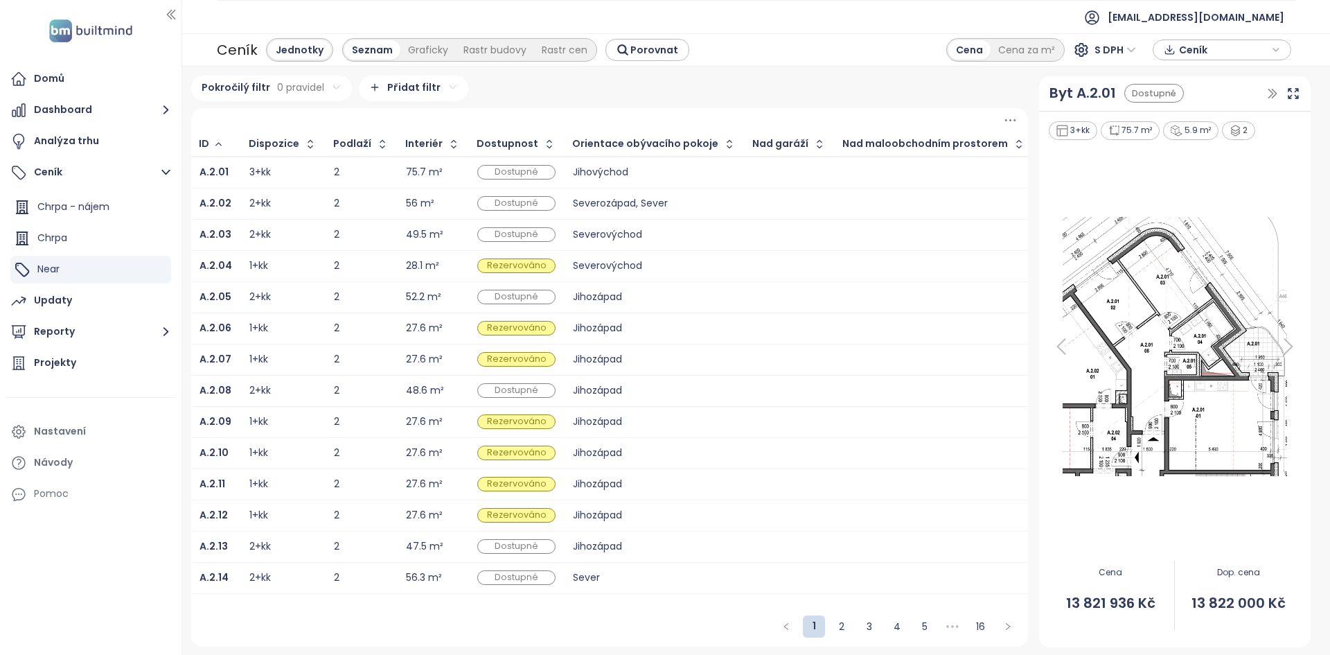
click at [1171, 44] on icon "button" at bounding box center [1170, 49] width 12 height 21
click at [1177, 124] on button "Stáhnout" at bounding box center [1221, 119] width 123 height 22
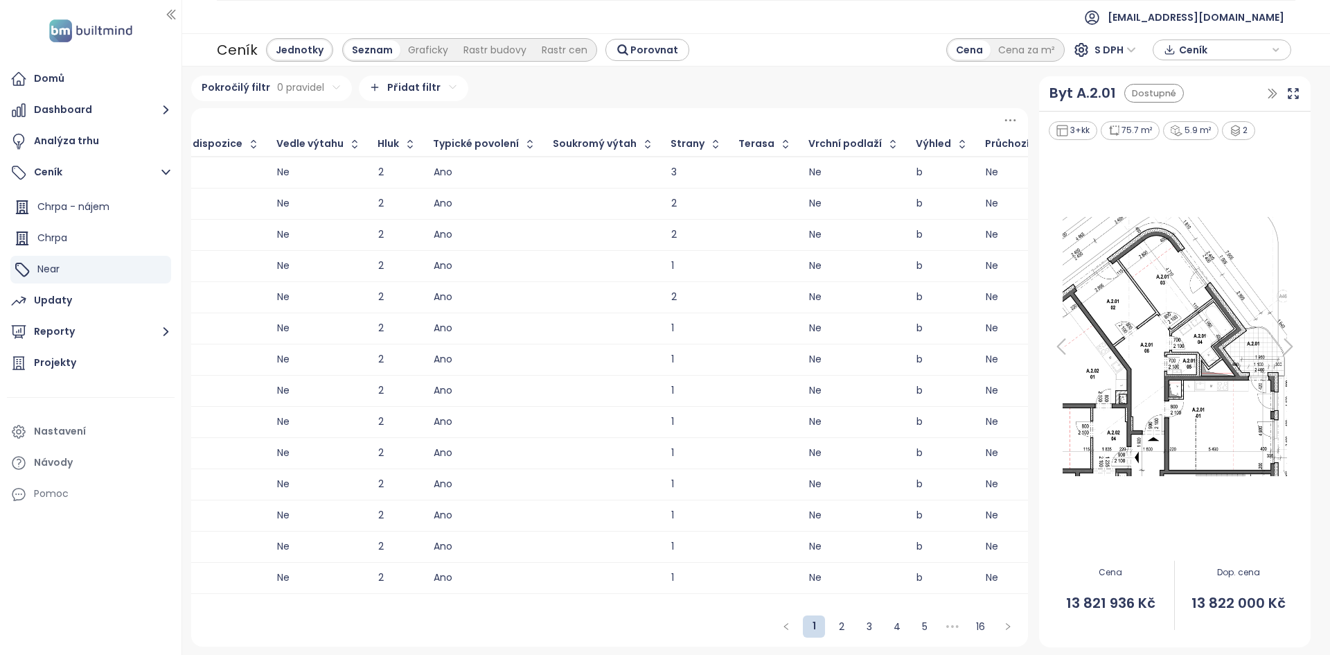
scroll to position [0, 2095]
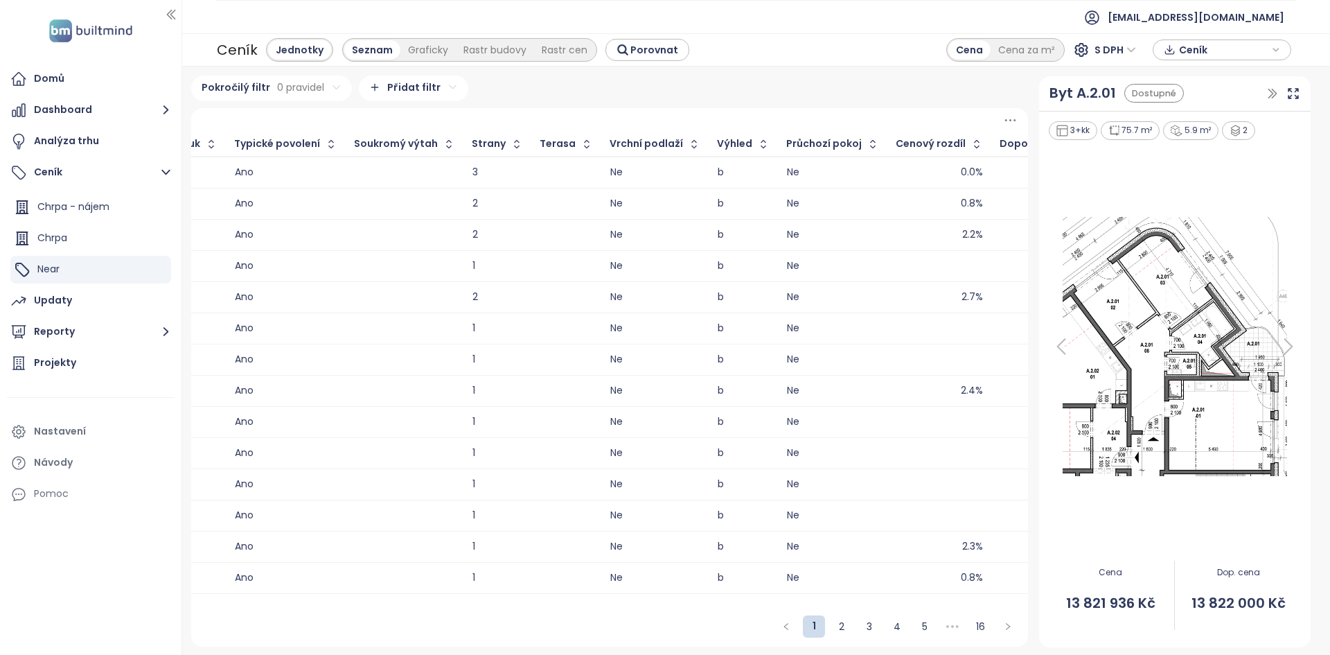
click at [1000, 179] on div "13 821 936 Kč" at bounding box center [1054, 172] width 109 height 17
click at [1083, 92] on div "Byt A.2.01" at bounding box center [1082, 92] width 67 height 21
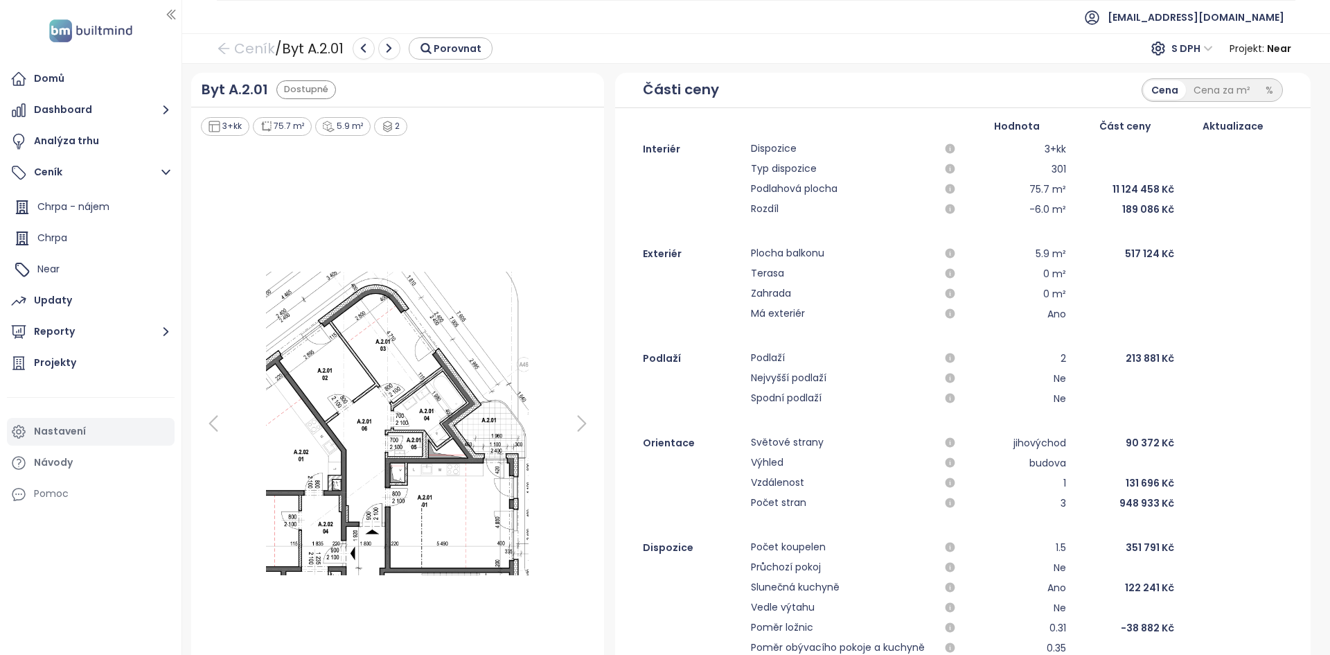
click at [44, 432] on div "Nastavení" at bounding box center [60, 431] width 52 height 17
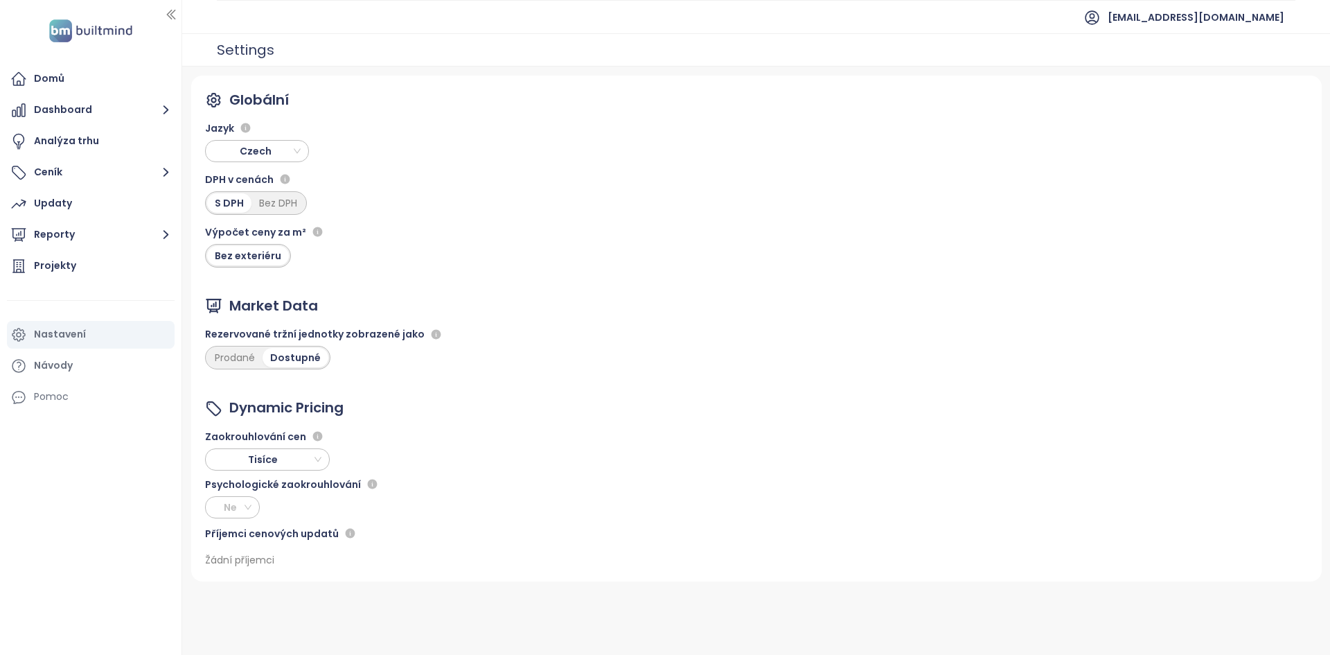
click at [247, 506] on span "Ne" at bounding box center [231, 507] width 42 height 21
click at [231, 552] on div "Ano" at bounding box center [232, 556] width 33 height 15
drag, startPoint x: 406, startPoint y: 511, endPoint x: 384, endPoint y: 508, distance: 21.6
click at [384, 508] on input "***" at bounding box center [397, 507] width 31 height 21
click at [742, 511] on input "*****" at bounding box center [722, 507] width 52 height 21
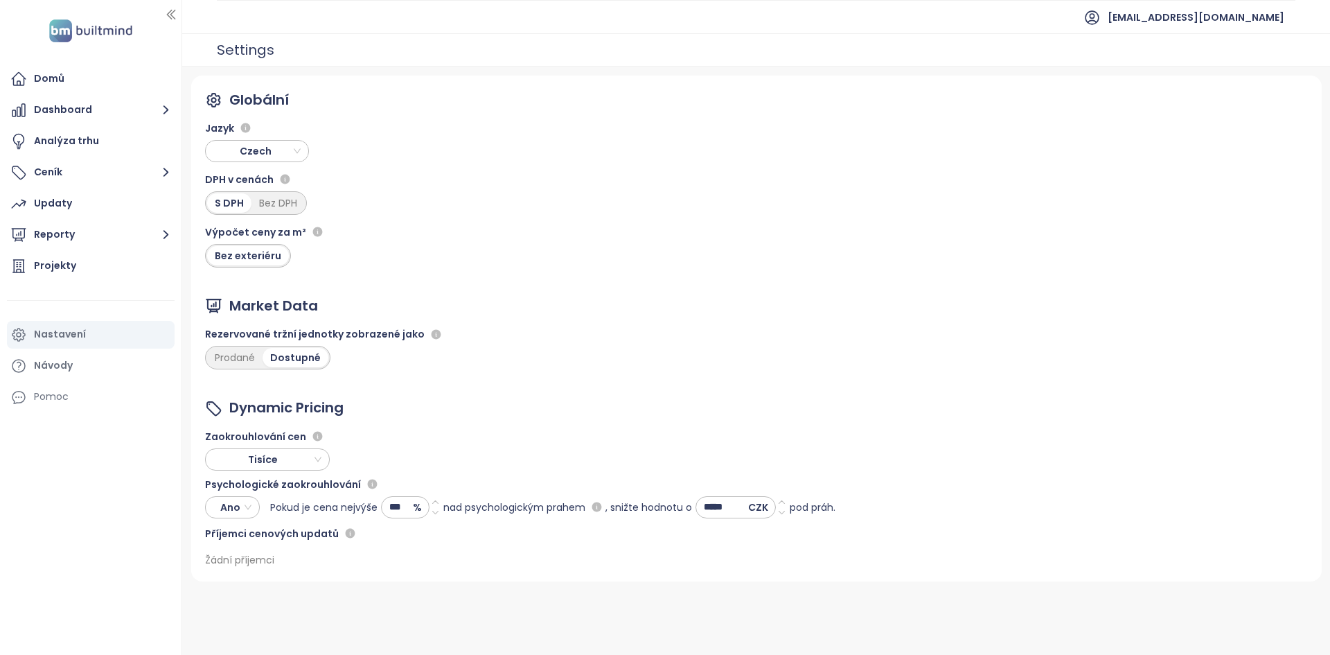
click at [400, 504] on input "***" at bounding box center [397, 507] width 31 height 21
click at [402, 540] on div "Příjemci cenových updatů" at bounding box center [520, 533] width 630 height 17
click at [394, 503] on input "***" at bounding box center [397, 507] width 31 height 21
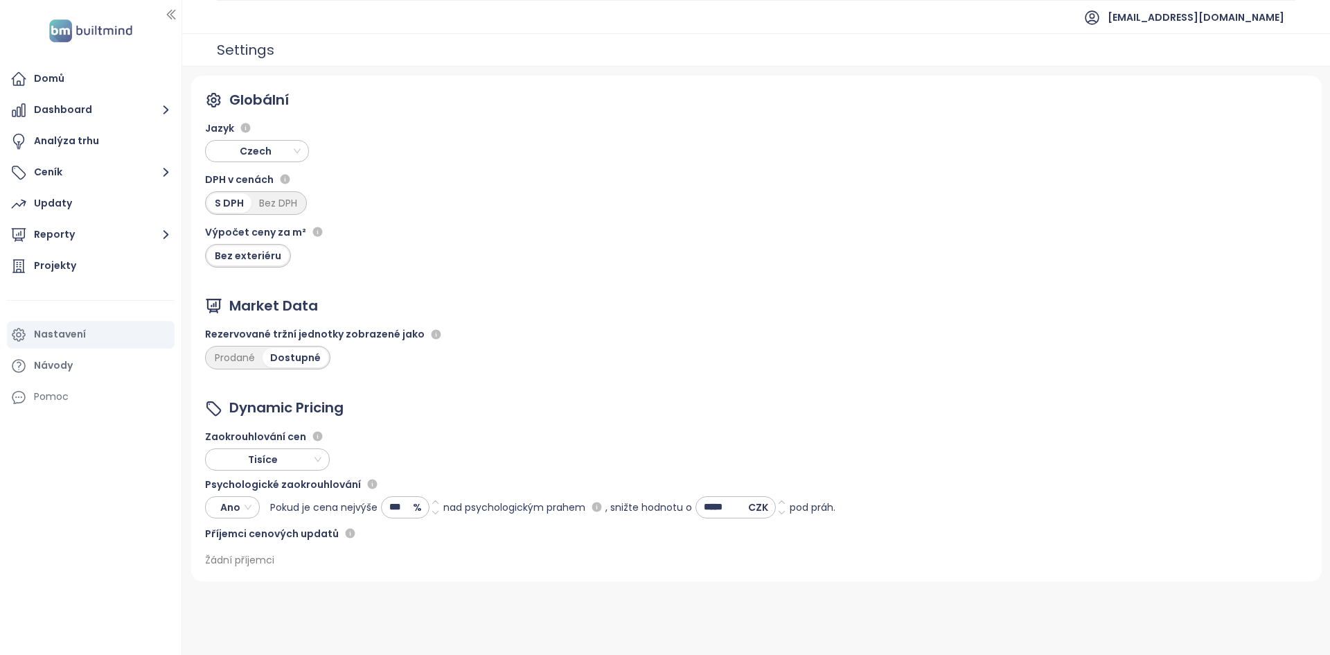
click at [394, 503] on input "***" at bounding box center [397, 507] width 31 height 21
click at [731, 501] on input "*****" at bounding box center [722, 507] width 52 height 21
click at [574, 533] on div "Příjemci cenových updatů" at bounding box center [520, 533] width 630 height 17
click at [102, 168] on button "Ceník" at bounding box center [91, 173] width 168 height 28
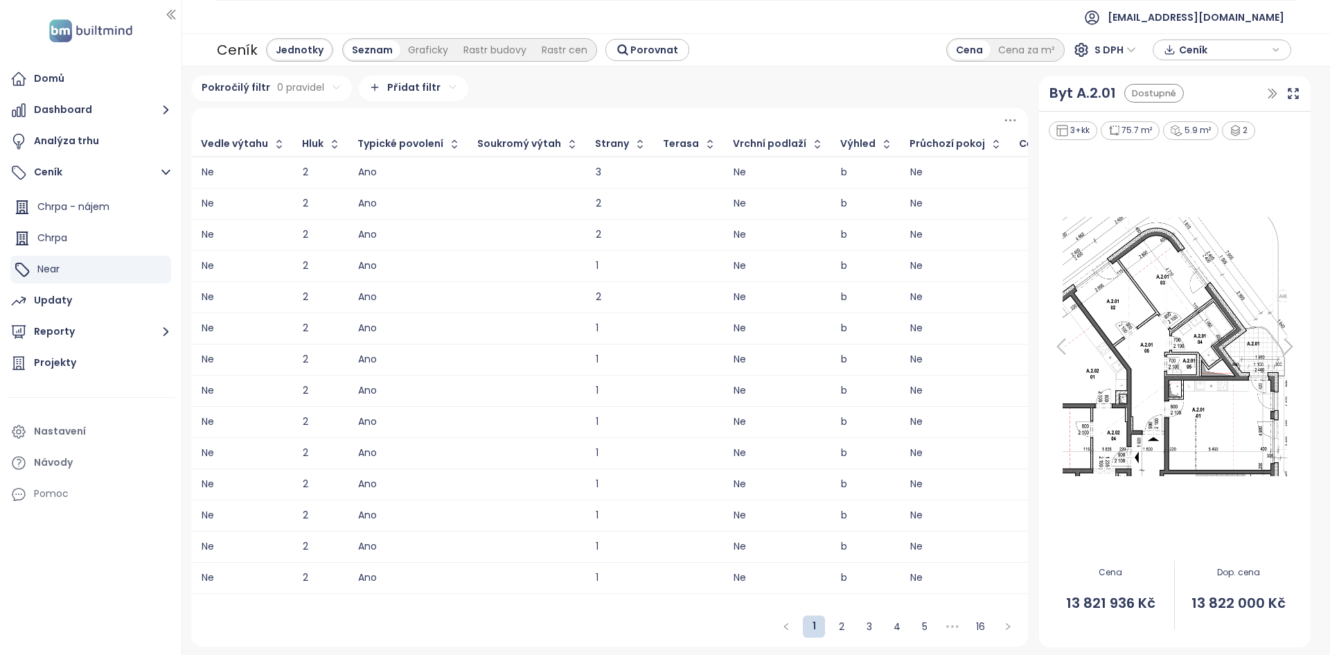
scroll to position [0, 2095]
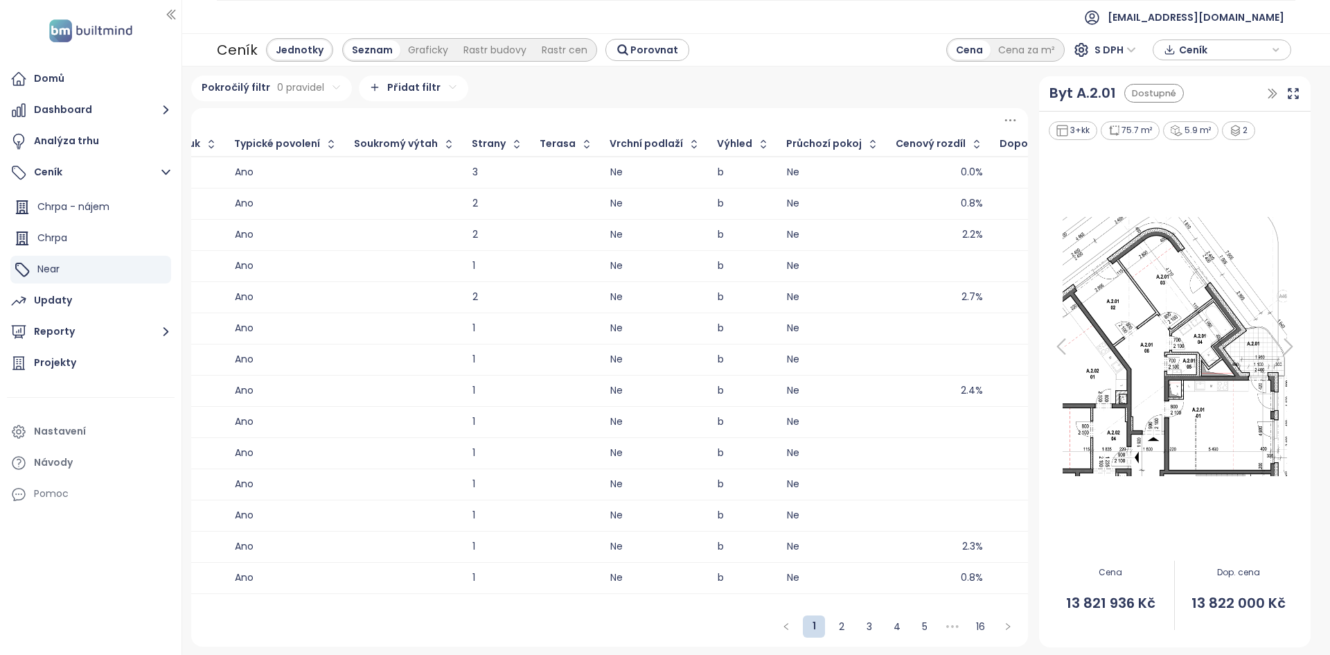
click at [888, 555] on td "2.3%" at bounding box center [940, 546] width 104 height 31
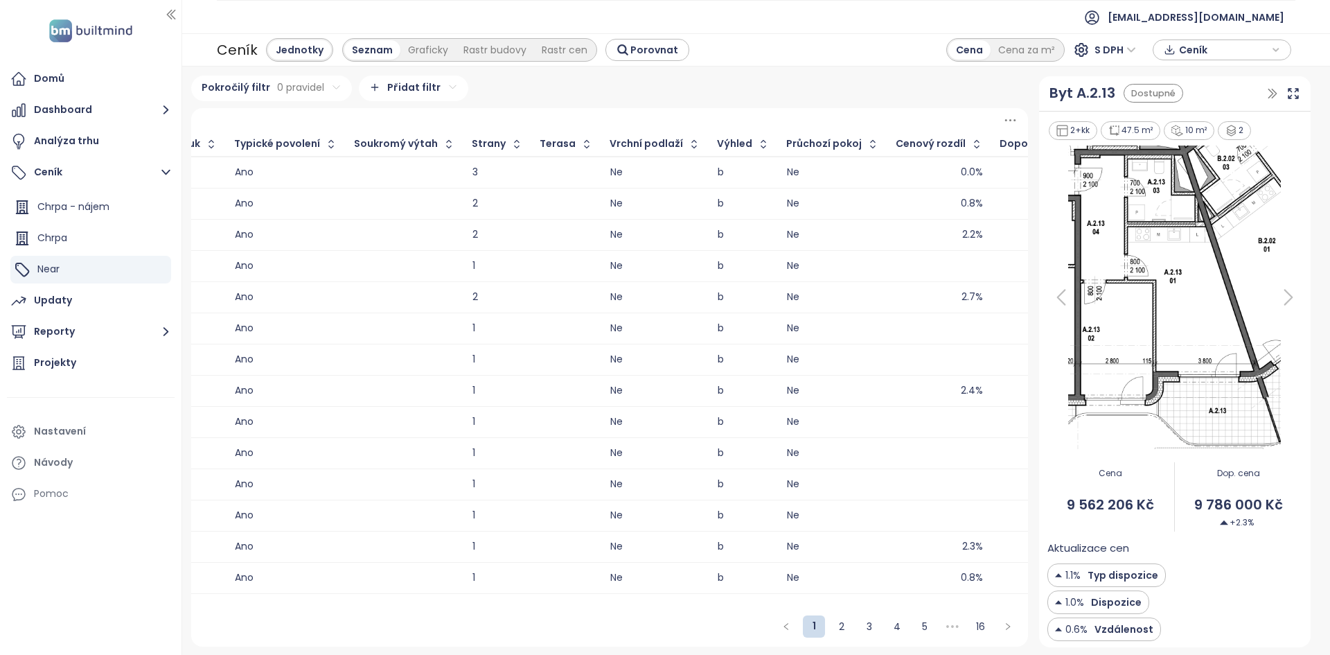
click at [1000, 578] on div "10 127 991 Kč" at bounding box center [1054, 577] width 109 height 17
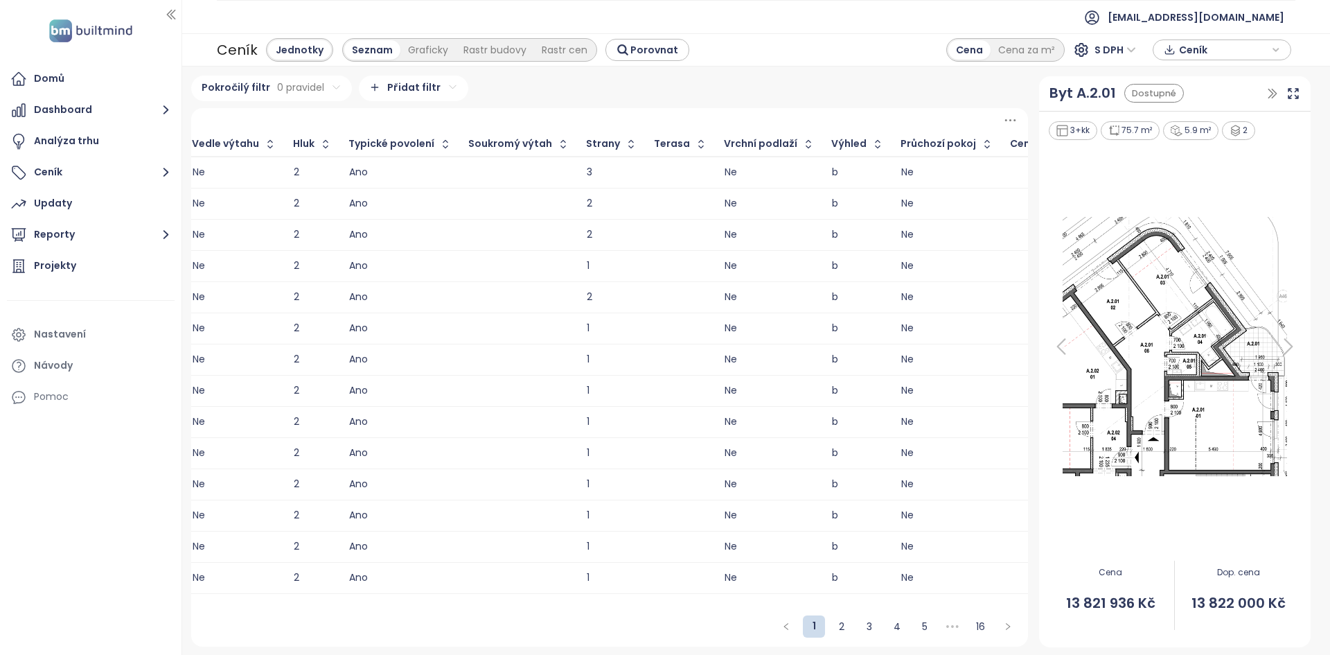
scroll to position [0, 2095]
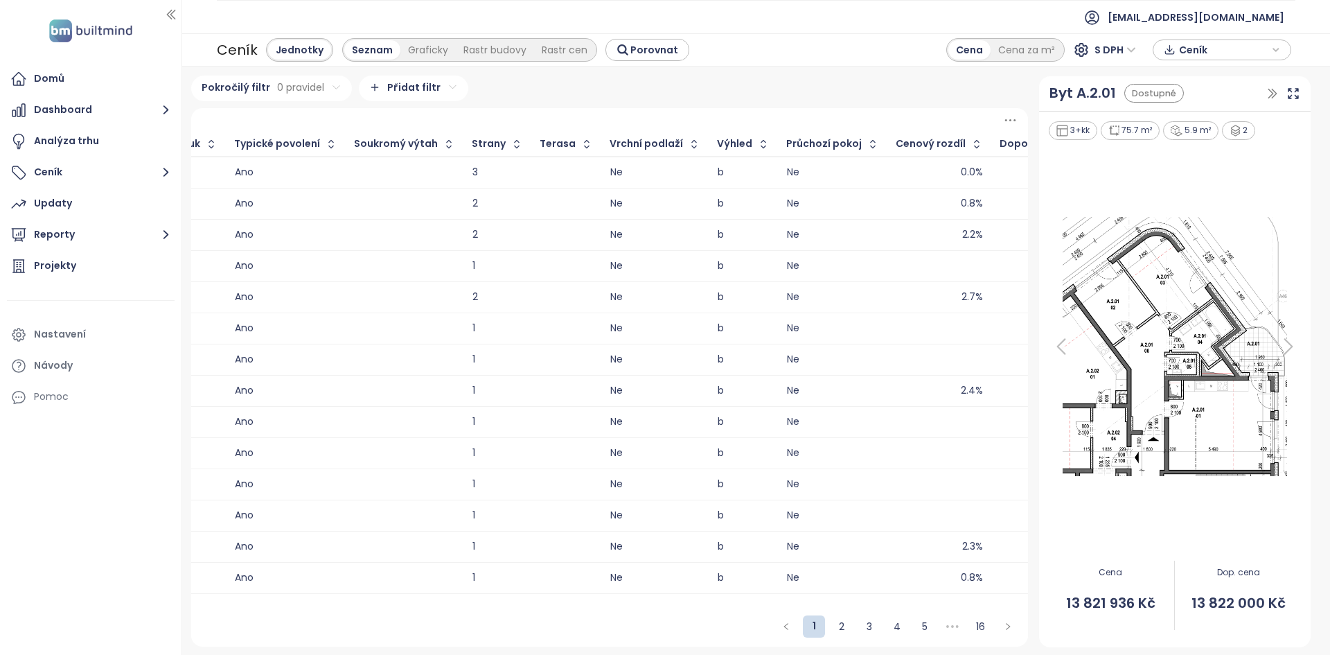
click at [1049, 168] on div "13 821 936 Kč" at bounding box center [1079, 172] width 60 height 9
drag, startPoint x: 1209, startPoint y: 573, endPoint x: 1300, endPoint y: 612, distance: 99.6
click at [1301, 613] on div "Dop. cena 13 822 000 Kč" at bounding box center [1238, 595] width 127 height 87
click at [1263, 603] on span "13 822 000 Kč" at bounding box center [1238, 602] width 127 height 21
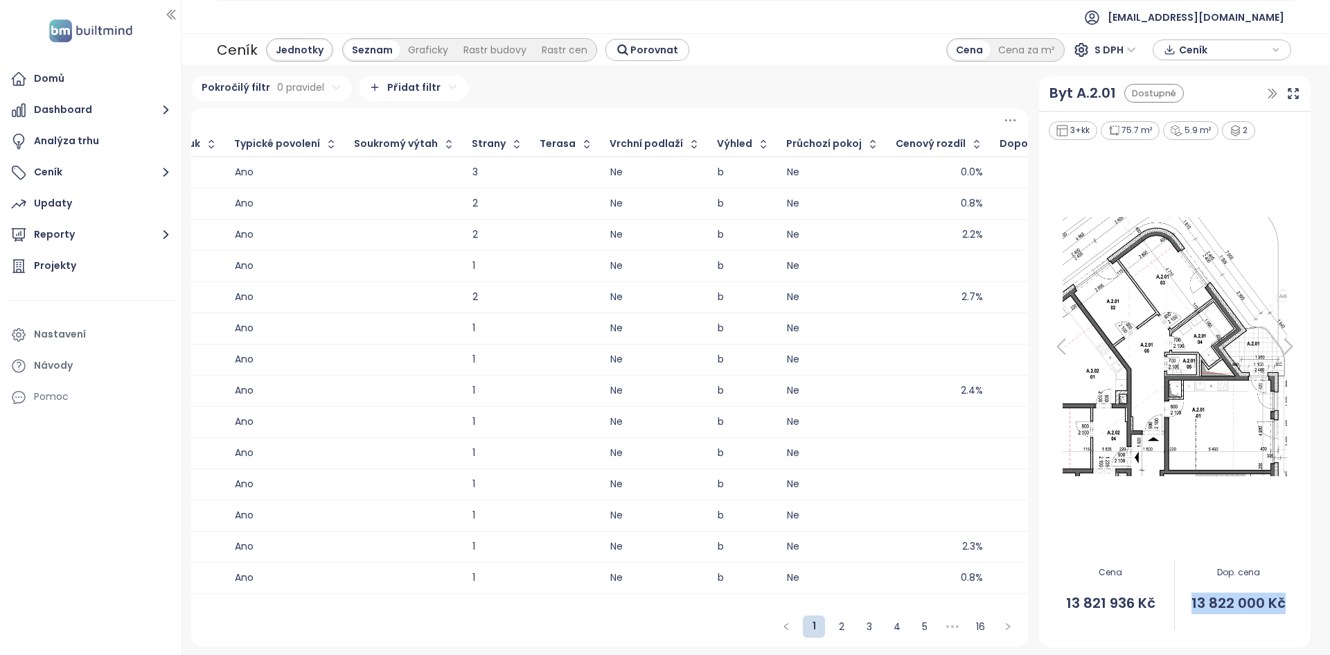
click at [1263, 603] on span "13 822 000 Kč" at bounding box center [1238, 602] width 127 height 21
click at [1000, 236] on div "9 536 774 Kč" at bounding box center [1054, 235] width 109 height 17
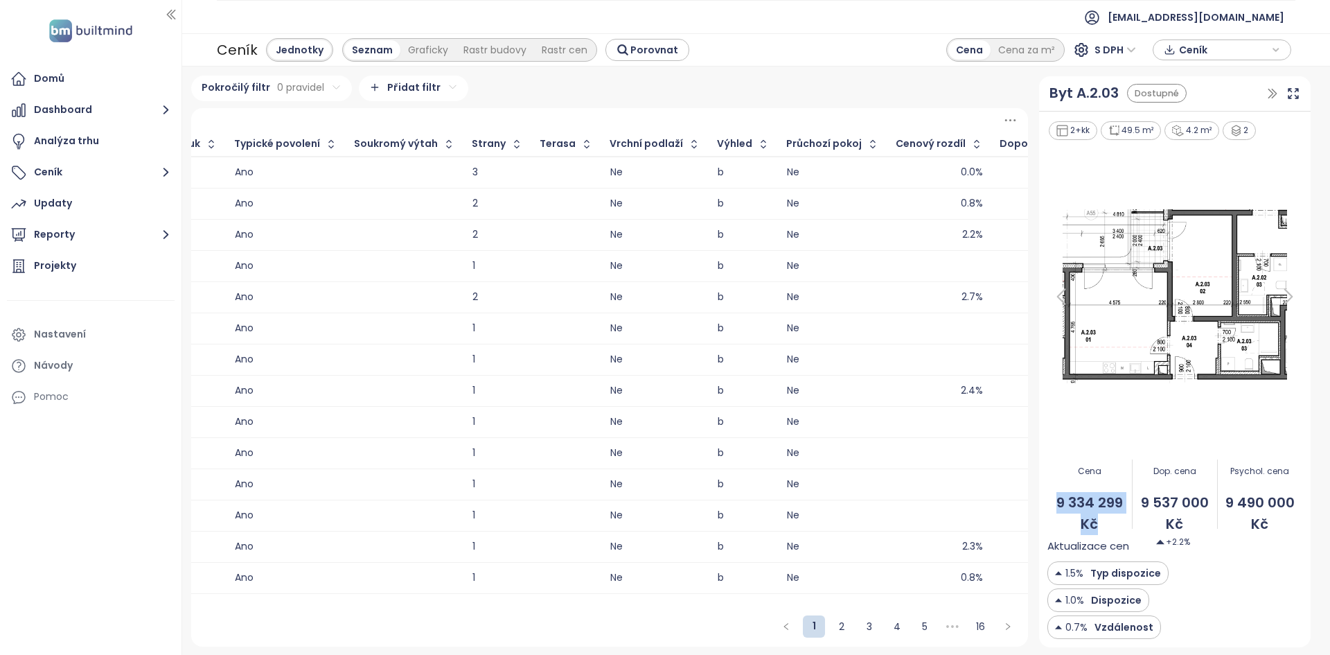
drag, startPoint x: 1055, startPoint y: 501, endPoint x: 1105, endPoint y: 520, distance: 53.5
click at [1105, 520] on span "9 334 299 Kč" at bounding box center [1089, 514] width 85 height 44
drag, startPoint x: 1191, startPoint y: 521, endPoint x: 1144, endPoint y: 506, distance: 48.9
click at [1144, 506] on span "9 537 000 Kč" at bounding box center [1175, 514] width 85 height 44
click at [1187, 523] on span "9 537 000 Kč" at bounding box center [1175, 514] width 85 height 44
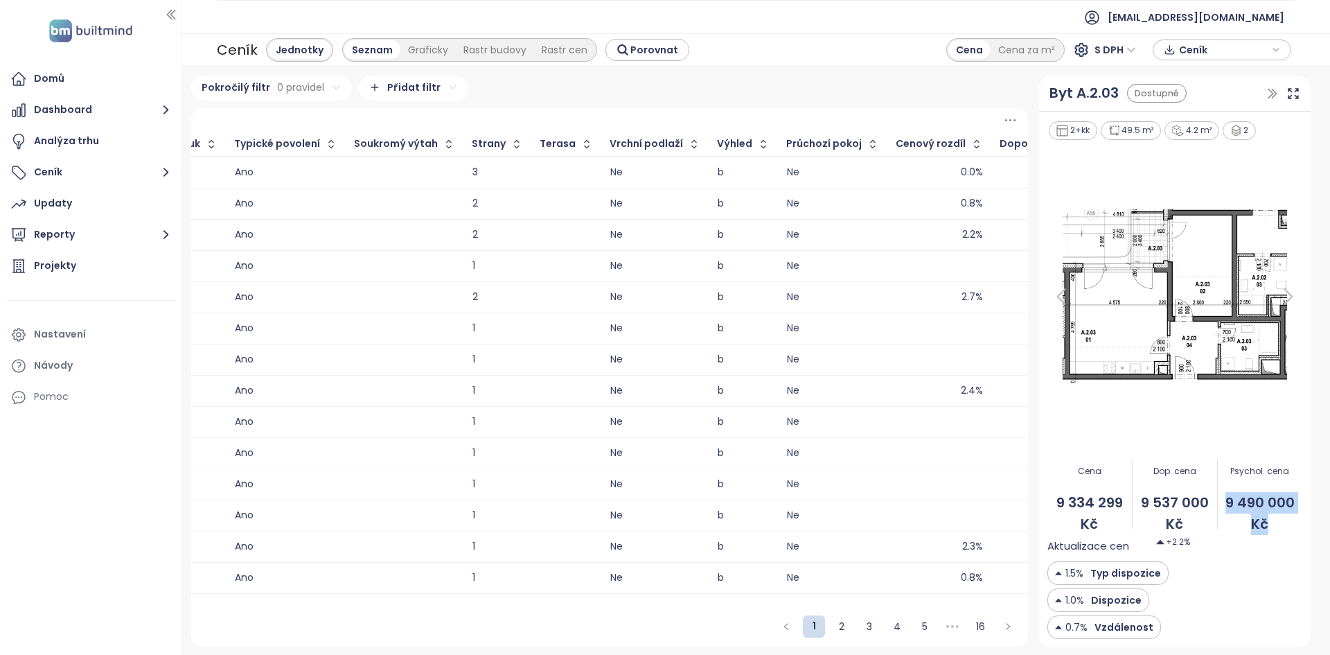
drag, startPoint x: 1278, startPoint y: 519, endPoint x: 1230, endPoint y: 508, distance: 49.7
click at [1230, 508] on span "9 490 000 Kč" at bounding box center [1260, 514] width 85 height 44
click at [60, 333] on div "Nastavení" at bounding box center [60, 334] width 52 height 17
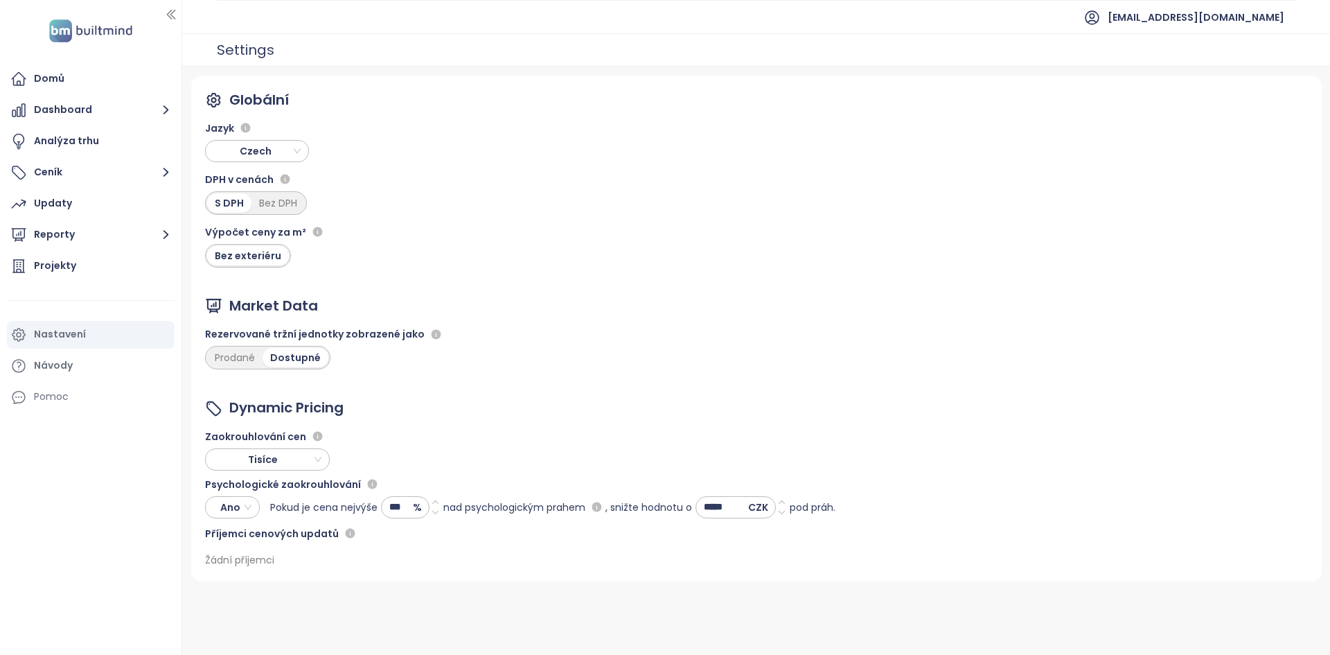
click at [436, 513] on icon at bounding box center [435, 512] width 9 height 9
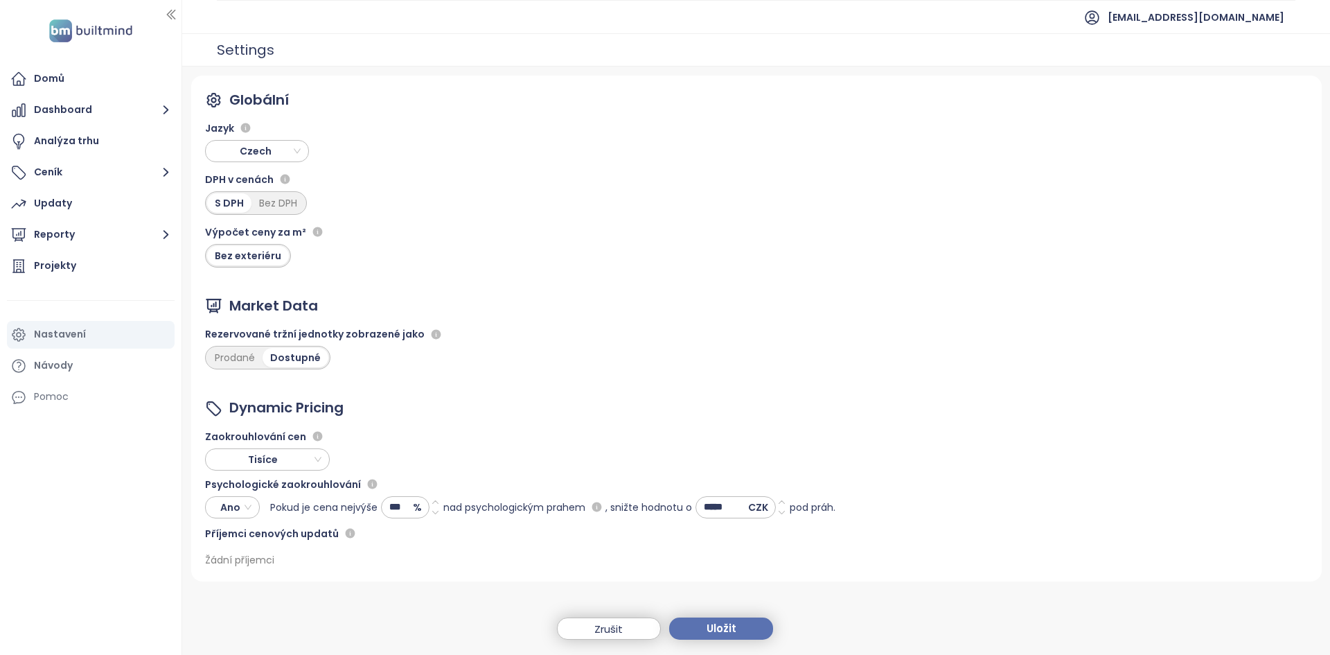
type input "***"
click at [733, 635] on span "Uložit" at bounding box center [722, 628] width 30 height 17
click at [80, 174] on button "Ceník" at bounding box center [91, 173] width 168 height 28
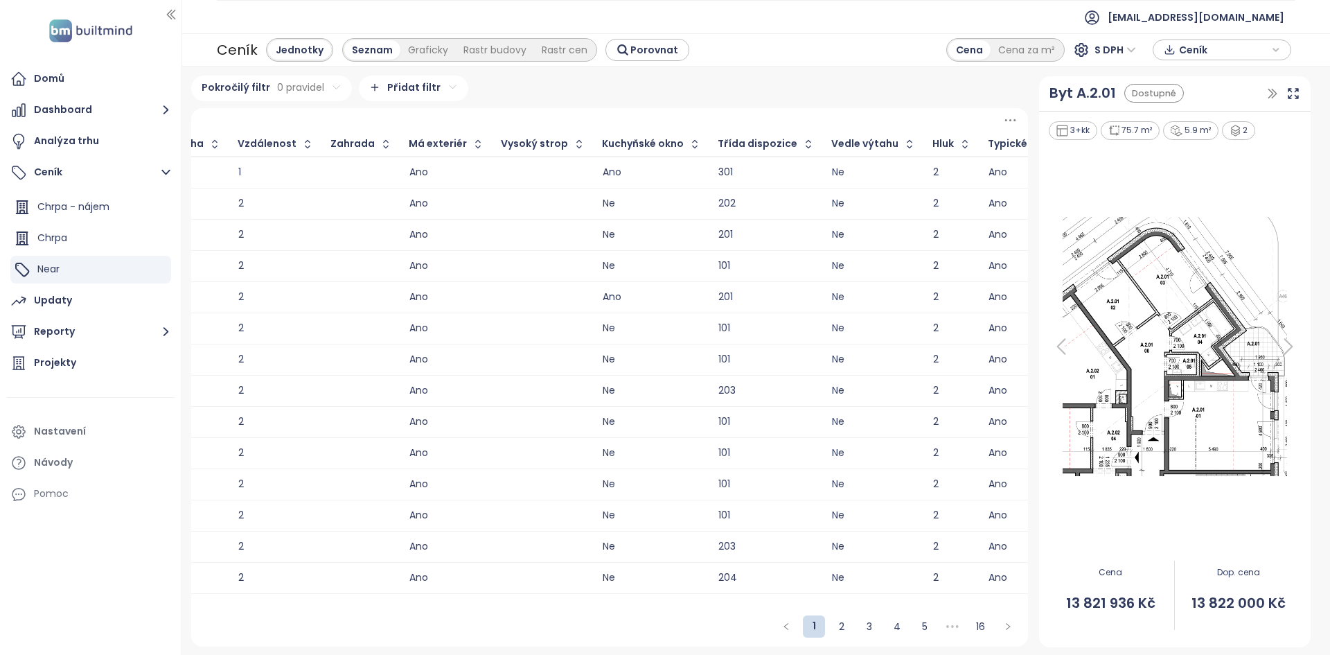
scroll to position [0, 2095]
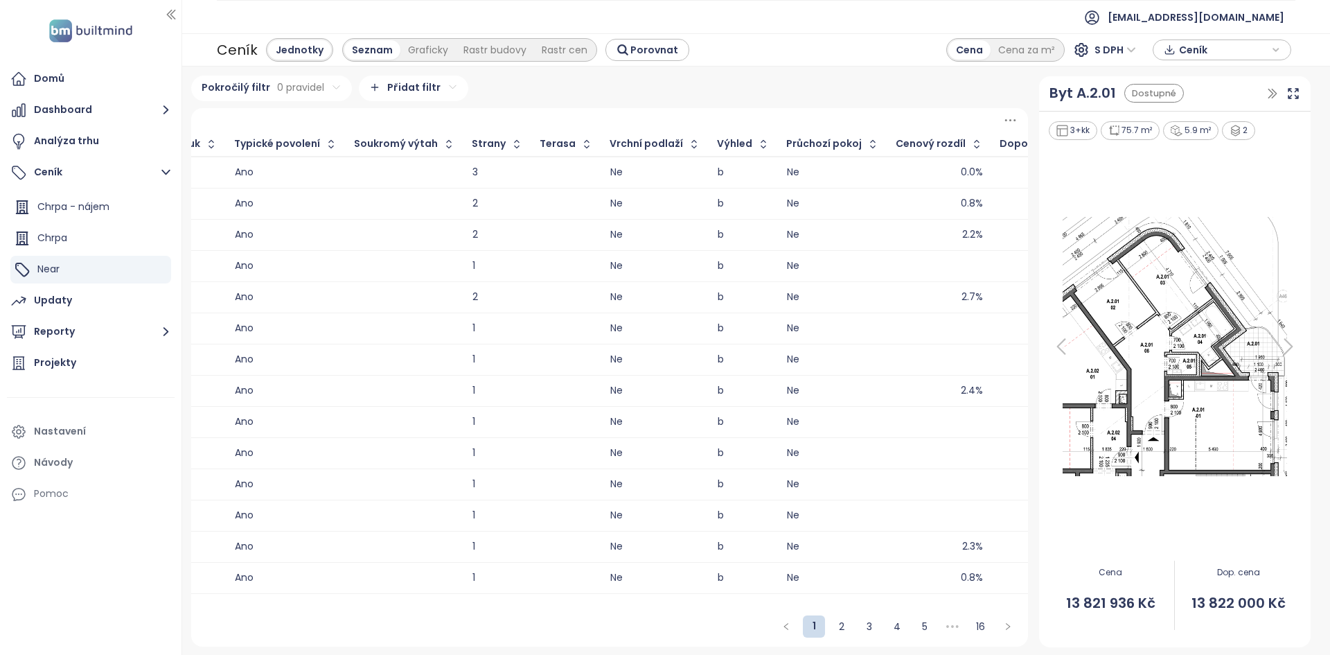
click at [896, 231] on div "2.2%" at bounding box center [939, 235] width 87 height 17
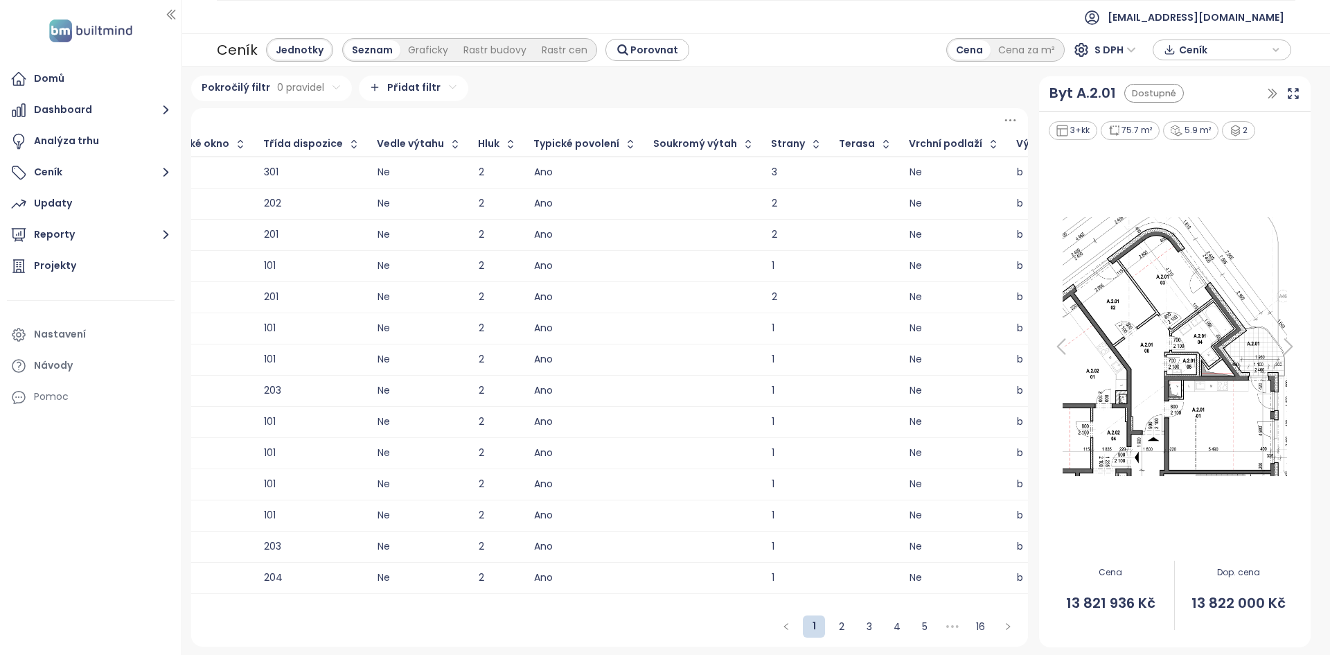
scroll to position [0, 2095]
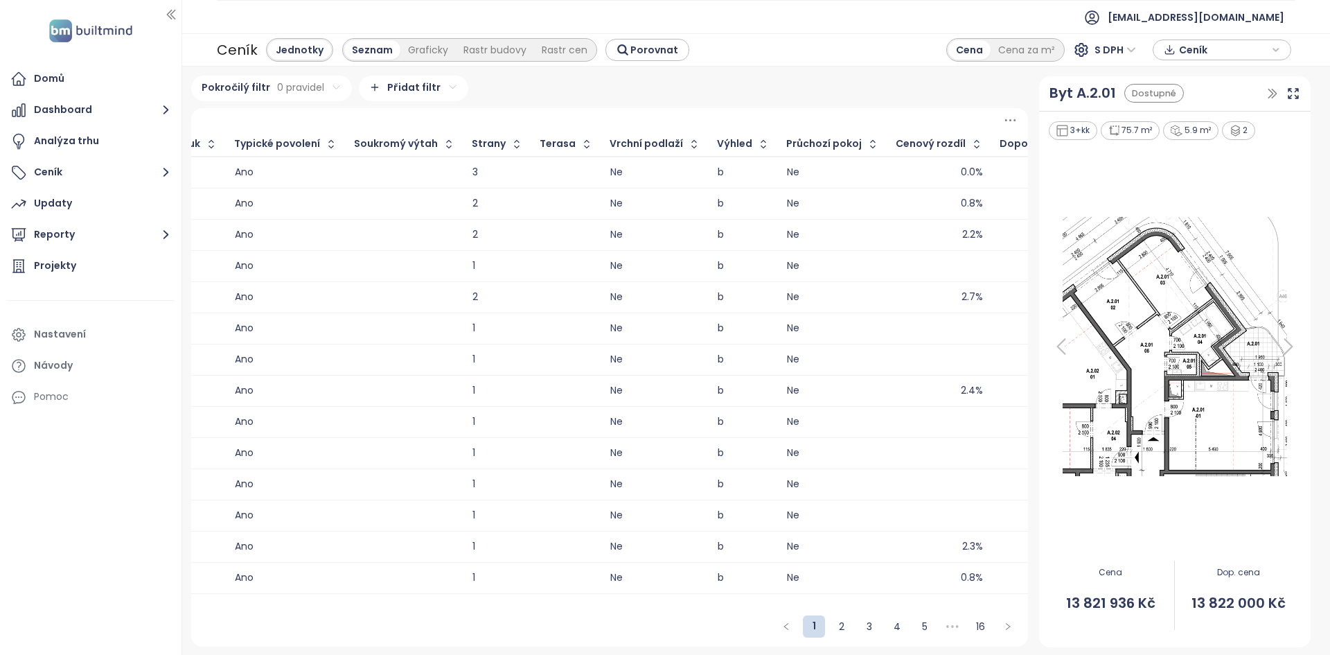
click at [1000, 241] on div "9 536 774 Kč" at bounding box center [1054, 235] width 109 height 17
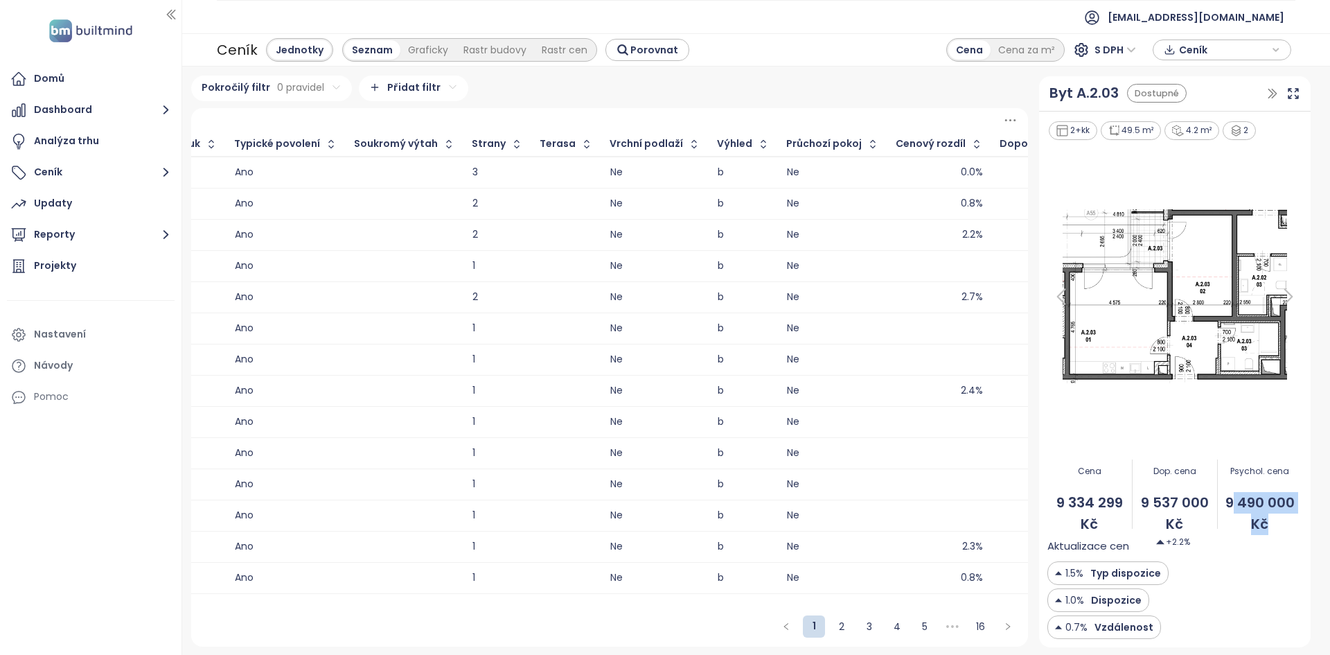
drag, startPoint x: 1294, startPoint y: 518, endPoint x: 1232, endPoint y: 498, distance: 64.8
click at [1232, 498] on span "9 490 000 Kč" at bounding box center [1260, 514] width 85 height 44
drag, startPoint x: 59, startPoint y: 333, endPoint x: 80, endPoint y: 332, distance: 21.5
click at [58, 333] on div "Nastavení" at bounding box center [60, 334] width 52 height 17
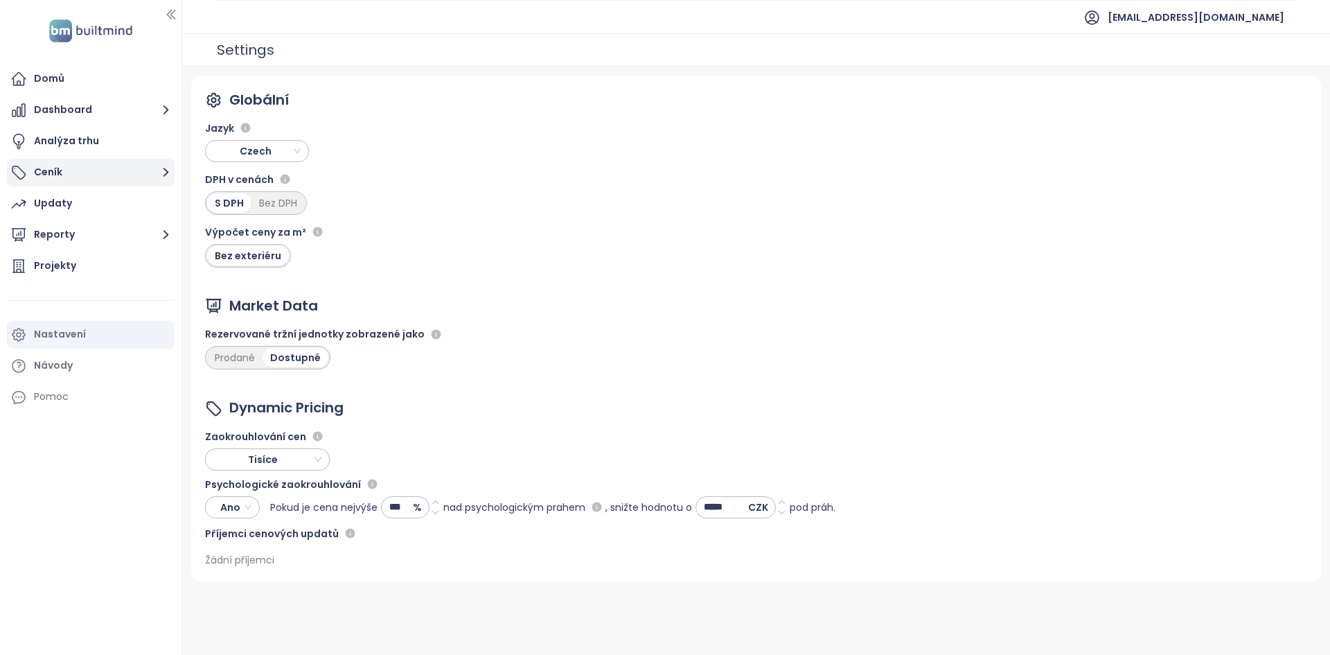
click at [48, 172] on button "Ceník" at bounding box center [91, 173] width 168 height 28
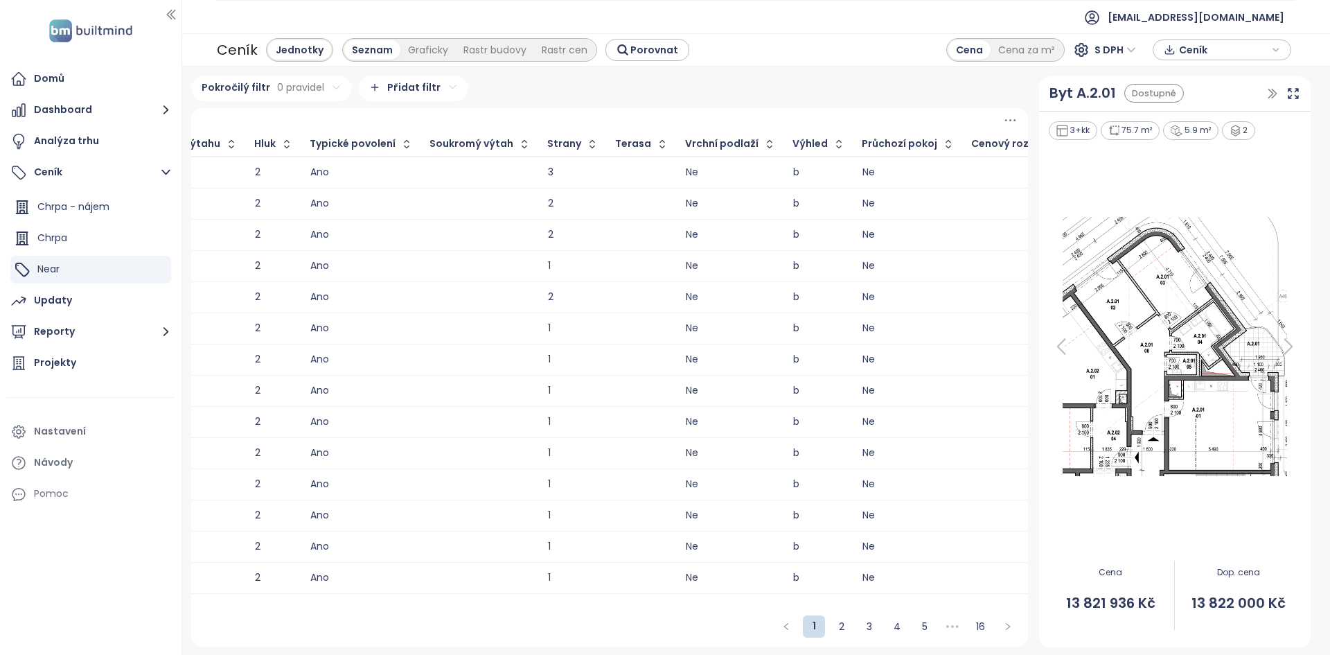
scroll to position [0, 2095]
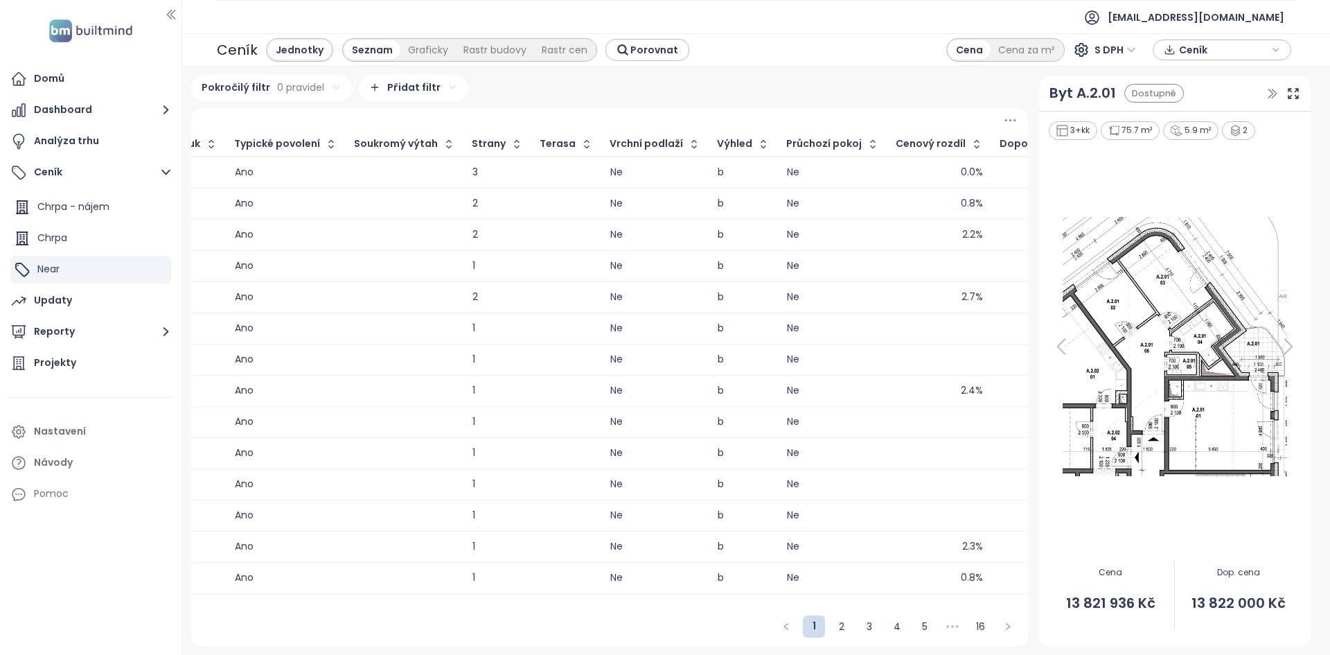
click at [1000, 229] on div "9 536 774 Kč" at bounding box center [1054, 235] width 109 height 17
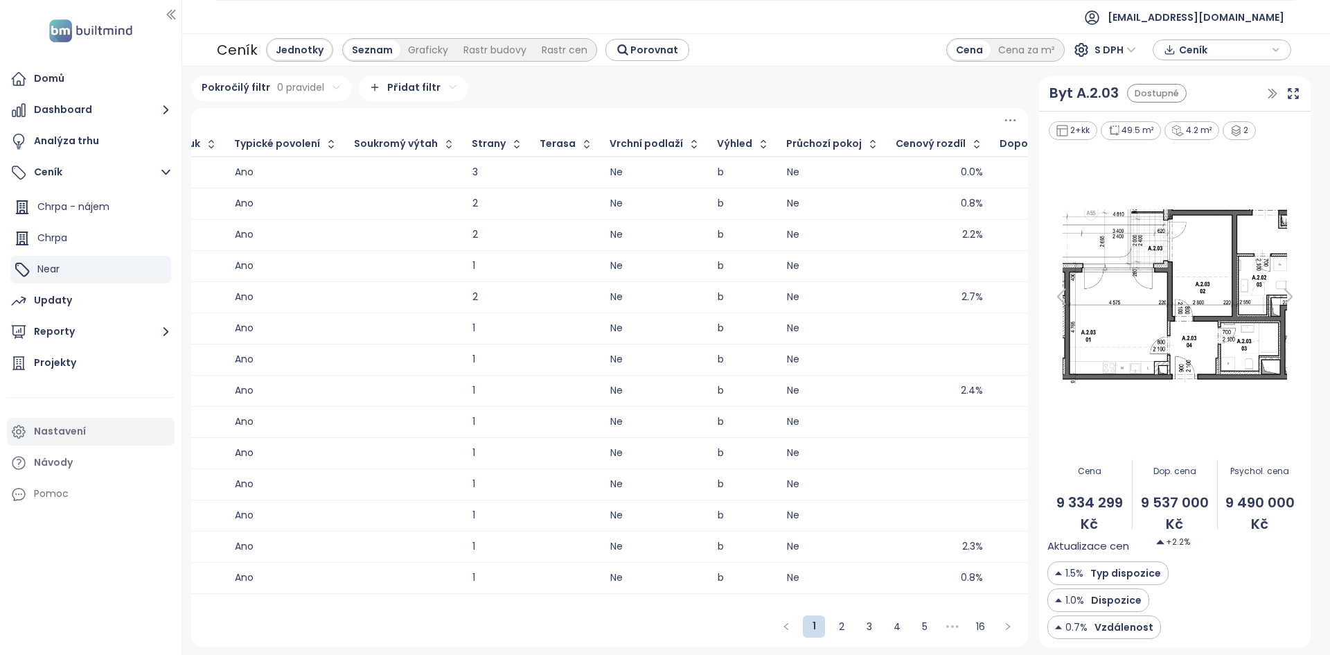
click at [71, 426] on div "Nastavení" at bounding box center [60, 431] width 52 height 17
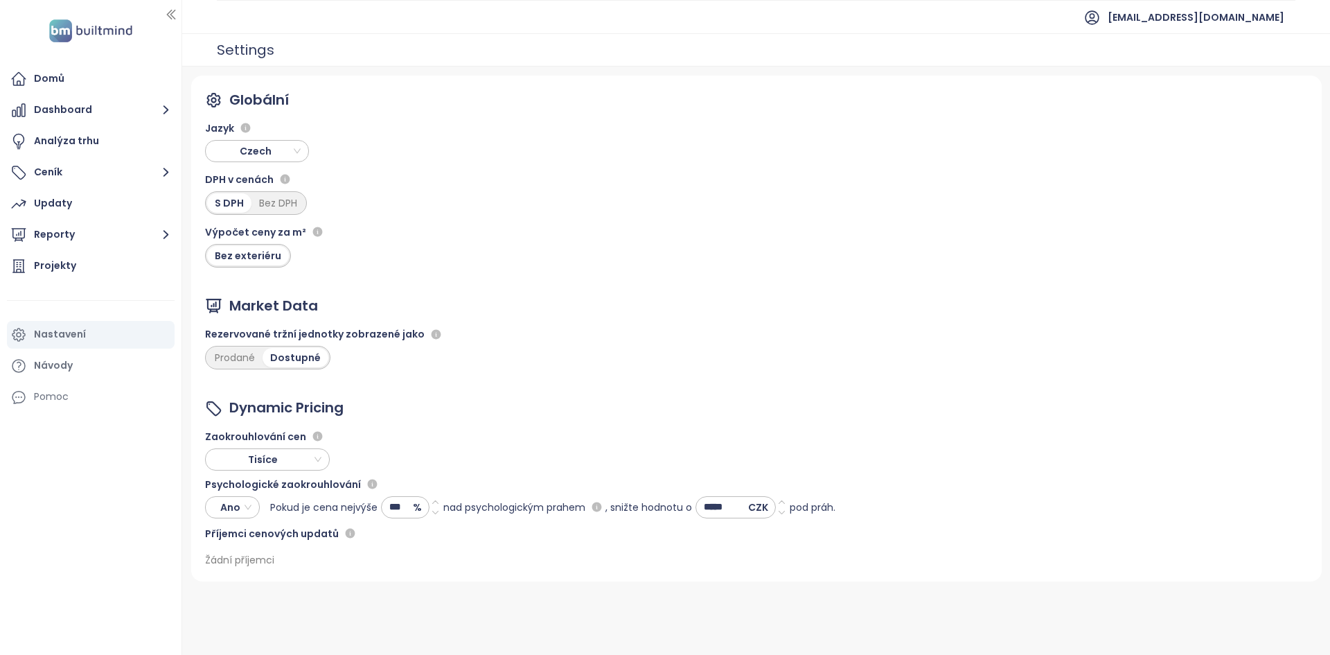
click at [434, 511] on icon at bounding box center [435, 512] width 9 height 9
type input "***"
click at [734, 630] on span "Uložit" at bounding box center [722, 628] width 30 height 17
click at [67, 178] on button "Ceník" at bounding box center [91, 173] width 168 height 28
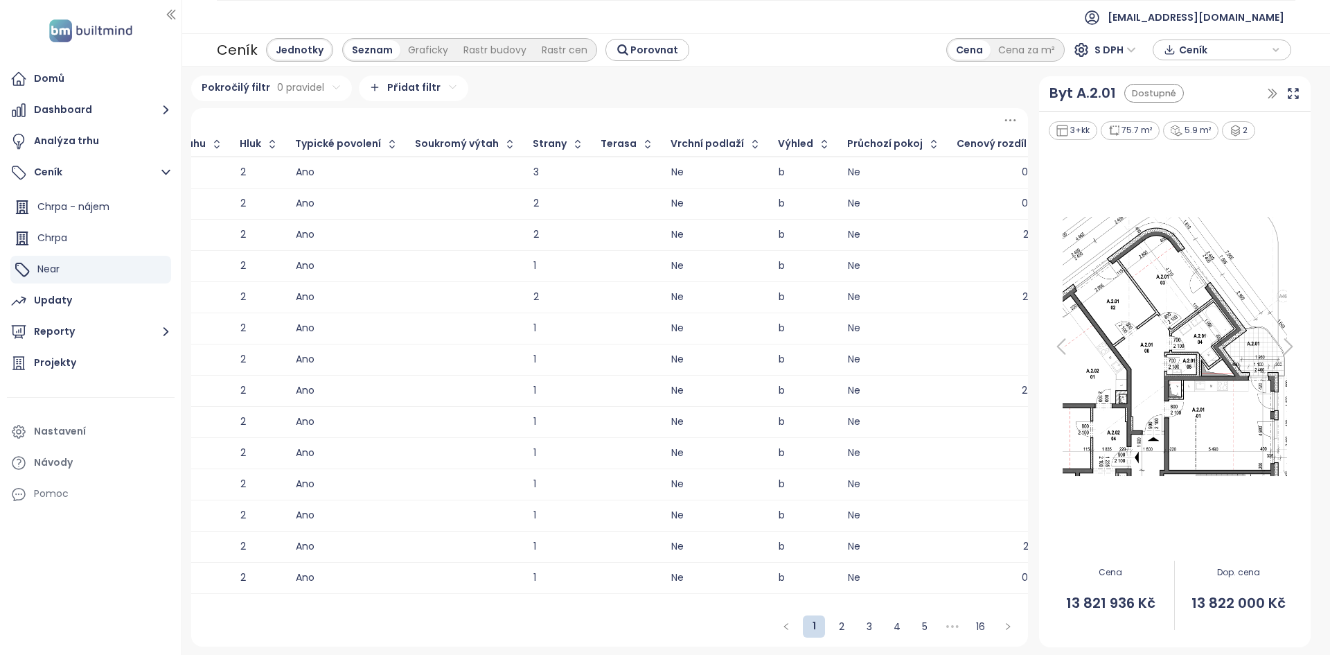
scroll to position [0, 2095]
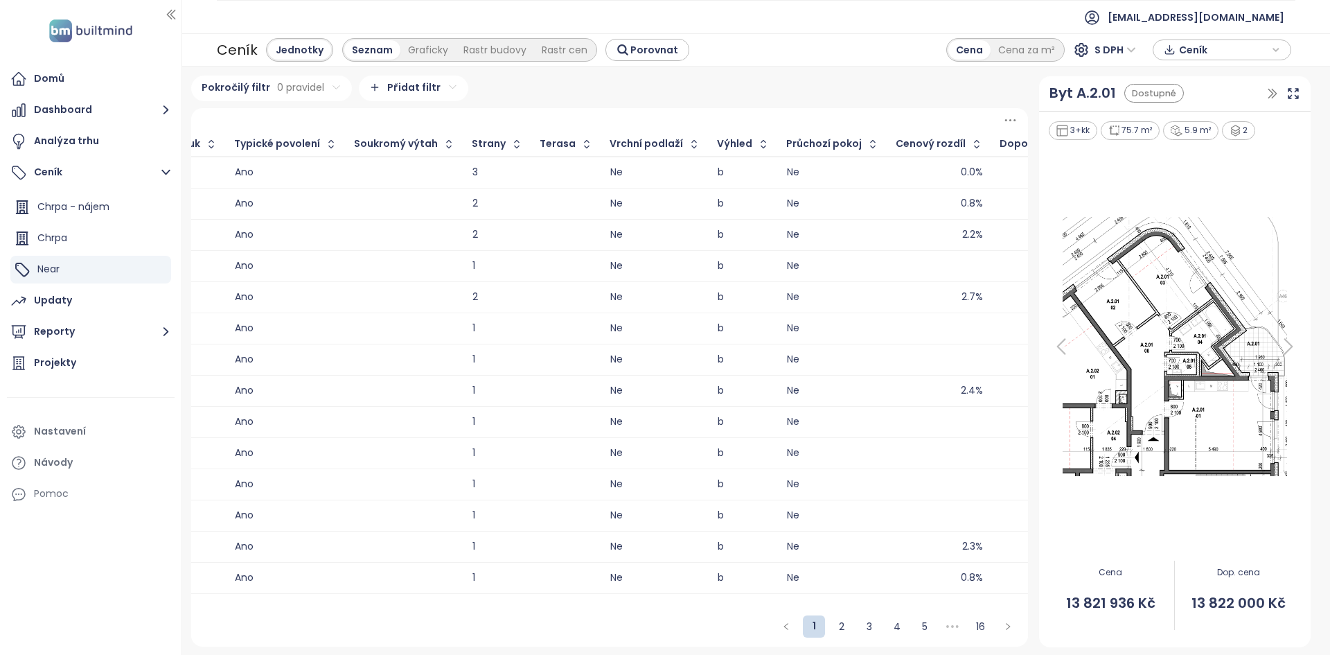
click at [896, 229] on div "2.2%" at bounding box center [939, 235] width 87 height 17
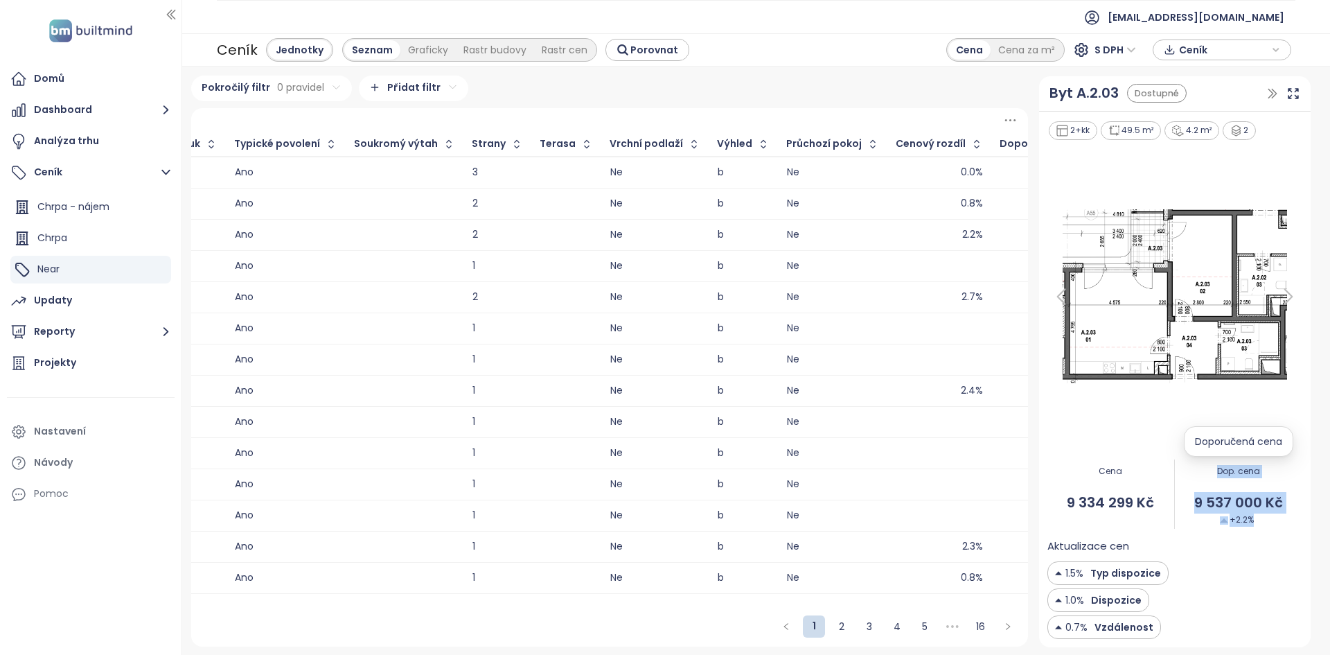
drag, startPoint x: 1276, startPoint y: 525, endPoint x: 1206, endPoint y: 471, distance: 88.4
click at [1206, 471] on div "Dop. cena 9 537 000 Kč +2.2%" at bounding box center [1238, 494] width 127 height 87
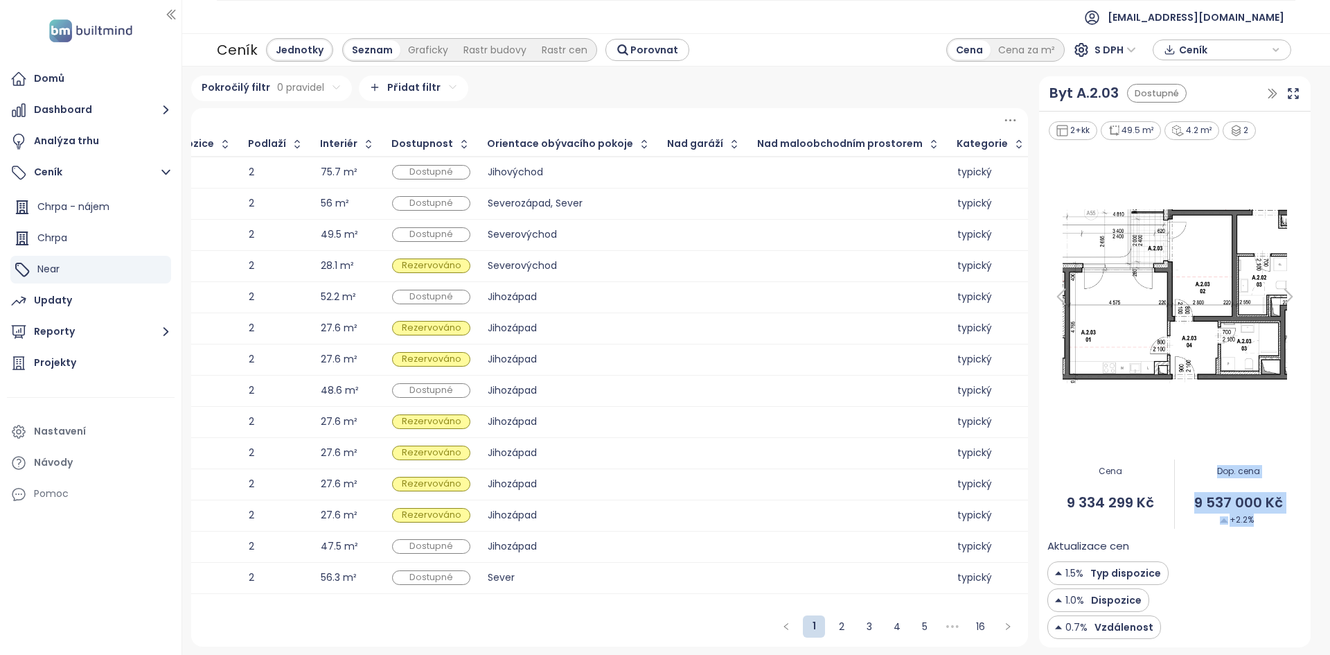
scroll to position [0, 0]
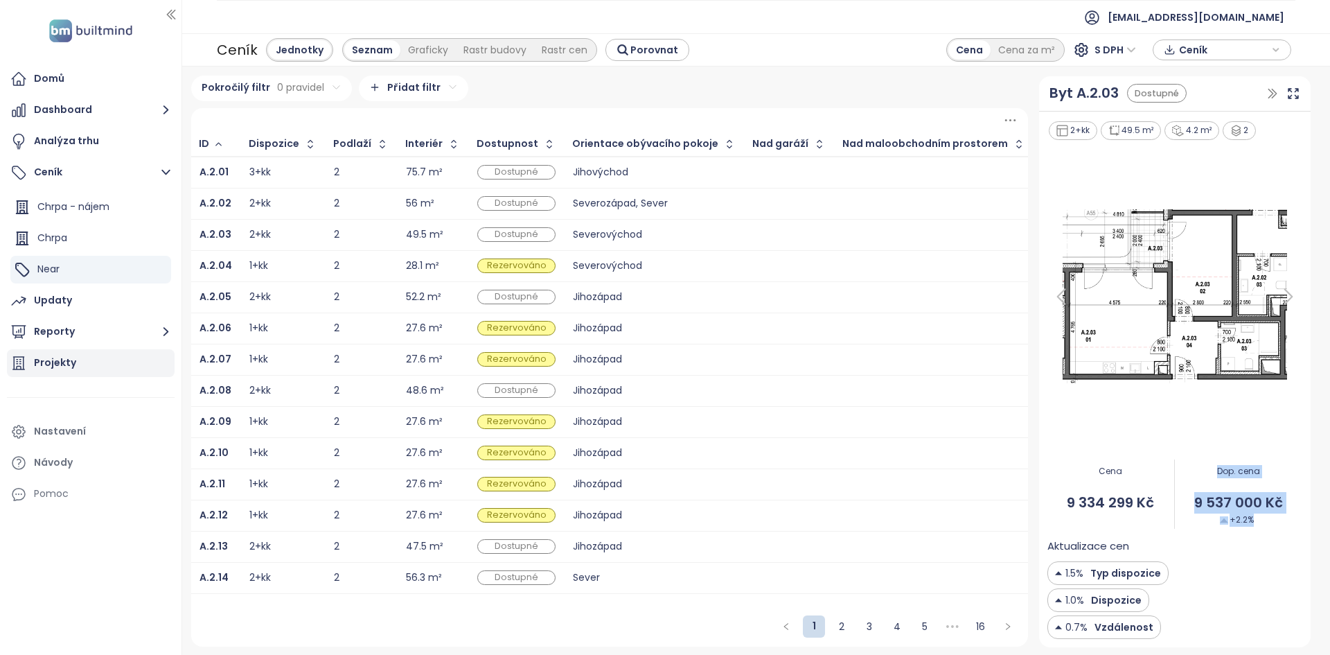
drag, startPoint x: 96, startPoint y: 301, endPoint x: 148, endPoint y: 269, distance: 60.9
click at [96, 301] on div "Updaty" at bounding box center [91, 301] width 168 height 28
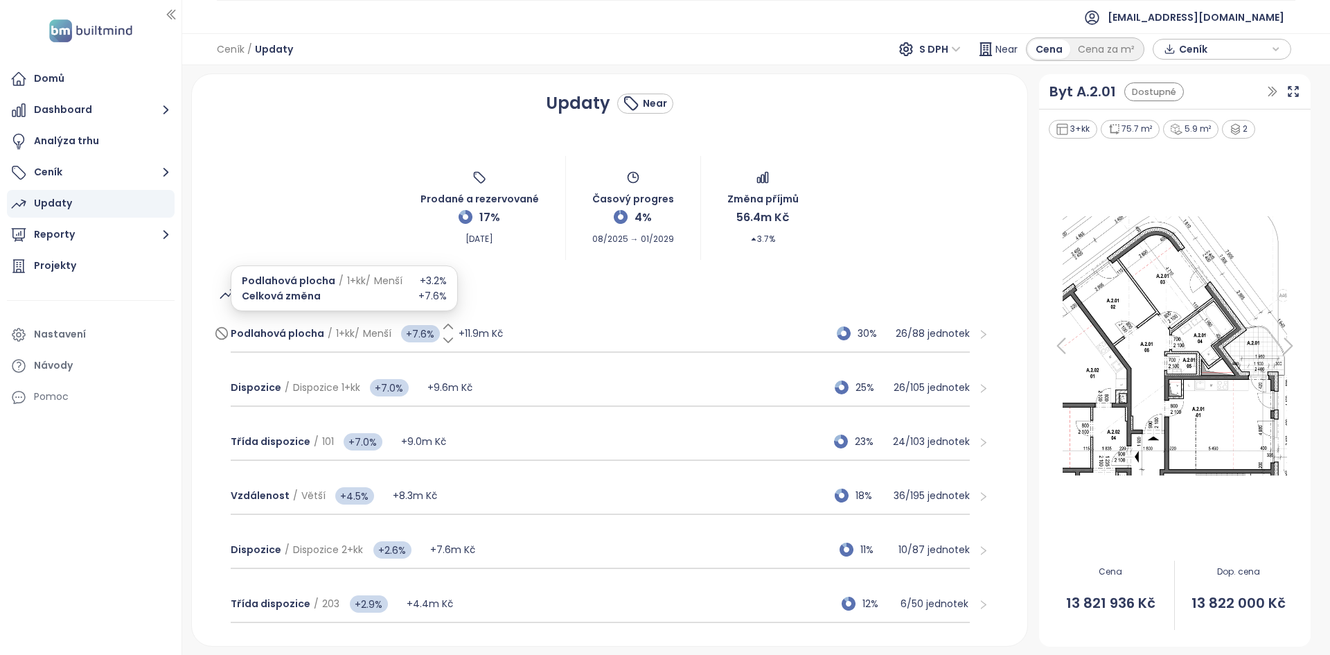
click at [420, 335] on span "+7.6%" at bounding box center [420, 333] width 39 height 17
click at [420, 335] on input "***" at bounding box center [419, 333] width 42 height 19
click at [337, 169] on div "Prodané a rezervované 17% [DATE] Časový progres 4% 08/2025 → 01/2029 Změna příj…" at bounding box center [610, 208] width 802 height 104
click at [1216, 47] on span "Ceník" at bounding box center [1223, 49] width 89 height 21
click at [301, 204] on div "Prodané a rezervované 17% [DATE] Časový progres 4% 08/2025 → 01/2029 Změna příj…" at bounding box center [610, 208] width 802 height 104
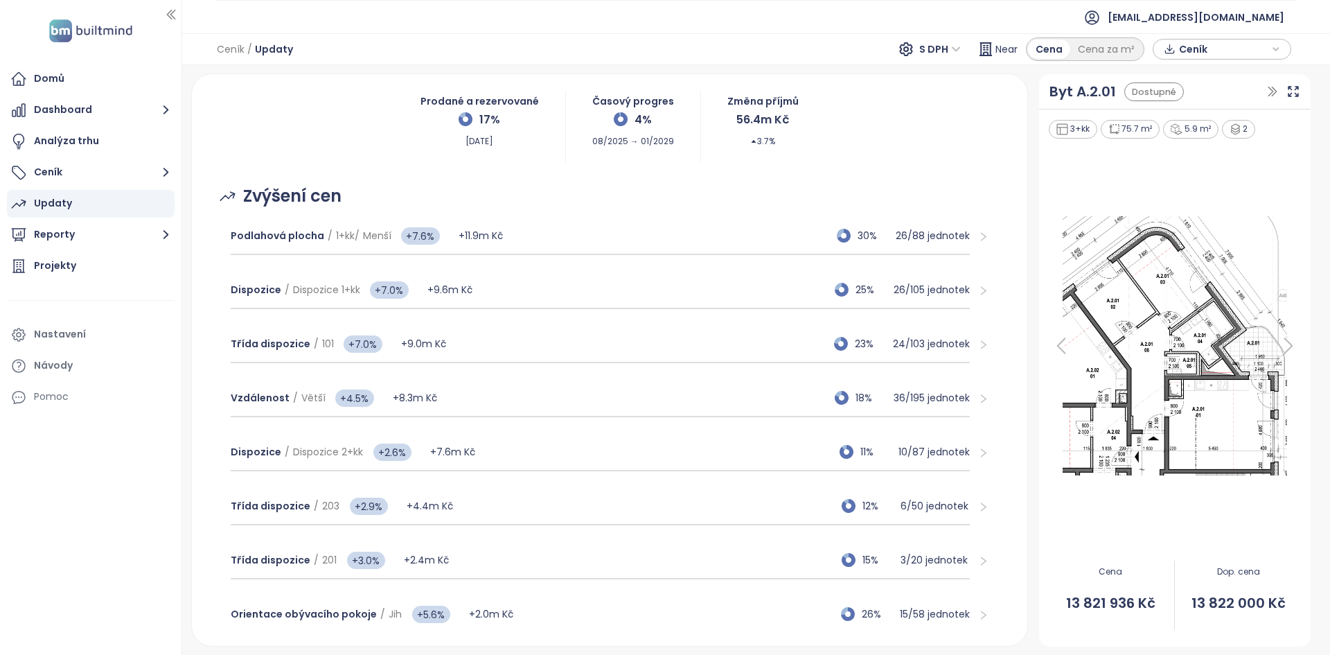
scroll to position [98, 0]
click at [513, 386] on div "Vzdálenost / Větší +4.5% +8.3m Kč 18% 36 / 195 jednotek" at bounding box center [600, 397] width 739 height 37
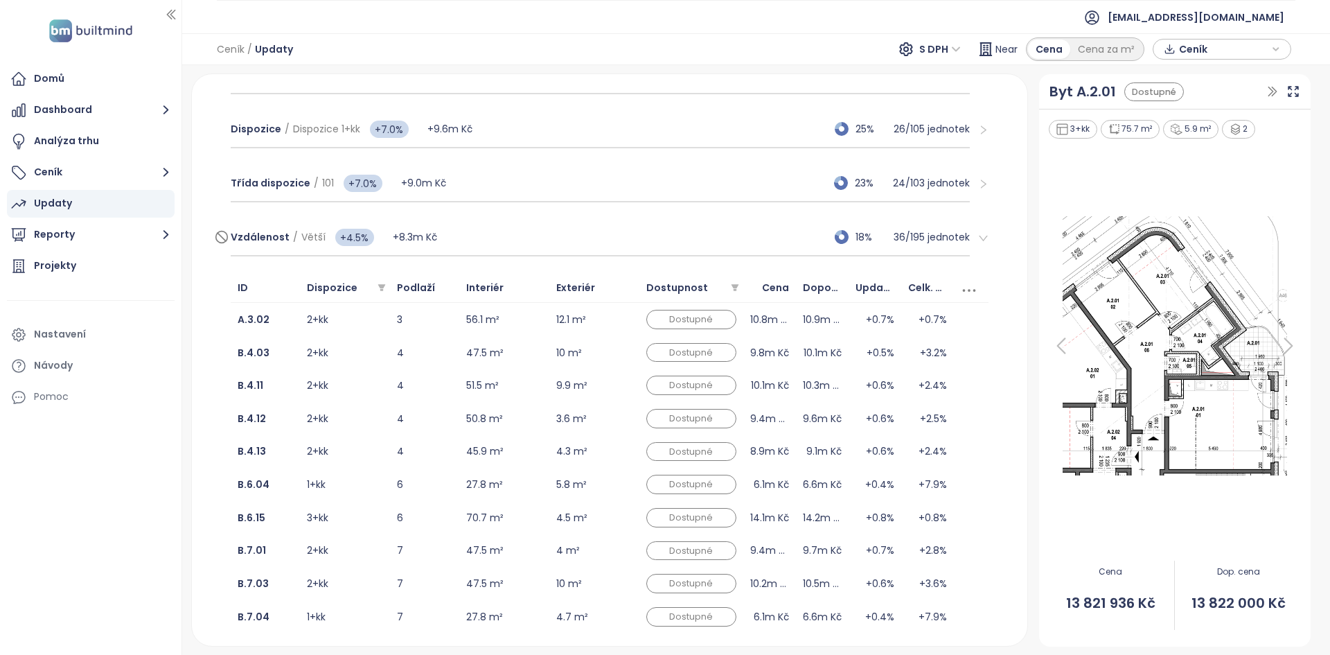
scroll to position [258, 0]
click at [61, 324] on div "Nastavení" at bounding box center [91, 335] width 168 height 28
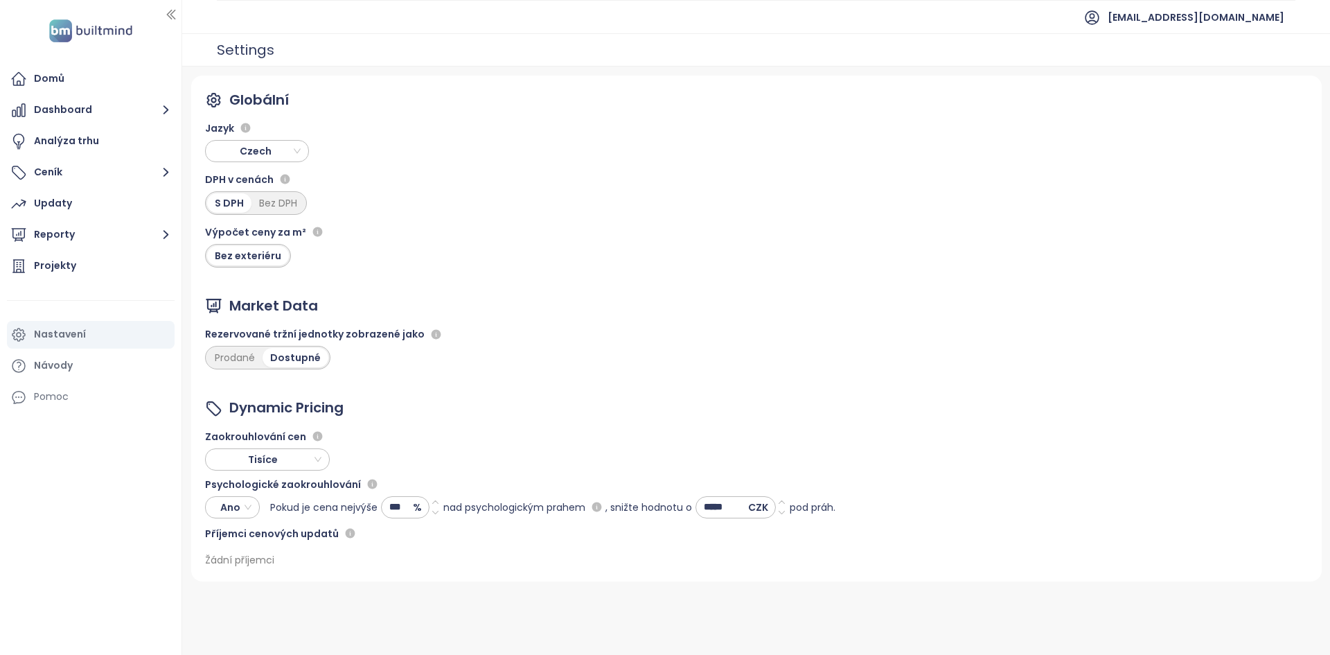
click at [234, 571] on div "Globální Jazyk Czech DPH v cenách S DPH Bez DPH Výpočet ceny za m² Bez exteriér…" at bounding box center [756, 329] width 1131 height 506
